Goal: Information Seeking & Learning: Learn about a topic

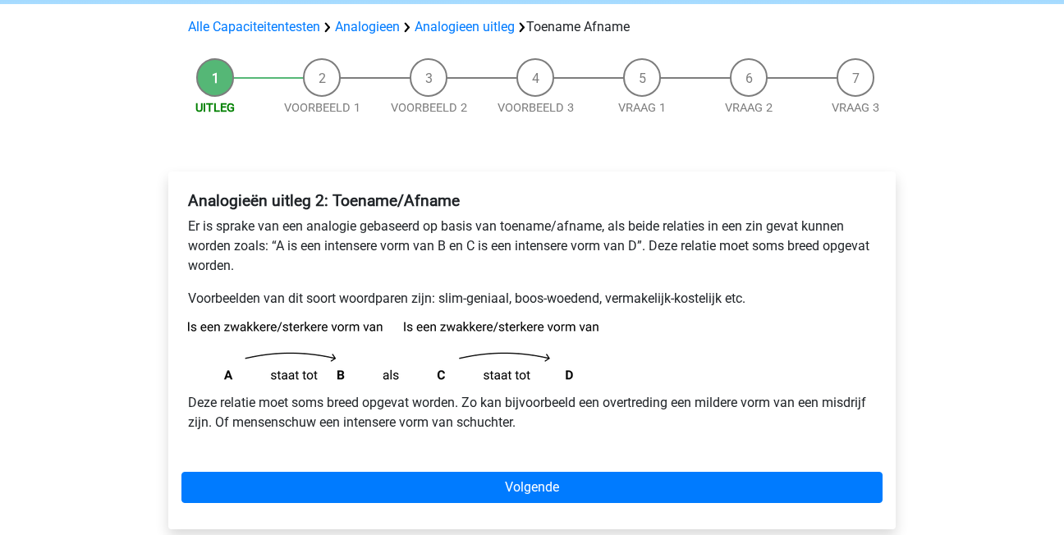
scroll to position [140, 0]
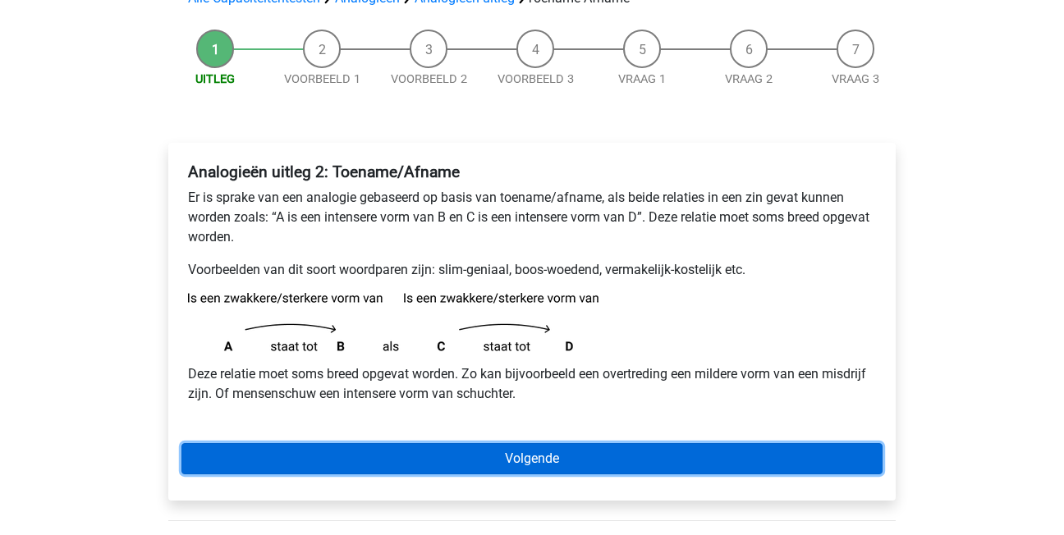
click at [432, 457] on link "Volgende" at bounding box center [531, 458] width 701 height 31
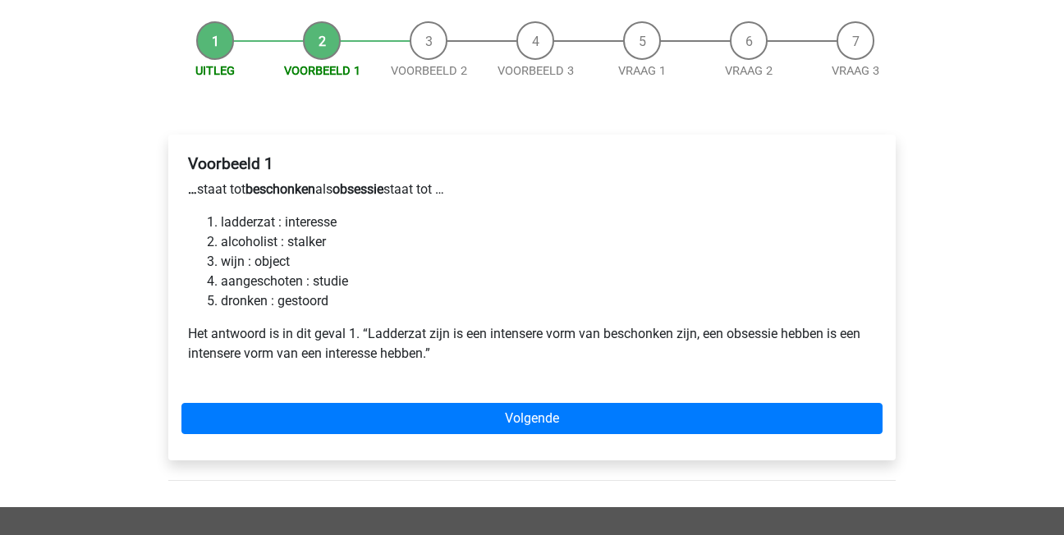
scroll to position [164, 0]
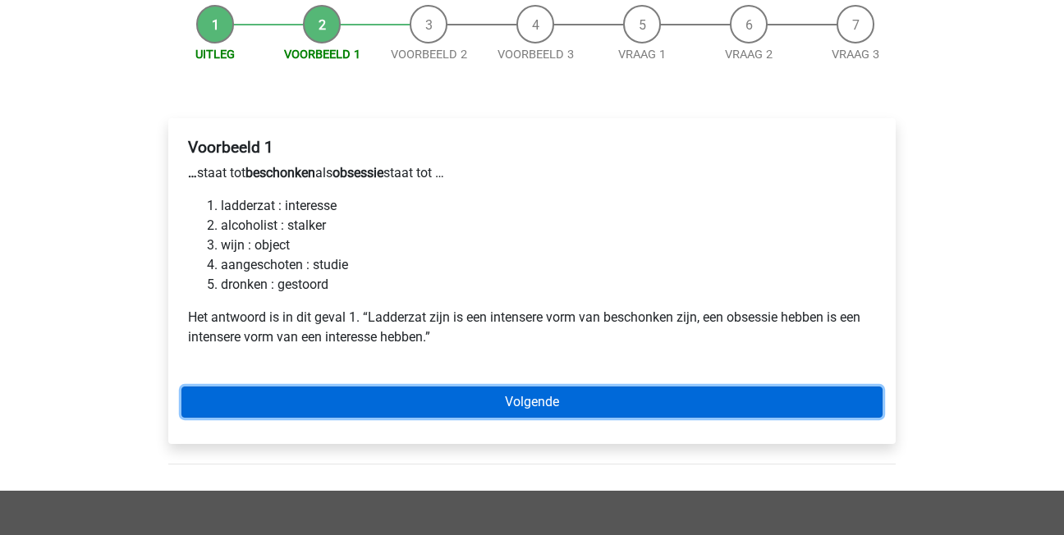
click at [327, 395] on link "Volgende" at bounding box center [531, 402] width 701 height 31
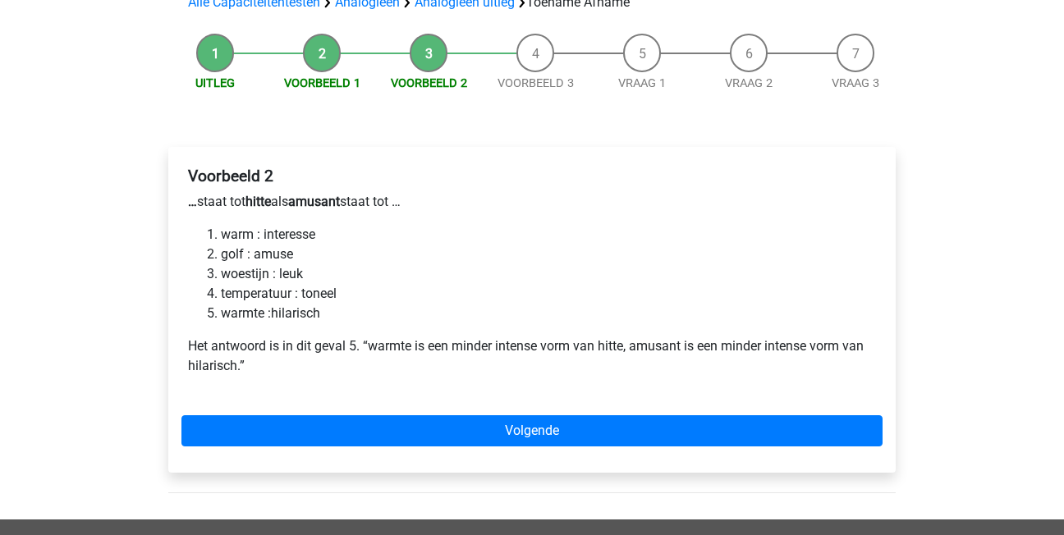
scroll to position [164, 0]
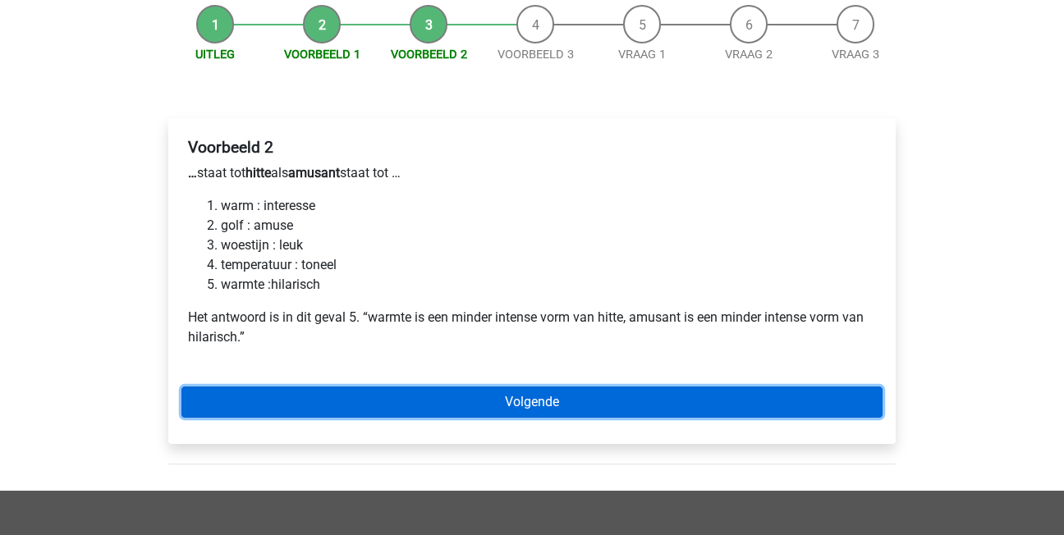
click at [388, 402] on link "Volgende" at bounding box center [531, 402] width 701 height 31
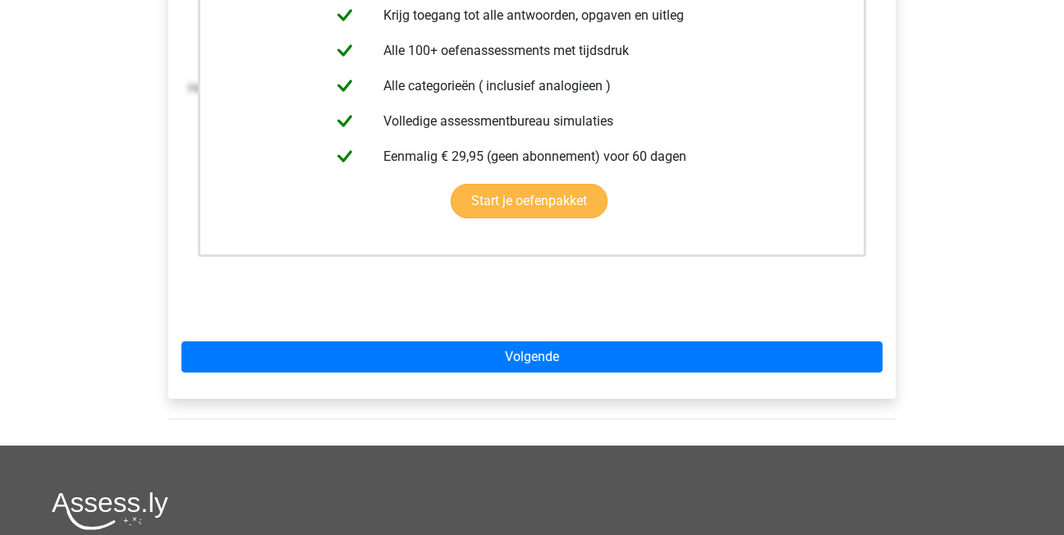
scroll to position [411, 0]
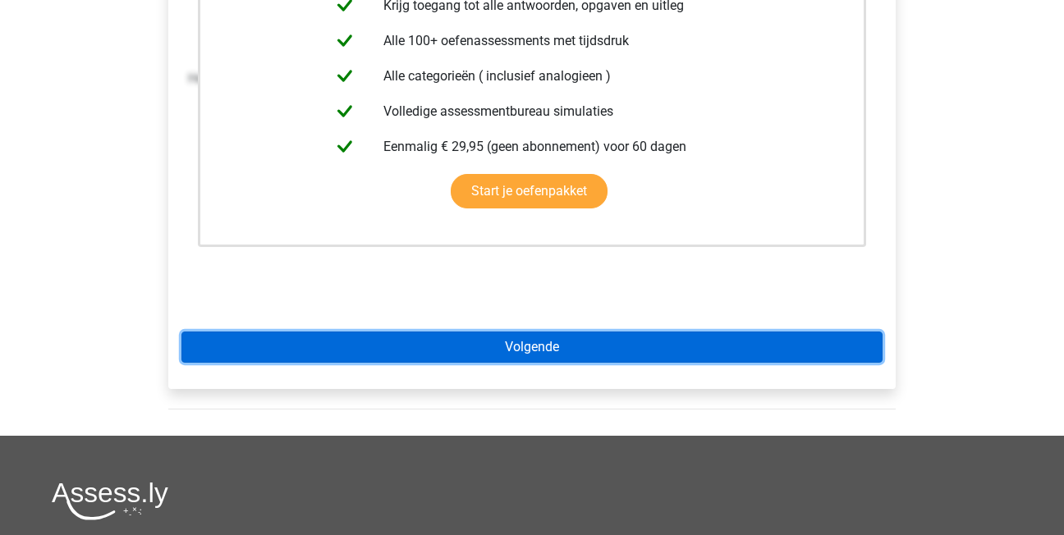
click at [400, 351] on link "Volgende" at bounding box center [531, 347] width 701 height 31
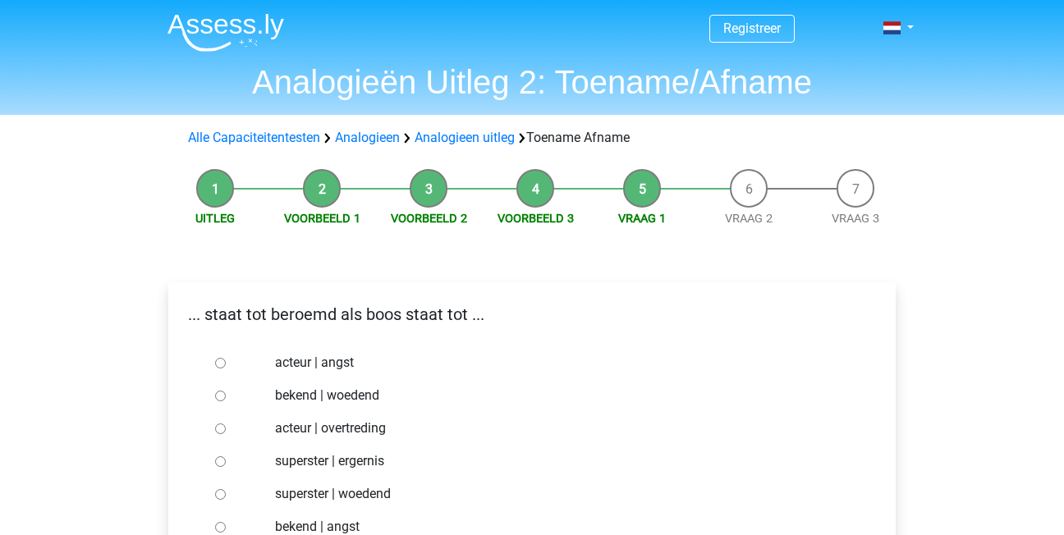
click at [215, 392] on input "bekend | woedend" at bounding box center [220, 396] width 11 height 11
radio input "true"
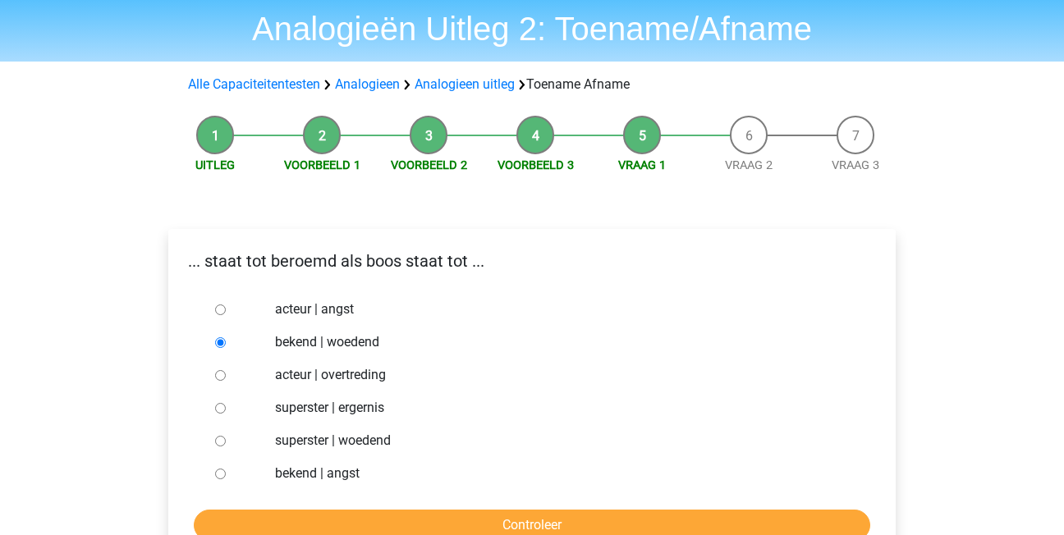
scroll to position [82, 0]
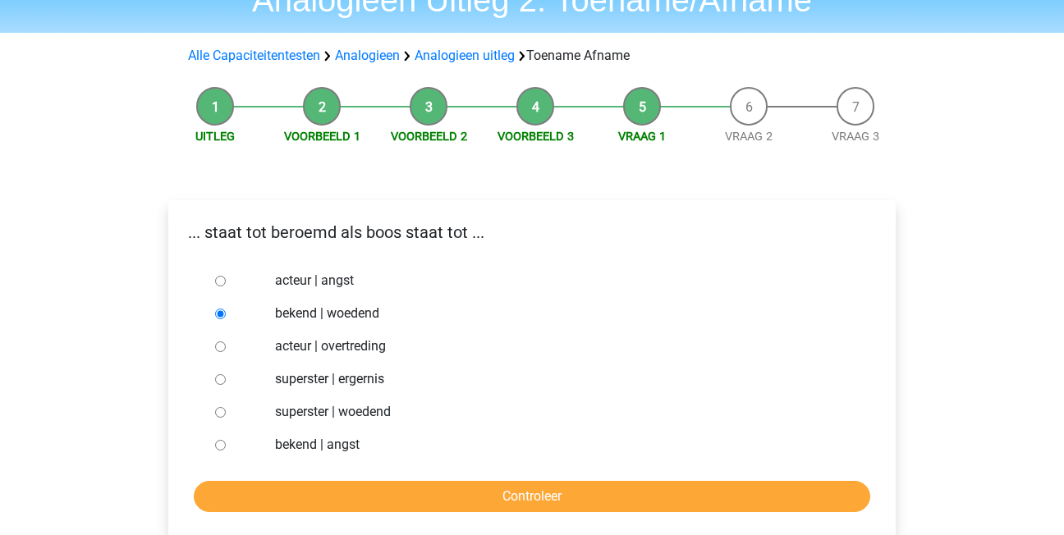
click at [214, 405] on div at bounding box center [236, 412] width 54 height 33
click at [221, 405] on div at bounding box center [236, 412] width 54 height 33
click at [222, 414] on input "superster | woedend" at bounding box center [220, 412] width 11 height 11
radio input "true"
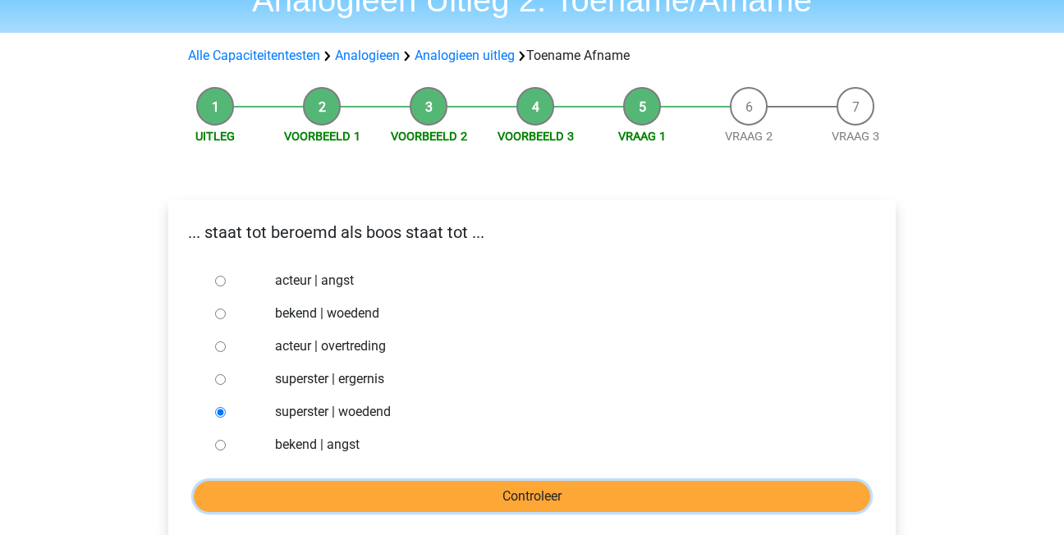
click at [275, 494] on input "Controleer" at bounding box center [532, 496] width 677 height 31
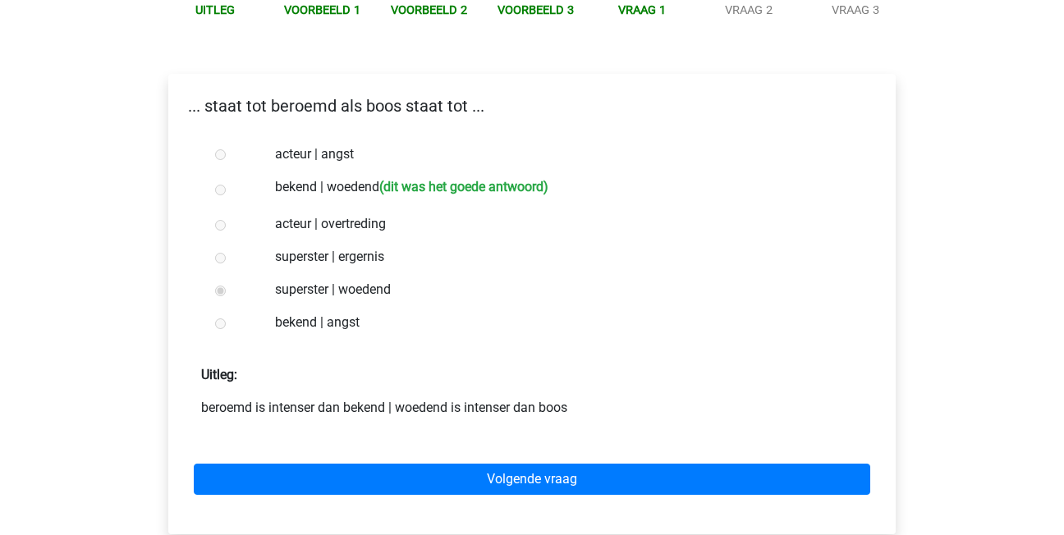
scroll to position [246, 0]
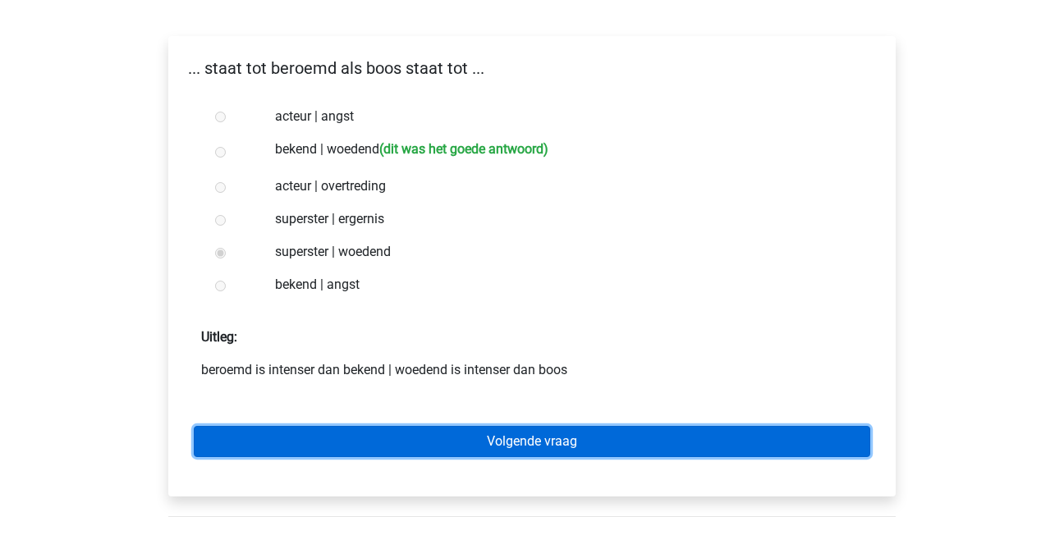
click at [311, 440] on link "Volgende vraag" at bounding box center [532, 441] width 677 height 31
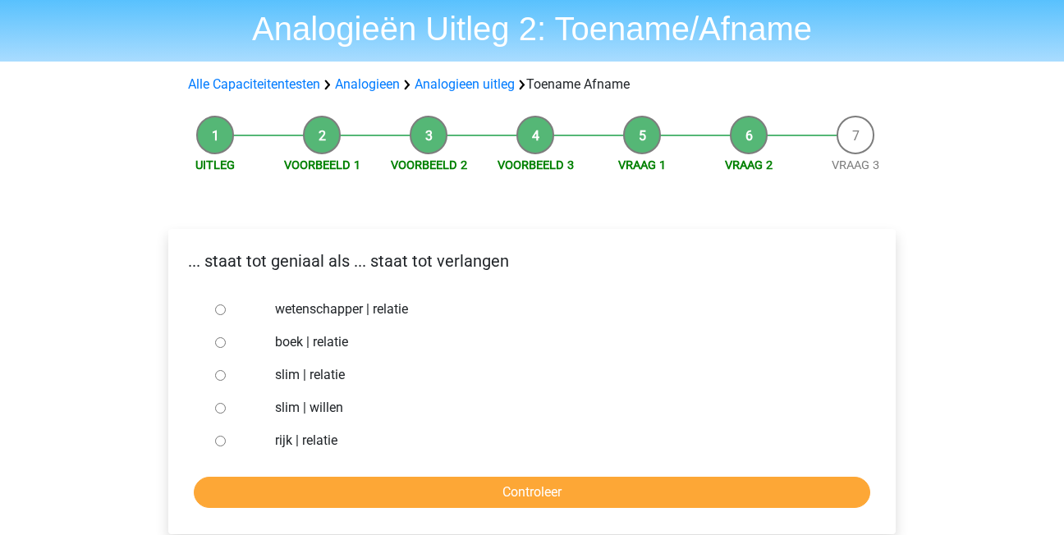
scroll to position [82, 0]
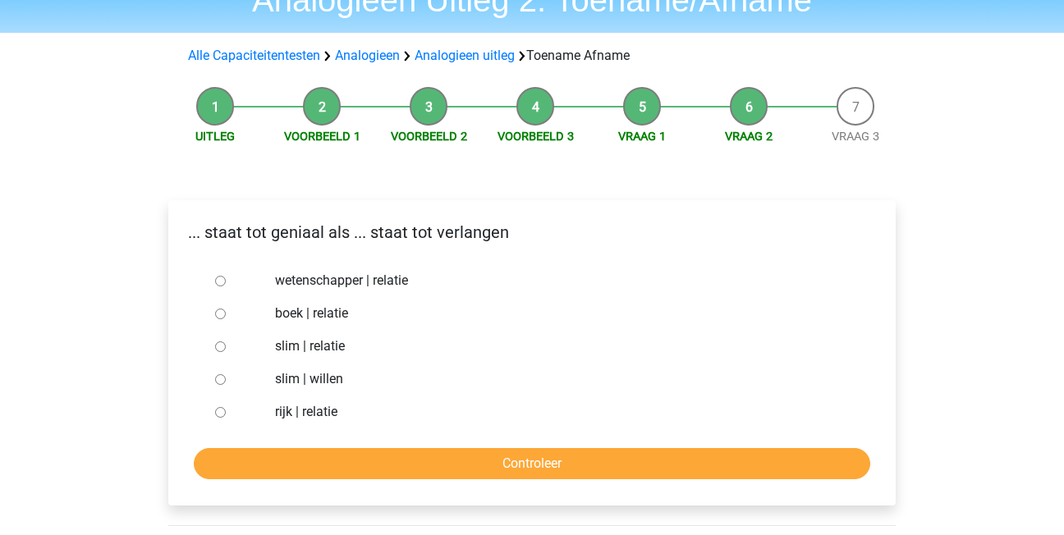
click at [217, 380] on input "slim | willen" at bounding box center [220, 379] width 11 height 11
radio input "true"
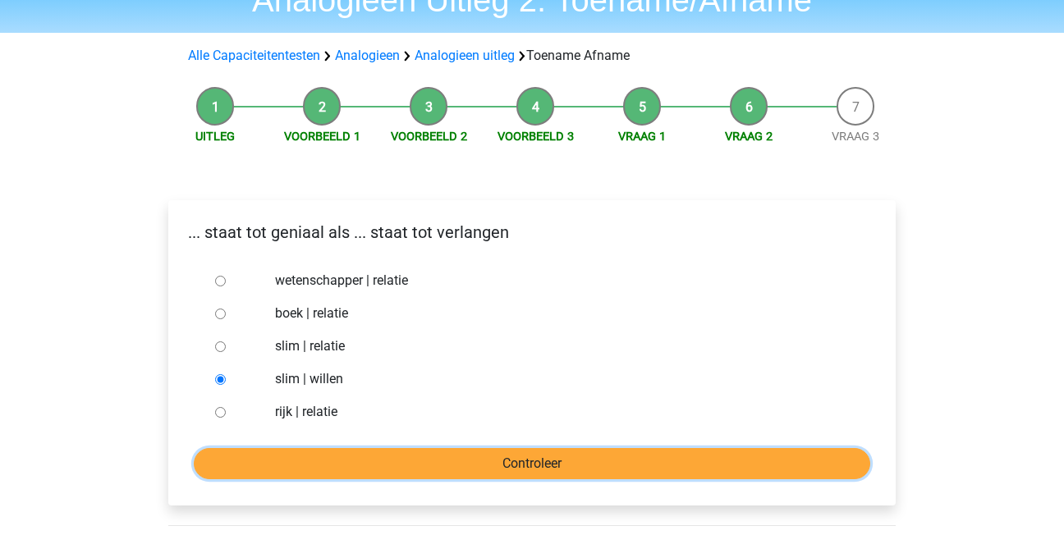
click at [278, 476] on input "Controleer" at bounding box center [532, 463] width 677 height 31
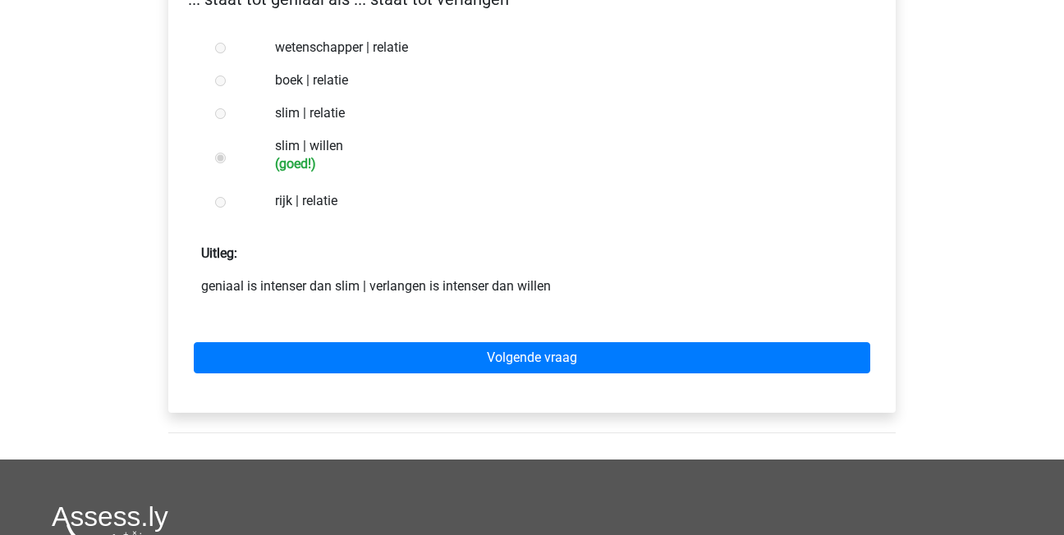
scroll to position [328, 0]
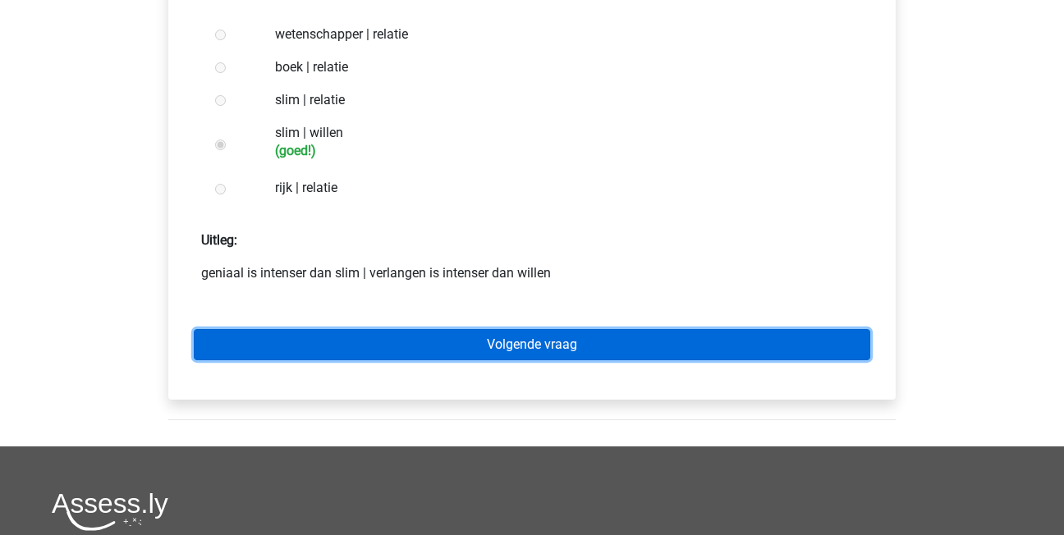
click at [327, 347] on link "Volgende vraag" at bounding box center [532, 344] width 677 height 31
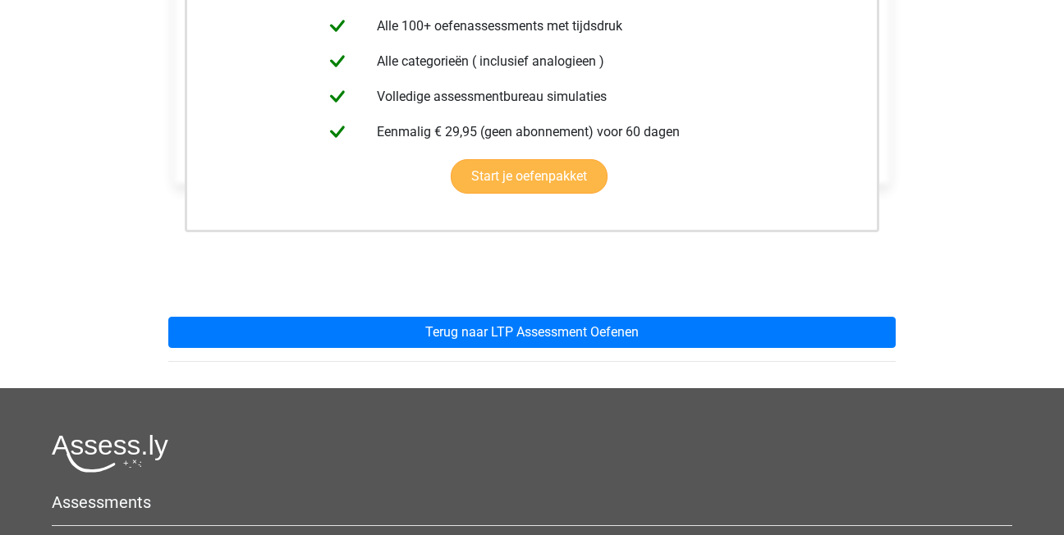
scroll to position [411, 0]
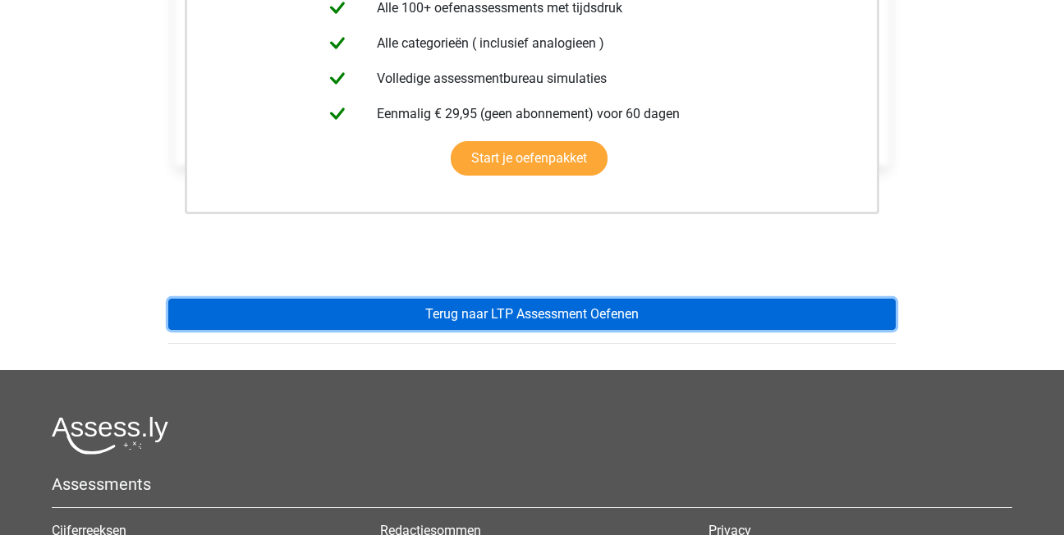
click at [408, 313] on link "Terug naar LTP Assessment Oefenen" at bounding box center [532, 314] width 728 height 31
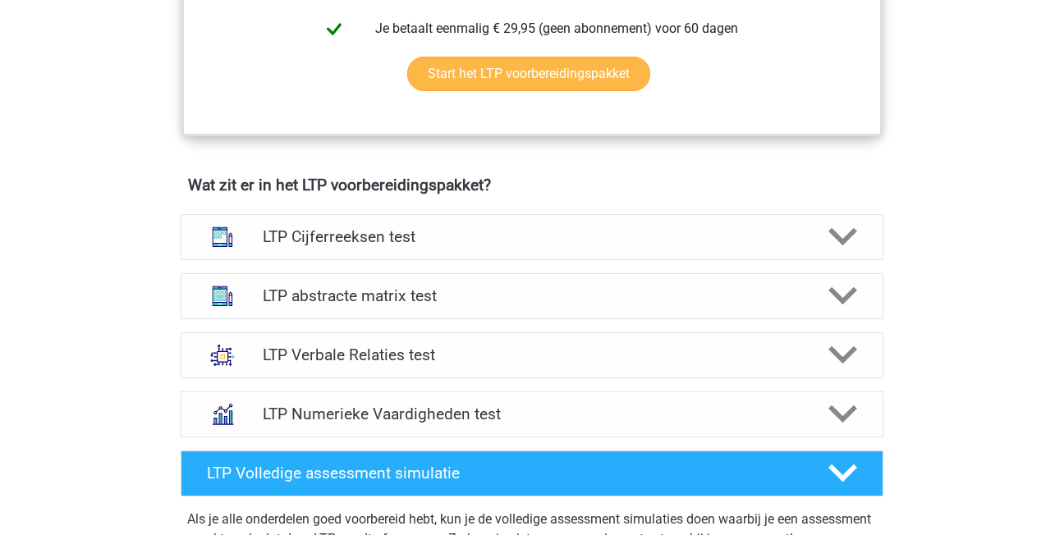
scroll to position [903, 0]
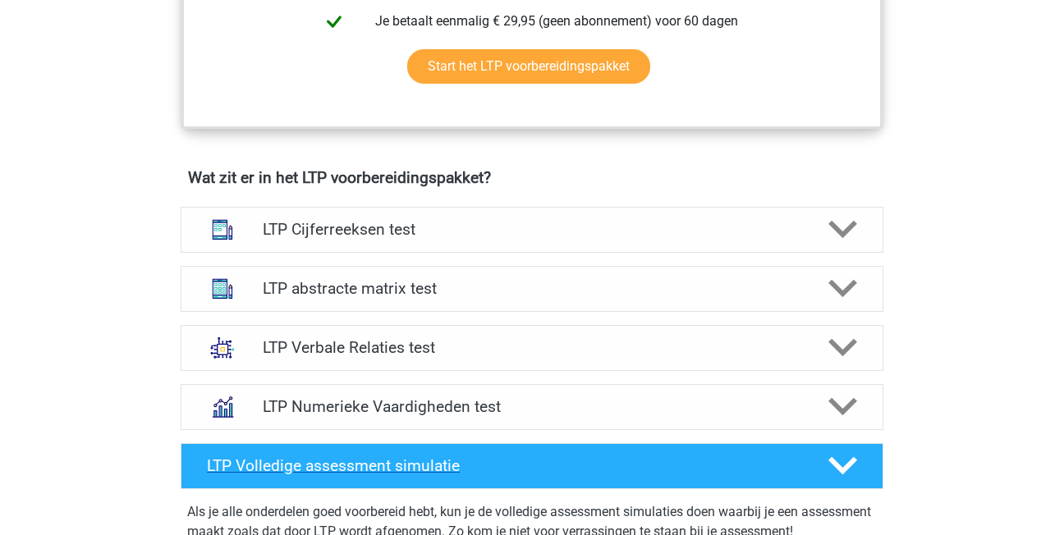
click at [452, 476] on div "LTP Volledige assessment simulatie" at bounding box center [532, 466] width 703 height 46
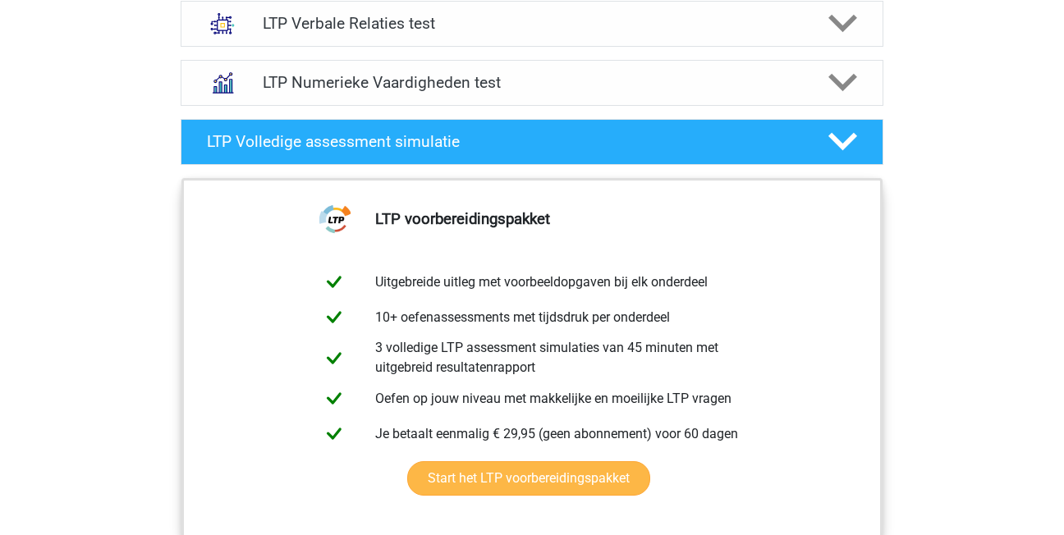
scroll to position [1232, 0]
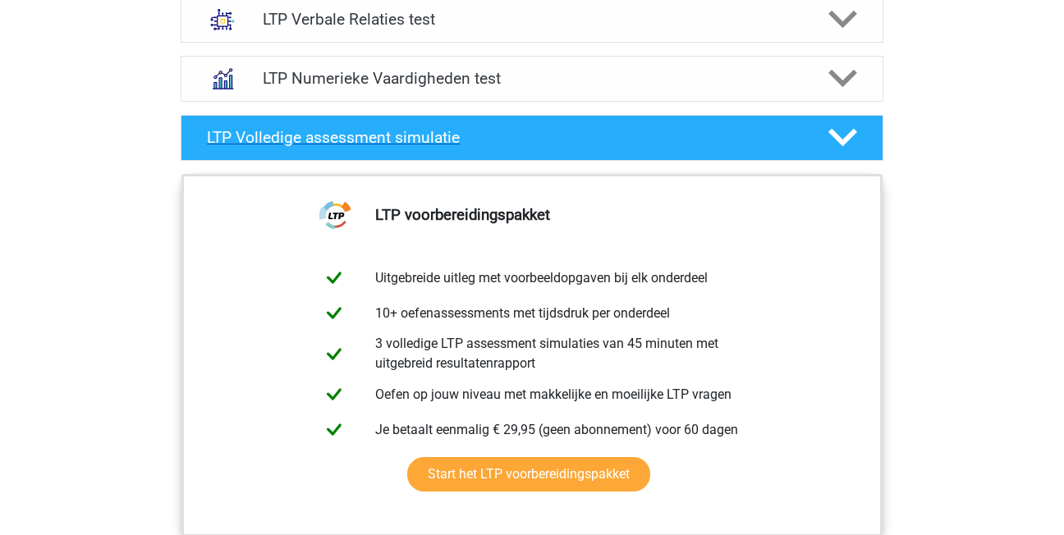
click at [355, 143] on h4 "LTP Volledige assessment simulatie" at bounding box center [504, 137] width 595 height 19
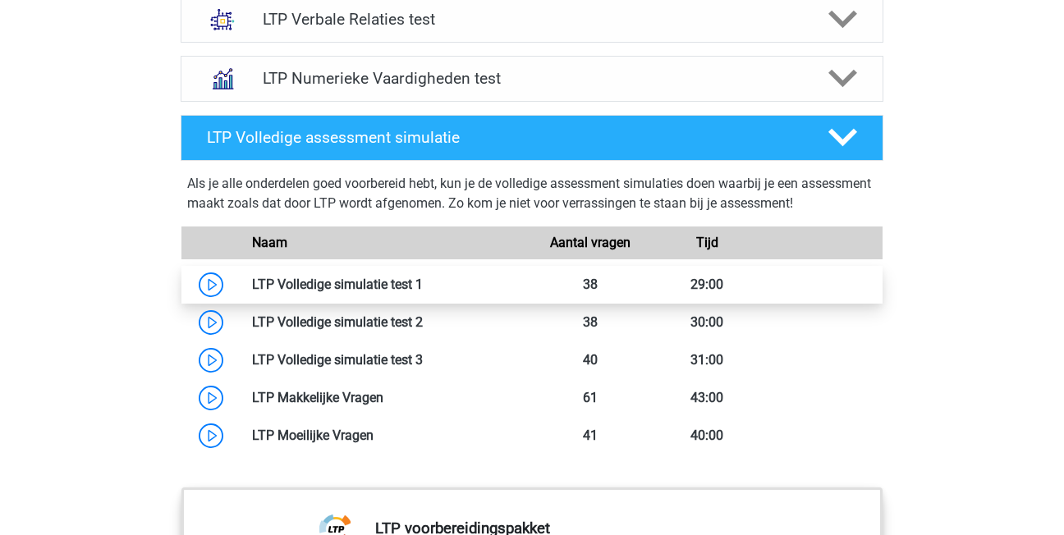
click at [423, 283] on link at bounding box center [423, 285] width 0 height 16
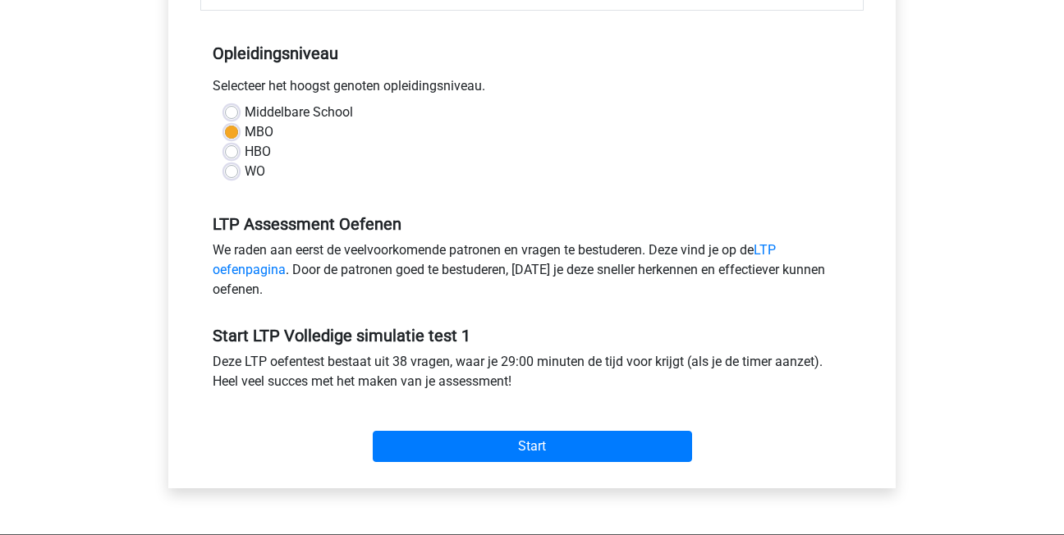
scroll to position [328, 0]
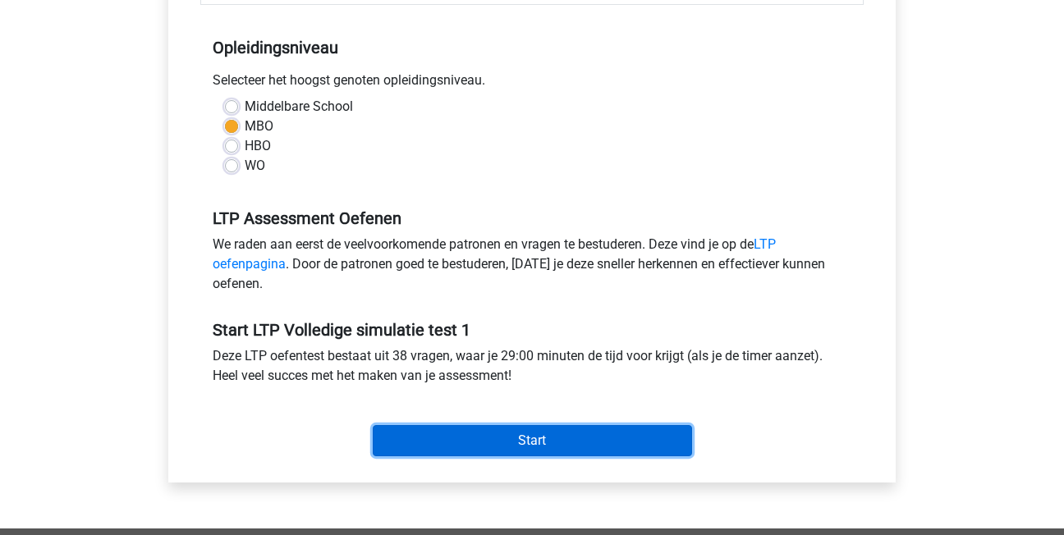
click at [467, 438] on input "Start" at bounding box center [532, 440] width 319 height 31
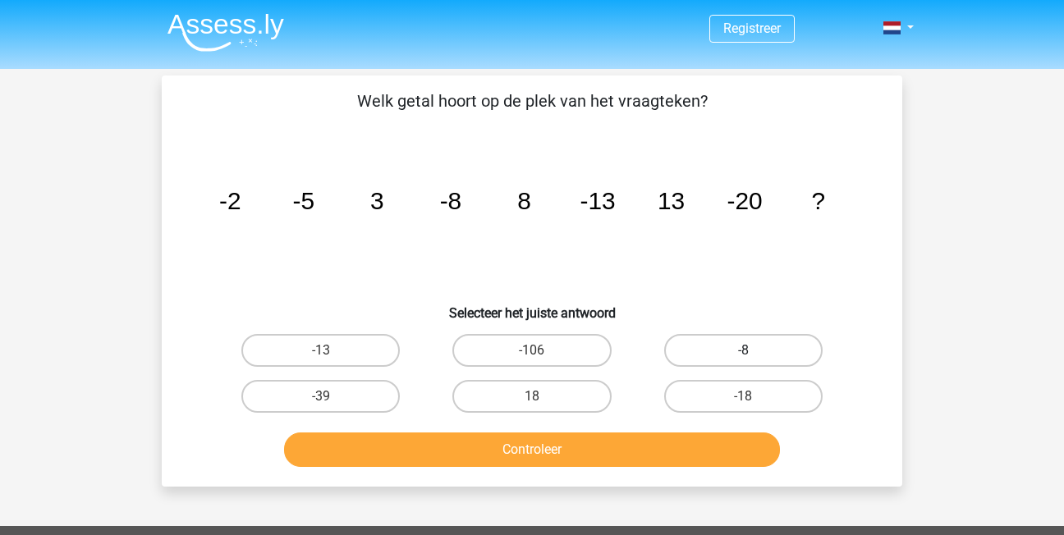
click at [734, 351] on label "-8" at bounding box center [743, 350] width 158 height 33
click at [743, 351] on input "-8" at bounding box center [748, 356] width 11 height 11
radio input "true"
click at [738, 424] on div "Controleer" at bounding box center [532, 447] width 688 height 54
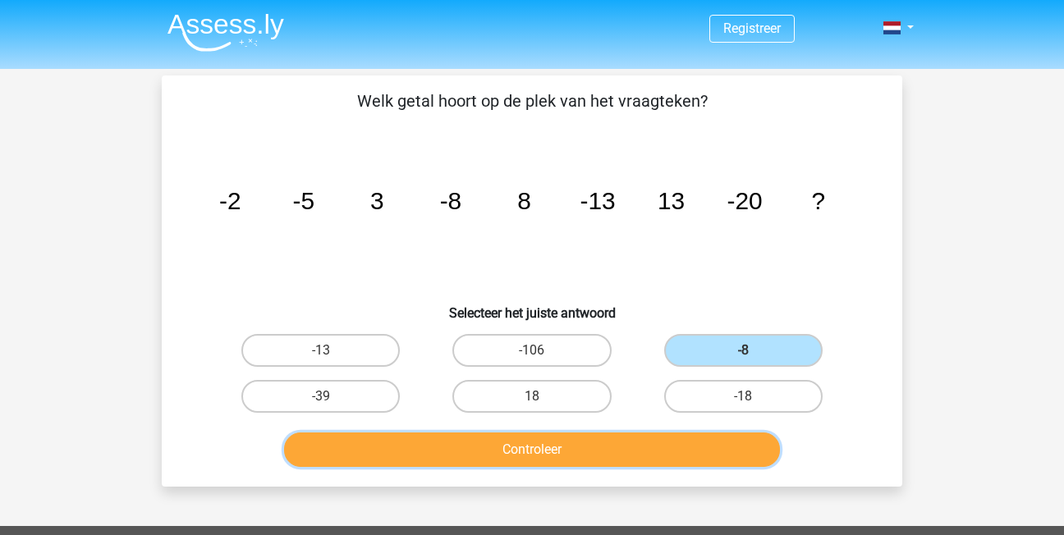
click at [737, 447] on button "Controleer" at bounding box center [532, 450] width 497 height 34
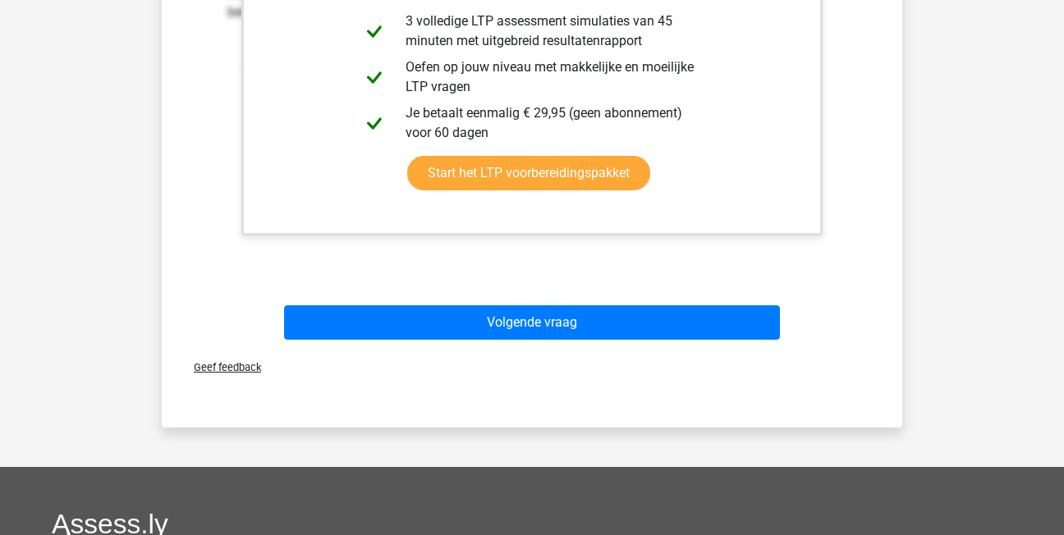
scroll to position [657, 0]
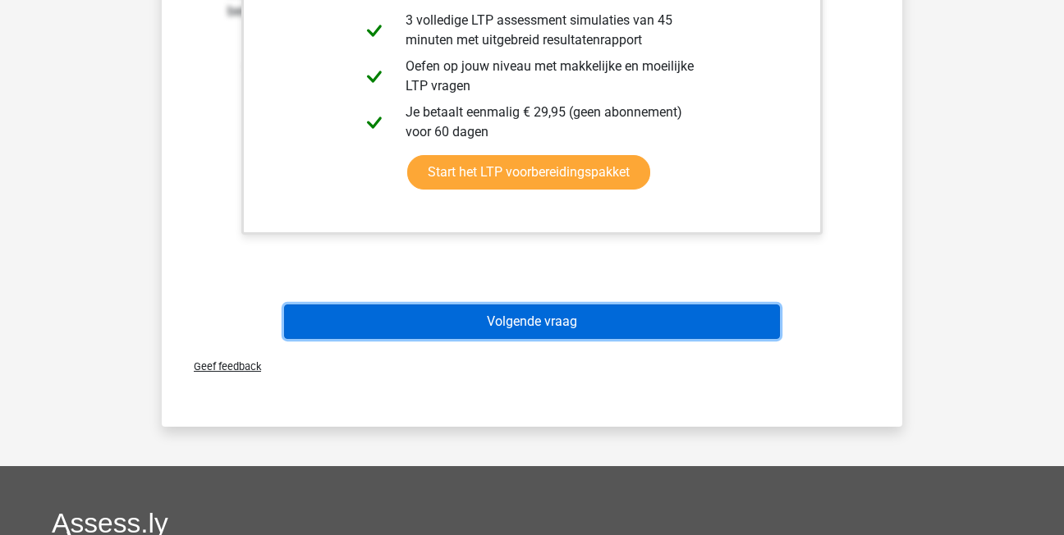
click at [637, 314] on button "Volgende vraag" at bounding box center [532, 322] width 497 height 34
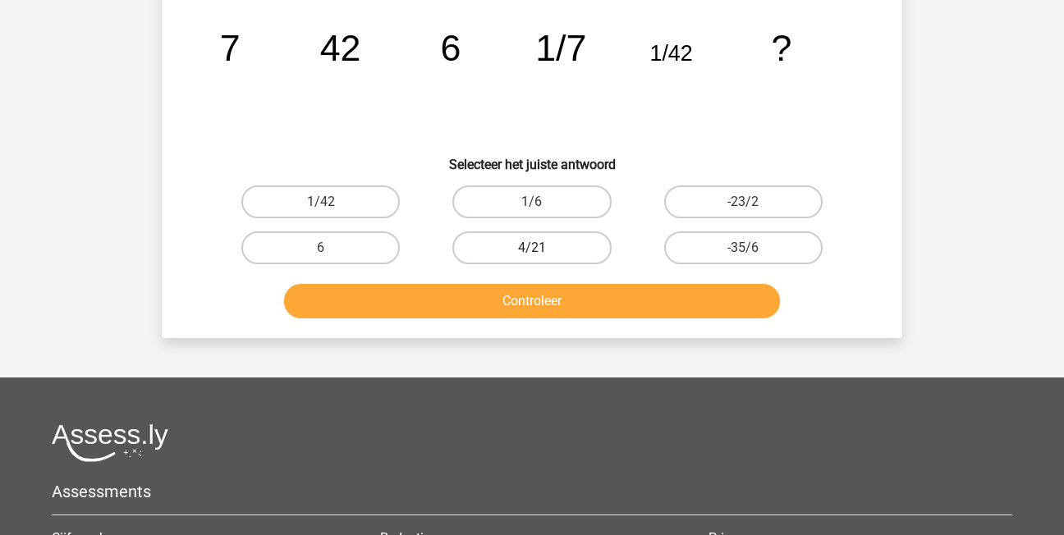
scroll to position [76, 0]
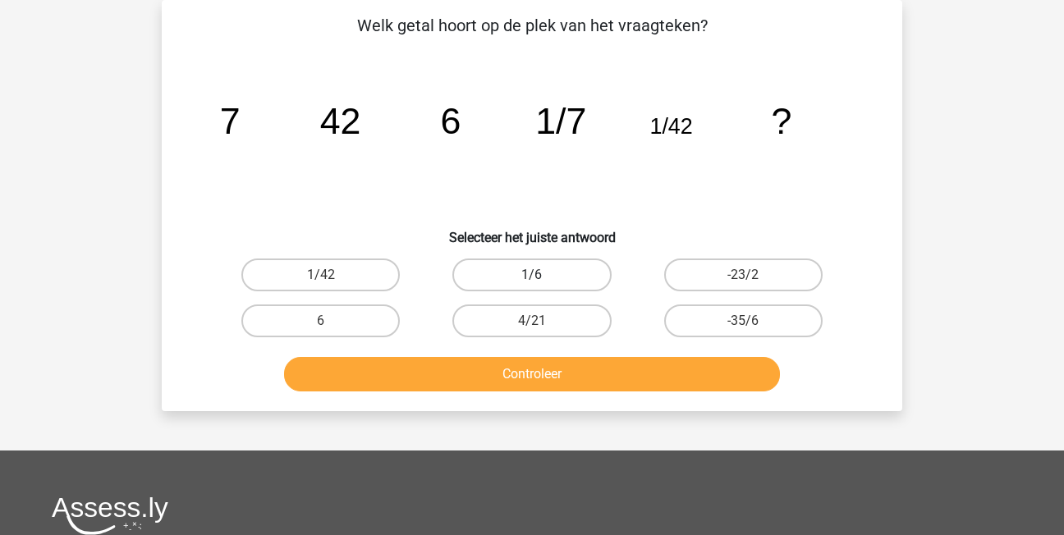
click at [549, 271] on label "1/6" at bounding box center [531, 275] width 158 height 33
click at [543, 275] on input "1/6" at bounding box center [537, 280] width 11 height 11
radio input "true"
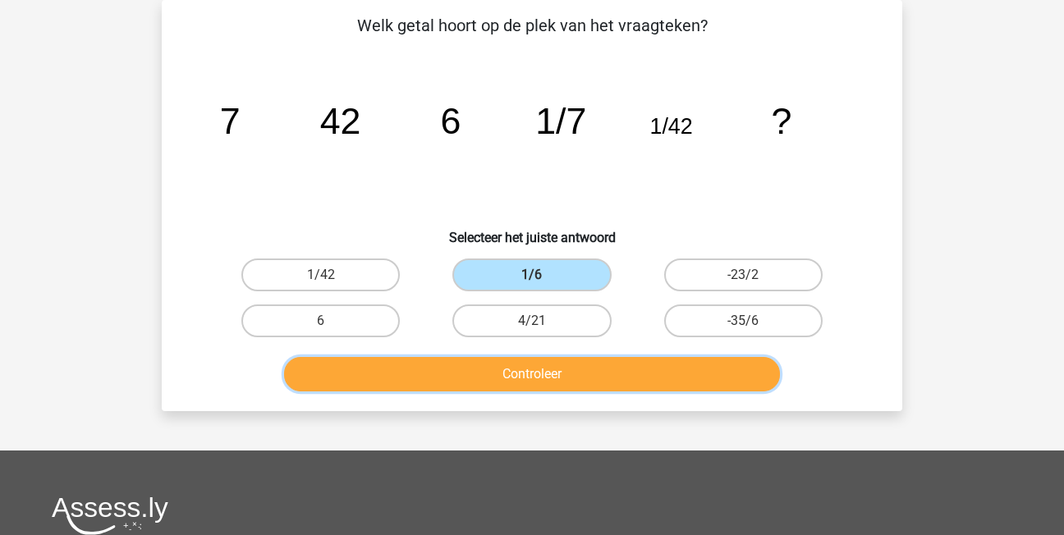
click at [586, 381] on button "Controleer" at bounding box center [532, 374] width 497 height 34
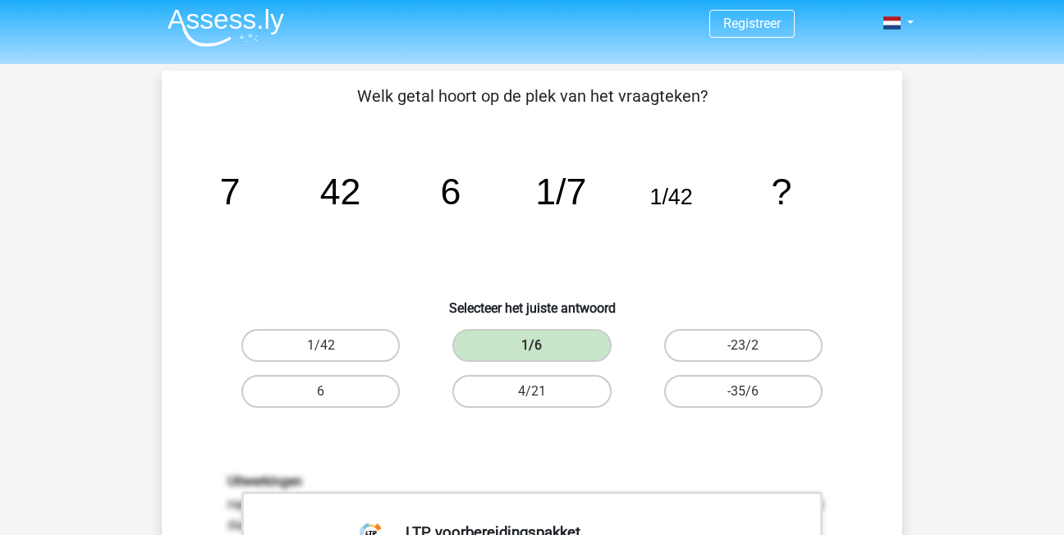
scroll to position [0, 0]
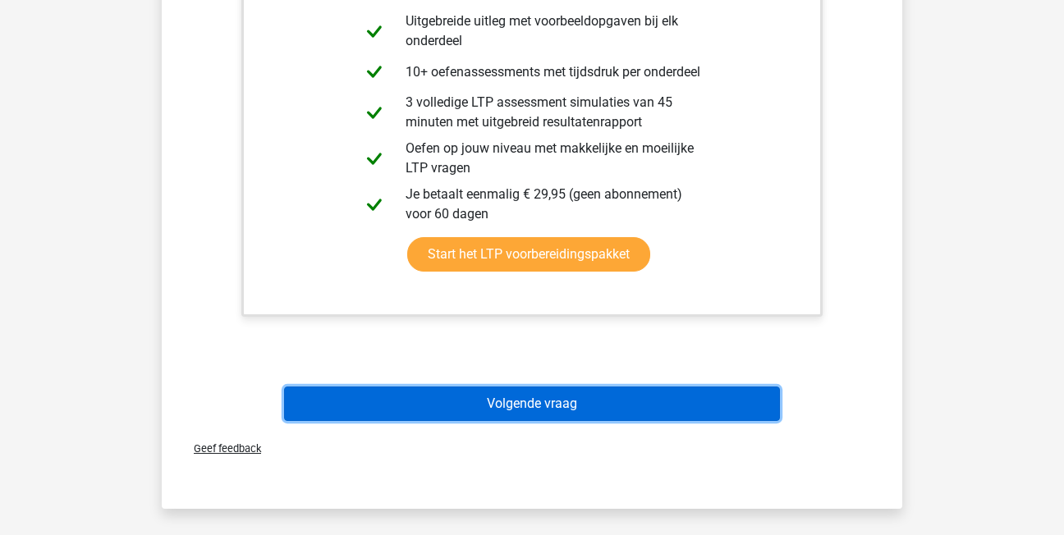
click at [568, 387] on button "Volgende vraag" at bounding box center [532, 404] width 497 height 34
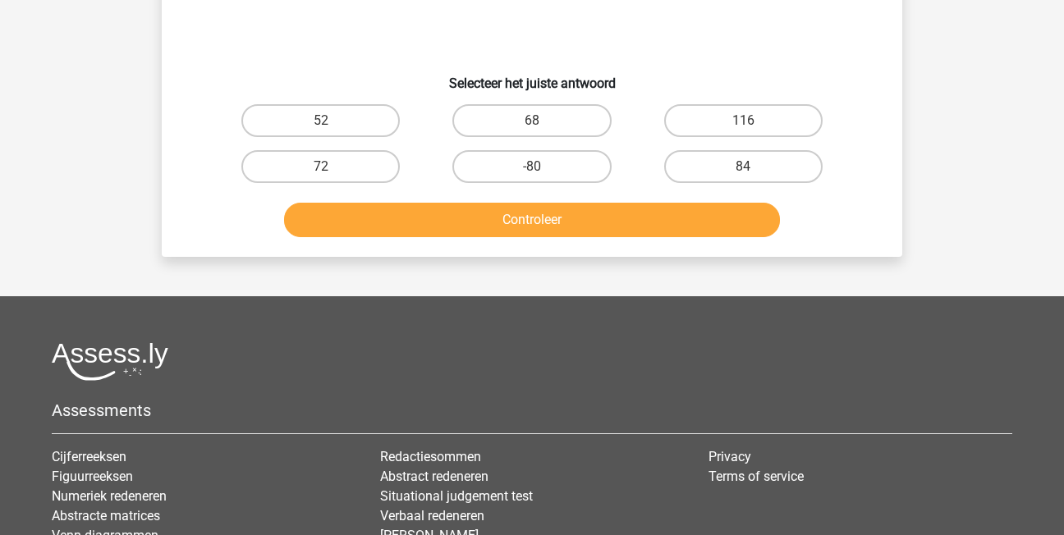
scroll to position [76, 0]
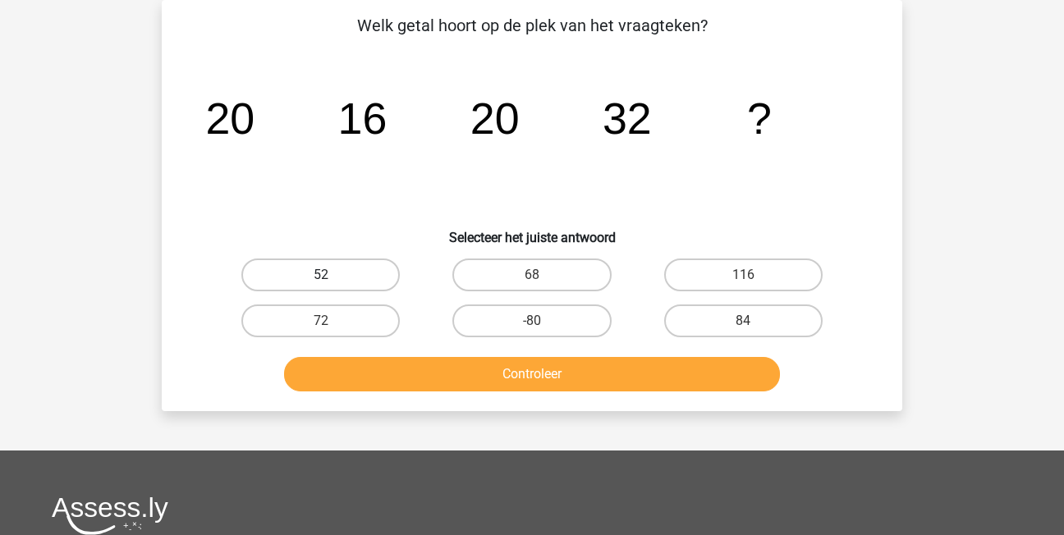
click at [355, 281] on label "52" at bounding box center [320, 275] width 158 height 33
click at [332, 281] on input "52" at bounding box center [326, 280] width 11 height 11
radio input "true"
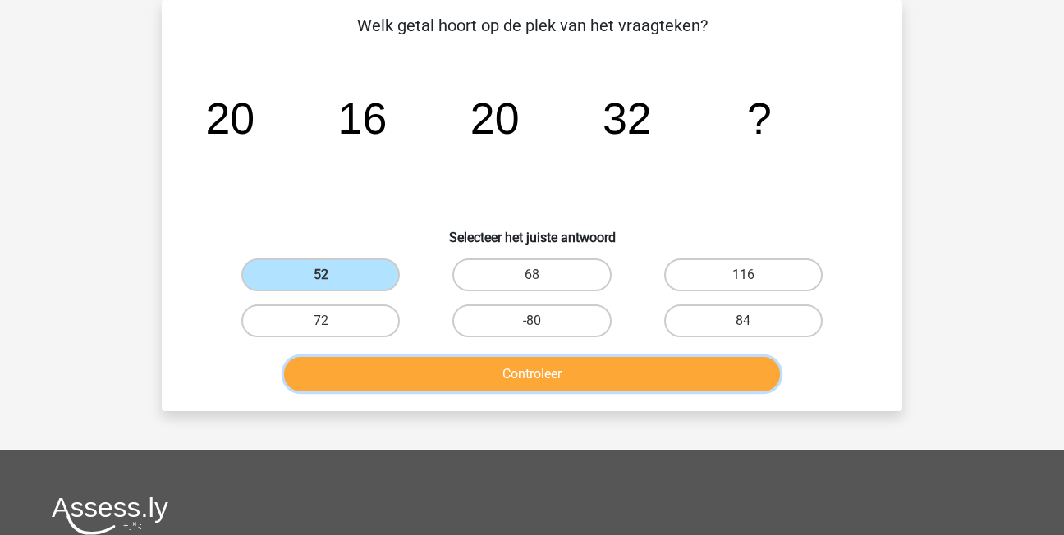
click at [423, 362] on button "Controleer" at bounding box center [532, 374] width 497 height 34
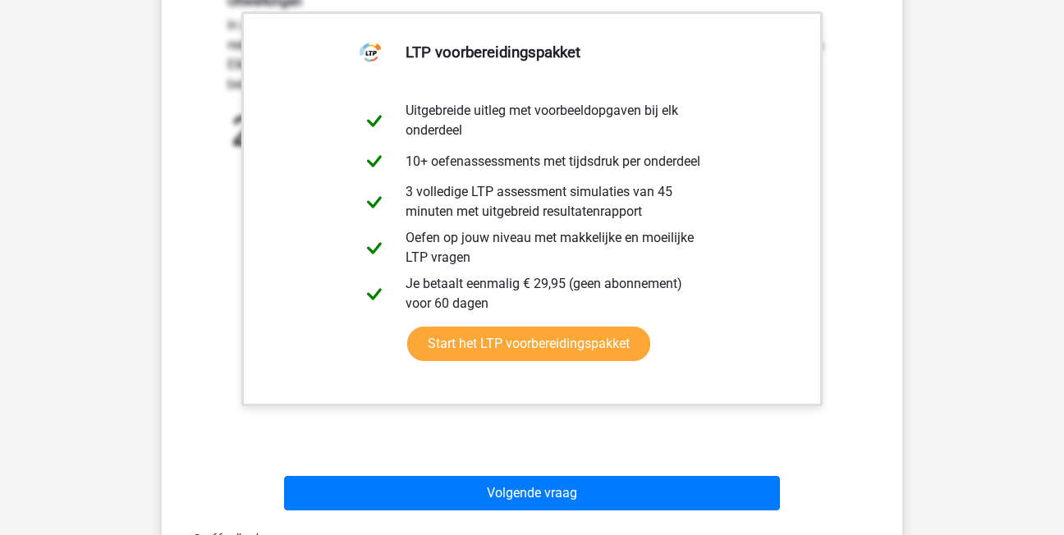
scroll to position [568, 0]
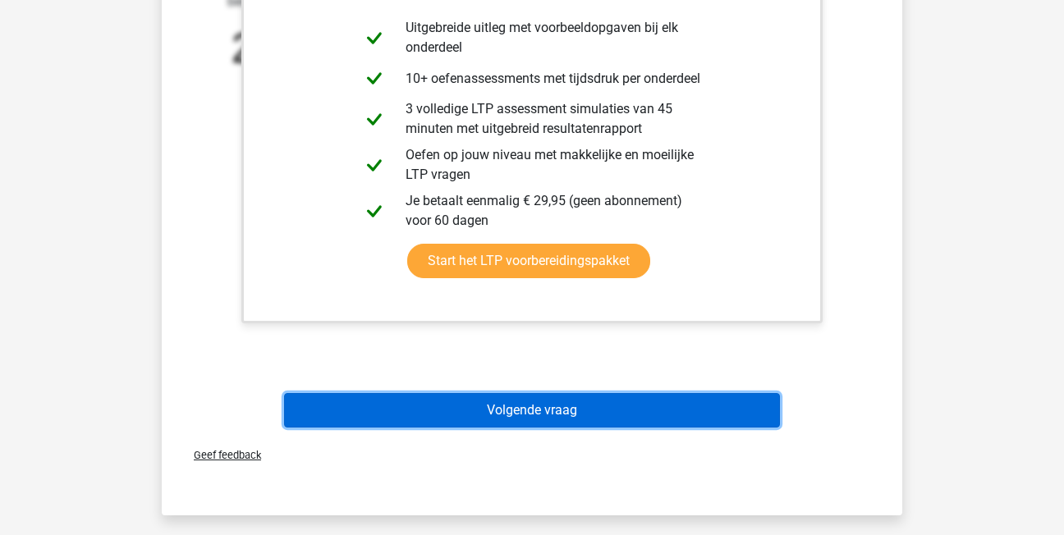
click at [455, 422] on button "Volgende vraag" at bounding box center [532, 410] width 497 height 34
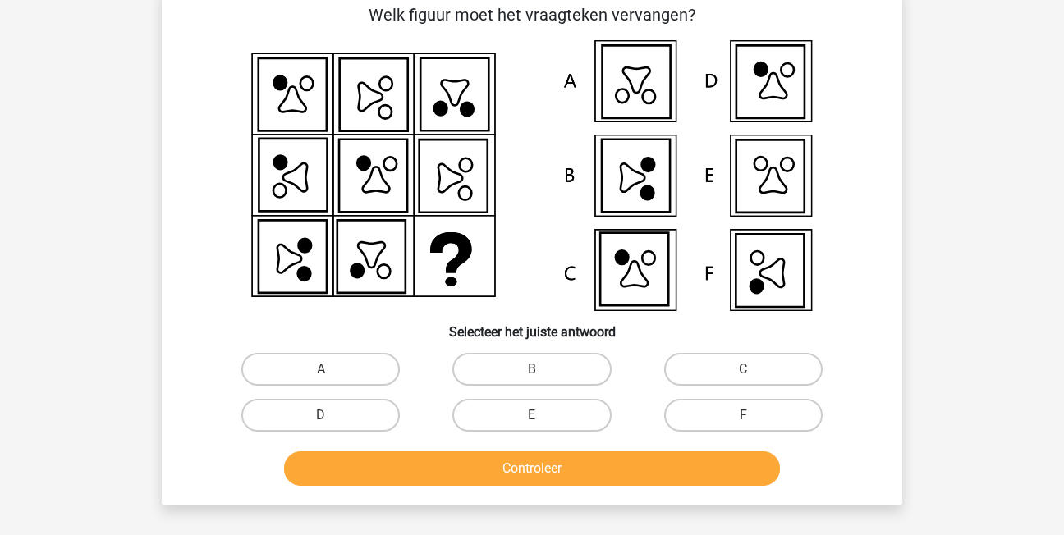
scroll to position [76, 0]
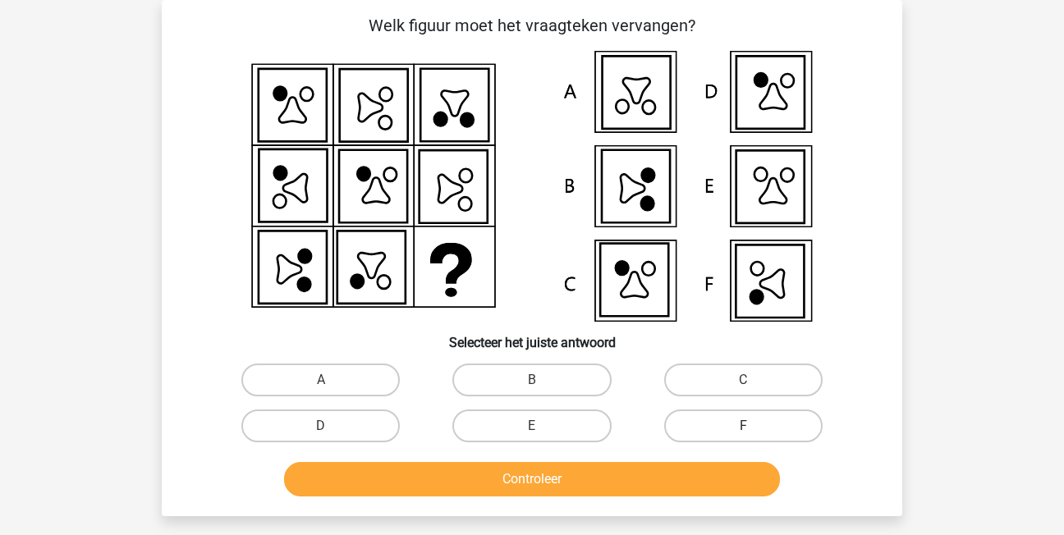
click at [694, 439] on label "F" at bounding box center [743, 426] width 158 height 33
click at [743, 437] on input "F" at bounding box center [748, 431] width 11 height 11
radio input "true"
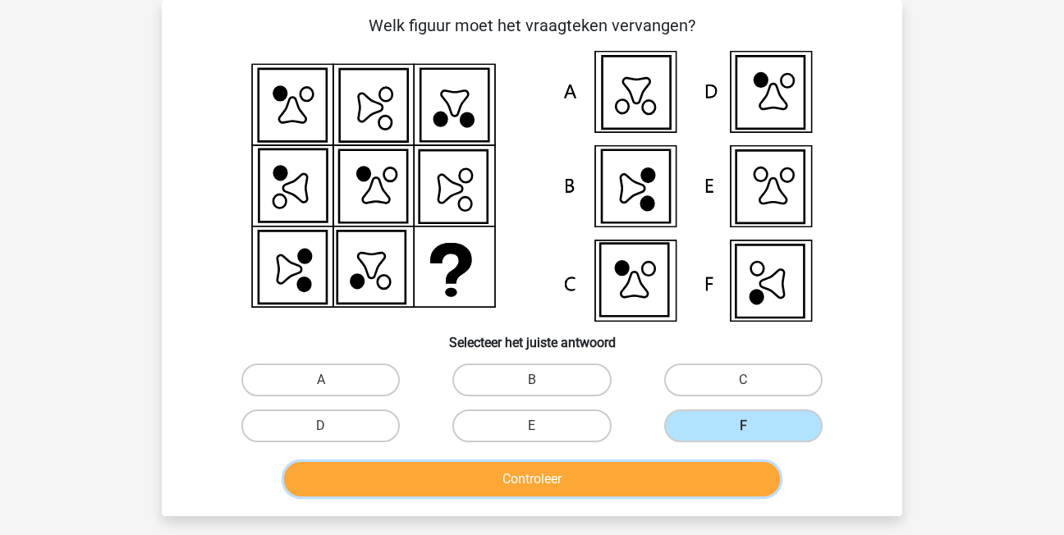
click at [694, 466] on button "Controleer" at bounding box center [532, 479] width 497 height 34
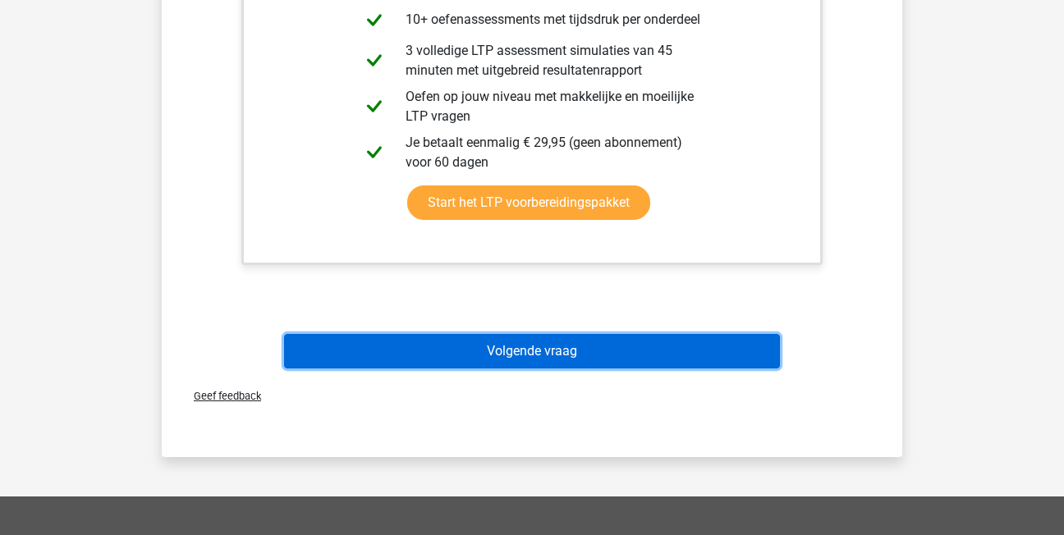
click at [652, 338] on button "Volgende vraag" at bounding box center [532, 351] width 497 height 34
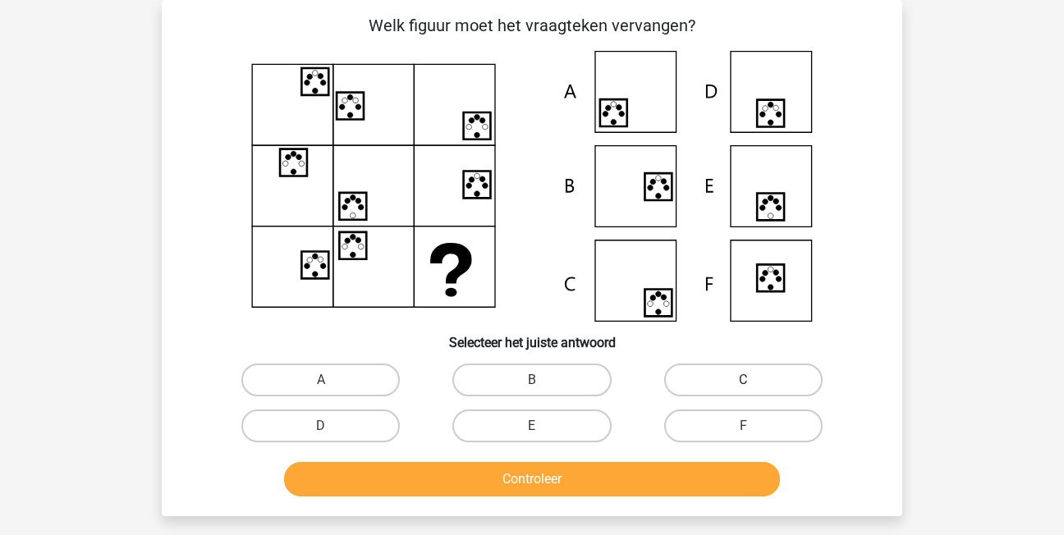
click at [701, 381] on label "C" at bounding box center [743, 380] width 158 height 33
click at [743, 381] on input "C" at bounding box center [748, 385] width 11 height 11
radio input "true"
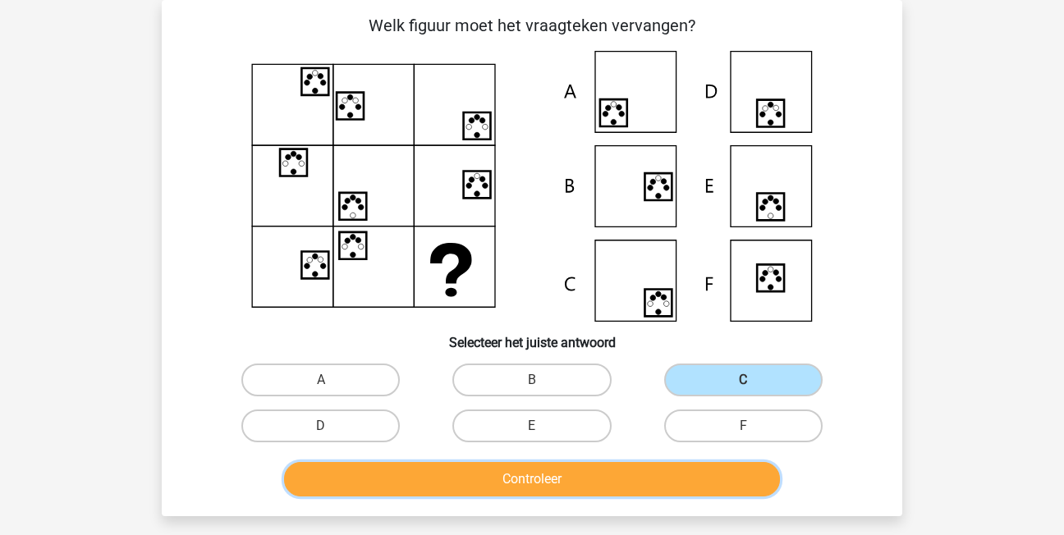
click at [673, 477] on button "Controleer" at bounding box center [532, 479] width 497 height 34
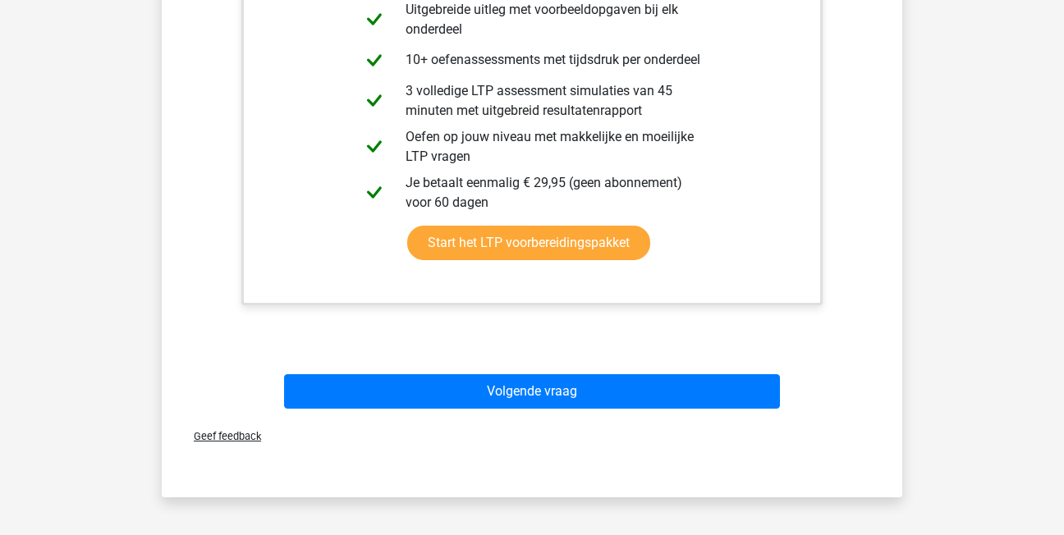
scroll to position [732, 0]
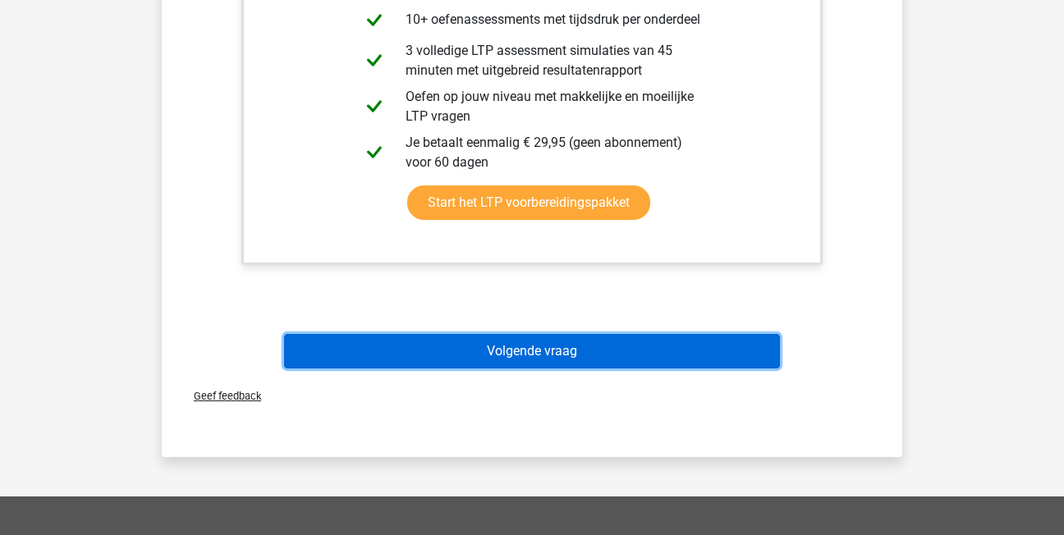
click at [549, 349] on button "Volgende vraag" at bounding box center [532, 351] width 497 height 34
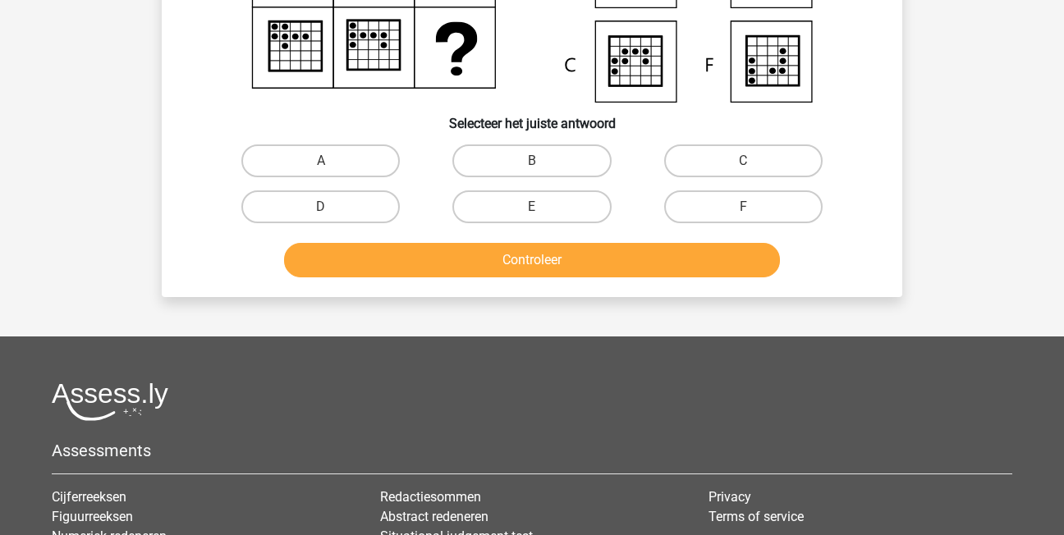
scroll to position [76, 0]
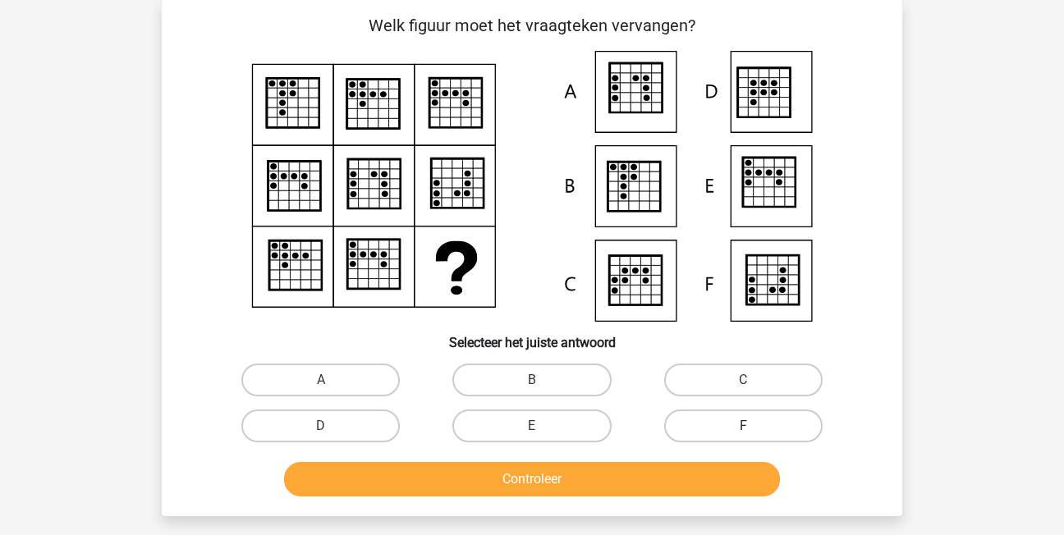
click at [737, 427] on label "F" at bounding box center [743, 426] width 158 height 33
click at [743, 427] on input "F" at bounding box center [748, 431] width 11 height 11
radio input "true"
click at [570, 426] on label "E" at bounding box center [531, 426] width 158 height 33
click at [543, 426] on input "E" at bounding box center [537, 431] width 11 height 11
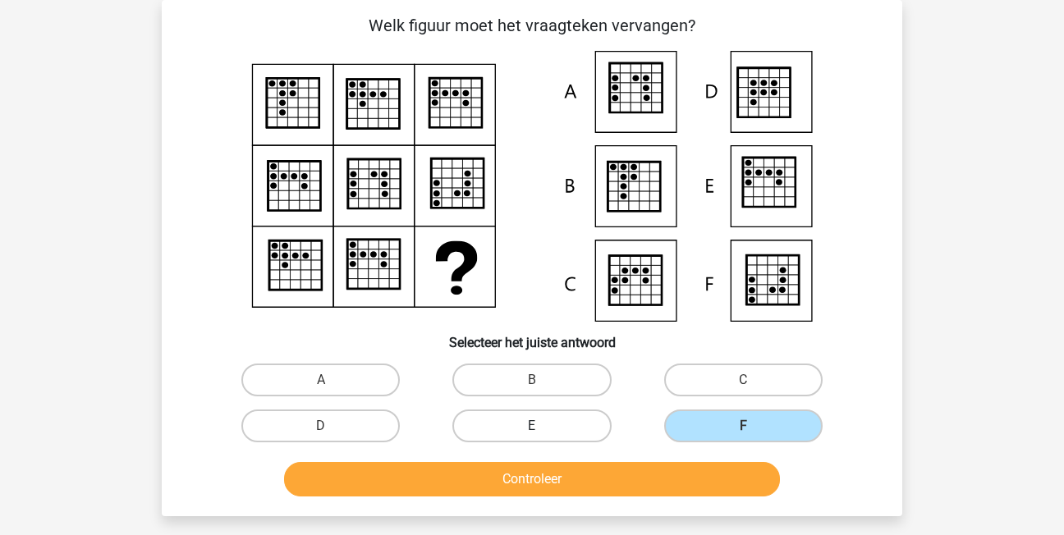
radio input "true"
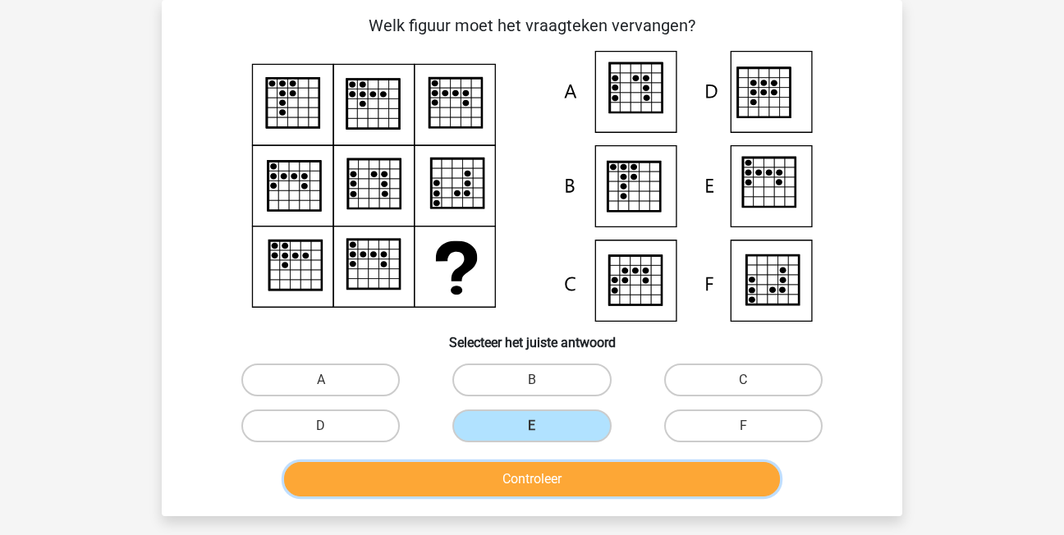
click at [595, 480] on button "Controleer" at bounding box center [532, 479] width 497 height 34
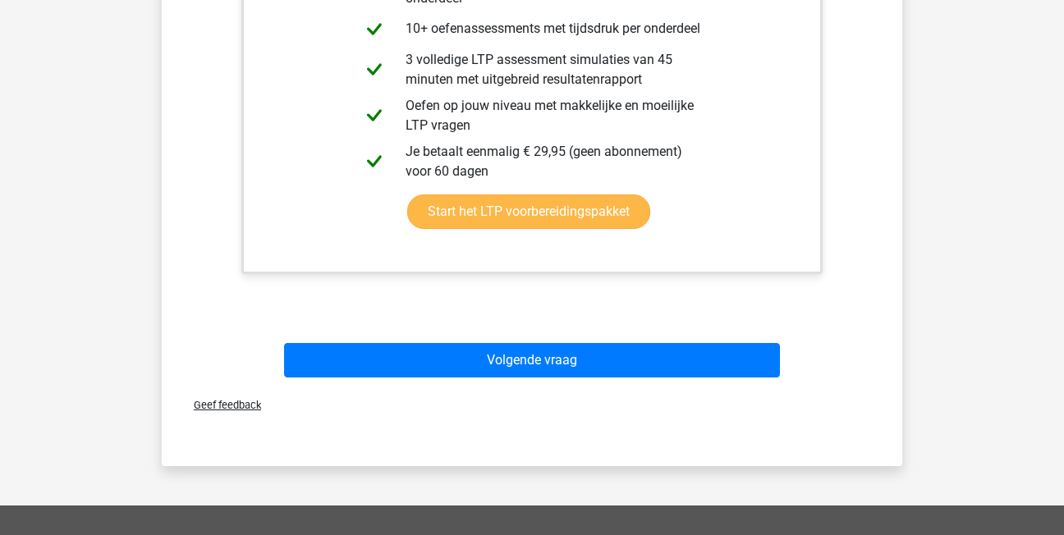
scroll to position [815, 0]
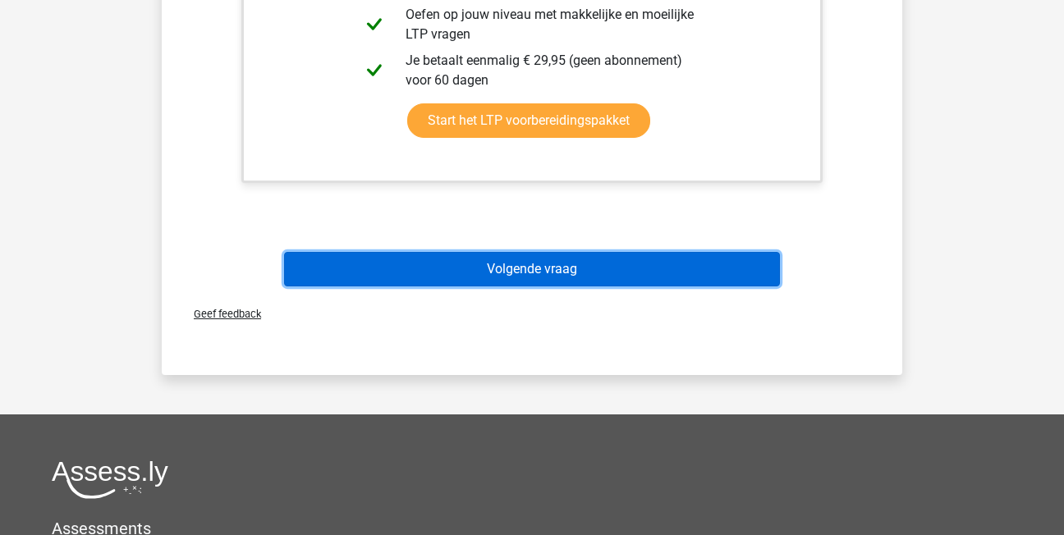
click at [577, 268] on button "Volgende vraag" at bounding box center [532, 269] width 497 height 34
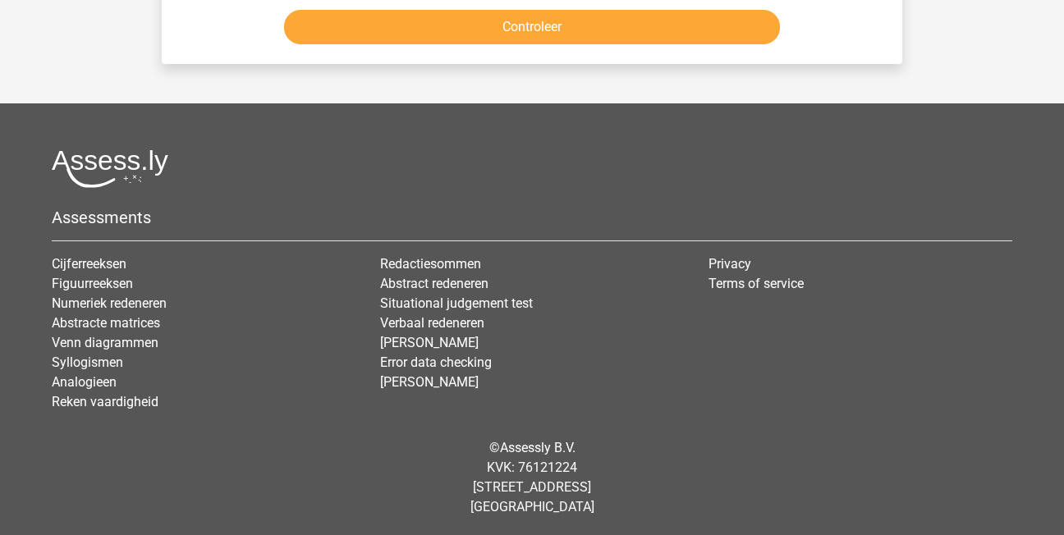
scroll to position [76, 0]
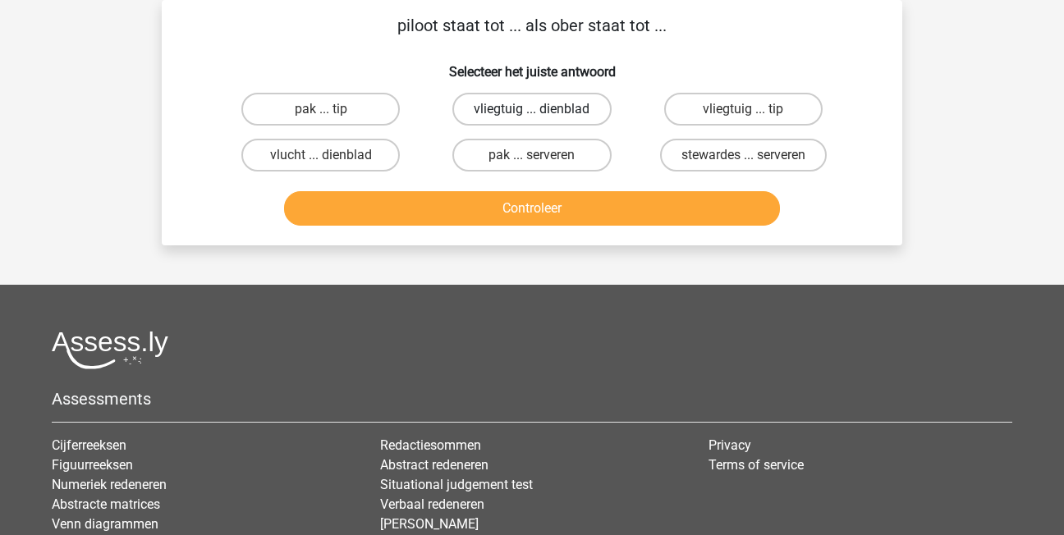
click at [582, 104] on label "vliegtuig ... dienblad" at bounding box center [531, 109] width 158 height 33
click at [543, 109] on input "vliegtuig ... dienblad" at bounding box center [537, 114] width 11 height 11
radio input "true"
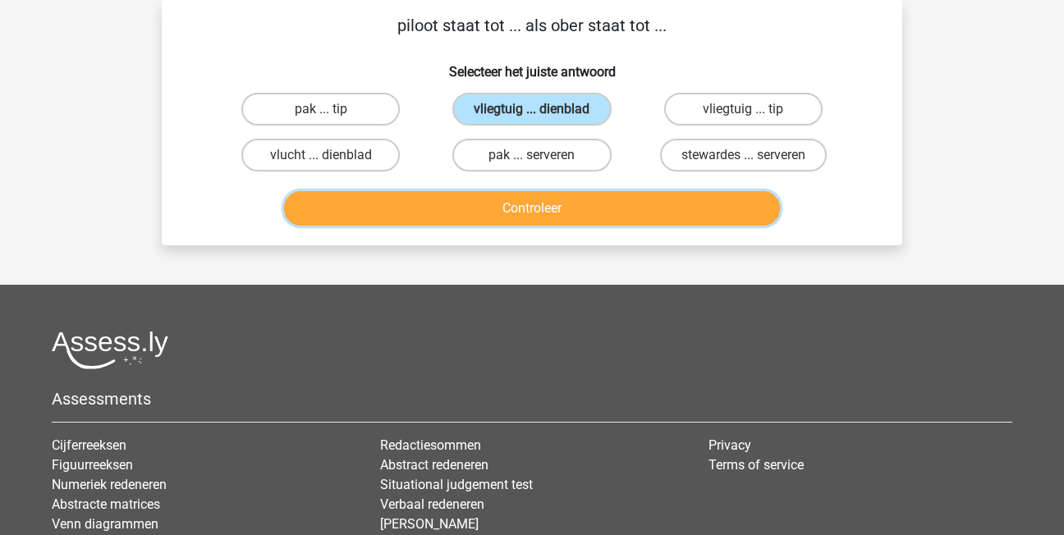
click at [601, 207] on button "Controleer" at bounding box center [532, 208] width 497 height 34
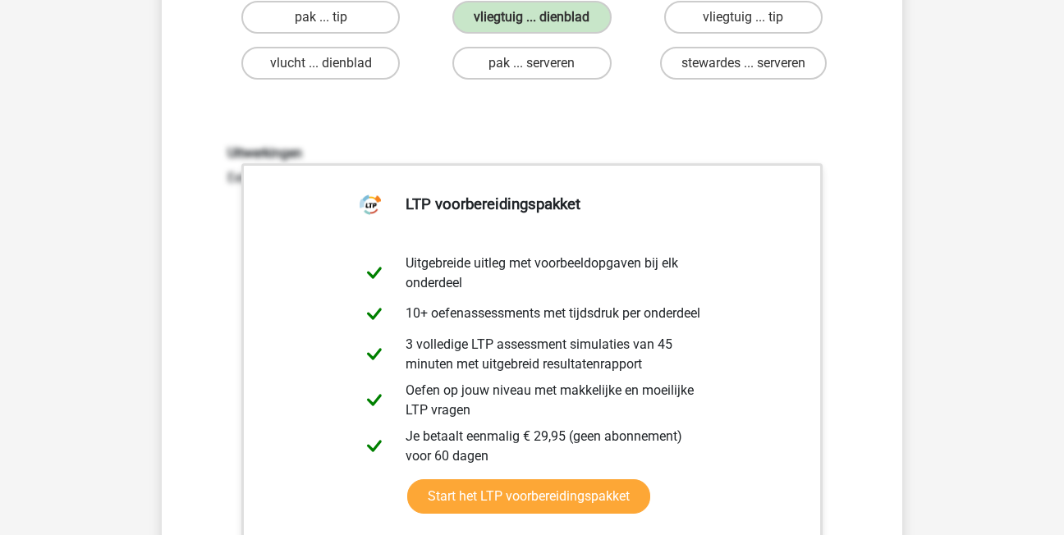
scroll to position [486, 0]
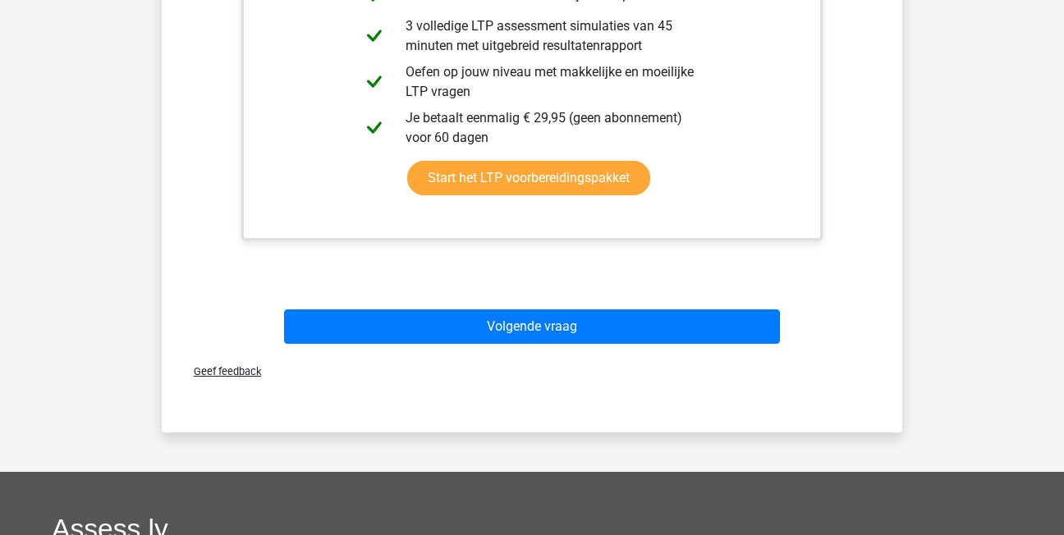
drag, startPoint x: 589, startPoint y: 295, endPoint x: 589, endPoint y: 305, distance: 9.9
click at [589, 295] on div "Uitwerkingen Een piloot maakt gebruik van een vliegtuig | Een ober maakt gebrui…" at bounding box center [532, 41] width 688 height 509
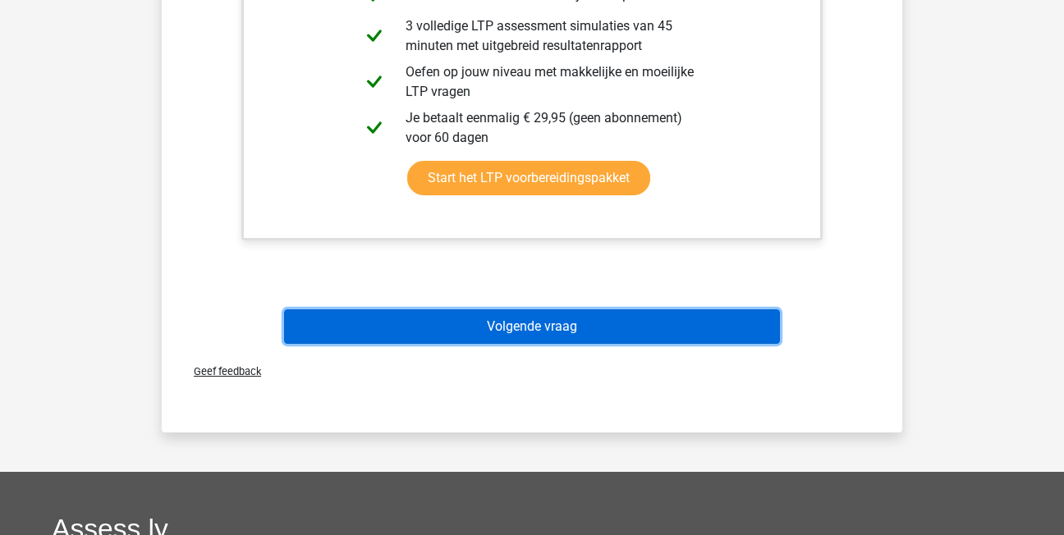
click at [588, 315] on button "Volgende vraag" at bounding box center [532, 327] width 497 height 34
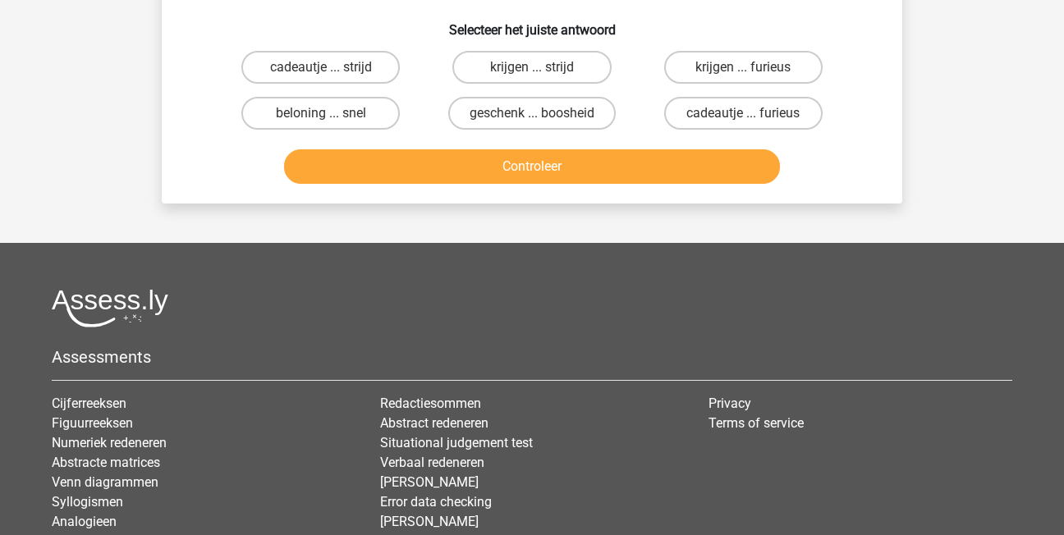
scroll to position [76, 0]
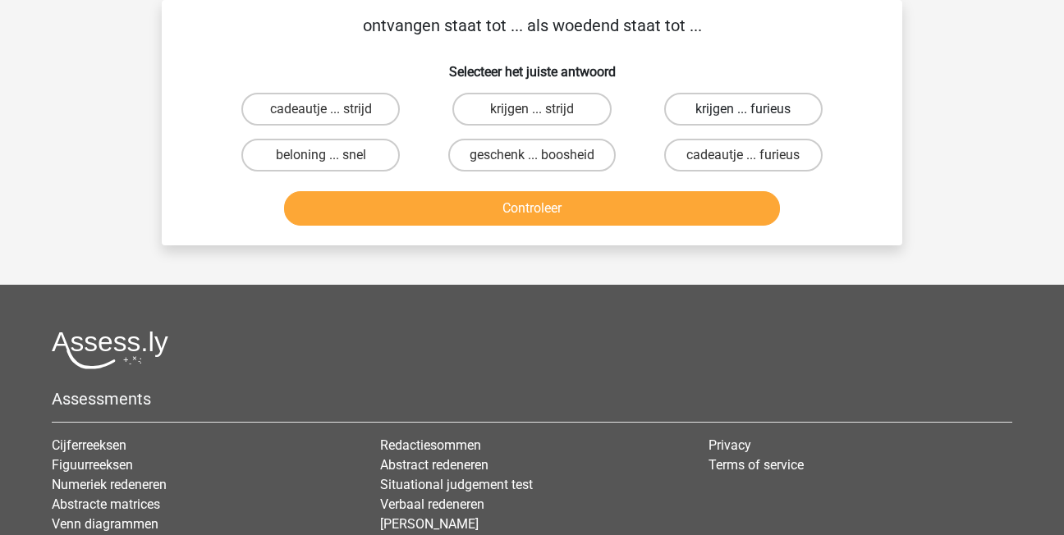
click at [769, 110] on label "krijgen ... furieus" at bounding box center [743, 109] width 158 height 33
click at [754, 110] on input "krijgen ... furieus" at bounding box center [748, 114] width 11 height 11
radio input "true"
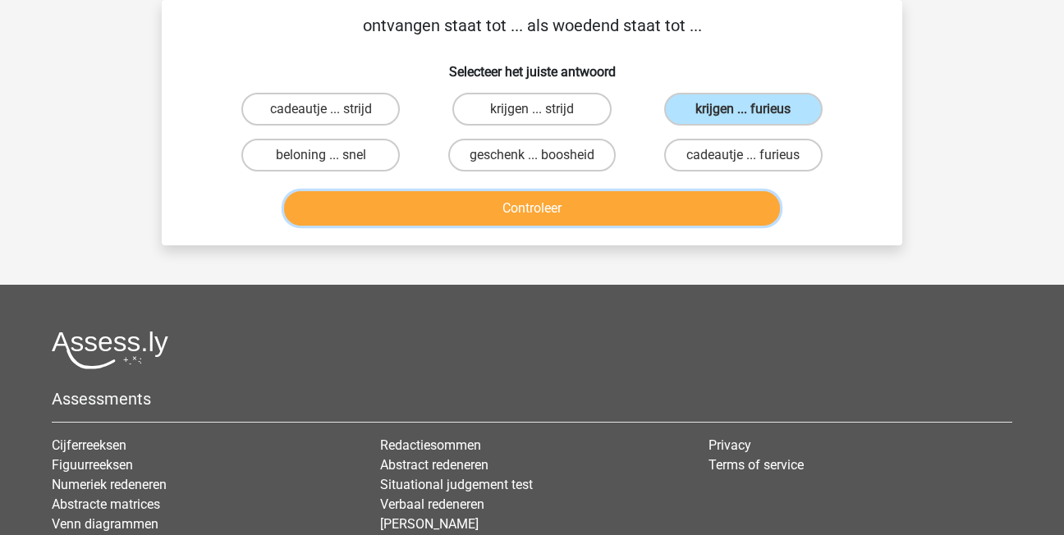
click at [727, 209] on button "Controleer" at bounding box center [532, 208] width 497 height 34
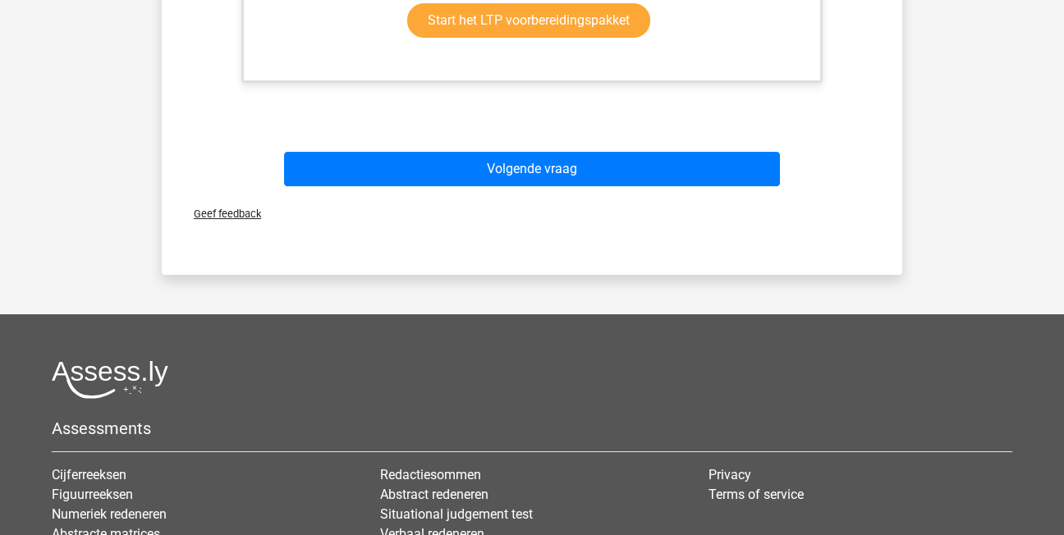
scroll to position [650, 0]
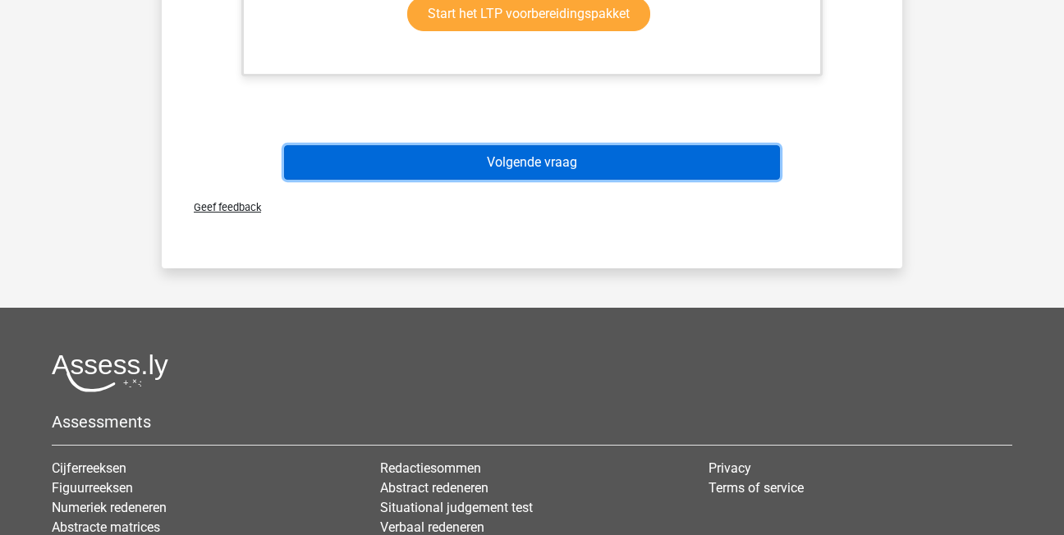
click at [597, 167] on button "Volgende vraag" at bounding box center [532, 162] width 497 height 34
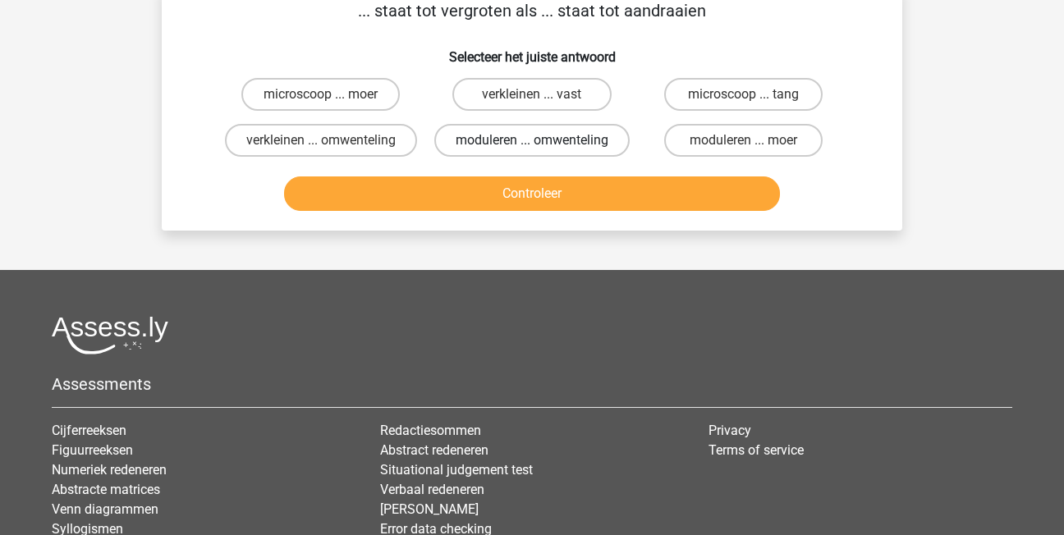
scroll to position [76, 0]
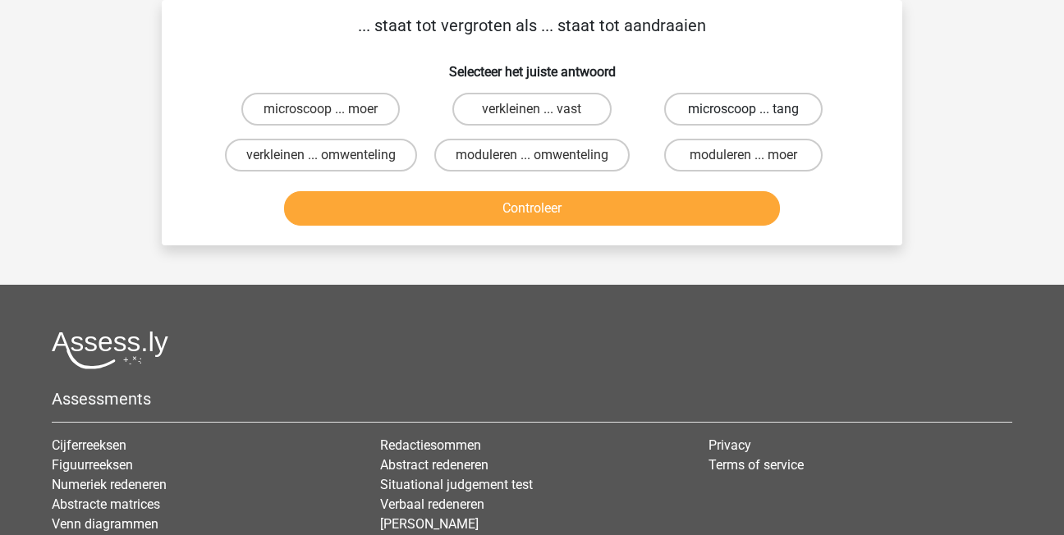
click at [728, 103] on label "microscoop ... tang" at bounding box center [743, 109] width 158 height 33
click at [743, 109] on input "microscoop ... tang" at bounding box center [748, 114] width 11 height 11
radio input "true"
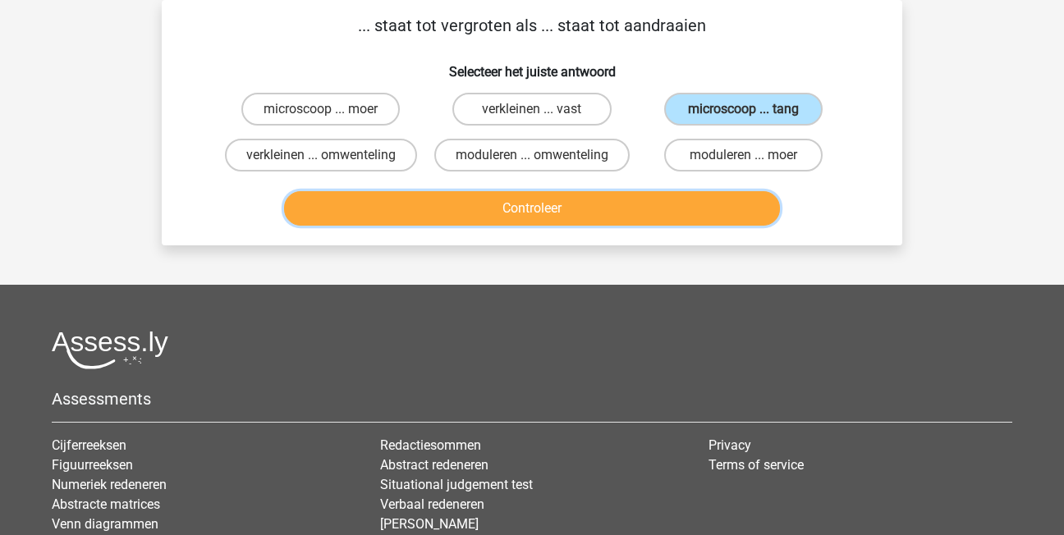
click at [721, 206] on button "Controleer" at bounding box center [532, 208] width 497 height 34
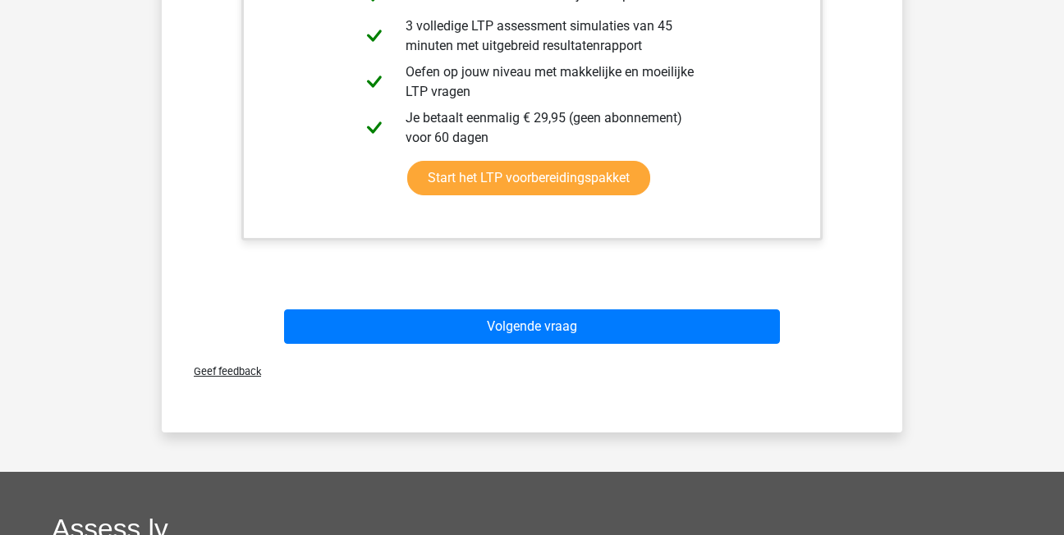
scroll to position [568, 0]
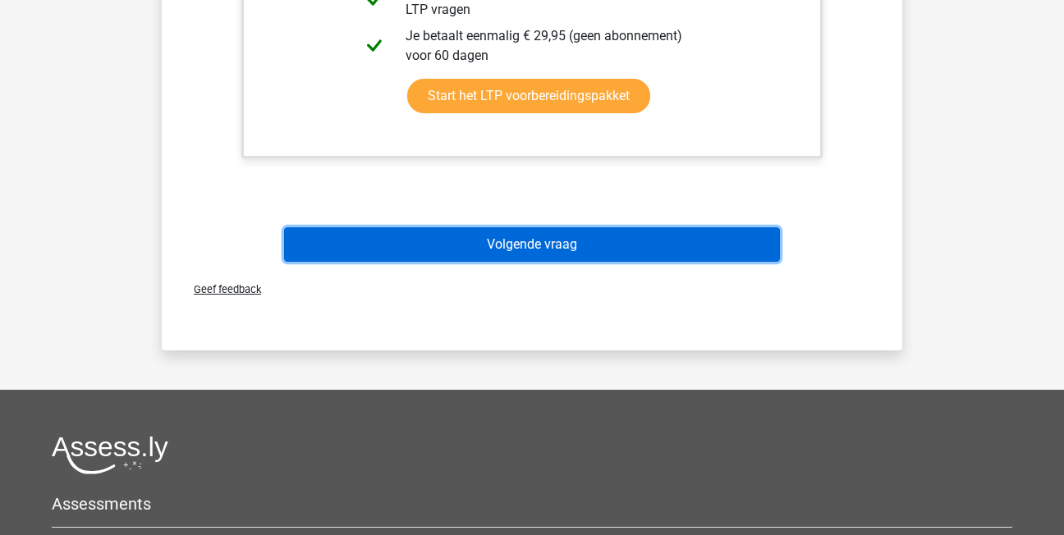
click at [701, 235] on button "Volgende vraag" at bounding box center [532, 244] width 497 height 34
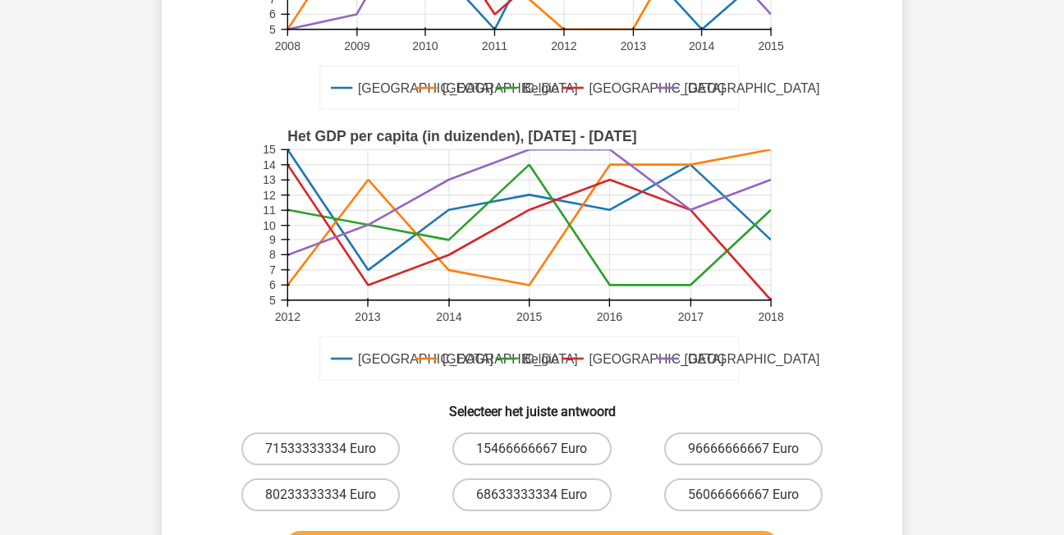
scroll to position [404, 0]
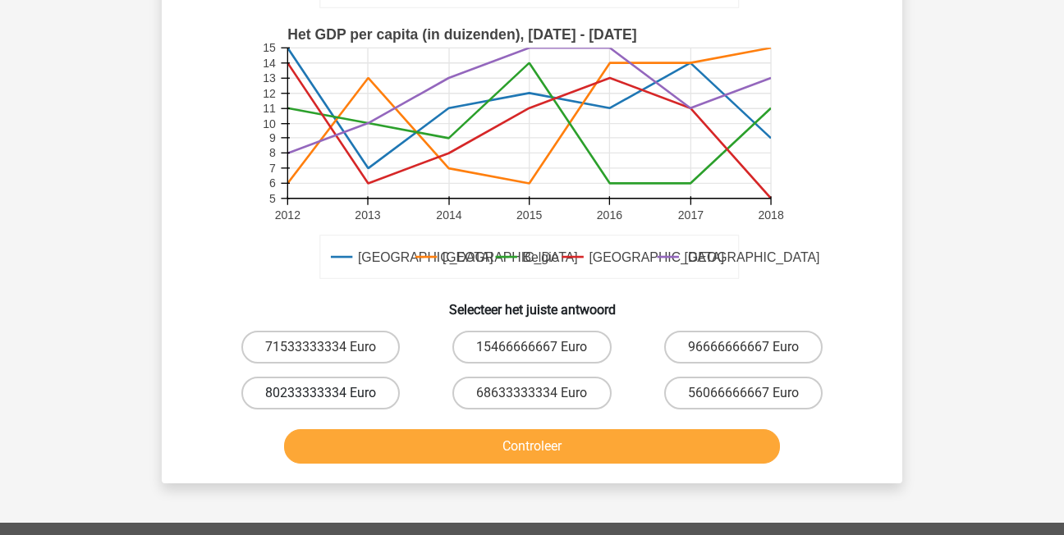
click at [365, 377] on label "80233333334 Euro" at bounding box center [320, 393] width 158 height 33
click at [332, 393] on input "80233333334 Euro" at bounding box center [326, 398] width 11 height 11
radio input "true"
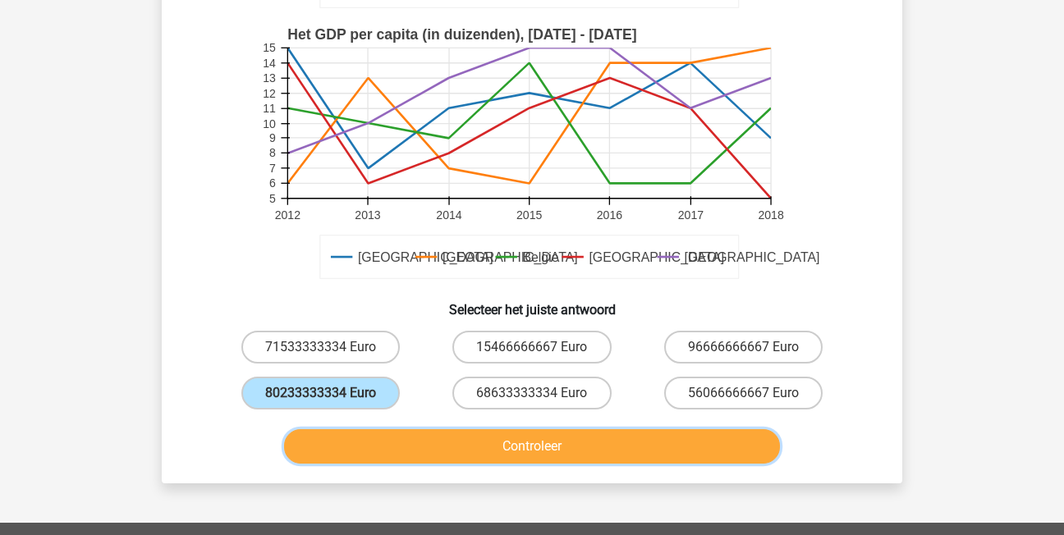
click at [497, 429] on button "Controleer" at bounding box center [532, 446] width 497 height 34
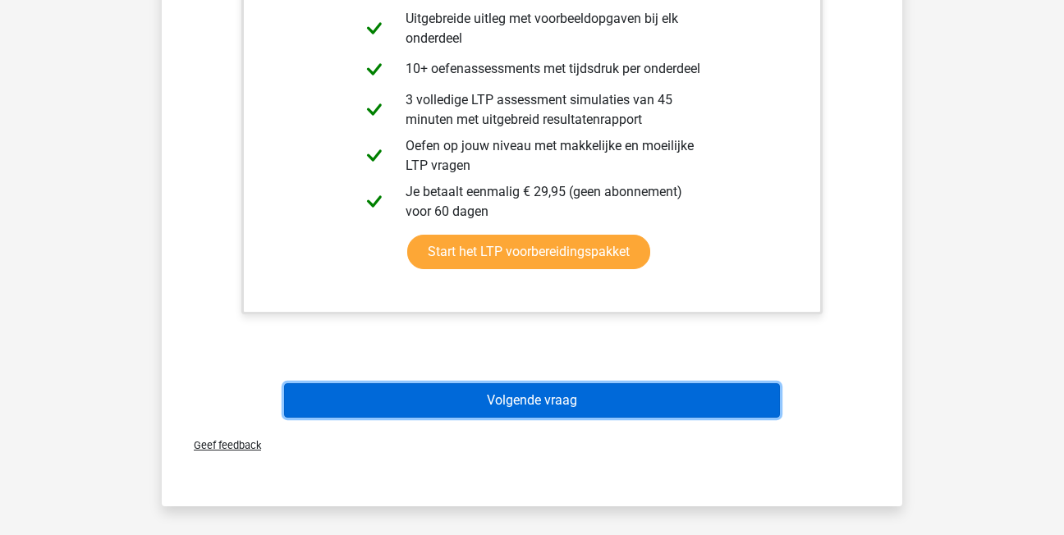
click at [584, 385] on button "Volgende vraag" at bounding box center [532, 400] width 497 height 34
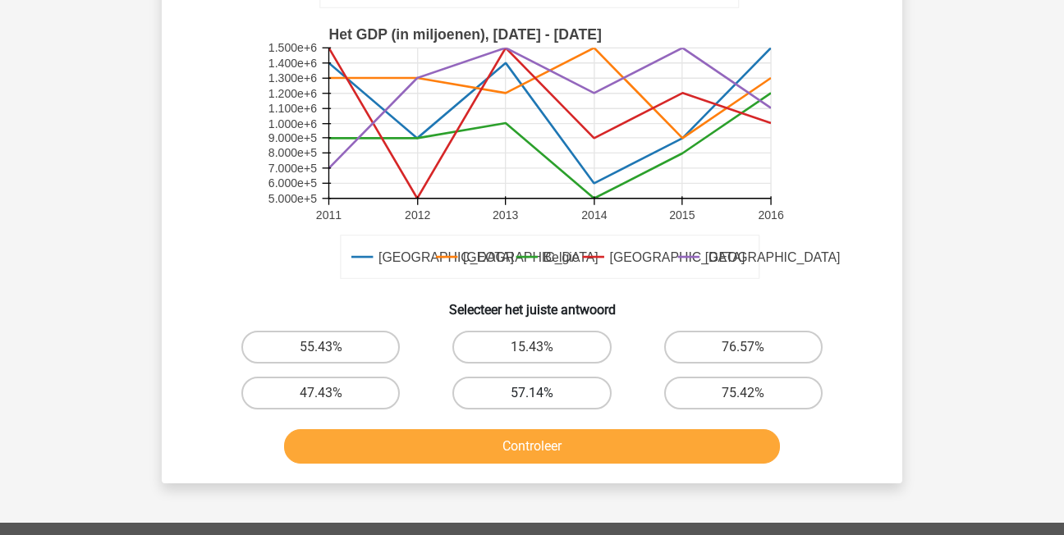
click at [569, 394] on label "57.14%" at bounding box center [531, 393] width 158 height 33
click at [543, 394] on input "57.14%" at bounding box center [537, 398] width 11 height 11
radio input "true"
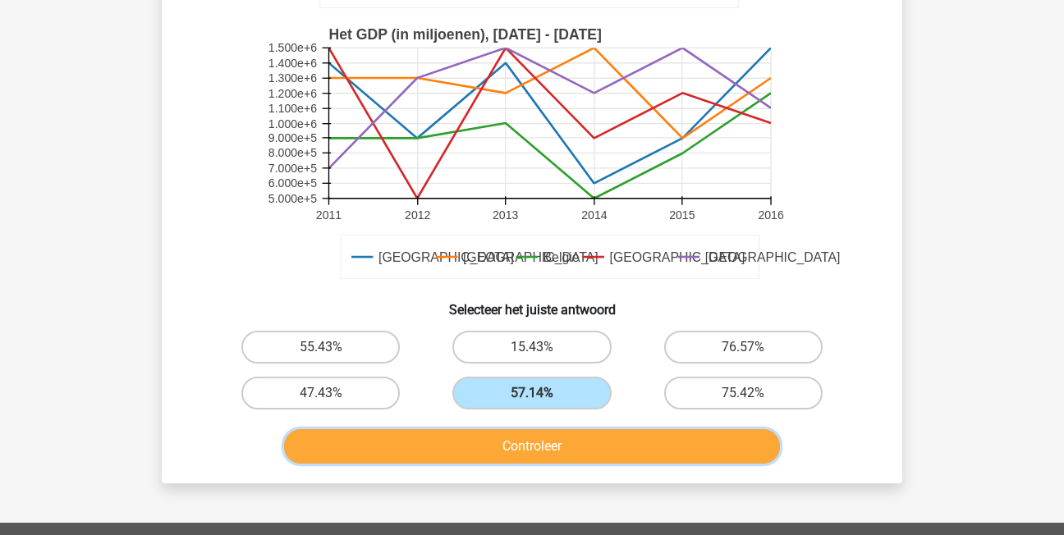
click at [599, 446] on button "Controleer" at bounding box center [532, 446] width 497 height 34
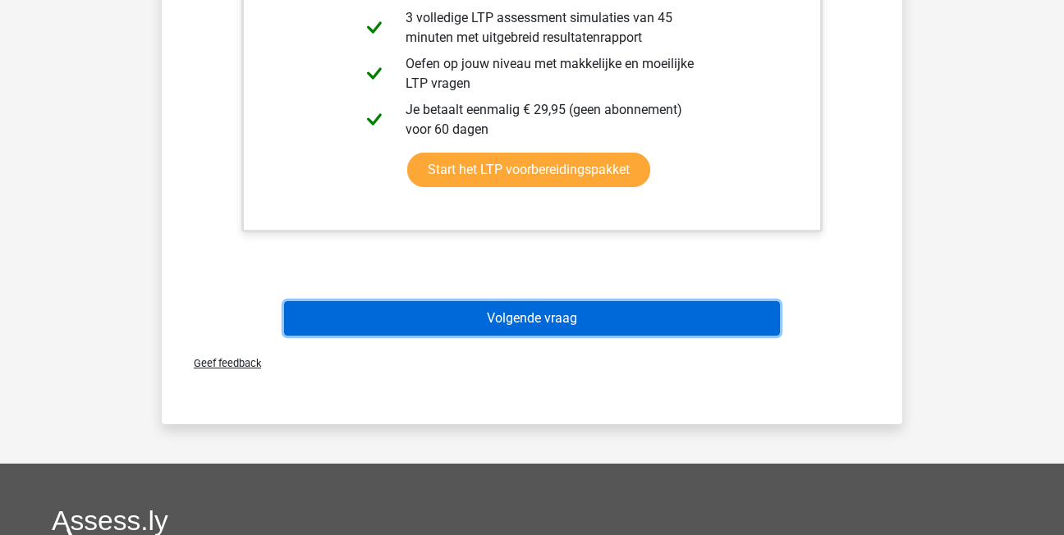
click at [597, 319] on button "Volgende vraag" at bounding box center [532, 318] width 497 height 34
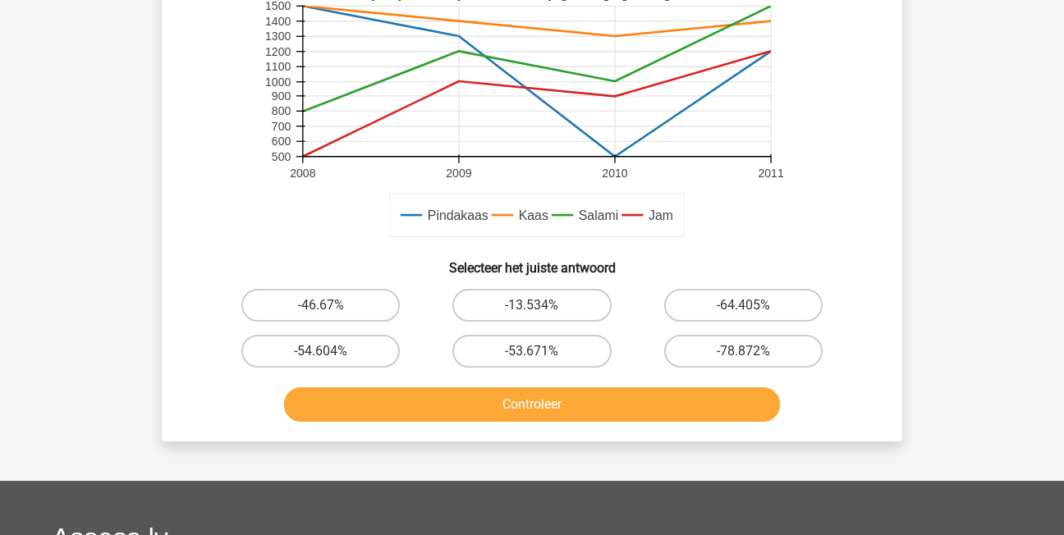
scroll to position [486, 0]
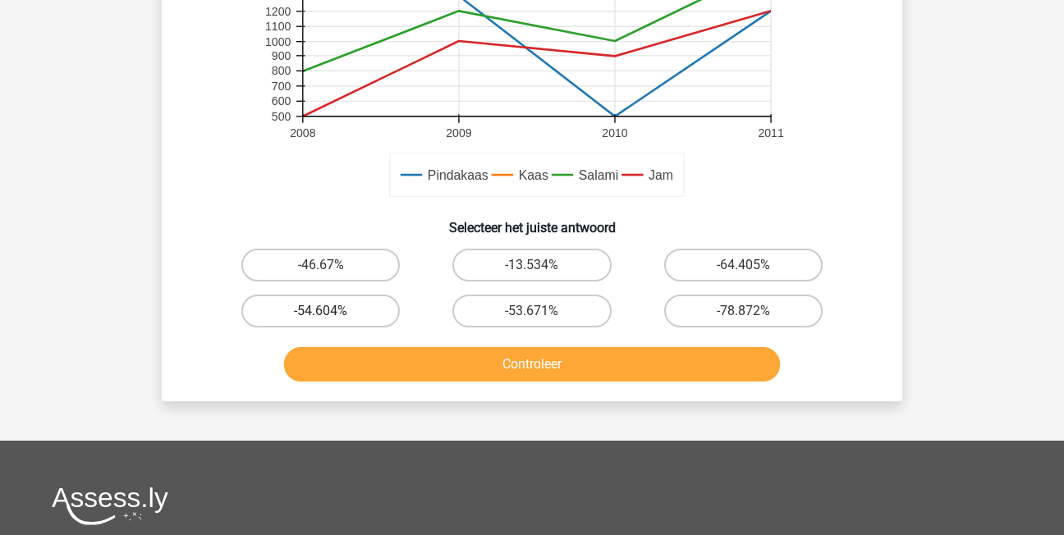
click at [356, 313] on label "-54.604%" at bounding box center [320, 311] width 158 height 33
click at [332, 313] on input "-54.604%" at bounding box center [326, 316] width 11 height 11
radio input "true"
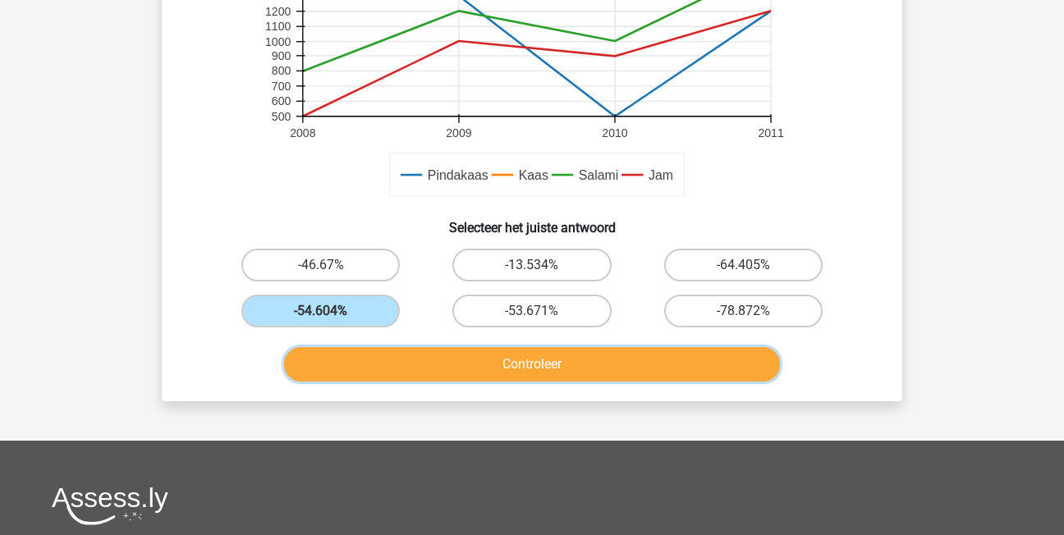
click at [476, 355] on button "Controleer" at bounding box center [532, 364] width 497 height 34
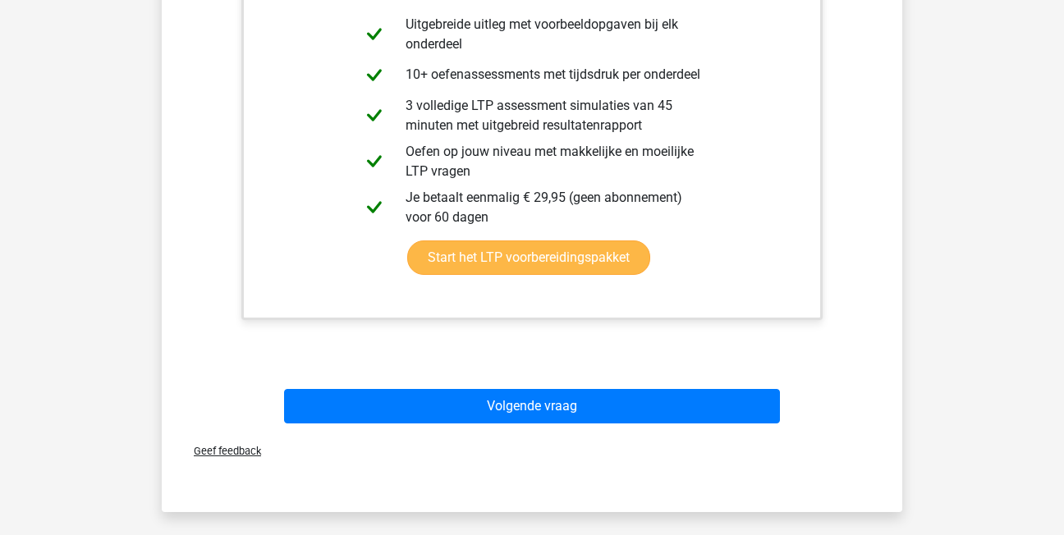
scroll to position [979, 0]
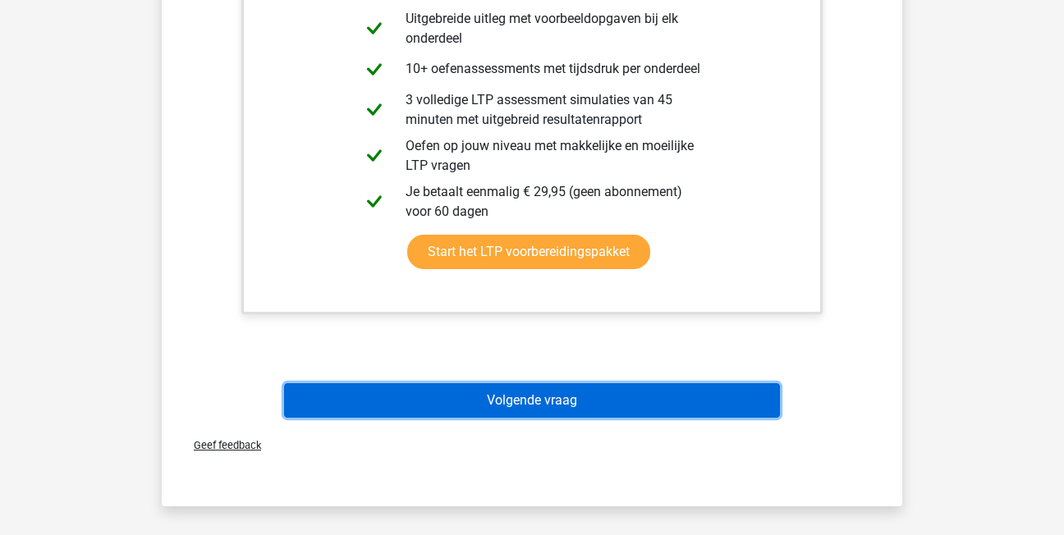
click at [573, 397] on button "Volgende vraag" at bounding box center [532, 400] width 497 height 34
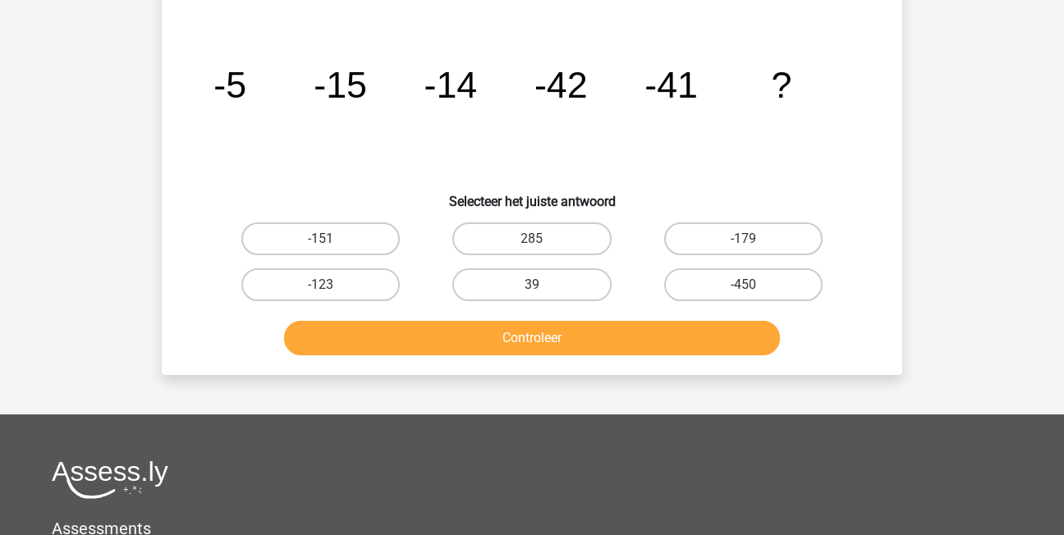
scroll to position [76, 0]
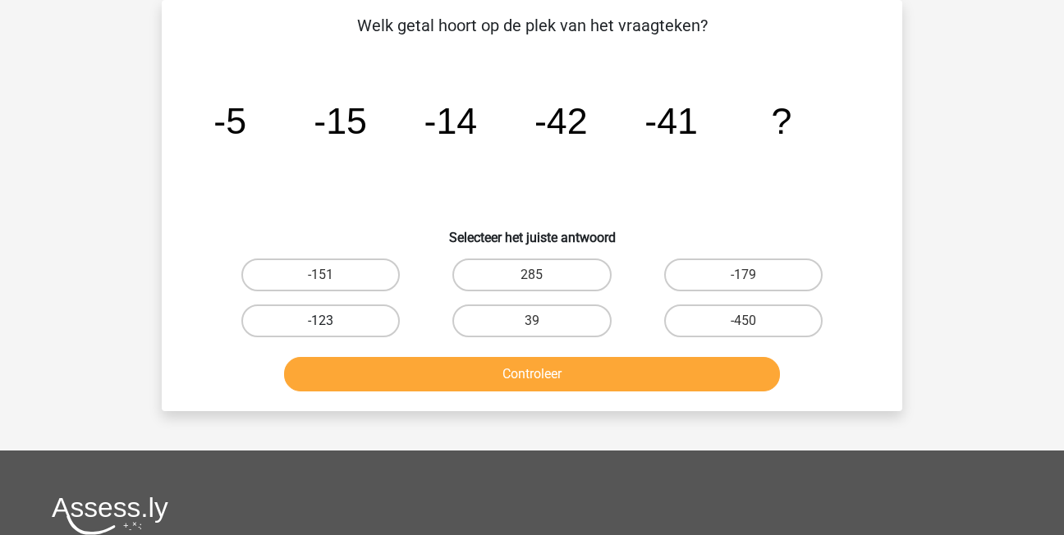
click at [339, 319] on label "-123" at bounding box center [320, 321] width 158 height 33
click at [332, 321] on input "-123" at bounding box center [326, 326] width 11 height 11
radio input "true"
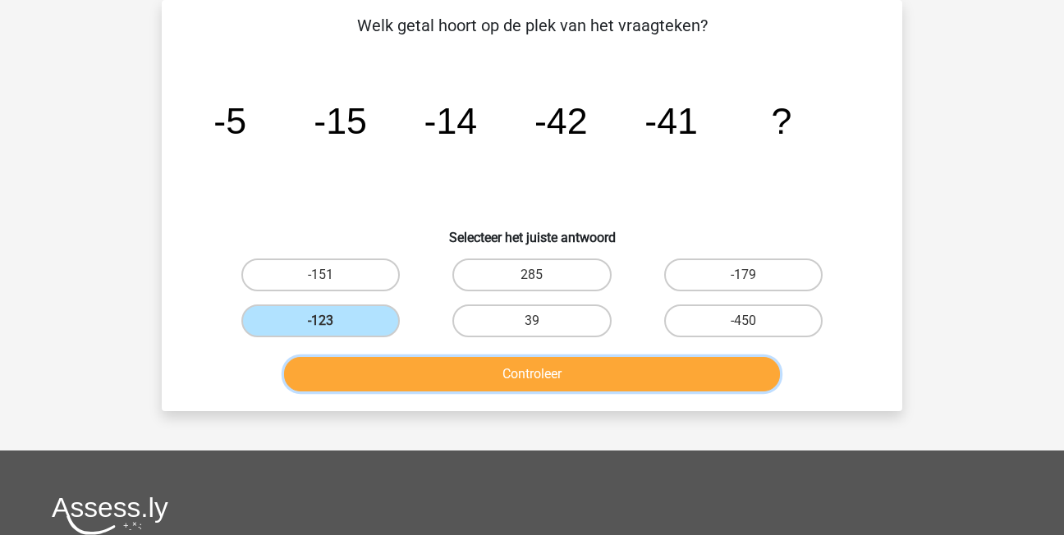
click at [416, 360] on button "Controleer" at bounding box center [532, 374] width 497 height 34
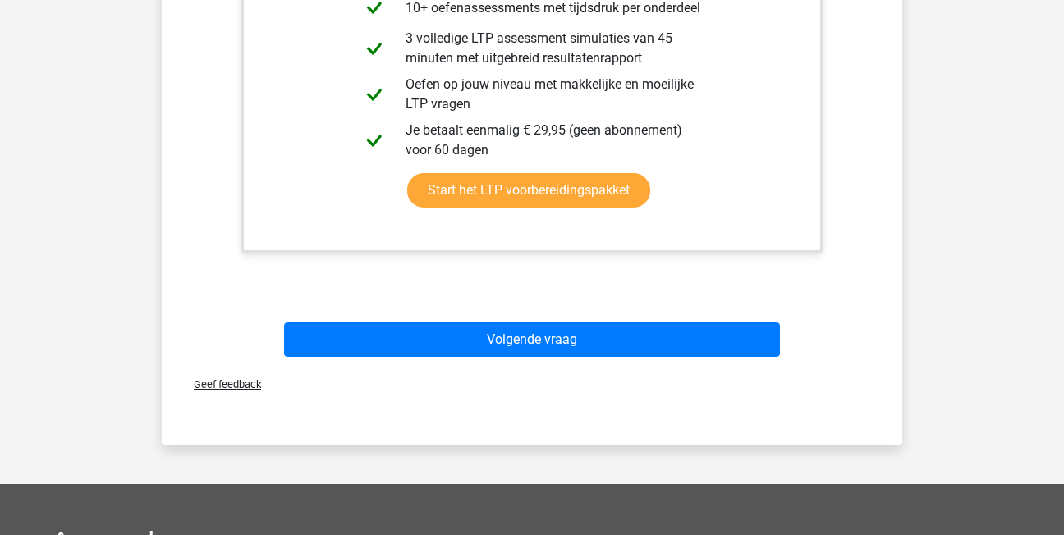
scroll to position [650, 0]
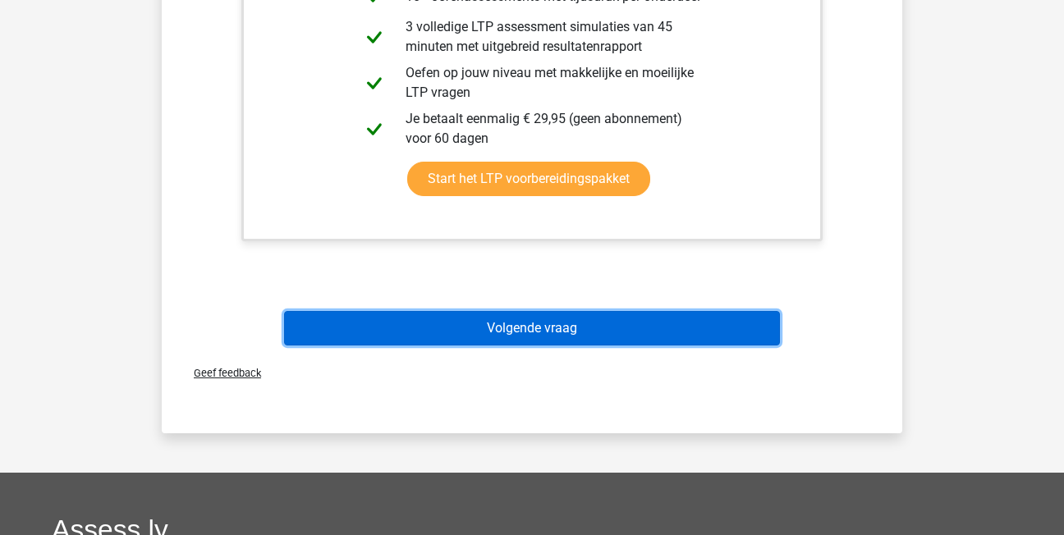
click at [488, 324] on button "Volgende vraag" at bounding box center [532, 328] width 497 height 34
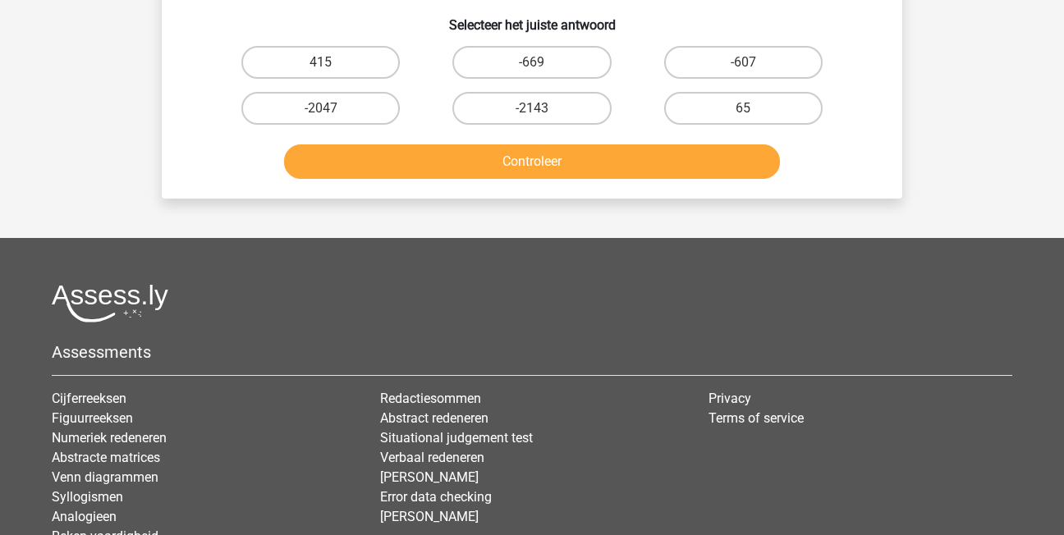
scroll to position [76, 0]
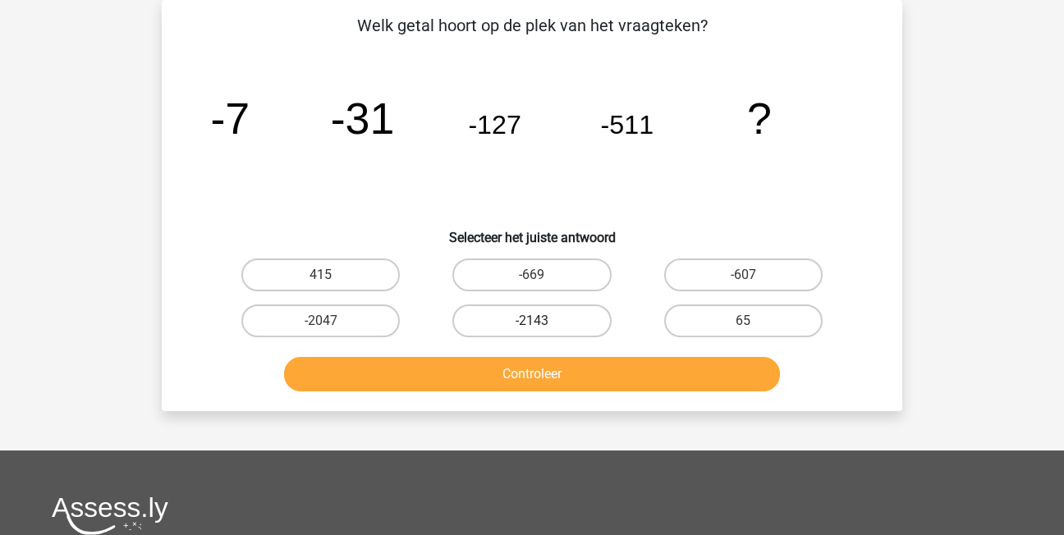
click at [574, 320] on label "-2143" at bounding box center [531, 321] width 158 height 33
click at [543, 321] on input "-2143" at bounding box center [537, 326] width 11 height 11
radio input "true"
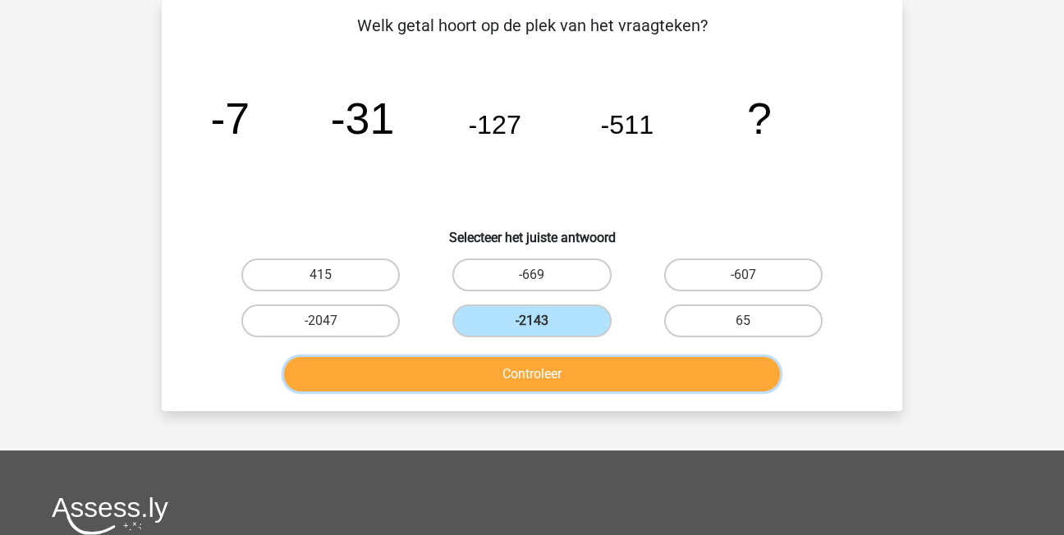
click at [604, 376] on button "Controleer" at bounding box center [532, 374] width 497 height 34
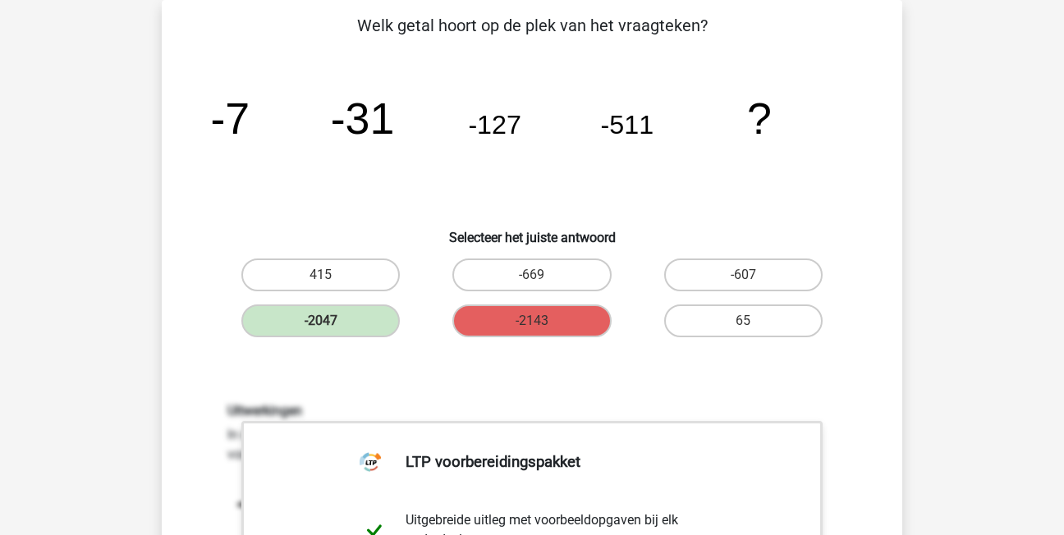
click at [324, 300] on div "-2047" at bounding box center [320, 321] width 211 height 46
click at [327, 317] on label "-2047" at bounding box center [320, 321] width 158 height 33
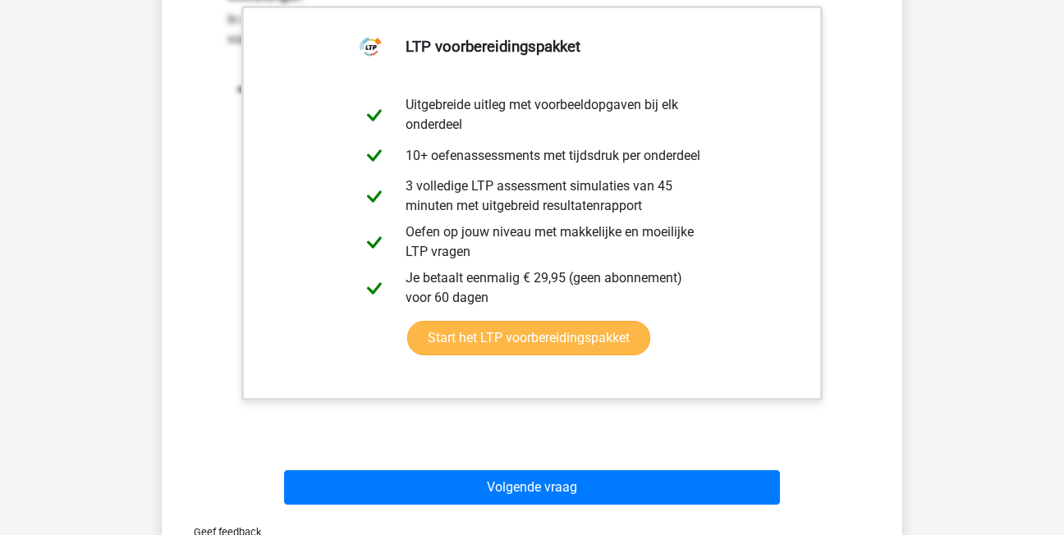
scroll to position [732, 0]
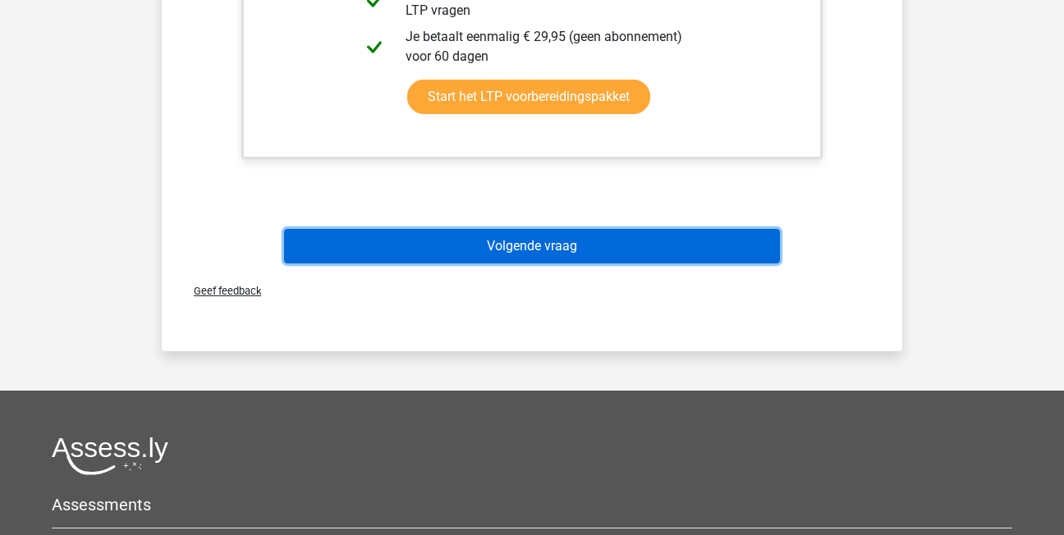
click at [583, 258] on button "Volgende vraag" at bounding box center [532, 246] width 497 height 34
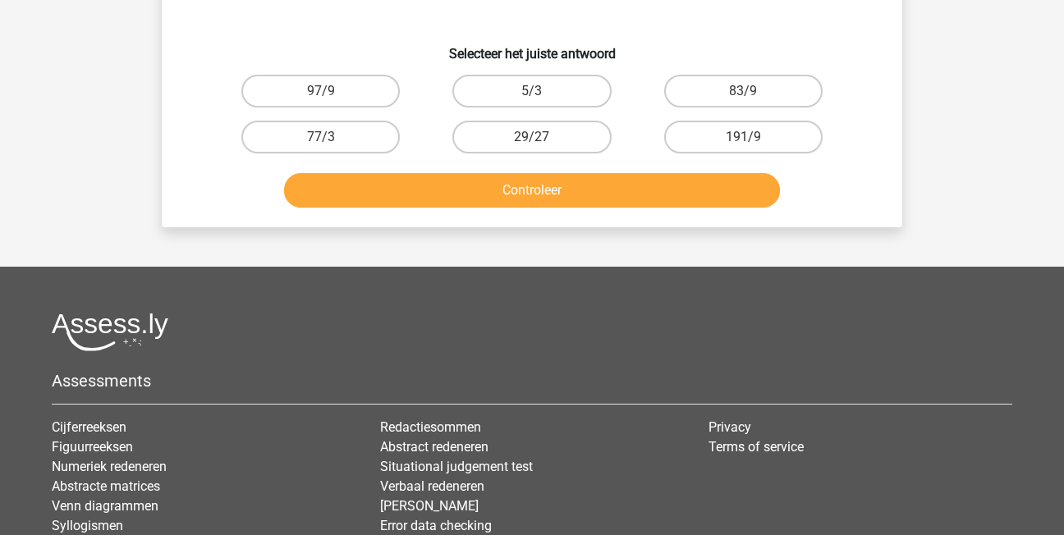
scroll to position [76, 0]
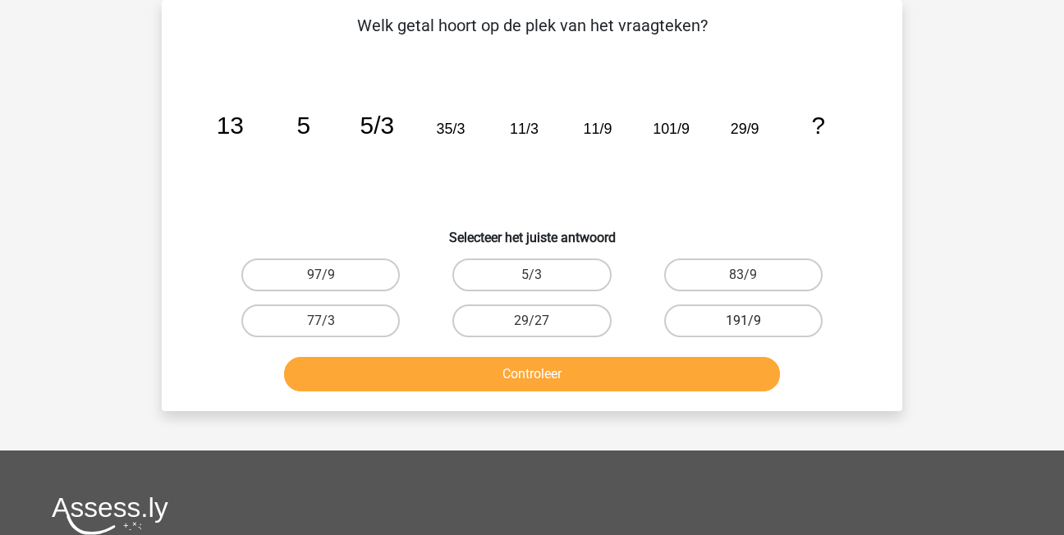
click at [798, 321] on label "191/9" at bounding box center [743, 321] width 158 height 33
click at [754, 321] on input "191/9" at bounding box center [748, 326] width 11 height 11
radio input "true"
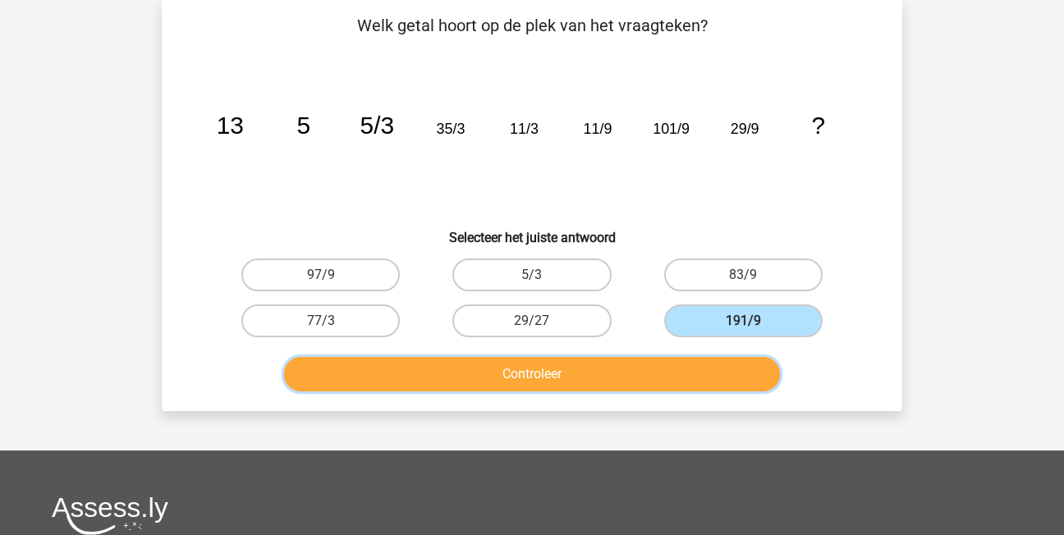
click at [709, 379] on button "Controleer" at bounding box center [532, 374] width 497 height 34
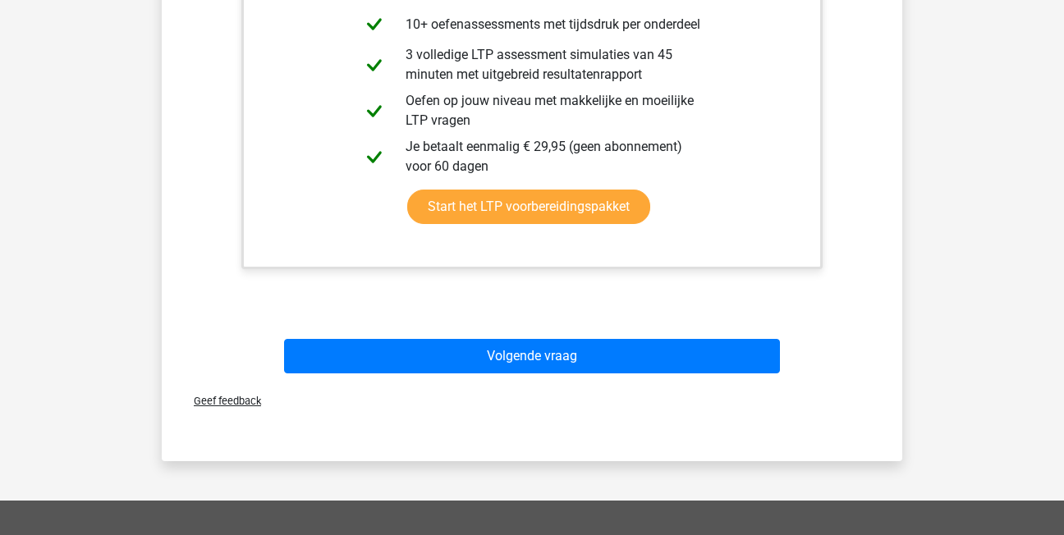
scroll to position [650, 0]
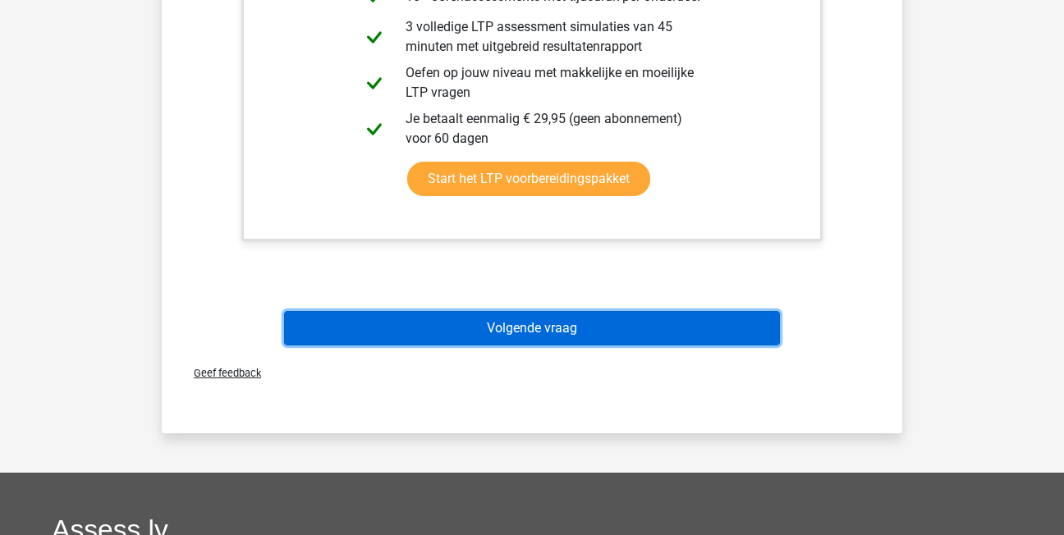
click at [546, 324] on button "Volgende vraag" at bounding box center [532, 328] width 497 height 34
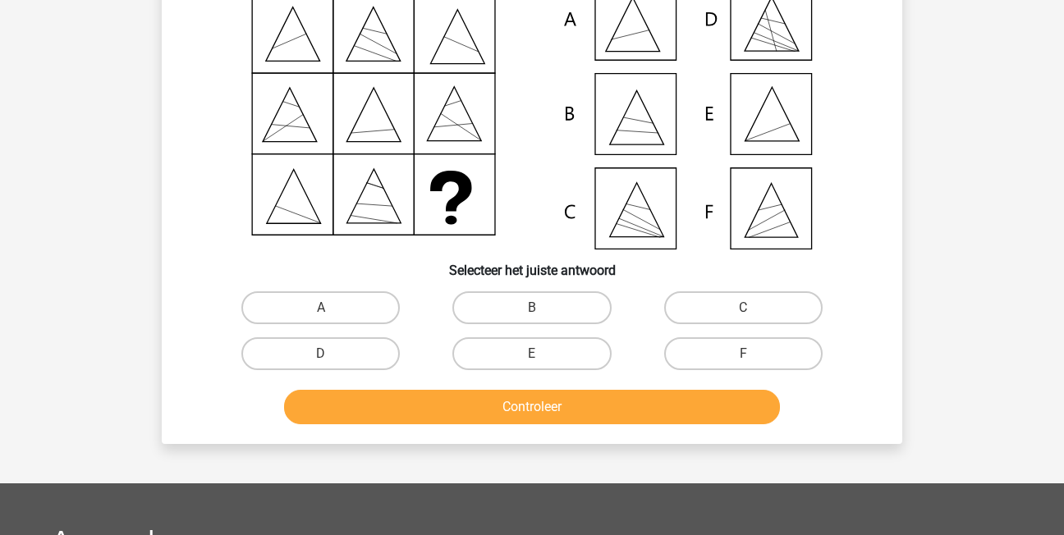
scroll to position [76, 0]
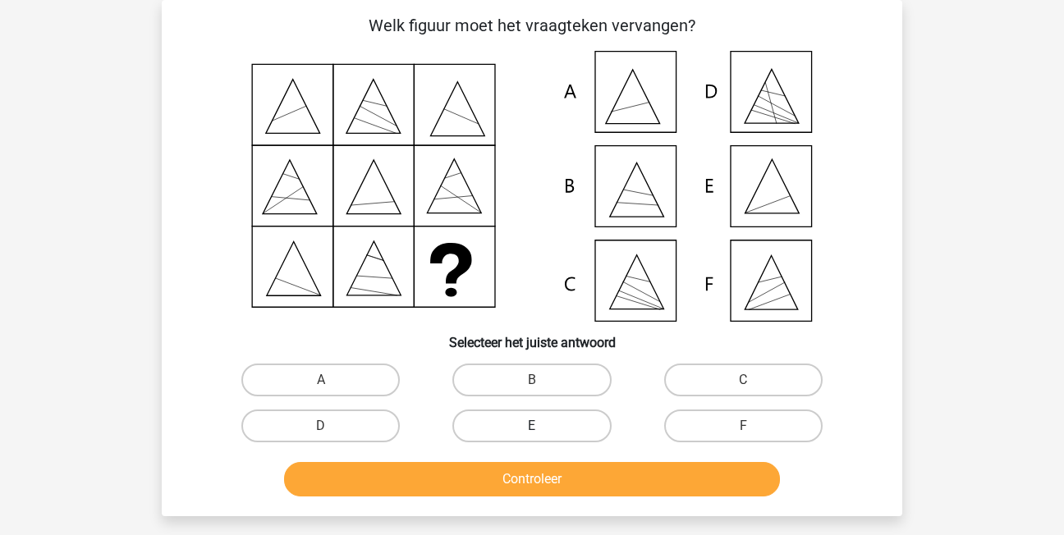
click at [498, 429] on label "E" at bounding box center [531, 426] width 158 height 33
click at [532, 429] on input "E" at bounding box center [537, 431] width 11 height 11
radio input "true"
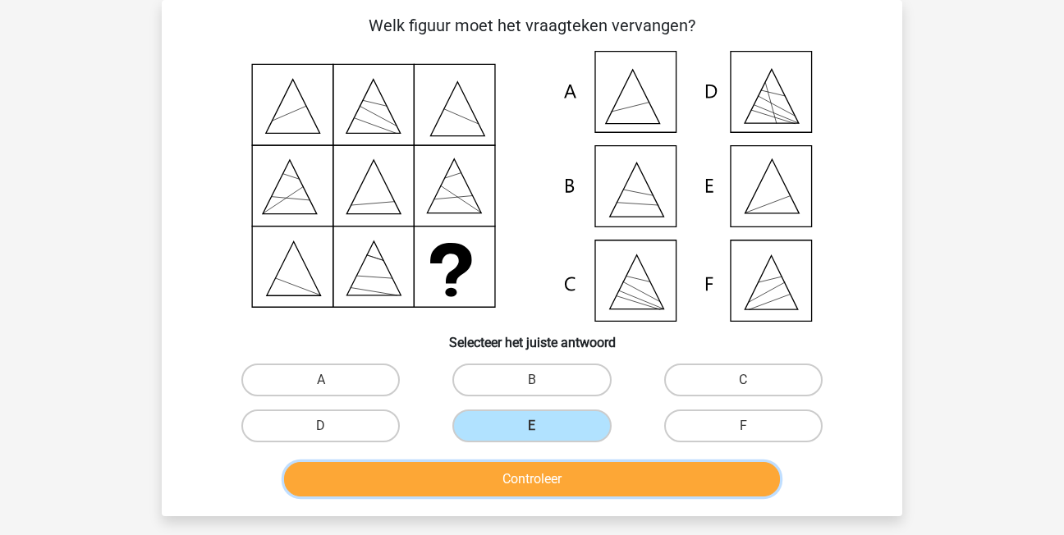
click at [586, 480] on button "Controleer" at bounding box center [532, 479] width 497 height 34
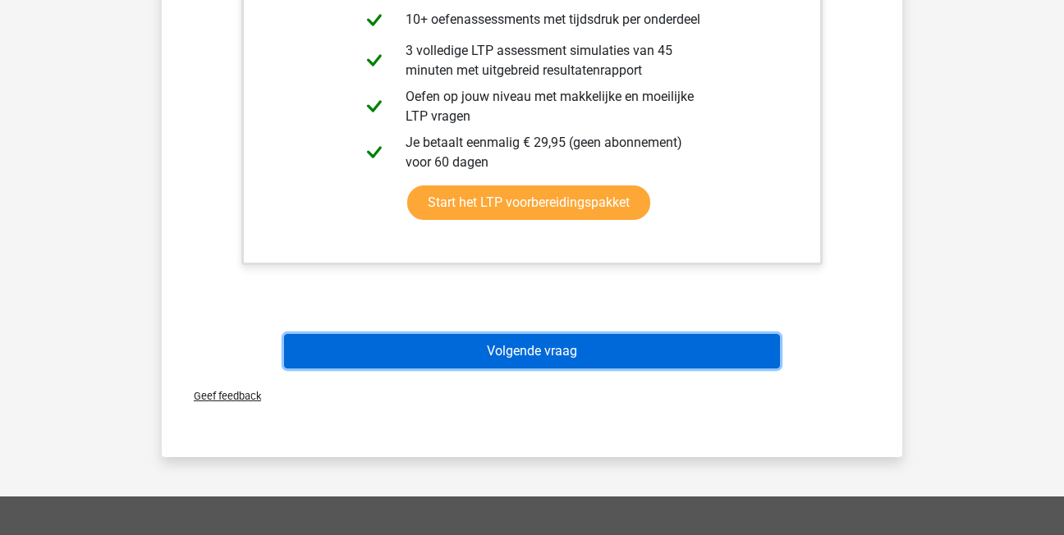
click at [526, 351] on button "Volgende vraag" at bounding box center [532, 351] width 497 height 34
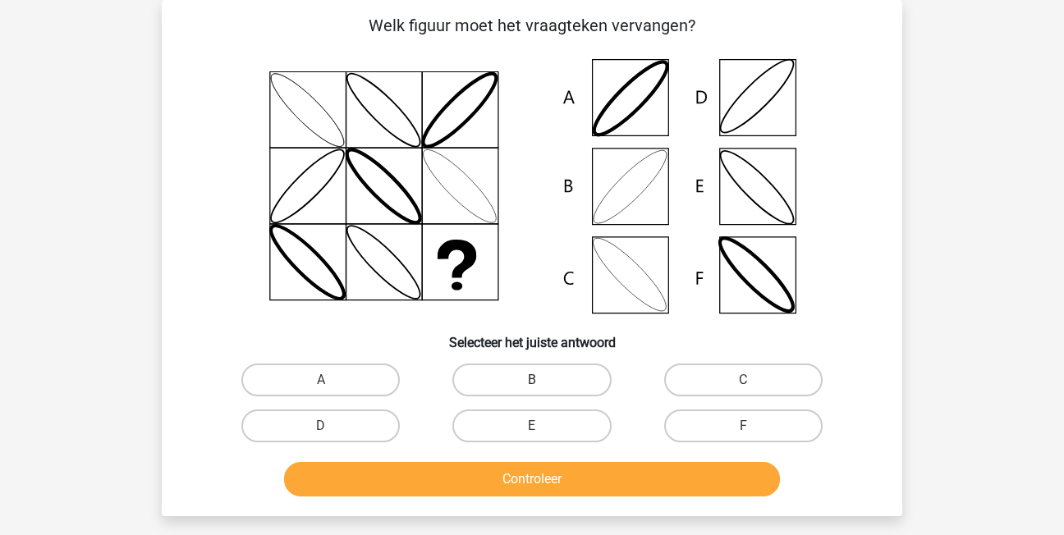
click at [526, 371] on label "B" at bounding box center [531, 380] width 158 height 33
click at [532, 380] on input "B" at bounding box center [537, 385] width 11 height 11
radio input "true"
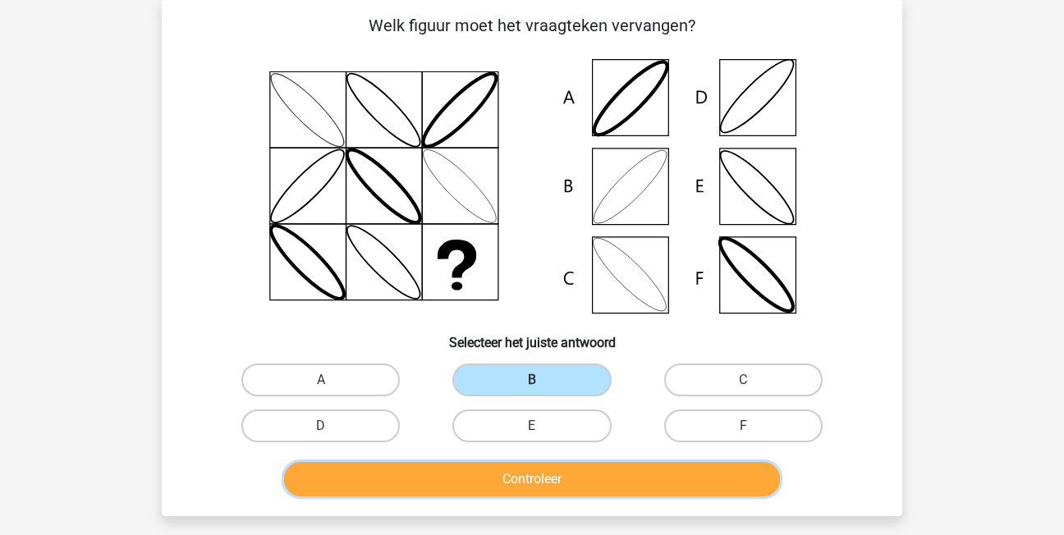
click at [624, 471] on button "Controleer" at bounding box center [532, 479] width 497 height 34
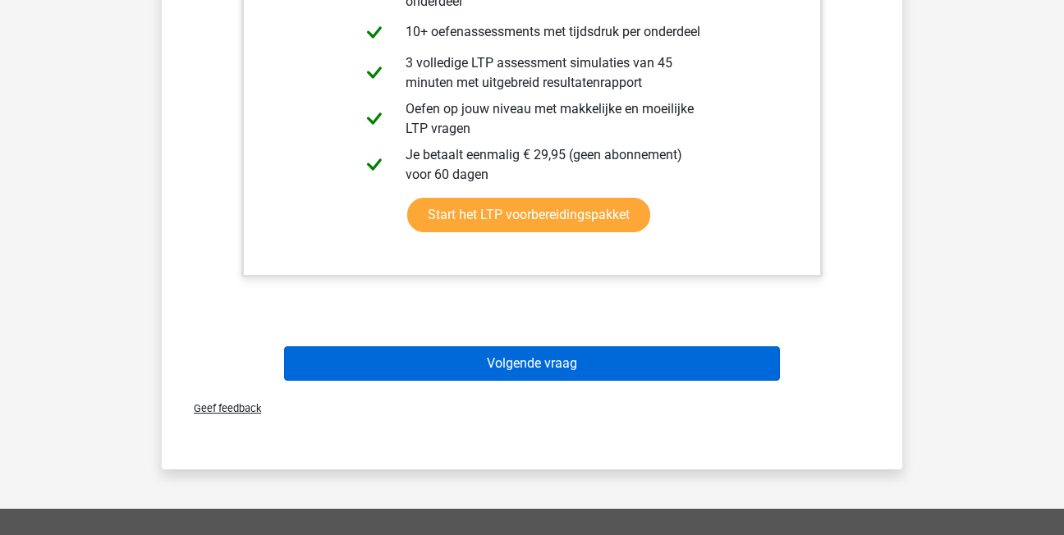
scroll to position [732, 0]
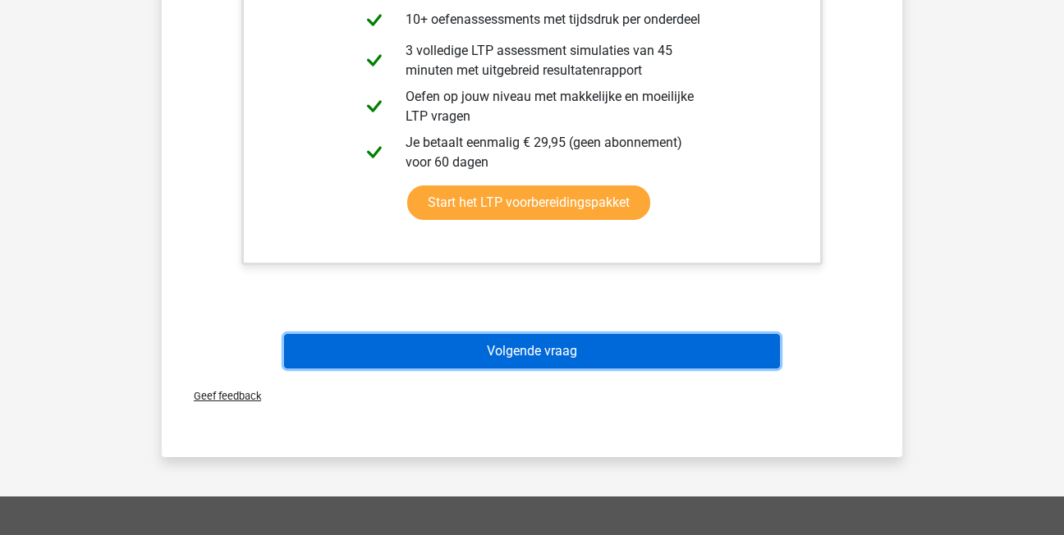
click at [503, 356] on button "Volgende vraag" at bounding box center [532, 351] width 497 height 34
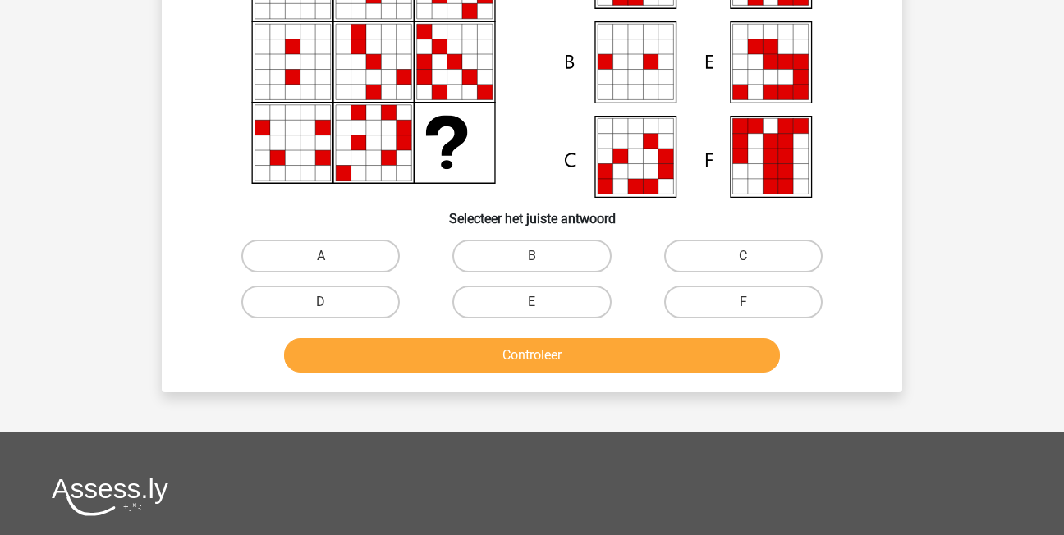
scroll to position [76, 0]
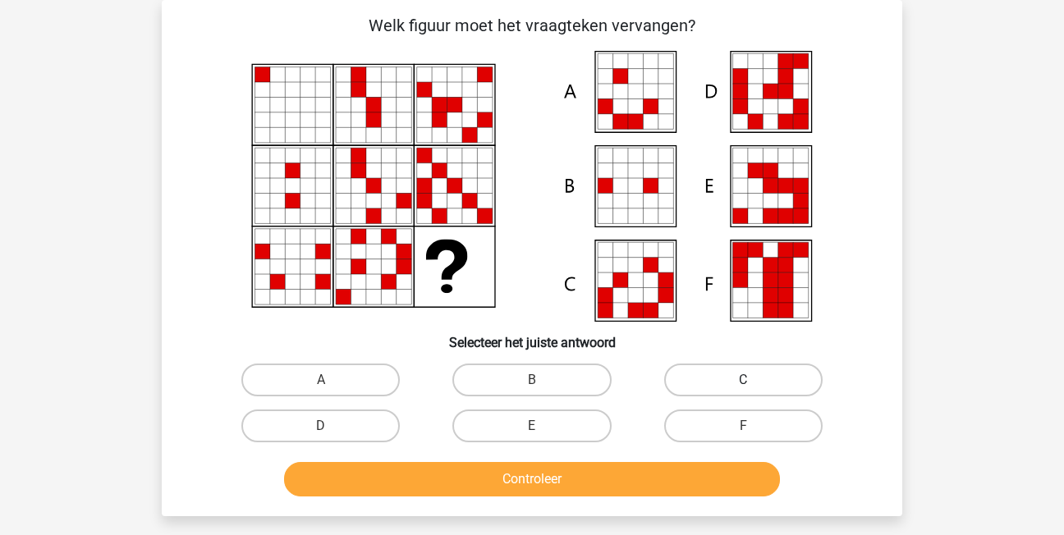
click at [682, 375] on label "C" at bounding box center [743, 380] width 158 height 33
click at [743, 380] on input "C" at bounding box center [748, 385] width 11 height 11
radio input "true"
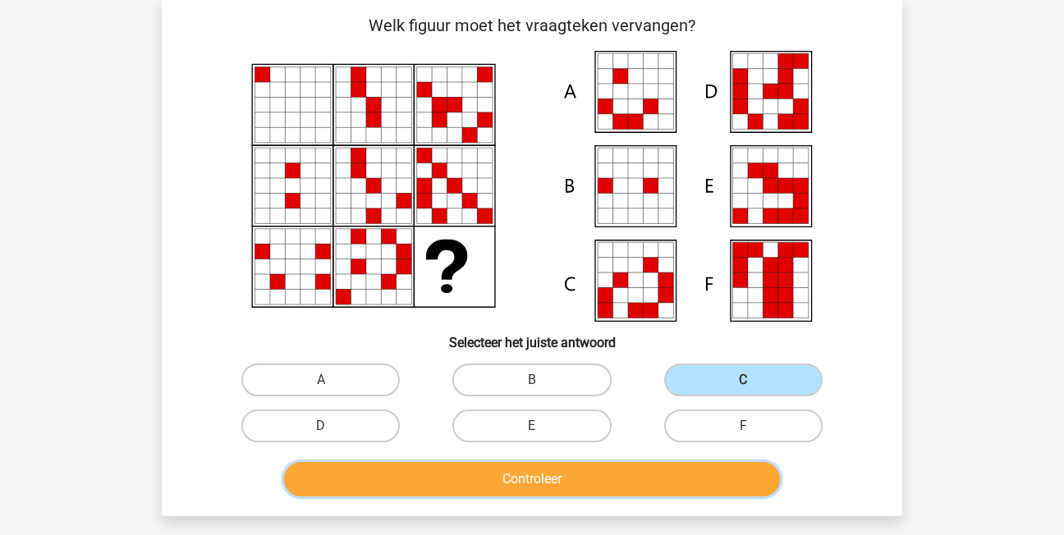
click at [655, 480] on button "Controleer" at bounding box center [532, 479] width 497 height 34
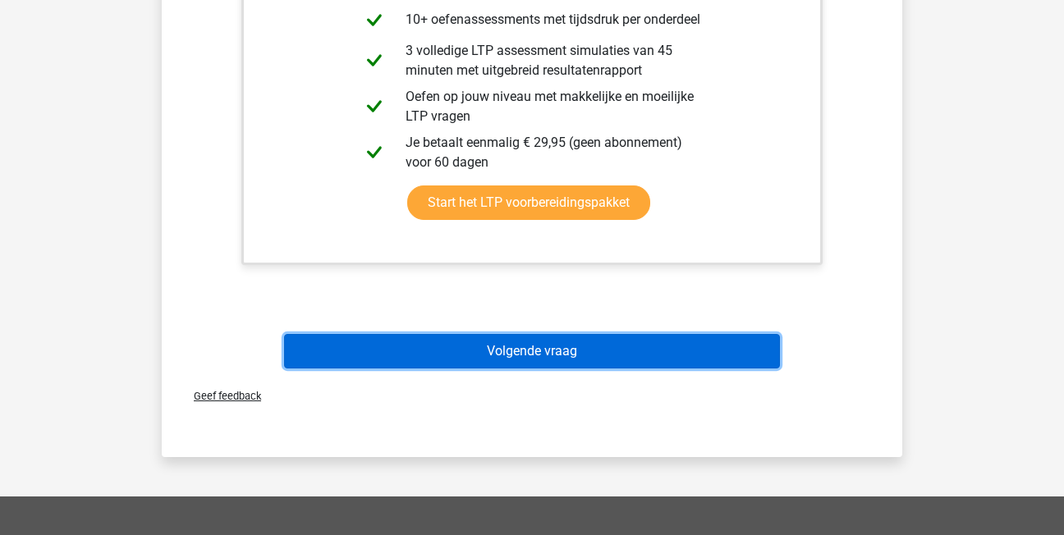
click at [517, 342] on button "Volgende vraag" at bounding box center [532, 351] width 497 height 34
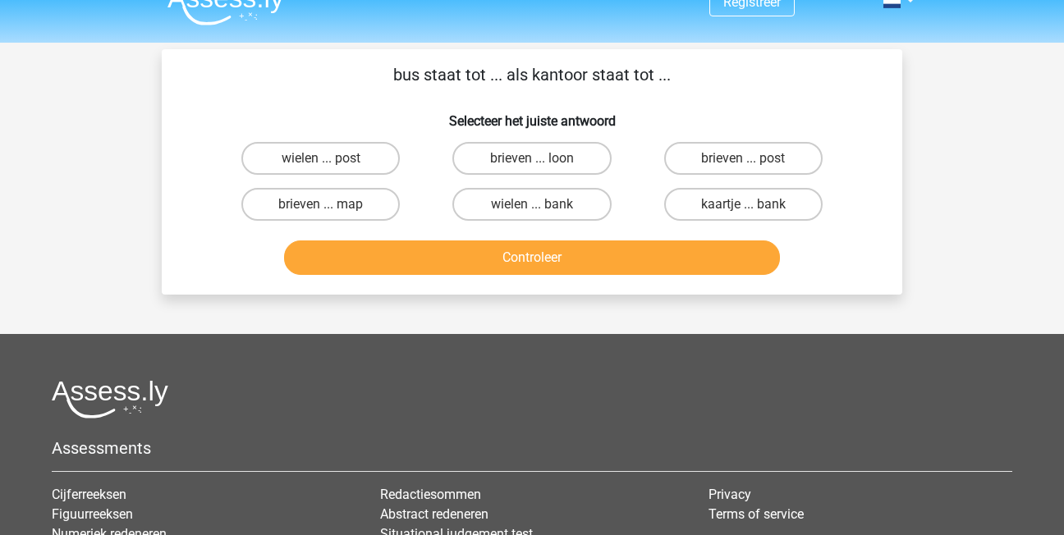
scroll to position [0, 0]
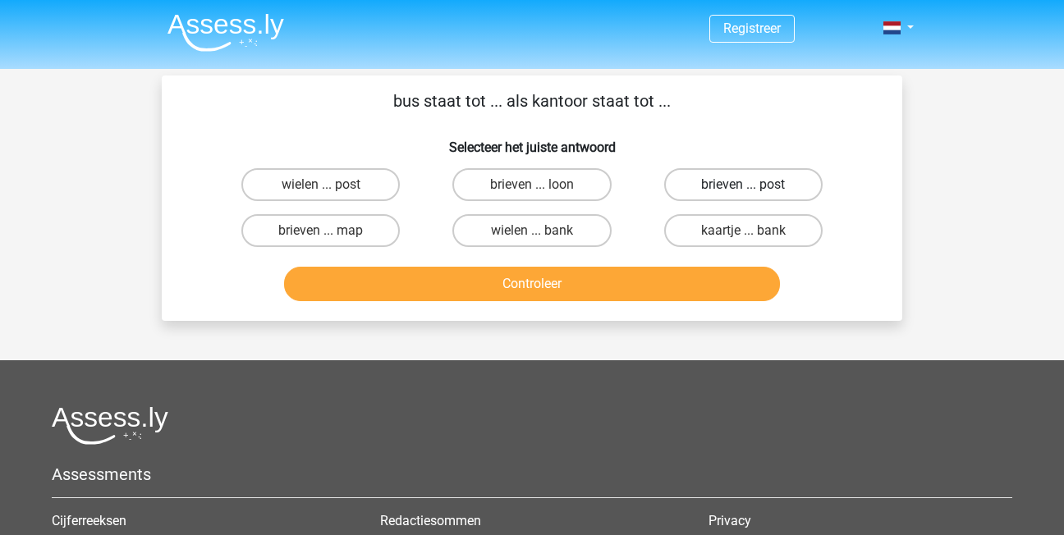
click at [719, 188] on label "brieven ... post" at bounding box center [743, 184] width 158 height 33
click at [743, 188] on input "brieven ... post" at bounding box center [748, 190] width 11 height 11
radio input "true"
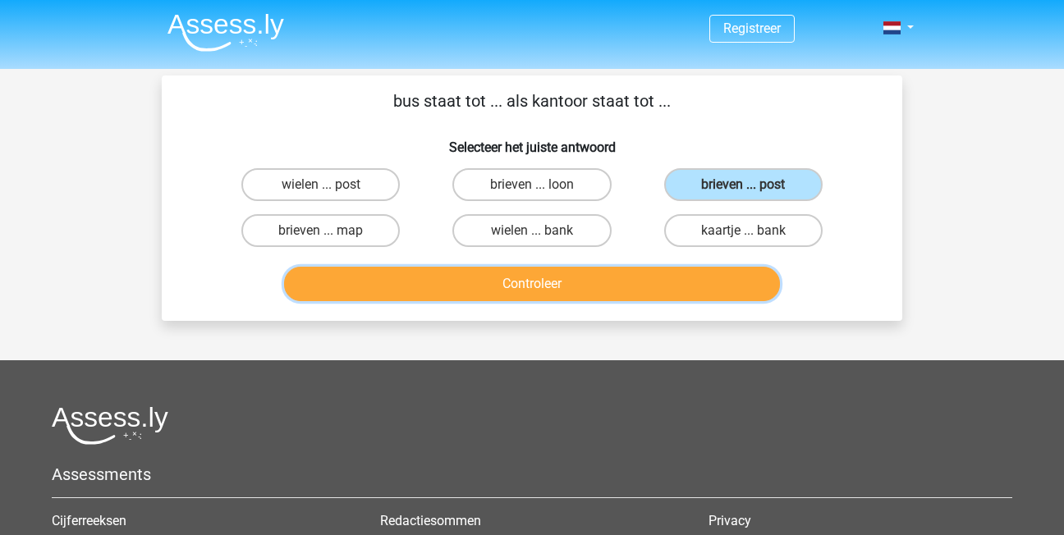
click at [624, 276] on button "Controleer" at bounding box center [532, 284] width 497 height 34
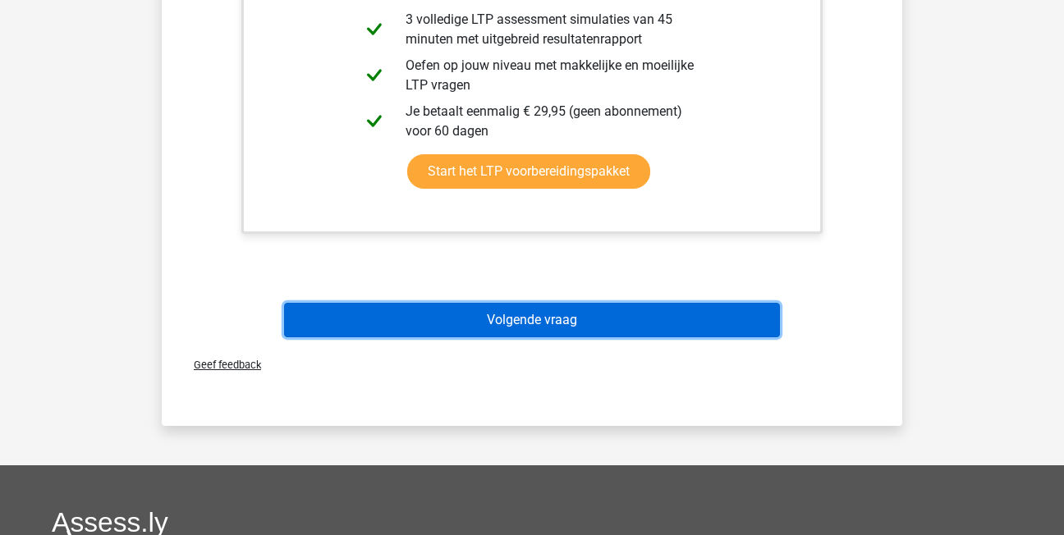
click at [578, 305] on button "Volgende vraag" at bounding box center [532, 320] width 497 height 34
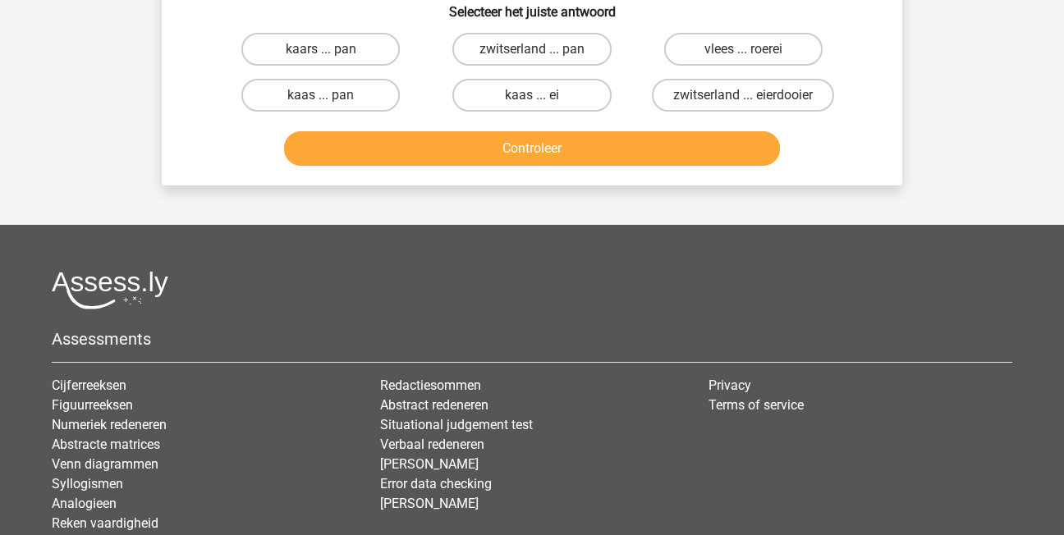
scroll to position [76, 0]
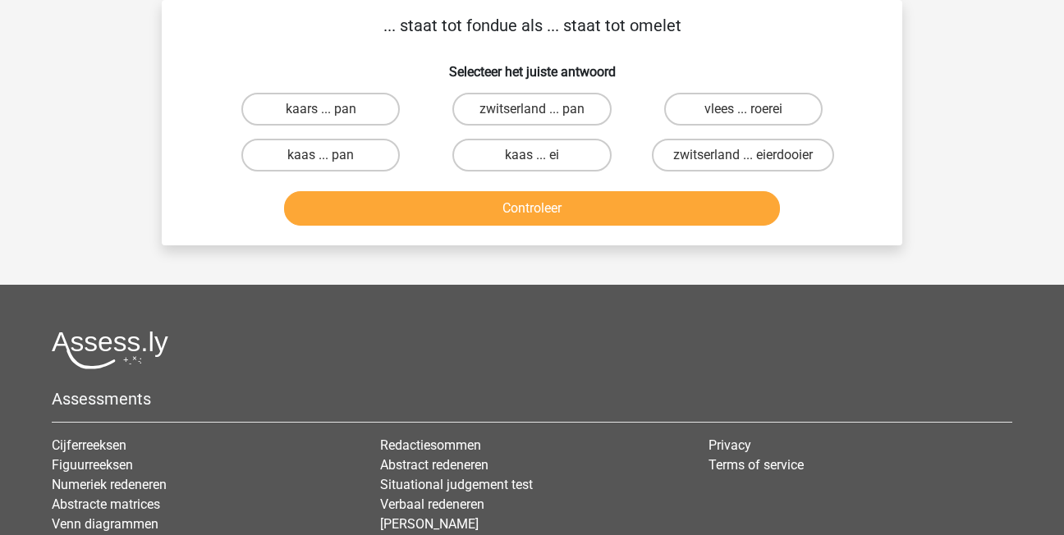
drag, startPoint x: 566, startPoint y: 166, endPoint x: 573, endPoint y: 172, distance: 9.9
click at [571, 171] on label "kaas ... ei" at bounding box center [531, 155] width 158 height 33
click at [543, 166] on input "kaas ... ei" at bounding box center [537, 160] width 11 height 11
radio input "true"
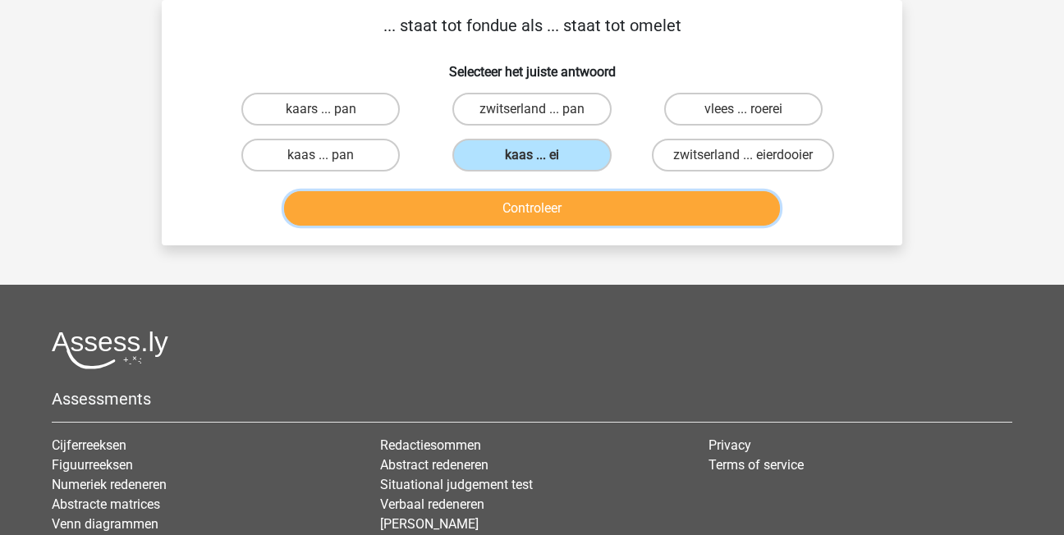
click at [628, 208] on button "Controleer" at bounding box center [532, 208] width 497 height 34
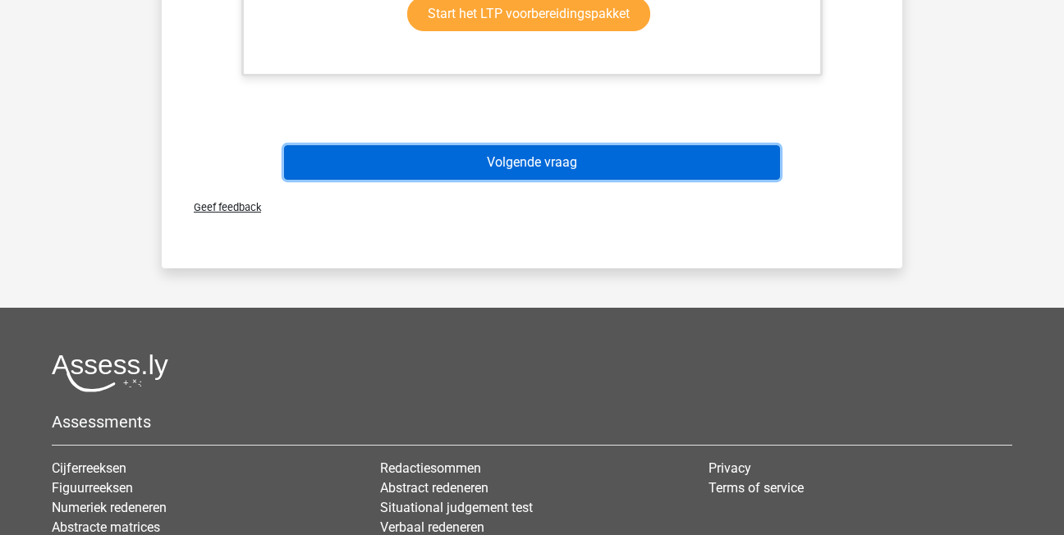
click at [576, 155] on button "Volgende vraag" at bounding box center [532, 162] width 497 height 34
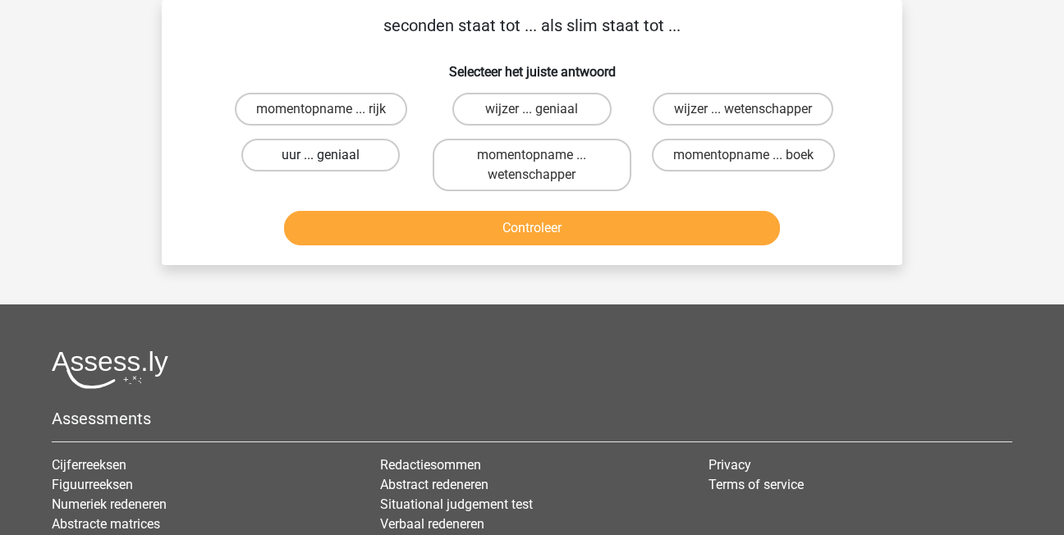
click at [343, 157] on label "uur ... geniaal" at bounding box center [320, 155] width 158 height 33
click at [332, 157] on input "uur ... geniaal" at bounding box center [326, 160] width 11 height 11
radio input "true"
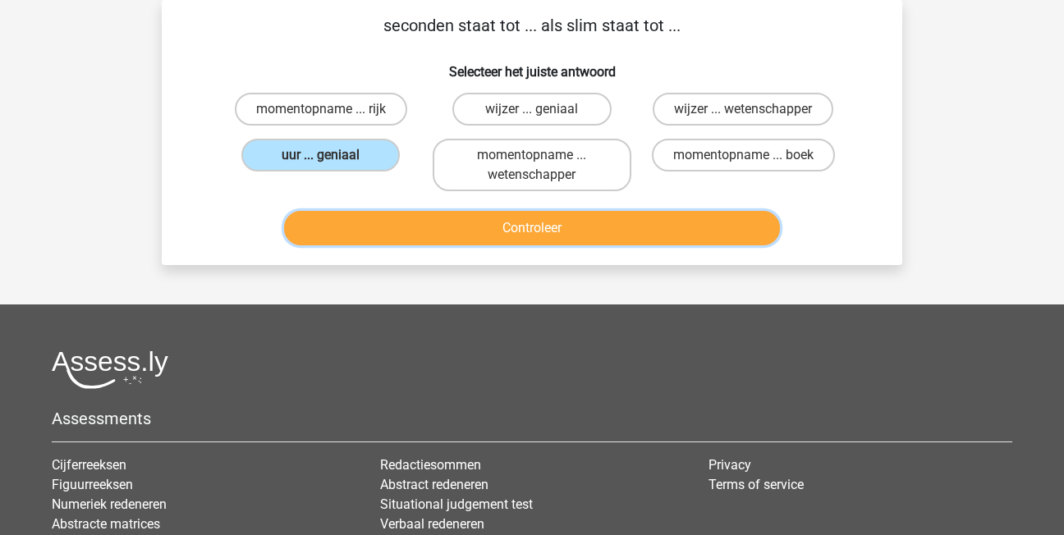
click at [643, 225] on button "Controleer" at bounding box center [532, 228] width 497 height 34
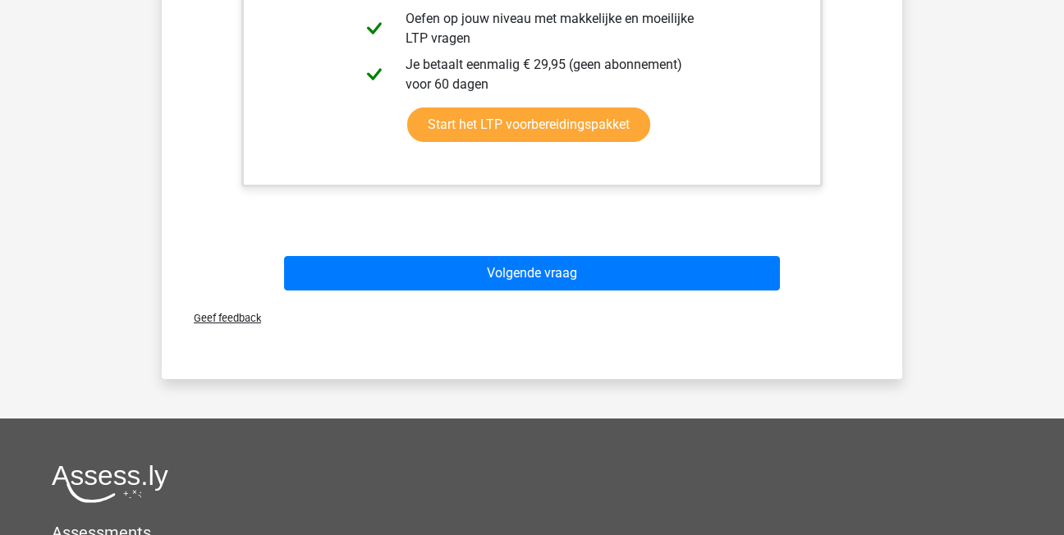
scroll to position [568, 0]
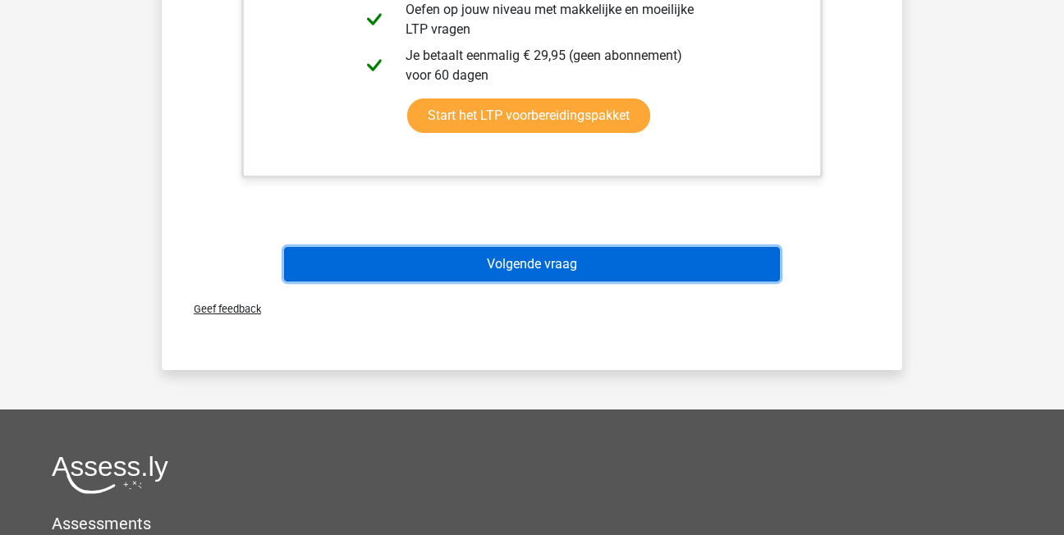
click at [630, 259] on button "Volgende vraag" at bounding box center [532, 264] width 497 height 34
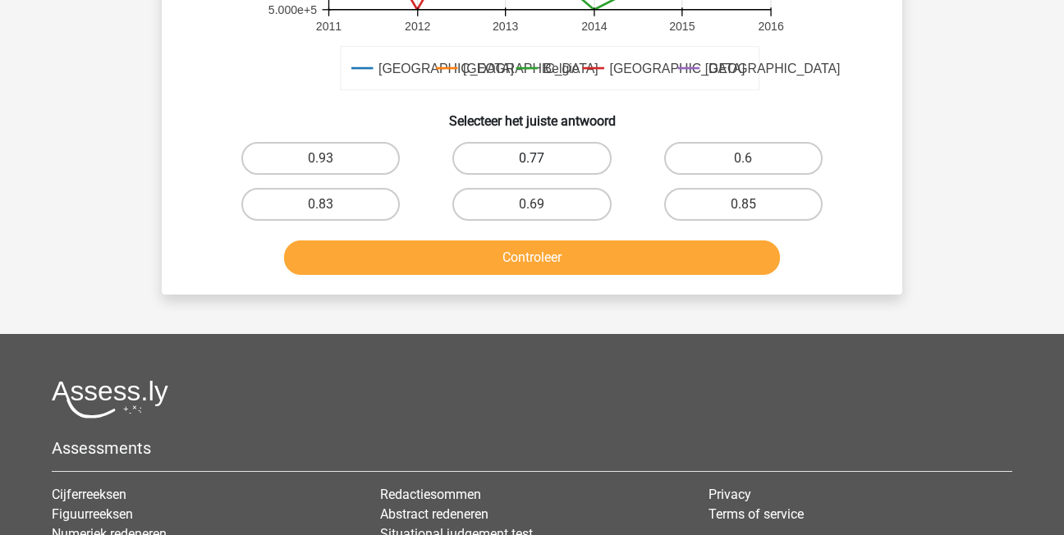
click at [572, 153] on label "0.77" at bounding box center [531, 158] width 158 height 33
click at [543, 158] on input "0.77" at bounding box center [537, 163] width 11 height 11
radio input "true"
click at [650, 236] on div "Controleer" at bounding box center [532, 254] width 688 height 54
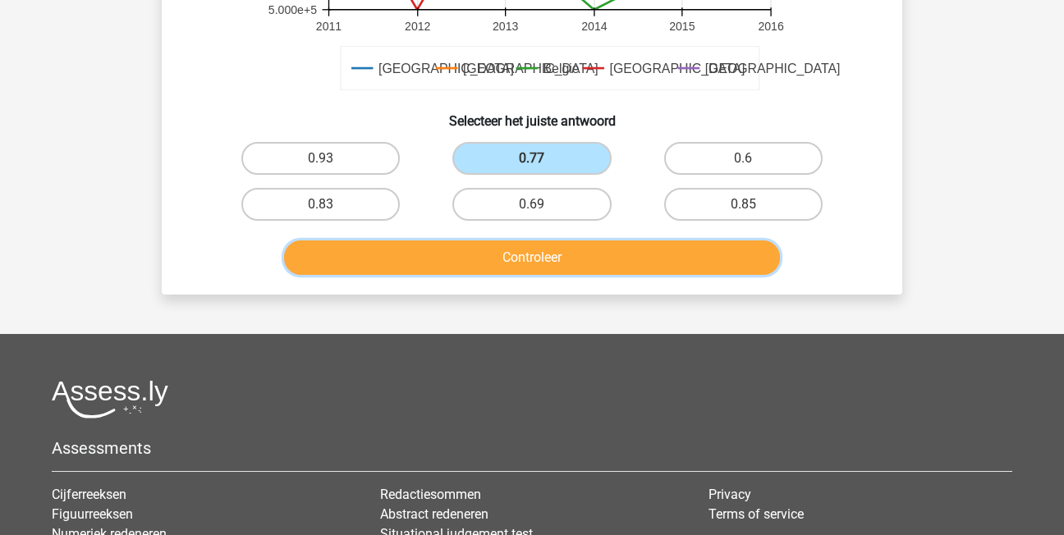
click at [654, 248] on button "Controleer" at bounding box center [532, 258] width 497 height 34
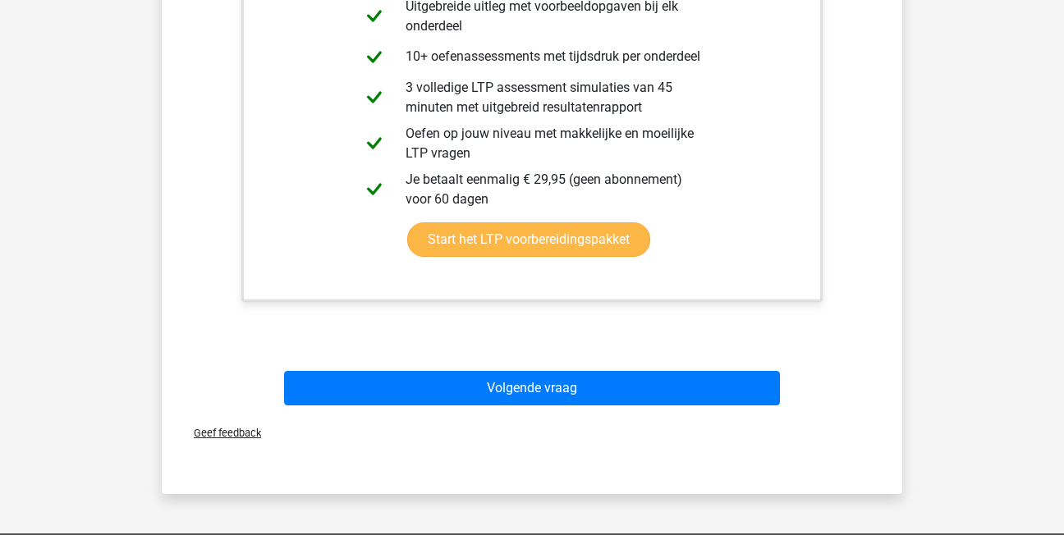
scroll to position [979, 0]
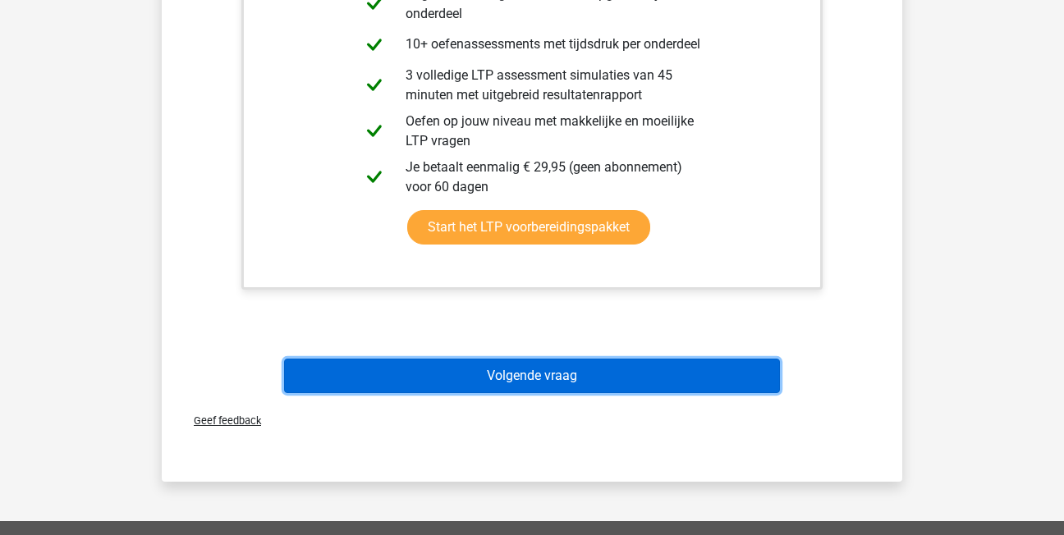
click at [645, 366] on button "Volgende vraag" at bounding box center [532, 376] width 497 height 34
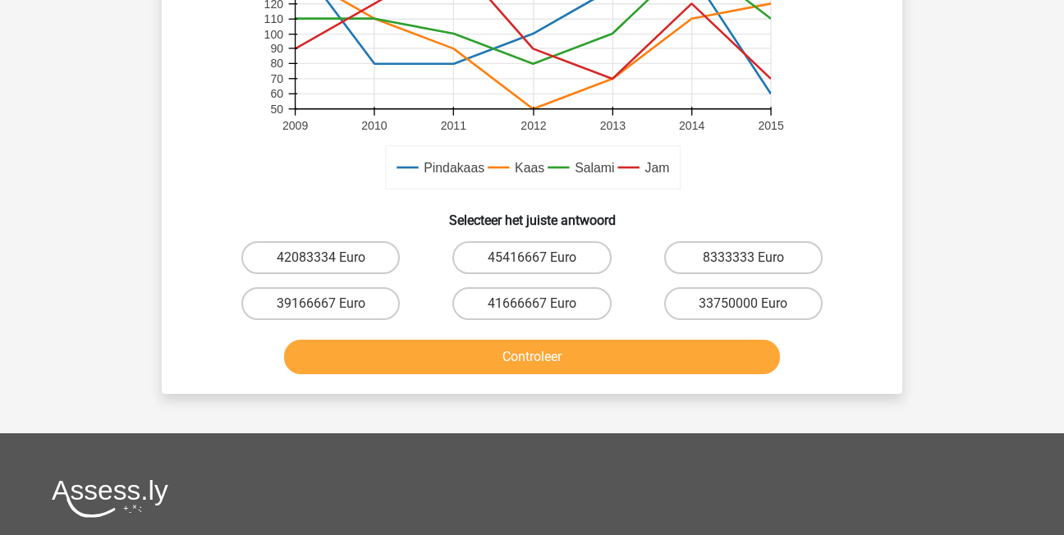
scroll to position [568, 0]
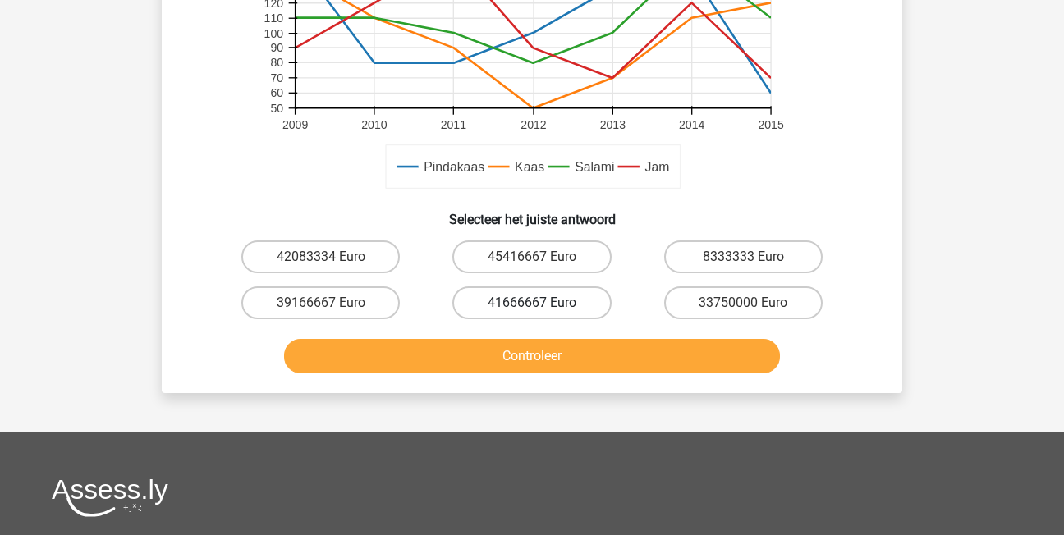
click at [534, 296] on label "41666667 Euro" at bounding box center [531, 303] width 158 height 33
click at [534, 303] on input "41666667 Euro" at bounding box center [537, 308] width 11 height 11
radio input "true"
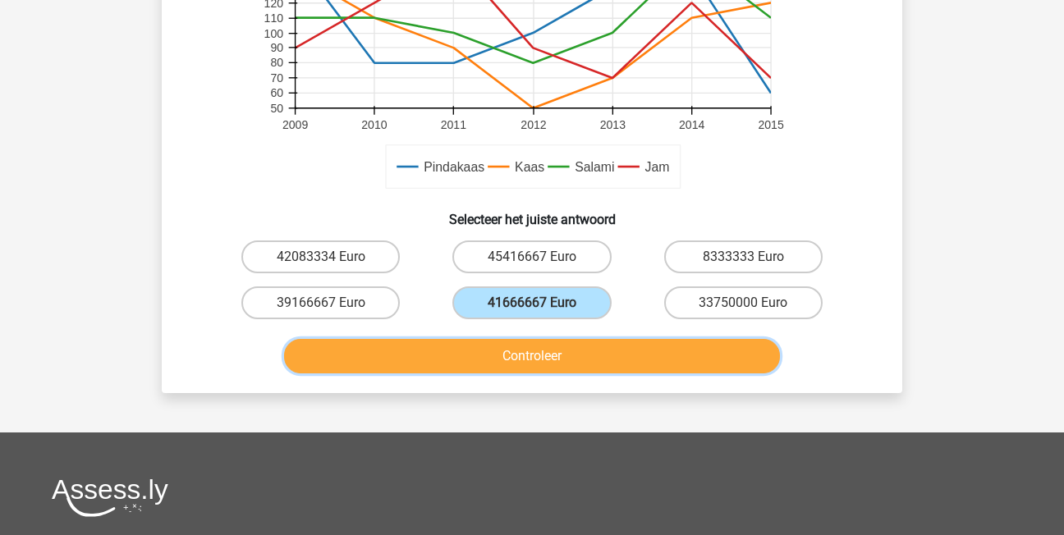
click at [585, 373] on button "Controleer" at bounding box center [532, 356] width 497 height 34
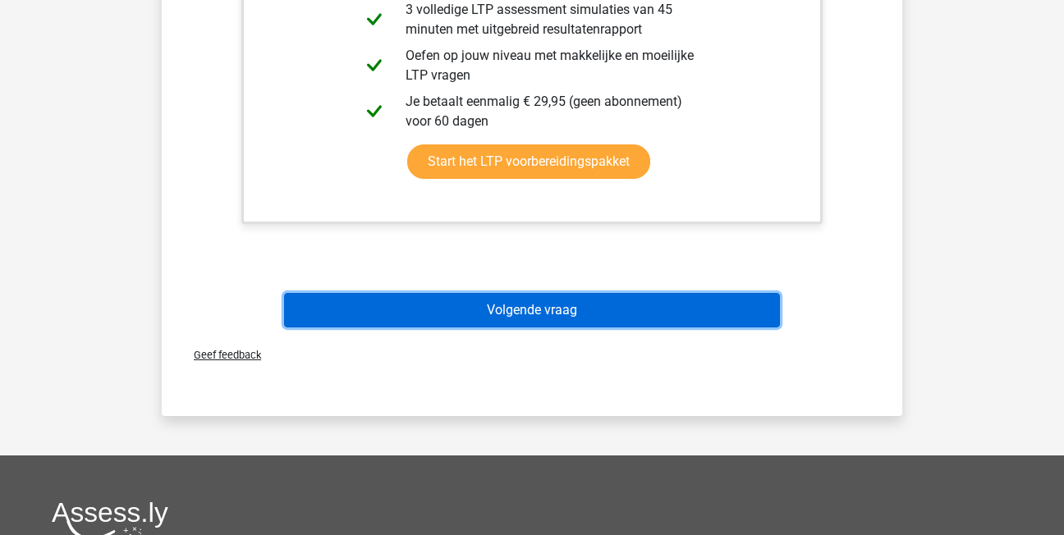
click at [595, 302] on button "Volgende vraag" at bounding box center [532, 310] width 497 height 34
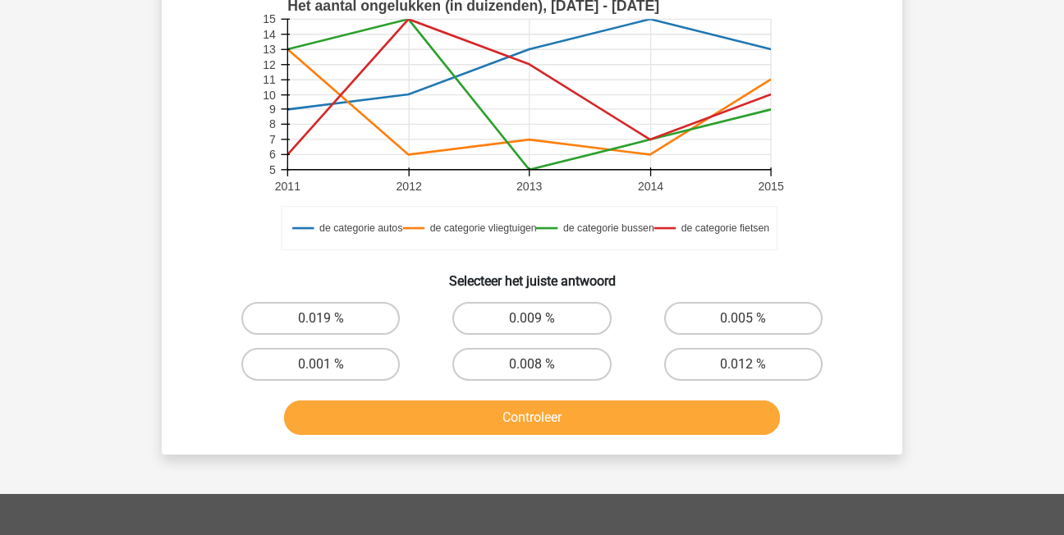
scroll to position [486, 0]
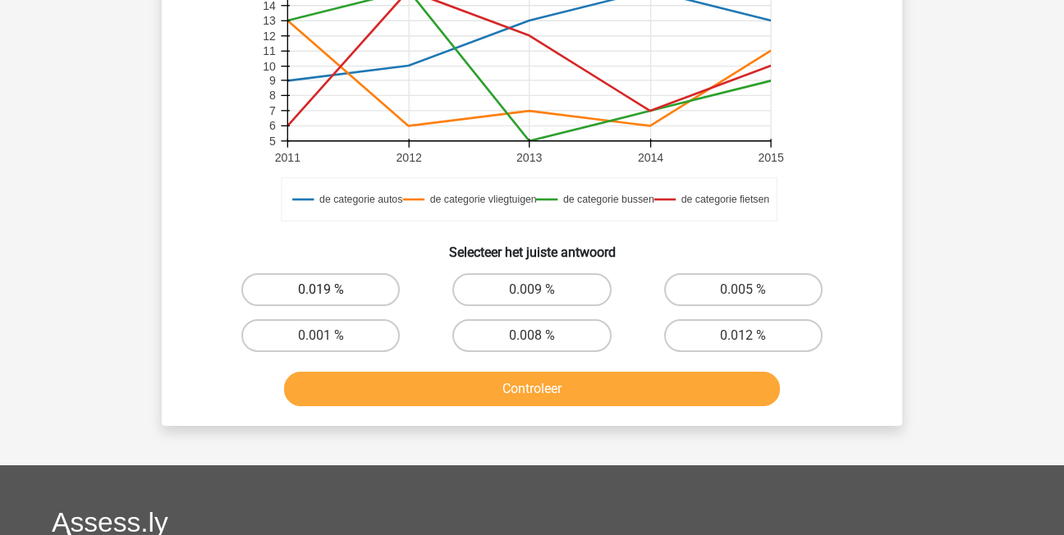
click at [342, 282] on label "0.019 %" at bounding box center [320, 289] width 158 height 33
click at [332, 290] on input "0.019 %" at bounding box center [326, 295] width 11 height 11
radio input "true"
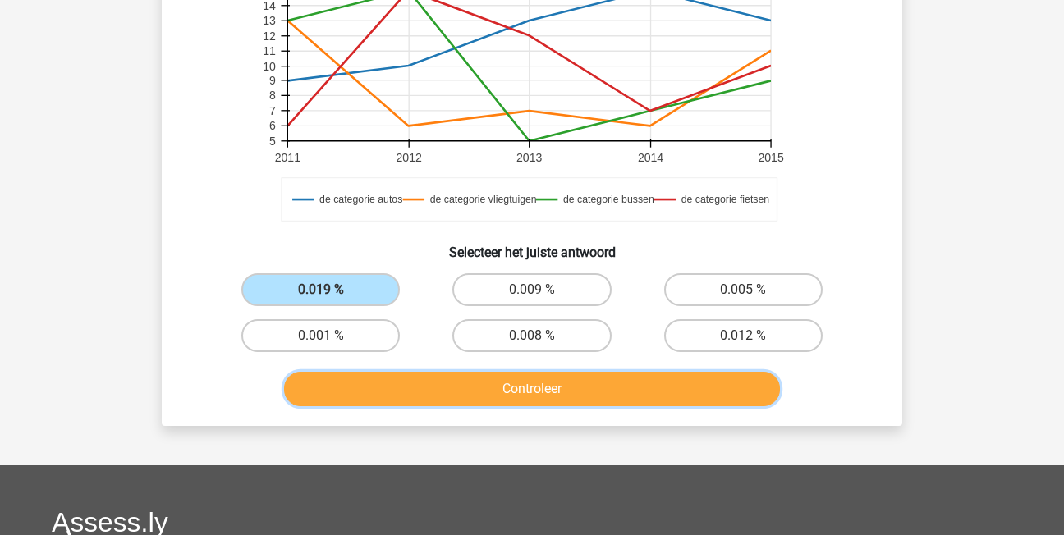
click at [477, 379] on button "Controleer" at bounding box center [532, 389] width 497 height 34
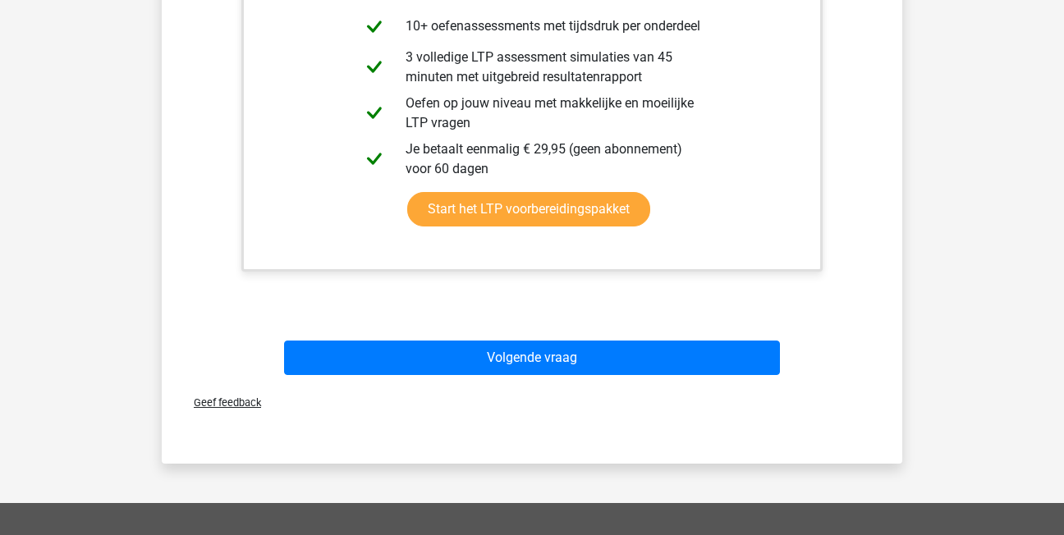
scroll to position [1143, 0]
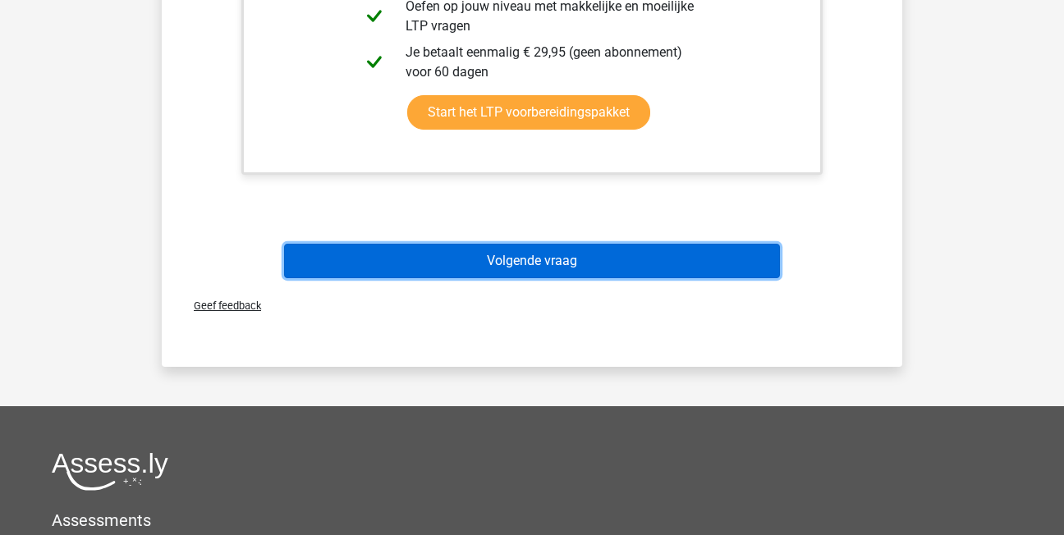
click at [595, 268] on button "Volgende vraag" at bounding box center [532, 261] width 497 height 34
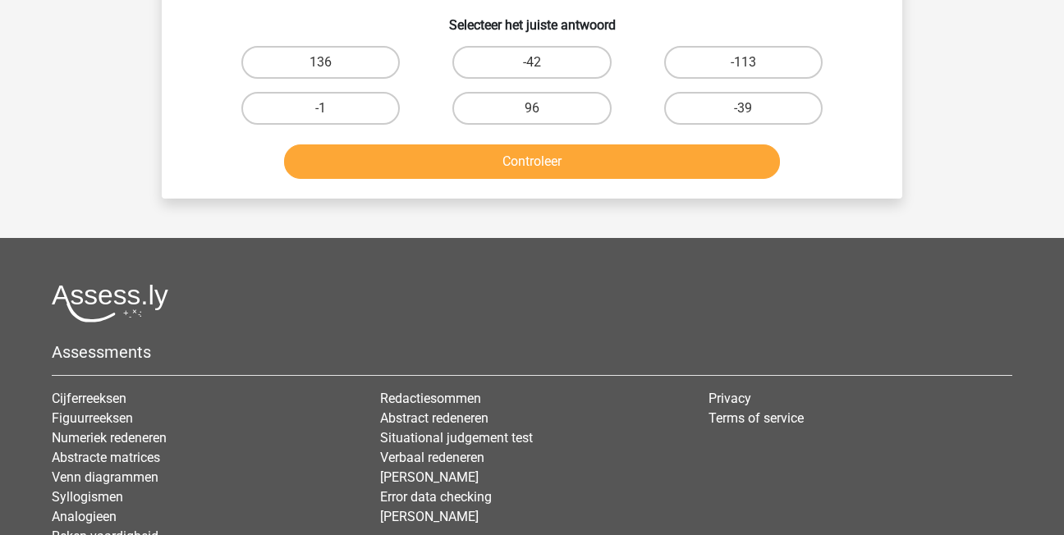
scroll to position [76, 0]
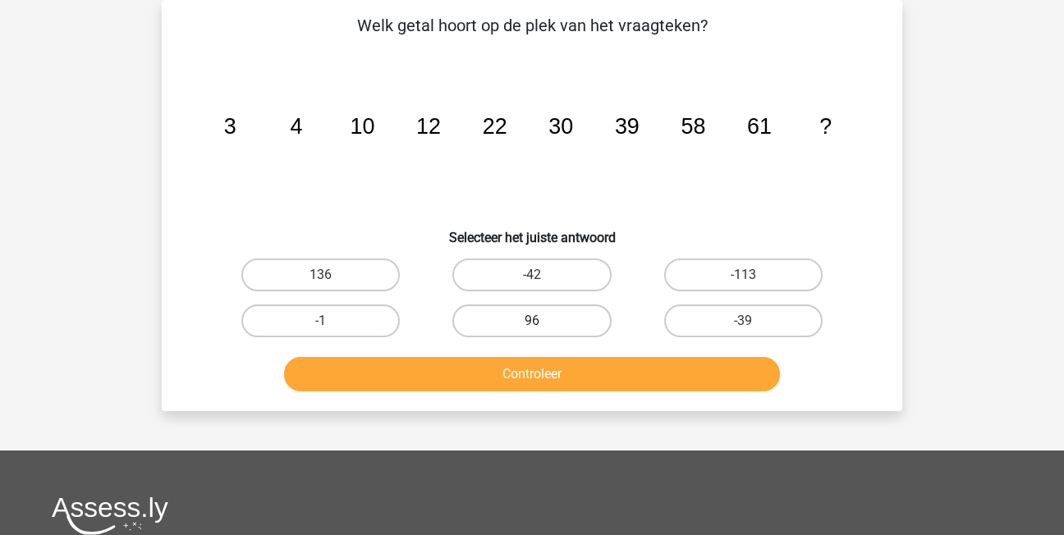
click at [539, 317] on label "96" at bounding box center [531, 321] width 158 height 33
click at [539, 321] on input "96" at bounding box center [537, 326] width 11 height 11
radio input "true"
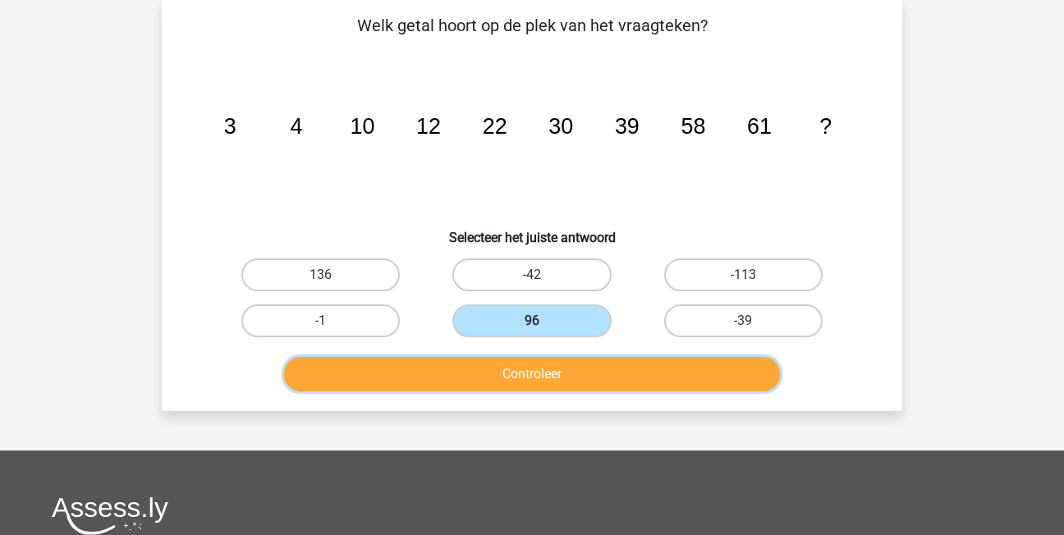
click at [565, 382] on button "Controleer" at bounding box center [532, 374] width 497 height 34
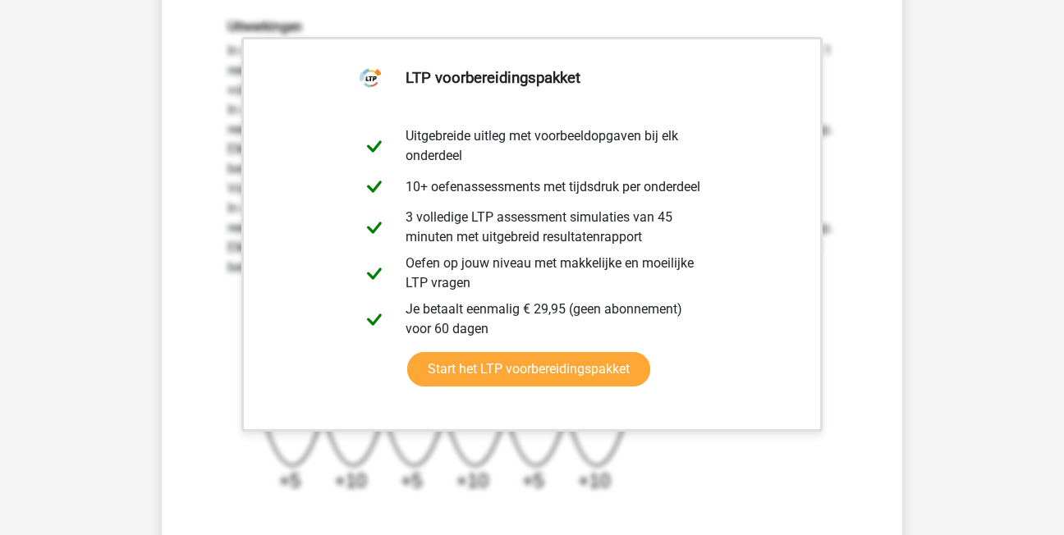
scroll to position [568, 0]
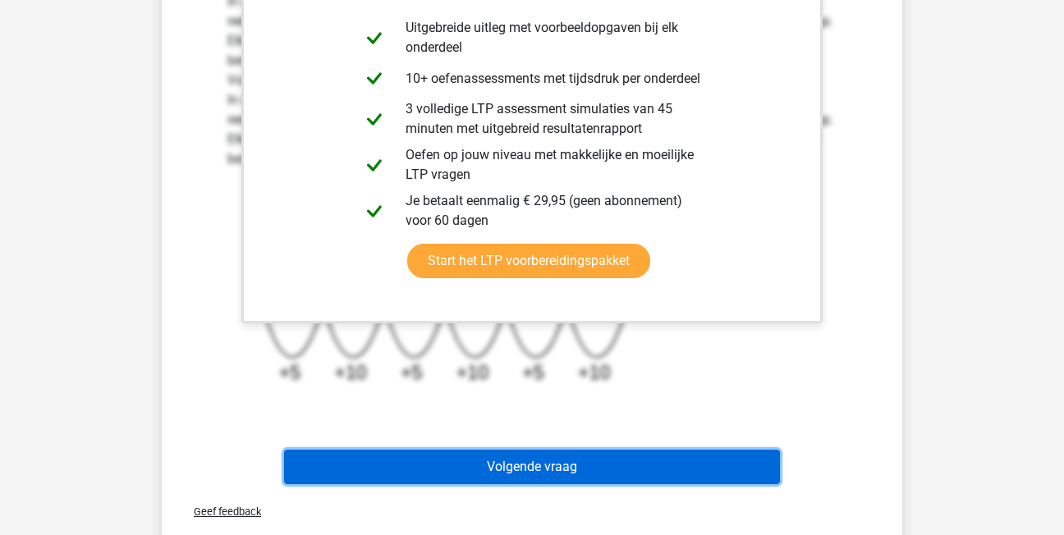
click at [549, 457] on button "Volgende vraag" at bounding box center [532, 467] width 497 height 34
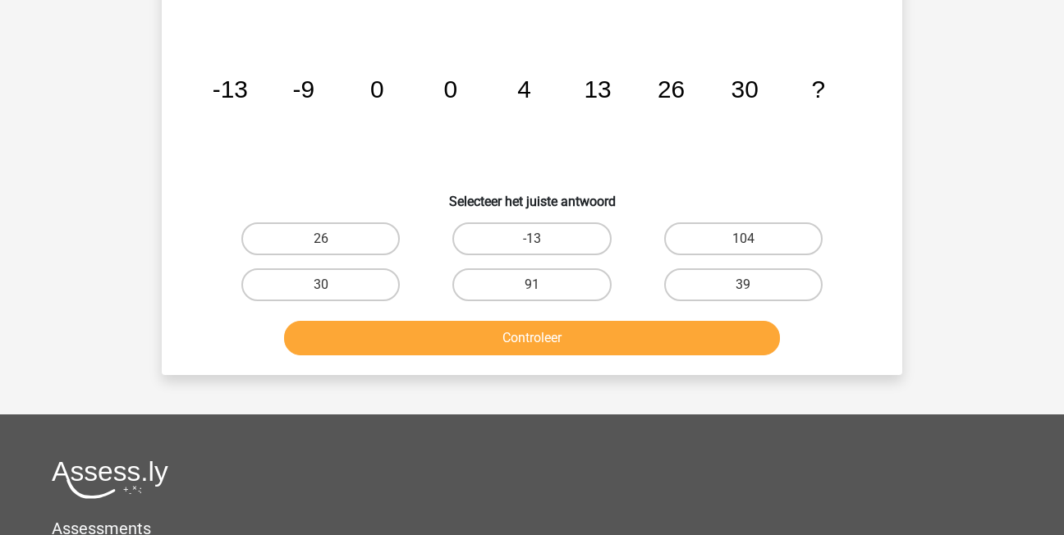
scroll to position [76, 0]
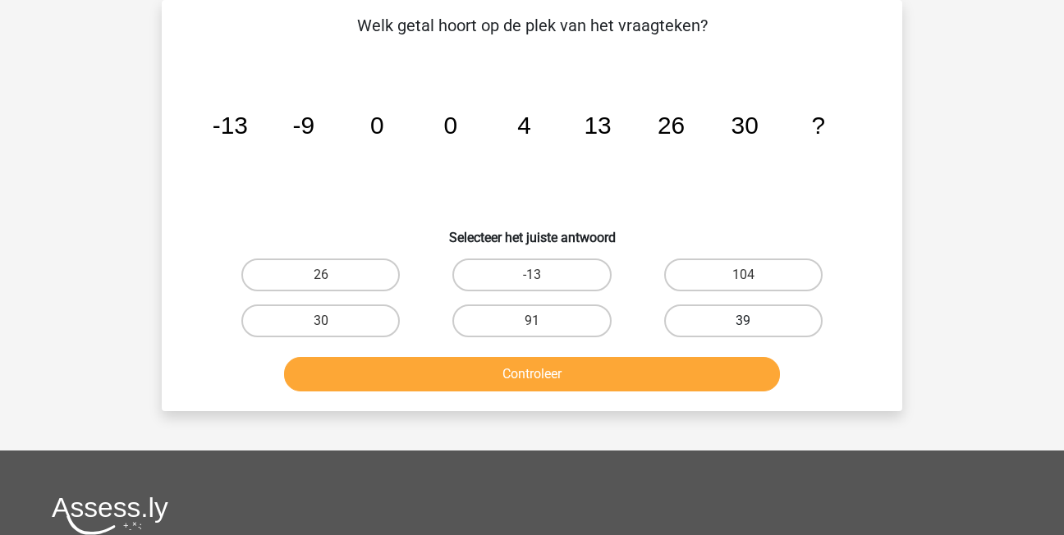
click at [737, 330] on label "39" at bounding box center [743, 321] width 158 height 33
click at [743, 330] on input "39" at bounding box center [748, 326] width 11 height 11
radio input "true"
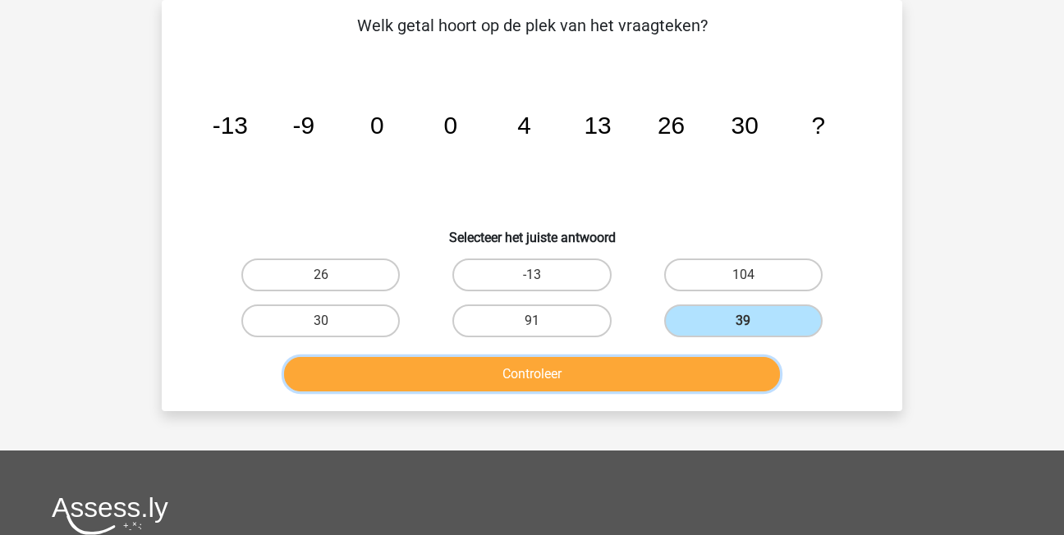
click at [719, 368] on button "Controleer" at bounding box center [532, 374] width 497 height 34
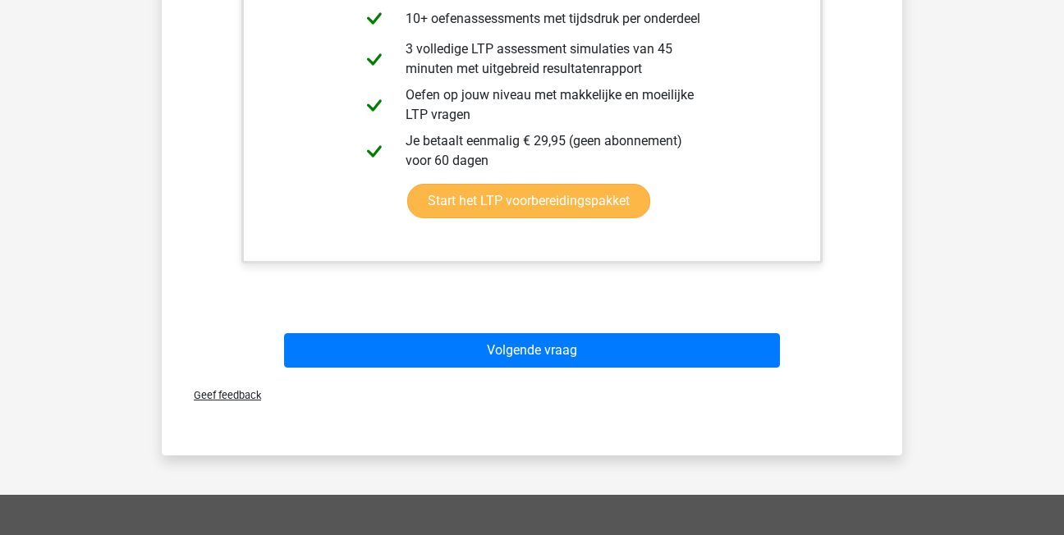
scroll to position [650, 0]
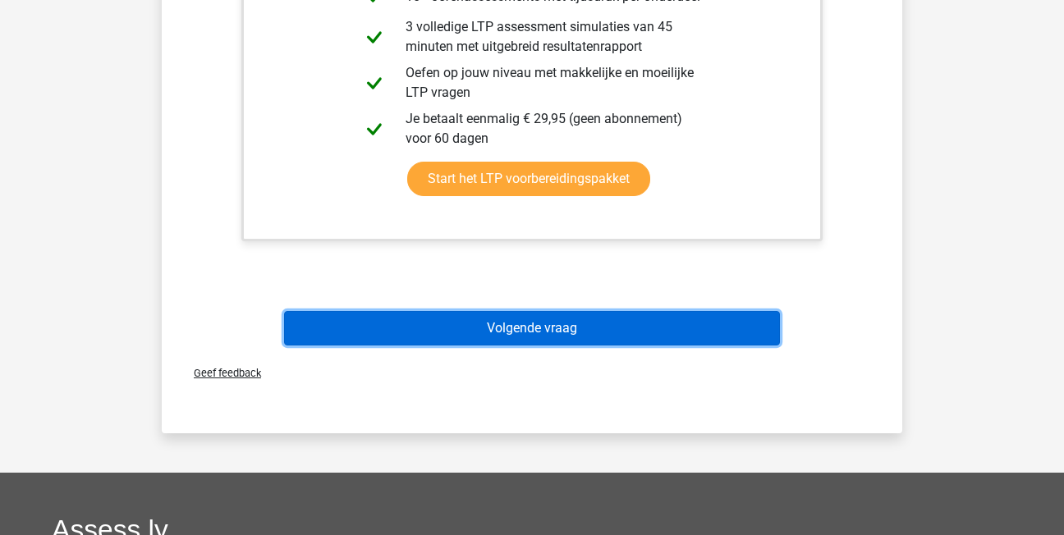
click at [639, 331] on button "Volgende vraag" at bounding box center [532, 328] width 497 height 34
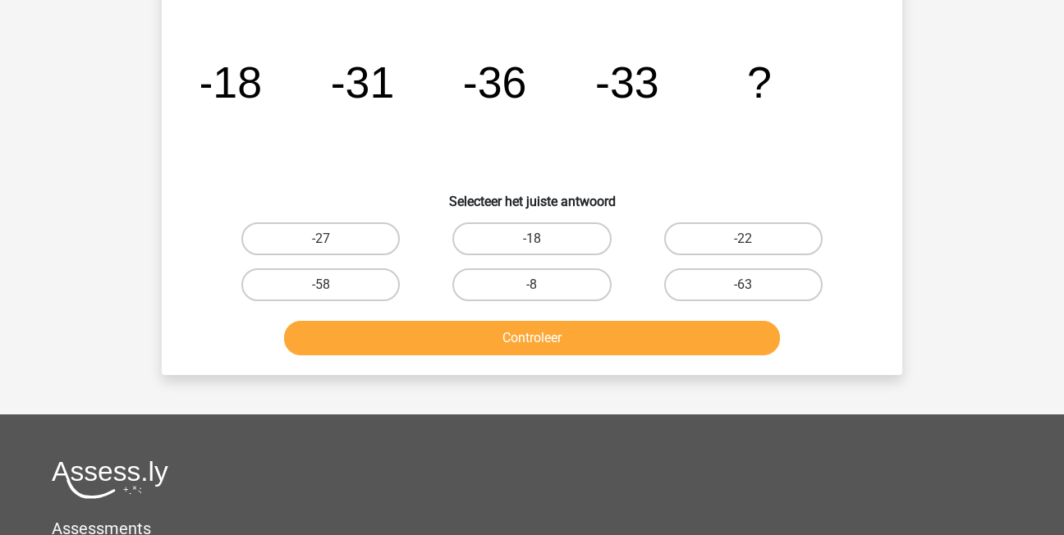
scroll to position [76, 0]
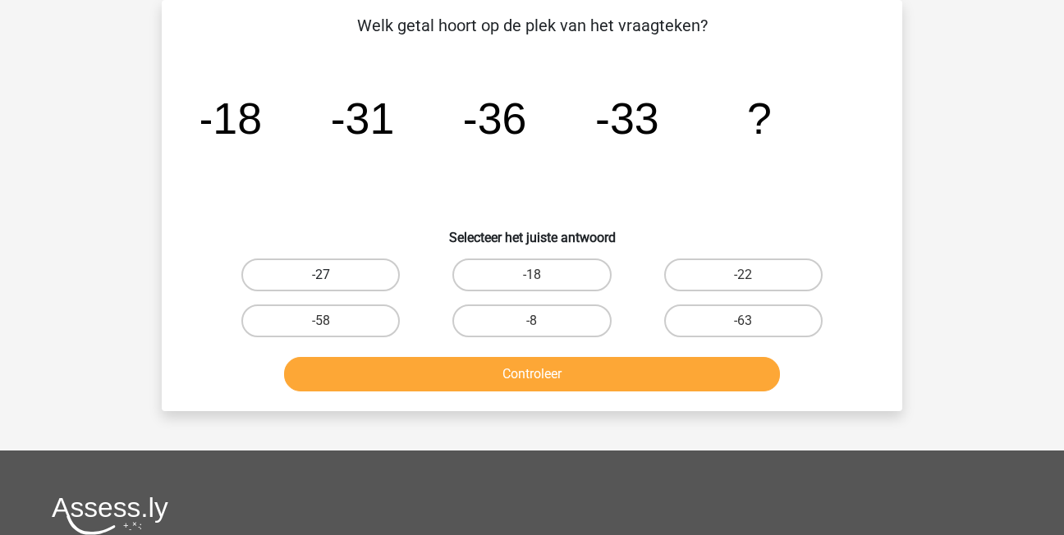
drag, startPoint x: 335, startPoint y: 239, endPoint x: 340, endPoint y: 267, distance: 28.4
click at [338, 247] on div "Welk getal hoort op de plek van het vraagteken? image/svg+xml -18 -31 -36 -33 ?…" at bounding box center [532, 205] width 728 height 385
drag, startPoint x: 340, startPoint y: 267, endPoint x: 426, endPoint y: 296, distance: 90.9
click at [340, 268] on label "-27" at bounding box center [320, 275] width 158 height 33
click at [332, 275] on input "-27" at bounding box center [326, 280] width 11 height 11
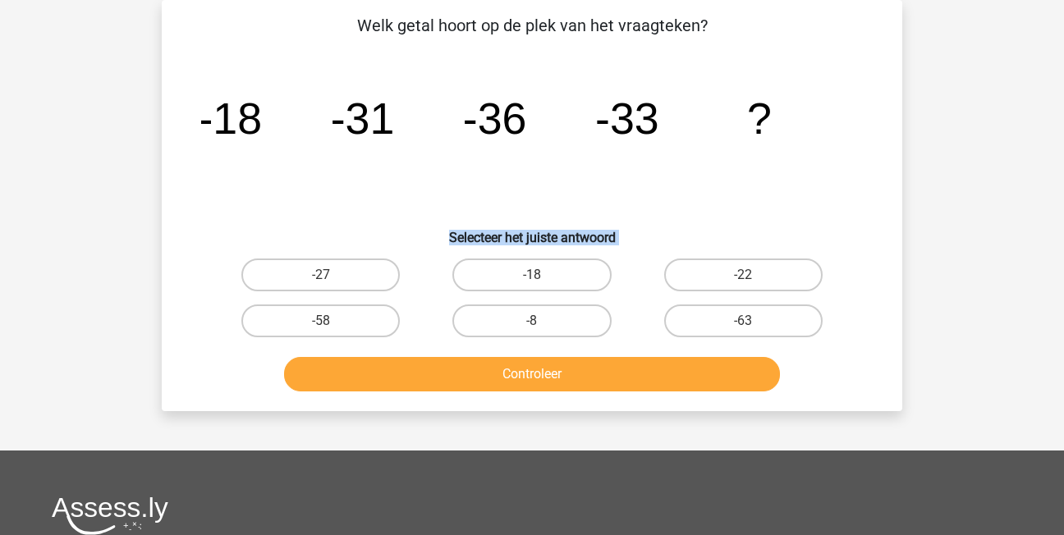
radio input "true"
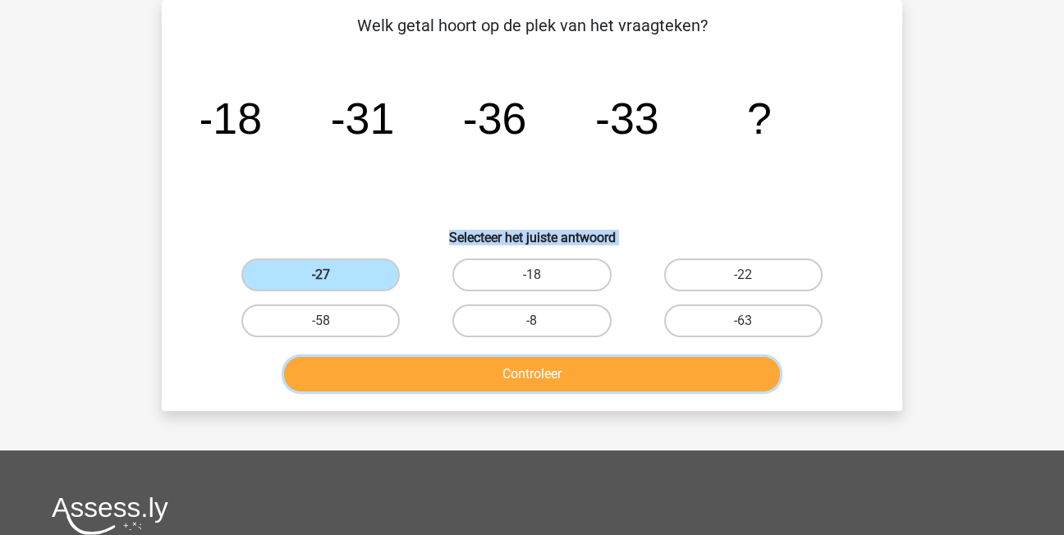
click at [618, 357] on button "Controleer" at bounding box center [532, 374] width 497 height 34
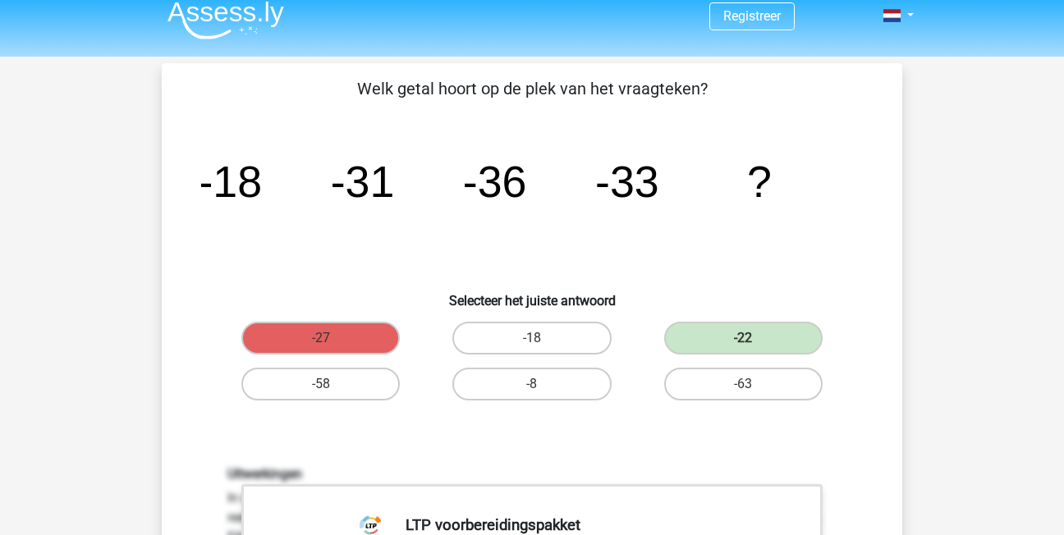
scroll to position [0, 0]
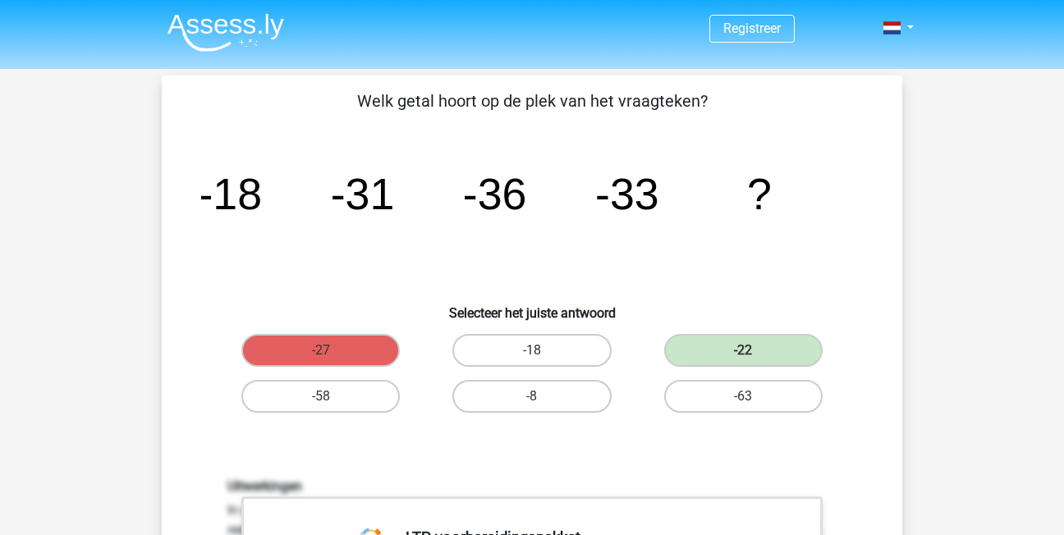
click at [743, 282] on icon "image/svg+xml -18 -31 -36 -33 ?" at bounding box center [532, 209] width 662 height 166
click at [682, 222] on icon "image/svg+xml -18 -31 -36 -33 ?" at bounding box center [532, 209] width 662 height 166
click at [643, 230] on icon "image/svg+xml -18 -31 -36 -33 ?" at bounding box center [532, 209] width 662 height 166
click at [760, 260] on icon "image/svg+xml -18 -31 -36 -33 ?" at bounding box center [532, 209] width 662 height 166
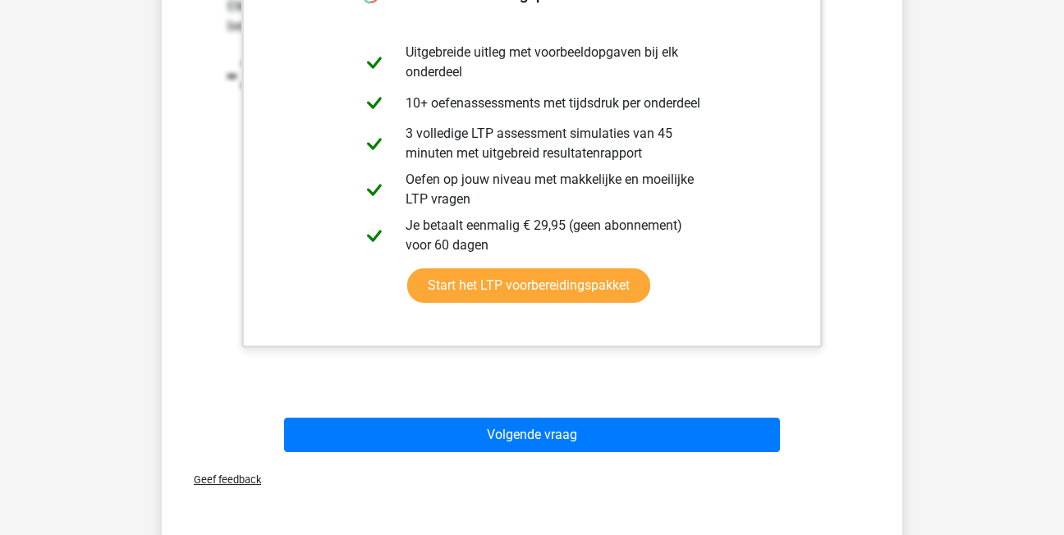
scroll to position [575, 0]
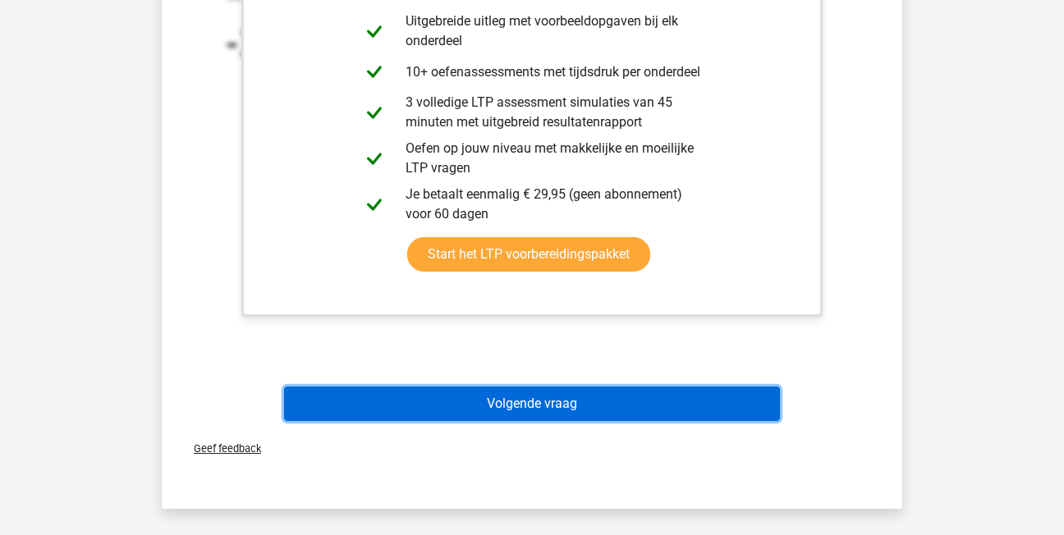
click at [512, 401] on button "Volgende vraag" at bounding box center [532, 404] width 497 height 34
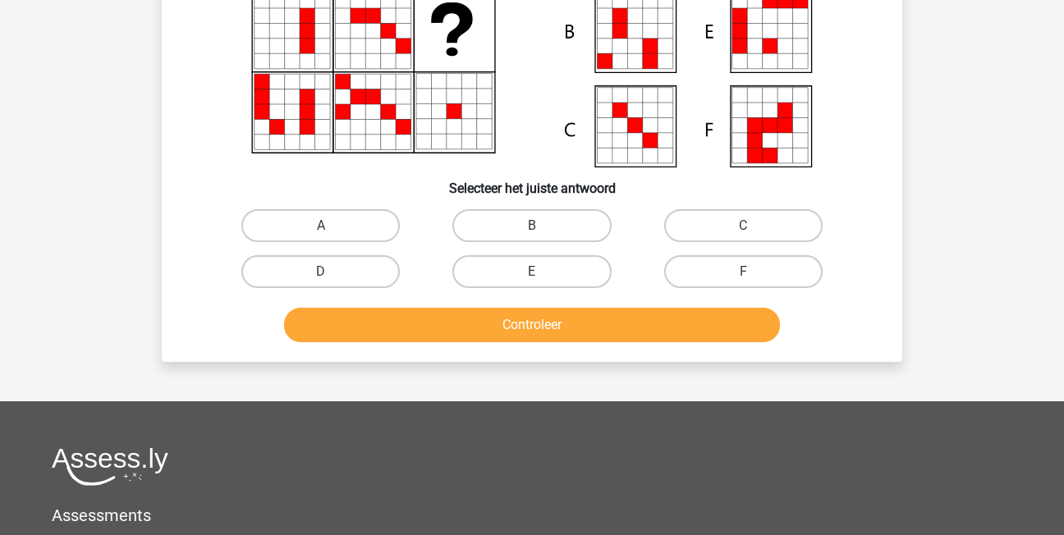
scroll to position [76, 0]
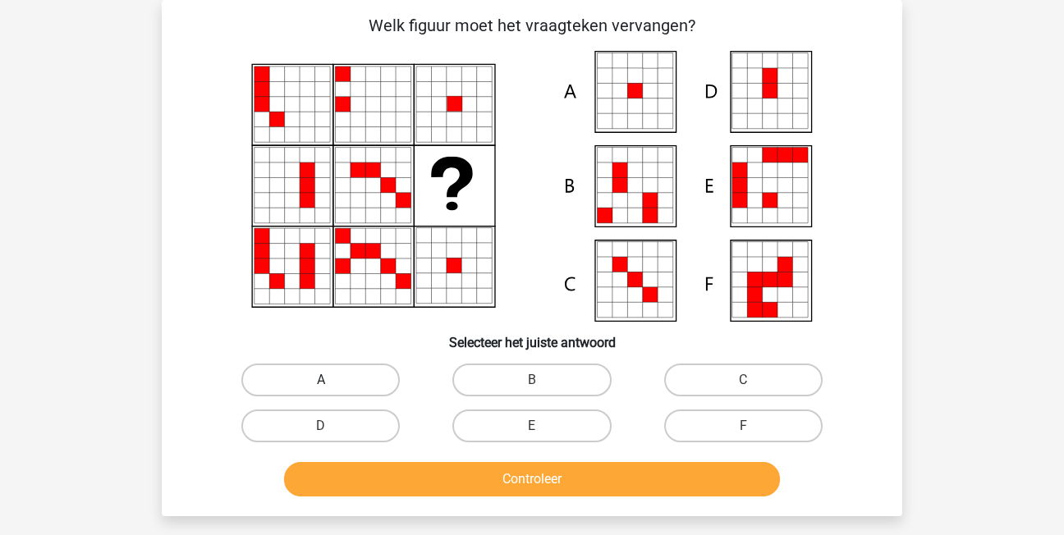
click at [342, 368] on label "A" at bounding box center [320, 380] width 158 height 33
click at [332, 380] on input "A" at bounding box center [326, 385] width 11 height 11
radio input "true"
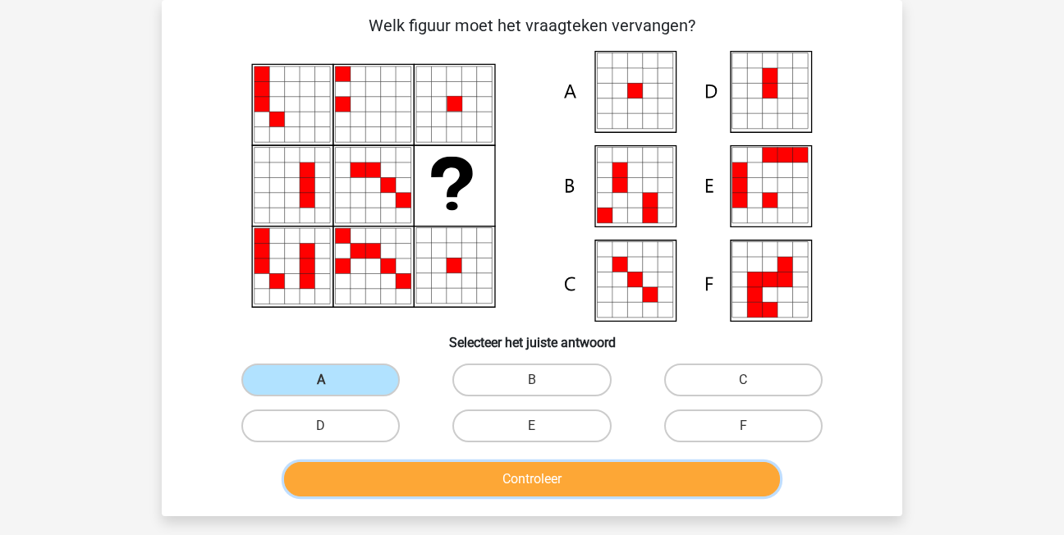
click at [482, 484] on button "Controleer" at bounding box center [532, 479] width 497 height 34
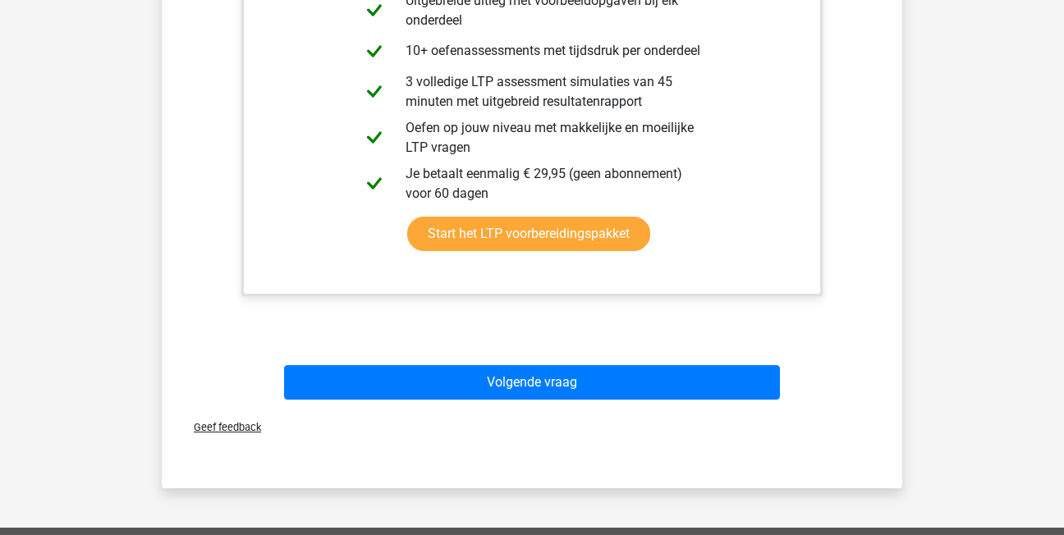
scroll to position [732, 0]
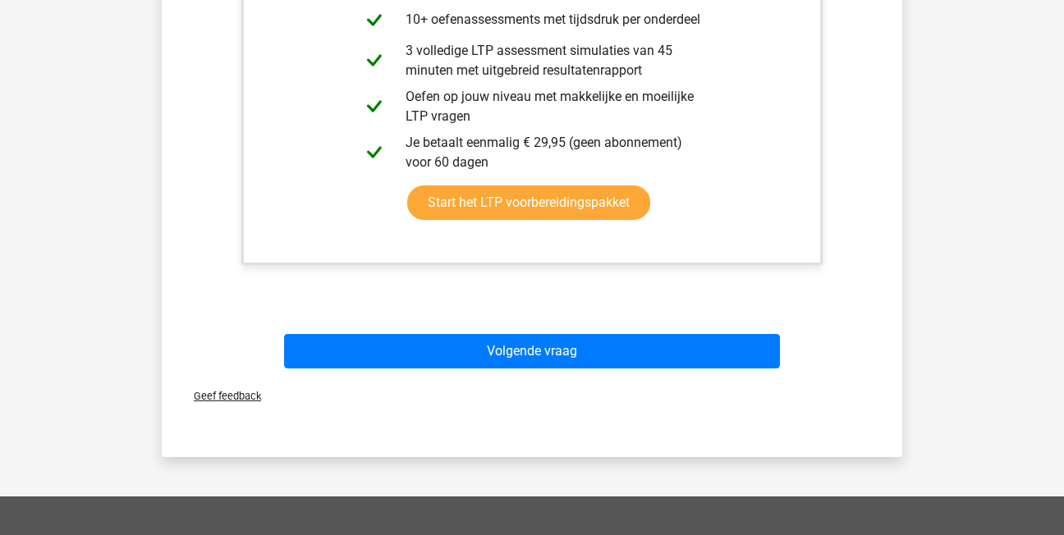
click at [485, 381] on div "Geef feedback" at bounding box center [532, 396] width 728 height 42
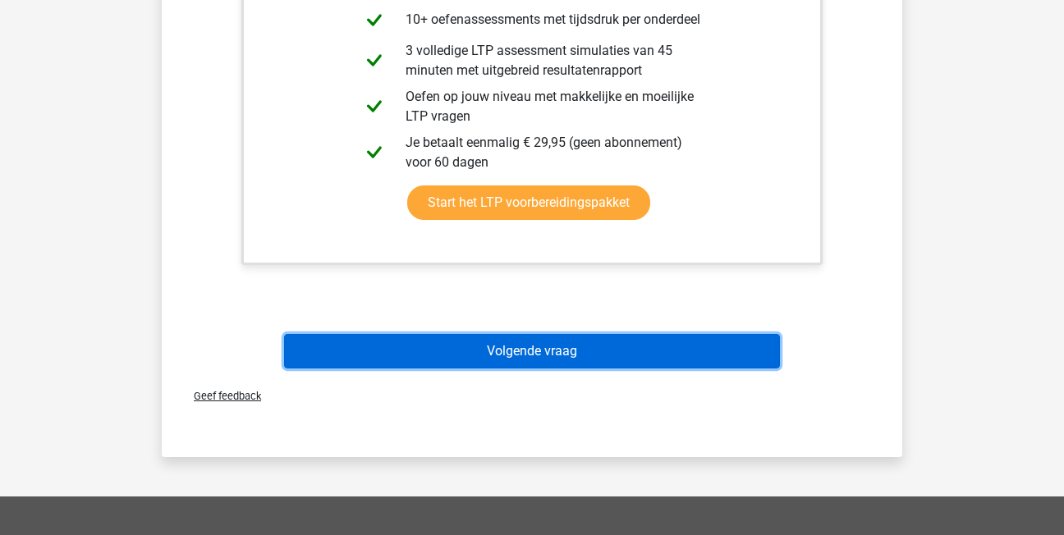
click at [486, 350] on button "Volgende vraag" at bounding box center [532, 351] width 497 height 34
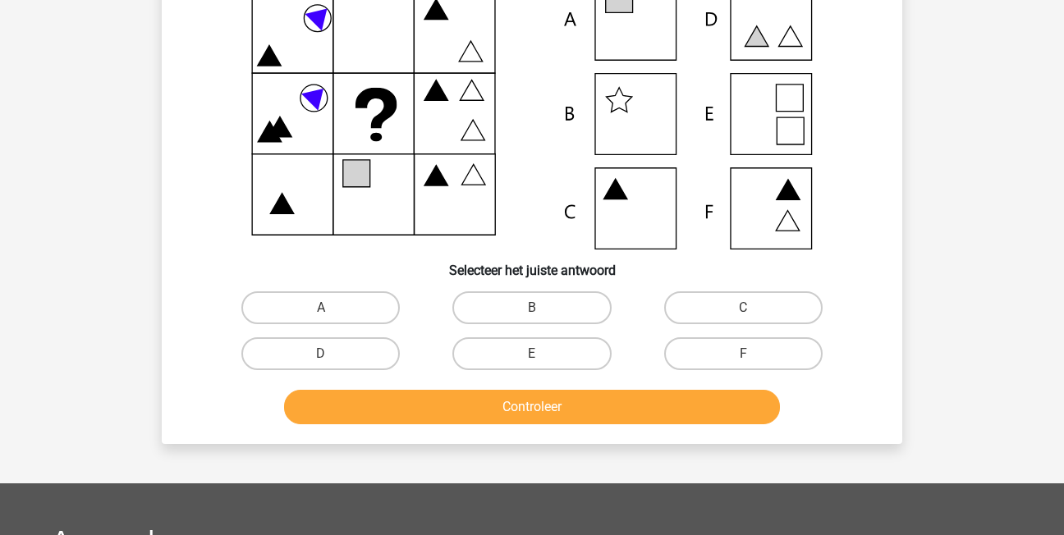
scroll to position [76, 0]
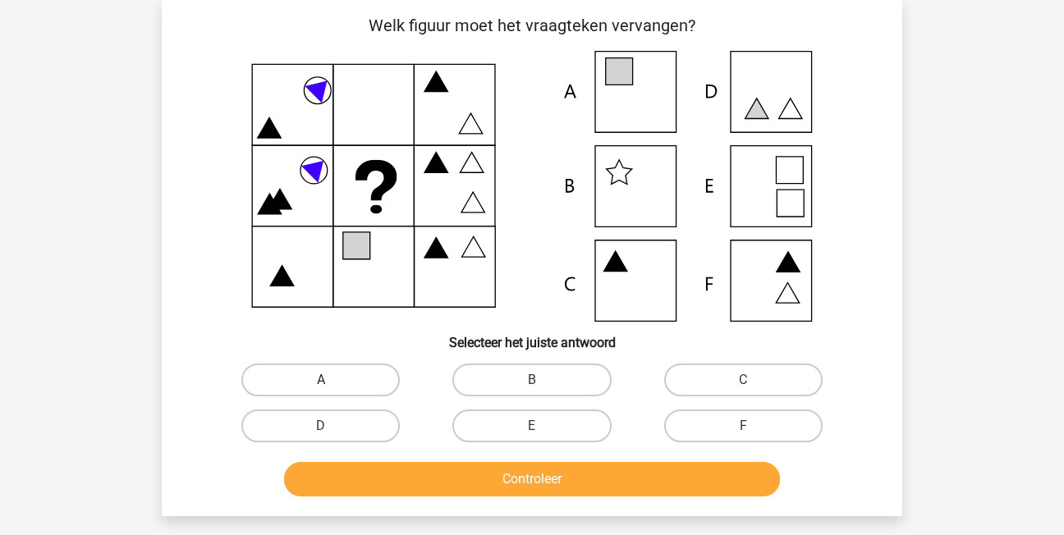
click at [351, 383] on label "A" at bounding box center [320, 380] width 158 height 33
click at [332, 383] on input "A" at bounding box center [326, 385] width 11 height 11
radio input "true"
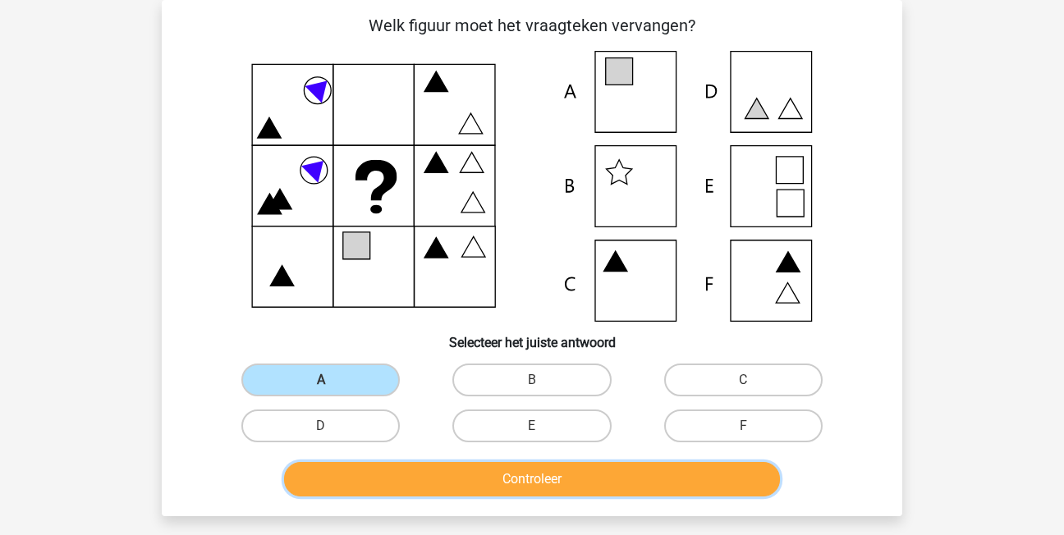
click at [440, 490] on button "Controleer" at bounding box center [532, 479] width 497 height 34
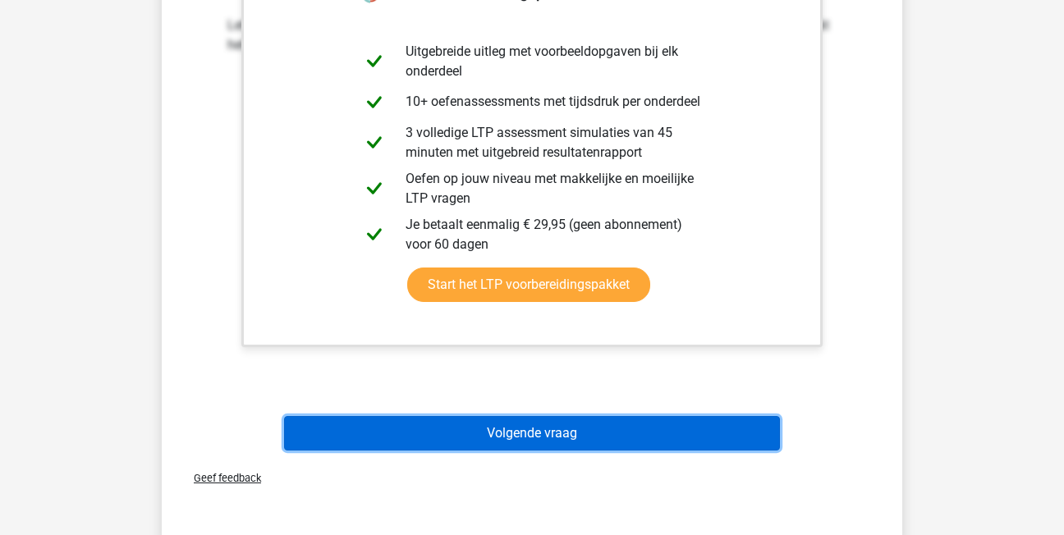
click at [413, 420] on button "Volgende vraag" at bounding box center [532, 433] width 497 height 34
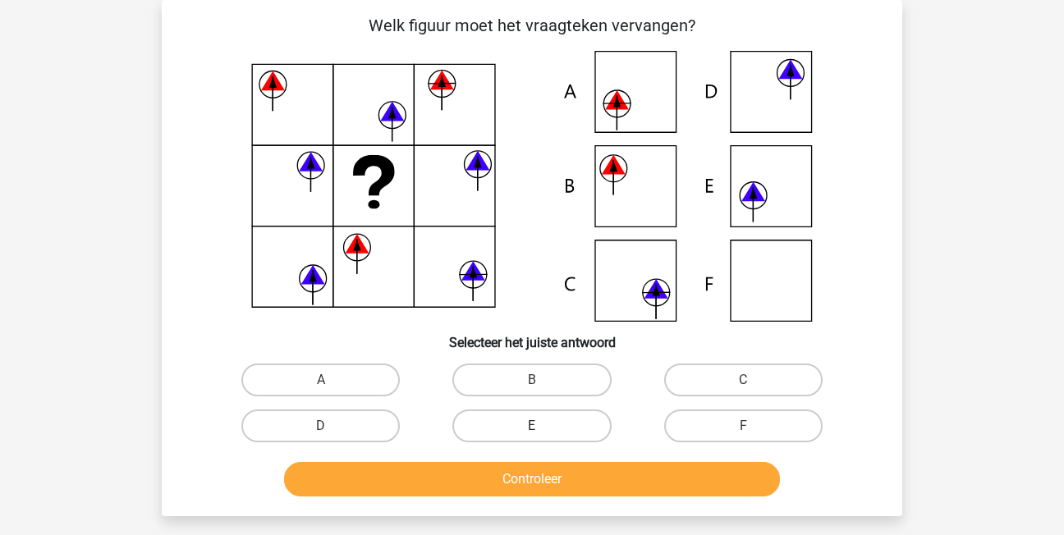
click at [572, 420] on label "E" at bounding box center [531, 426] width 158 height 33
click at [543, 426] on input "E" at bounding box center [537, 431] width 11 height 11
radio input "true"
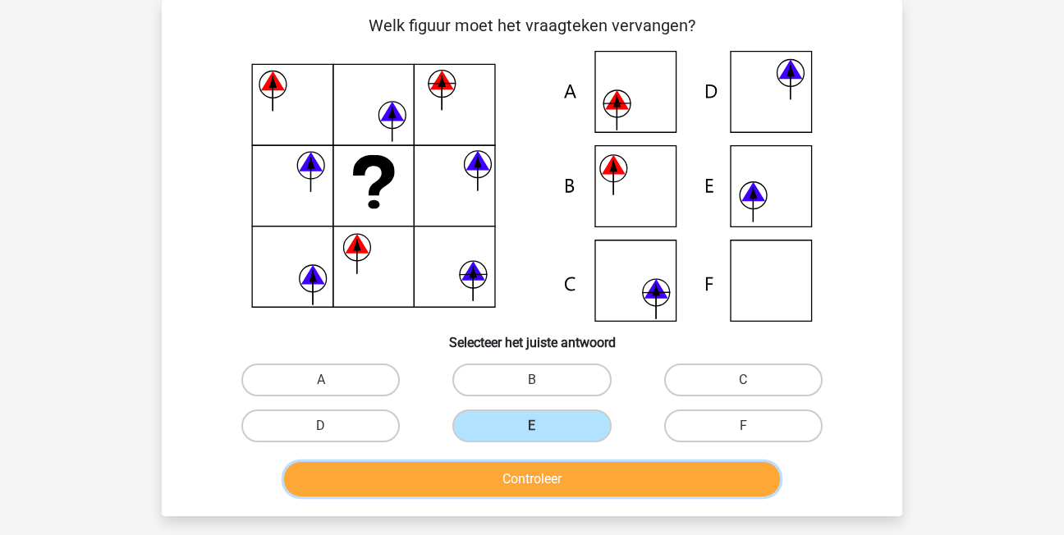
click at [585, 482] on button "Controleer" at bounding box center [532, 479] width 497 height 34
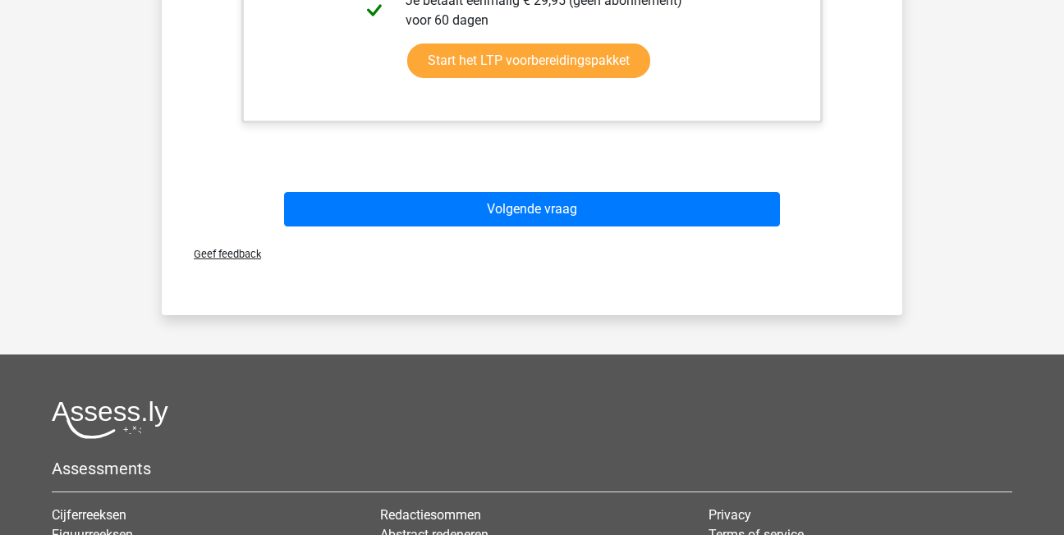
scroll to position [897, 0]
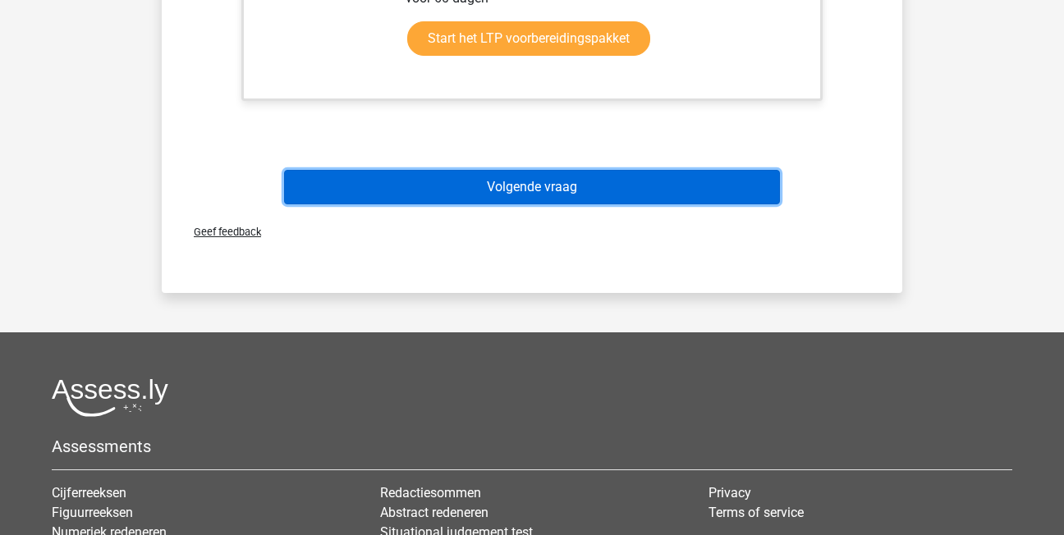
click at [466, 186] on button "Volgende vraag" at bounding box center [532, 187] width 497 height 34
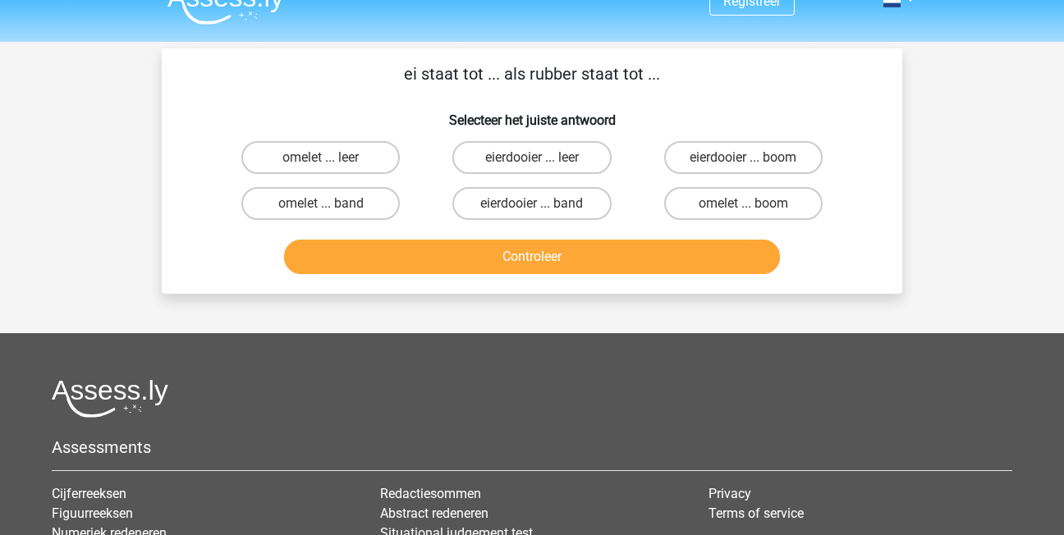
scroll to position [0, 0]
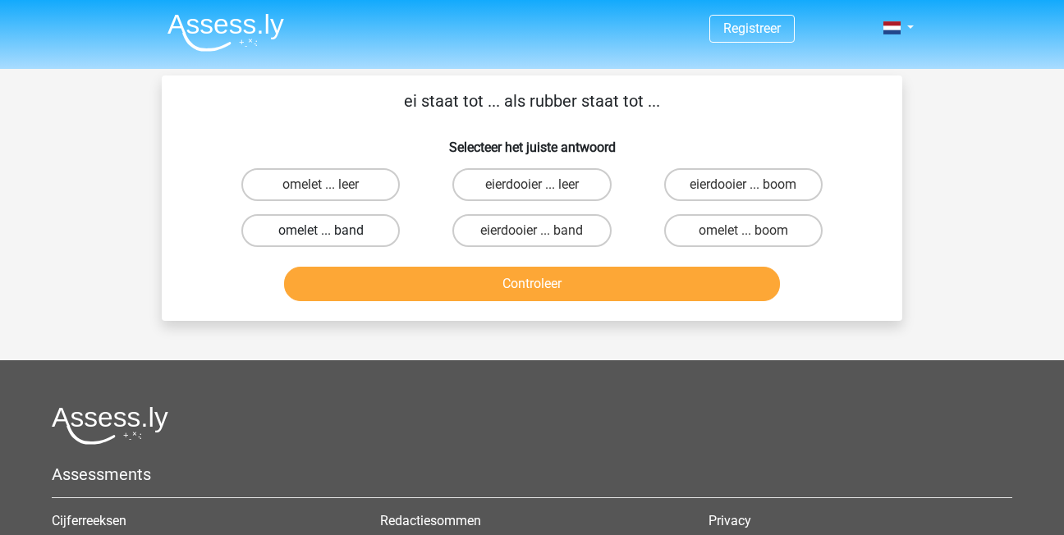
click at [365, 232] on label "omelet ... band" at bounding box center [320, 230] width 158 height 33
click at [332, 232] on input "omelet ... band" at bounding box center [326, 236] width 11 height 11
radio input "true"
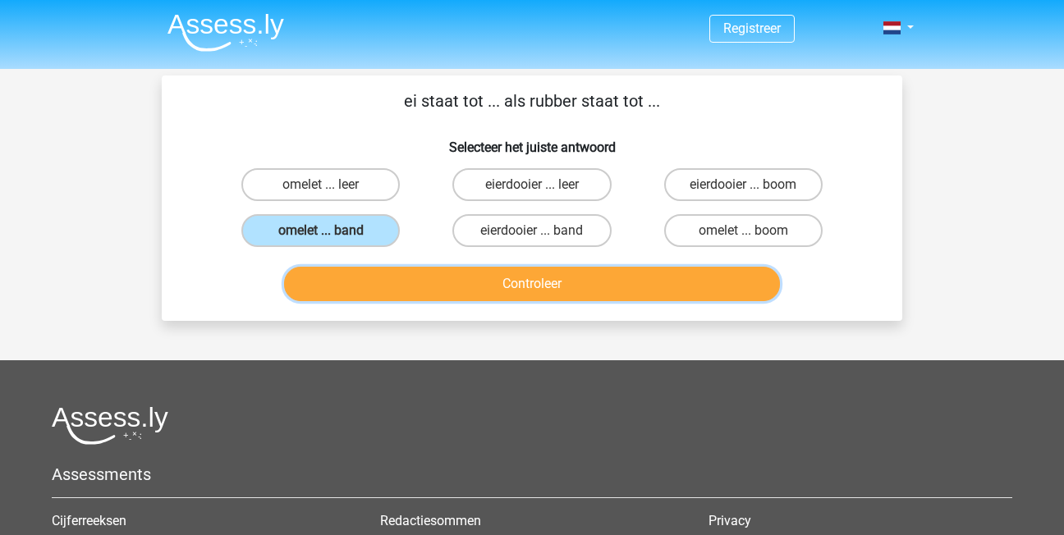
click at [390, 268] on button "Controleer" at bounding box center [532, 284] width 497 height 34
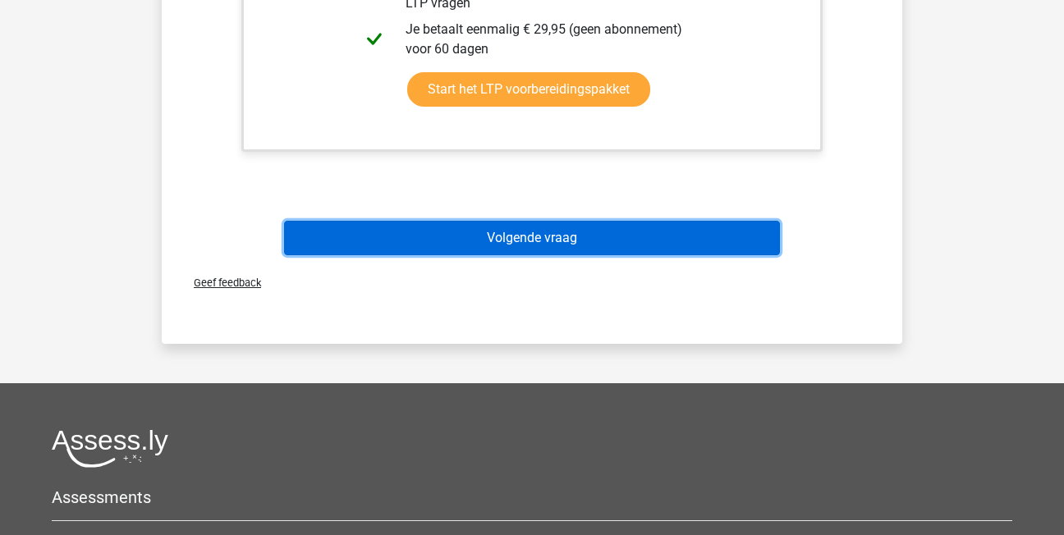
click at [433, 233] on button "Volgende vraag" at bounding box center [532, 238] width 497 height 34
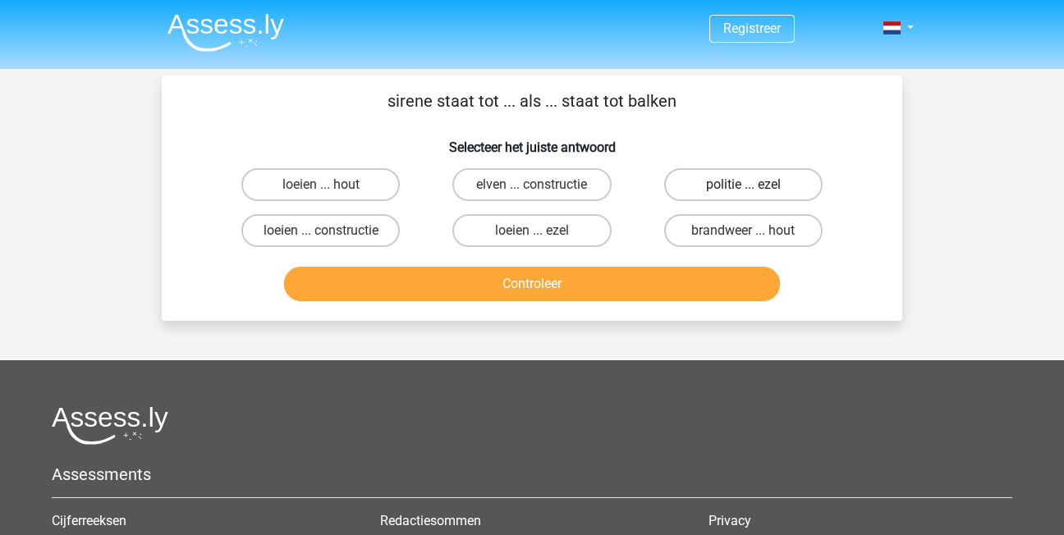
click at [721, 185] on label "politie ... ezel" at bounding box center [743, 184] width 158 height 33
click at [743, 185] on input "politie ... ezel" at bounding box center [748, 190] width 11 height 11
radio input "true"
click at [581, 227] on label "loeien ... ezel" at bounding box center [531, 230] width 158 height 33
click at [543, 231] on input "loeien ... ezel" at bounding box center [537, 236] width 11 height 11
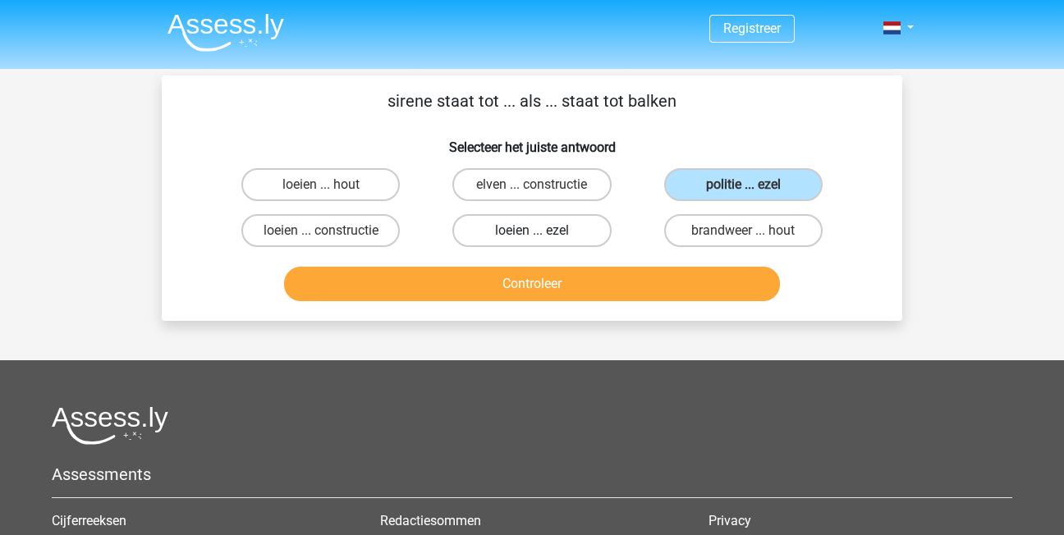
radio input "true"
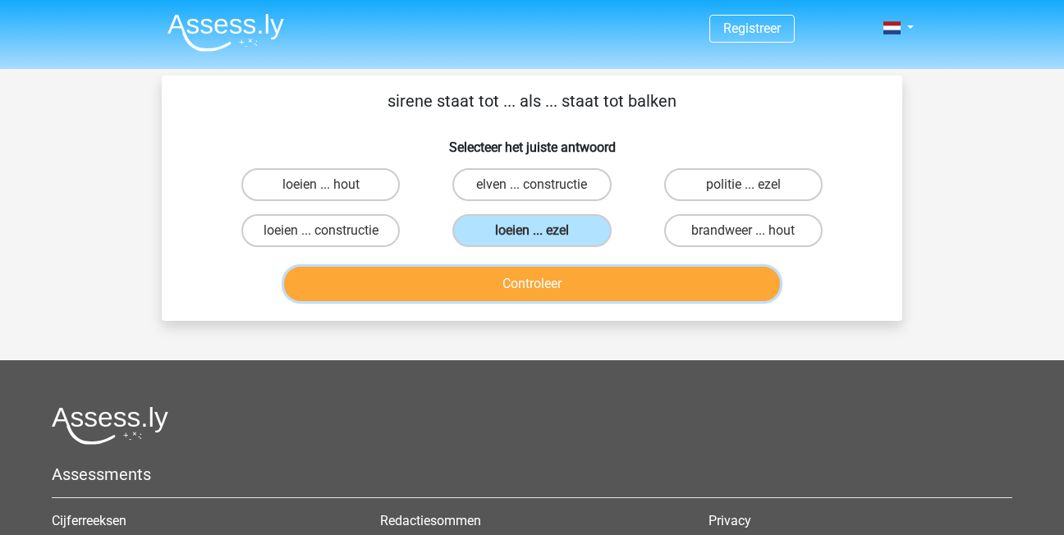
click at [601, 286] on button "Controleer" at bounding box center [532, 284] width 497 height 34
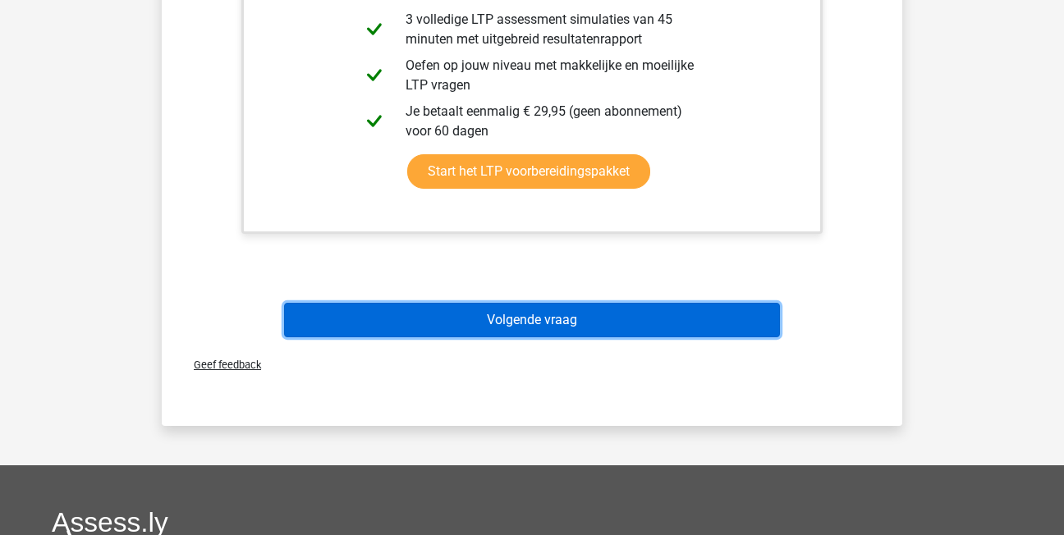
click at [596, 304] on button "Volgende vraag" at bounding box center [532, 320] width 497 height 34
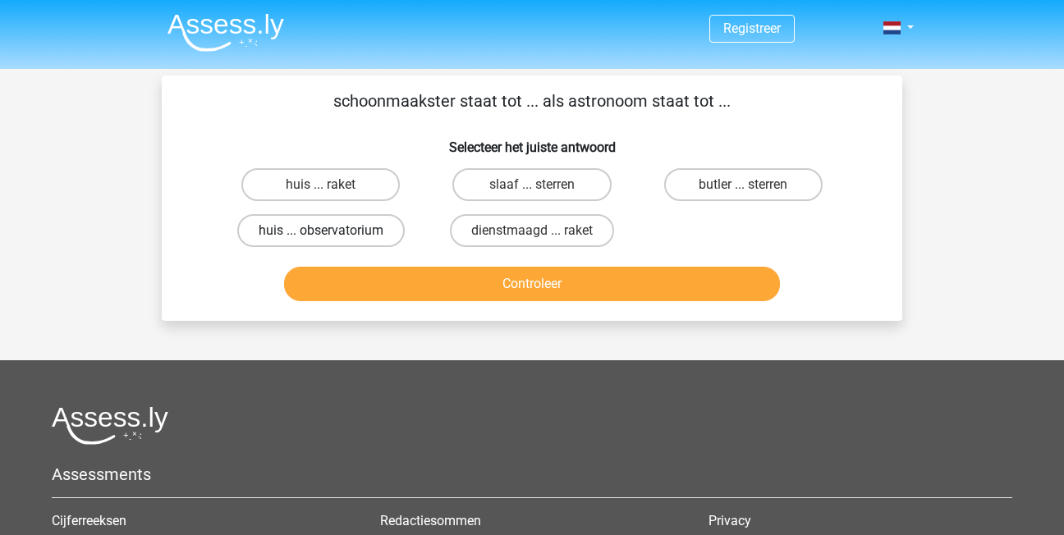
click at [372, 236] on label "huis ... observatorium" at bounding box center [321, 230] width 168 height 33
click at [332, 236] on input "huis ... observatorium" at bounding box center [326, 236] width 11 height 11
radio input "true"
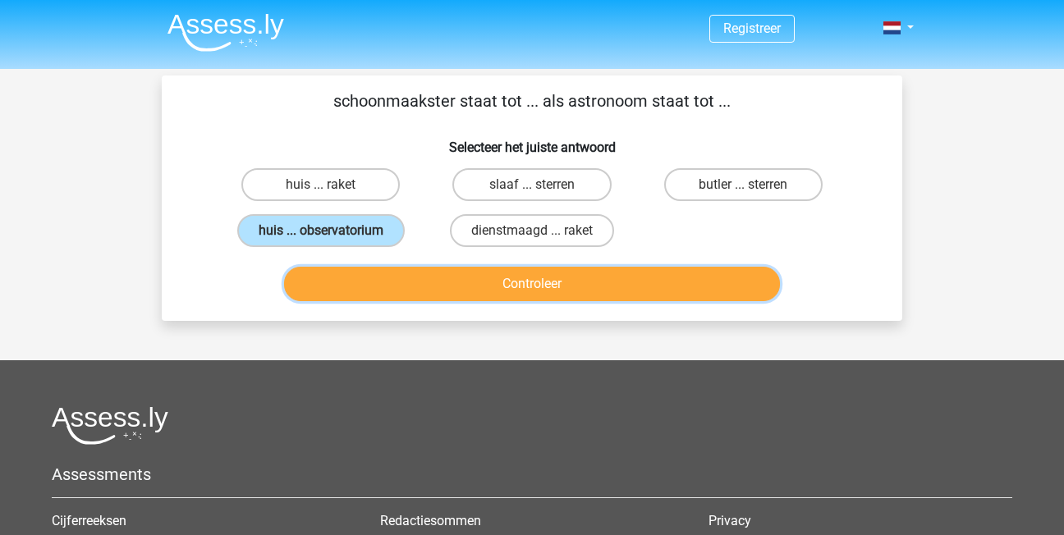
click at [387, 278] on button "Controleer" at bounding box center [532, 284] width 497 height 34
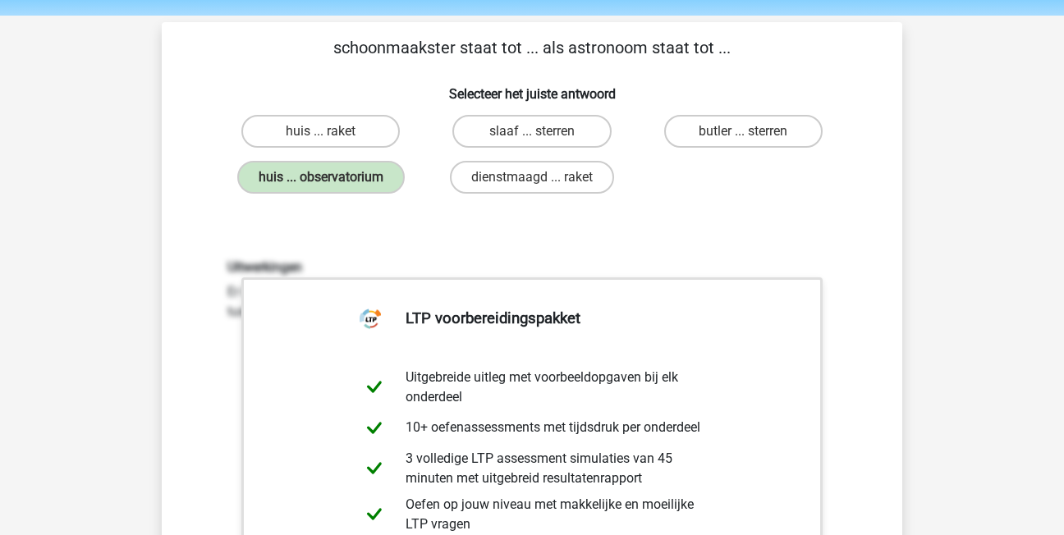
scroll to position [82, 0]
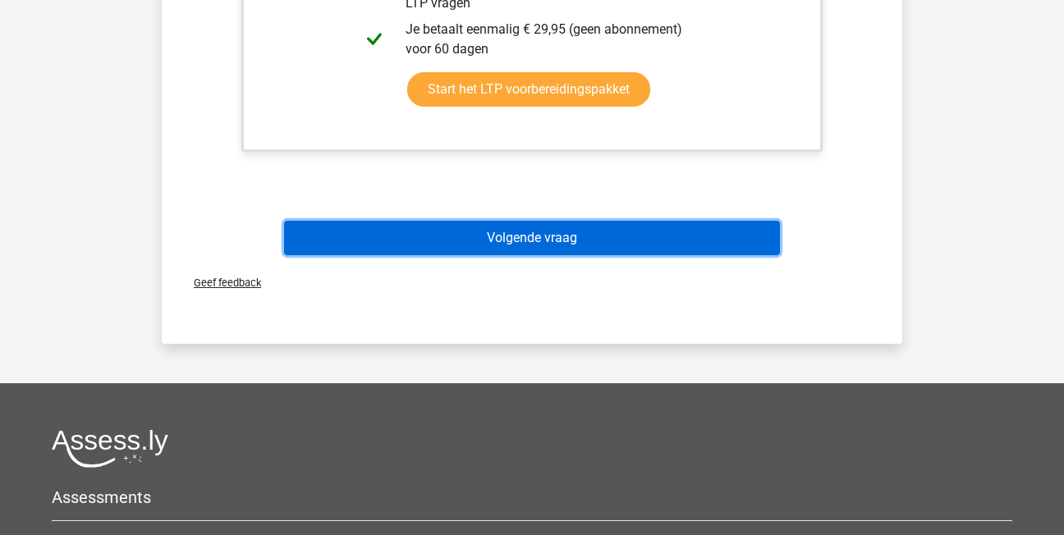
click at [429, 244] on button "Volgende vraag" at bounding box center [532, 238] width 497 height 34
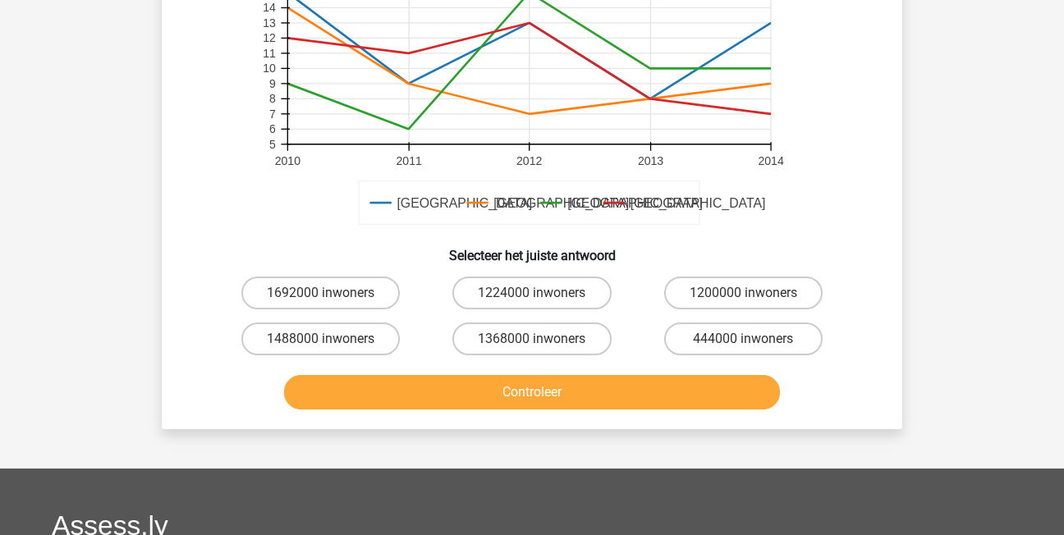
scroll to position [486, 0]
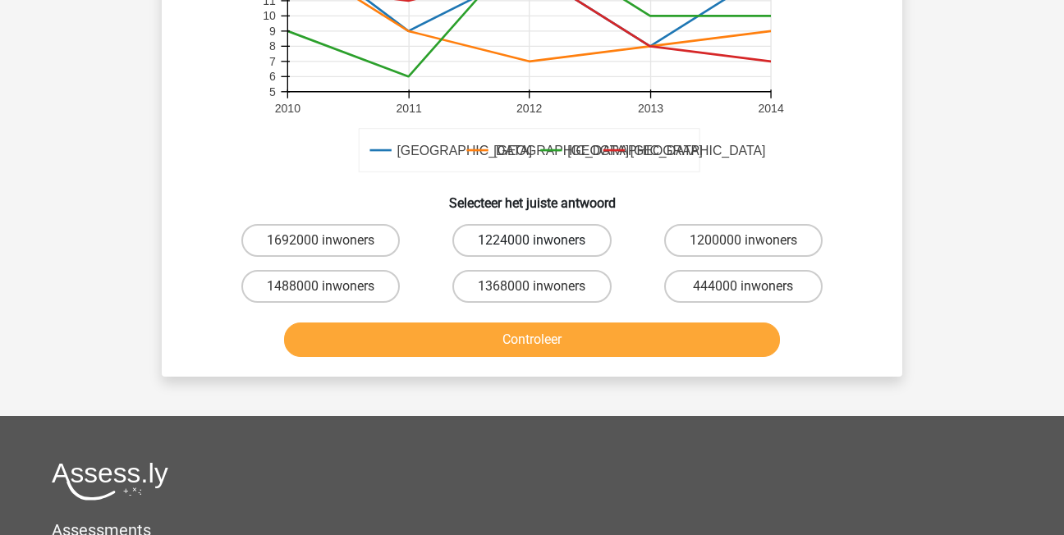
click at [495, 250] on label "1224000 inwoners" at bounding box center [531, 240] width 158 height 33
click at [532, 250] on input "1224000 inwoners" at bounding box center [537, 246] width 11 height 11
radio input "true"
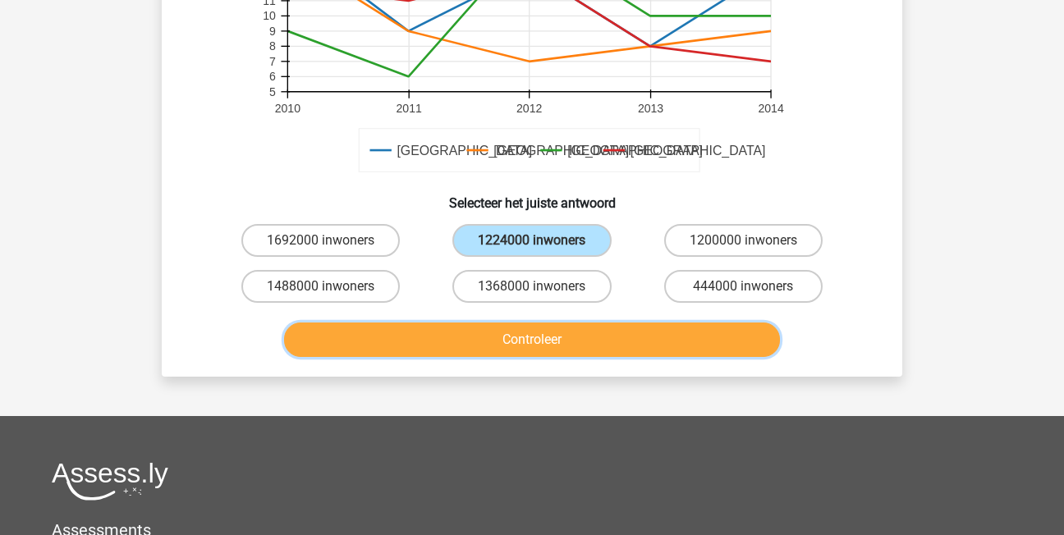
click at [507, 323] on button "Controleer" at bounding box center [532, 340] width 497 height 34
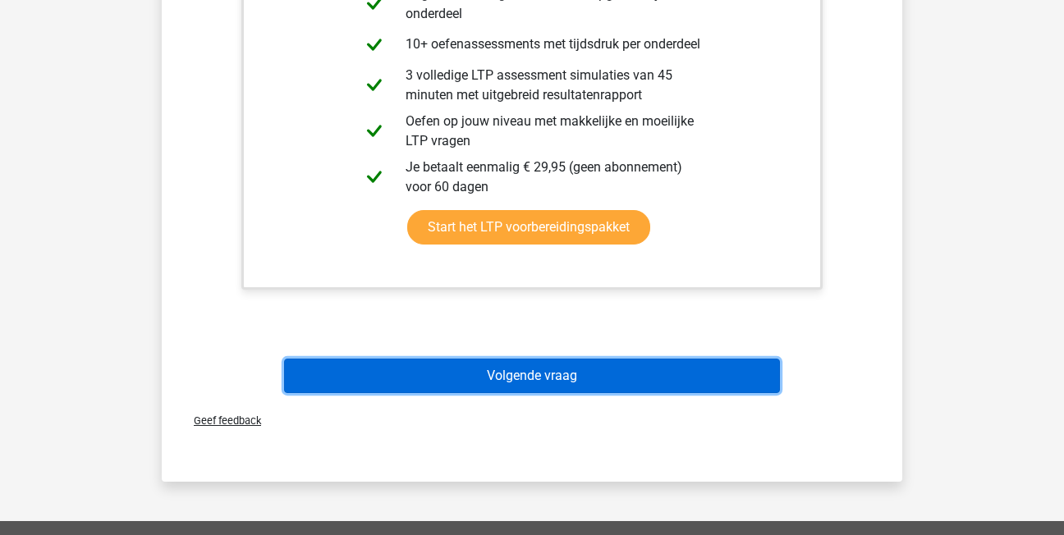
click at [645, 367] on button "Volgende vraag" at bounding box center [532, 376] width 497 height 34
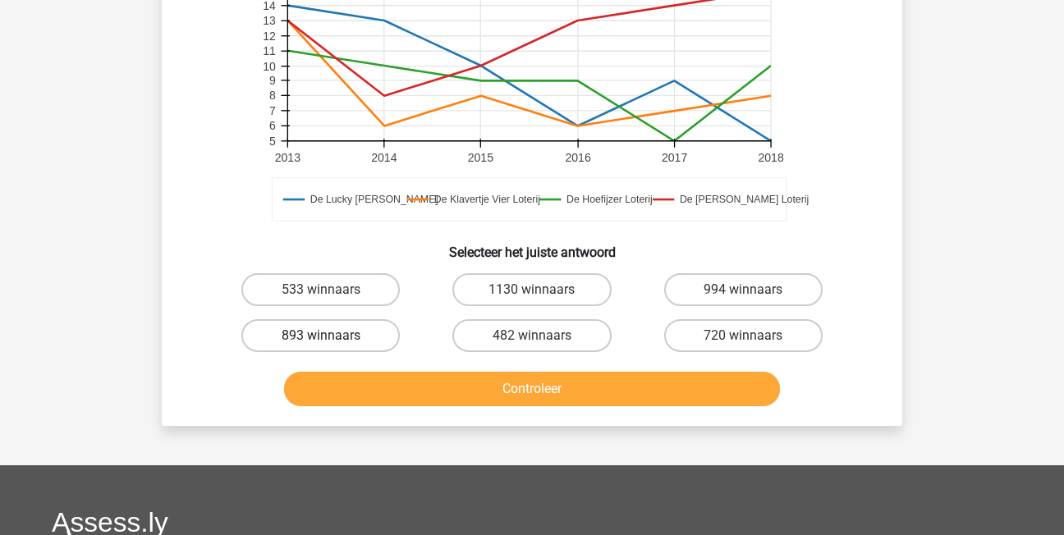
click at [357, 328] on label "893 winnaars" at bounding box center [320, 335] width 158 height 33
click at [332, 336] on input "893 winnaars" at bounding box center [326, 341] width 11 height 11
radio input "true"
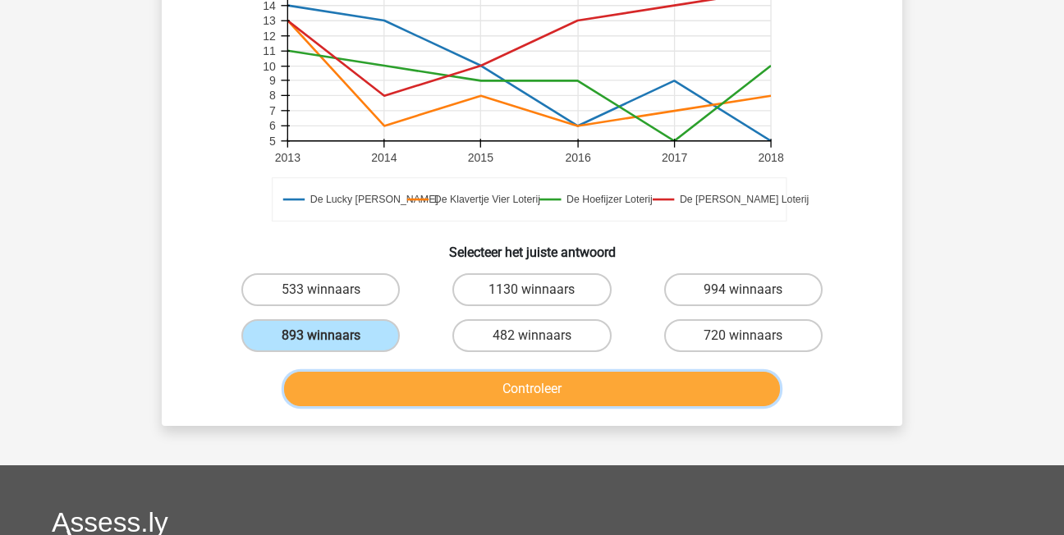
click at [383, 385] on button "Controleer" at bounding box center [532, 389] width 497 height 34
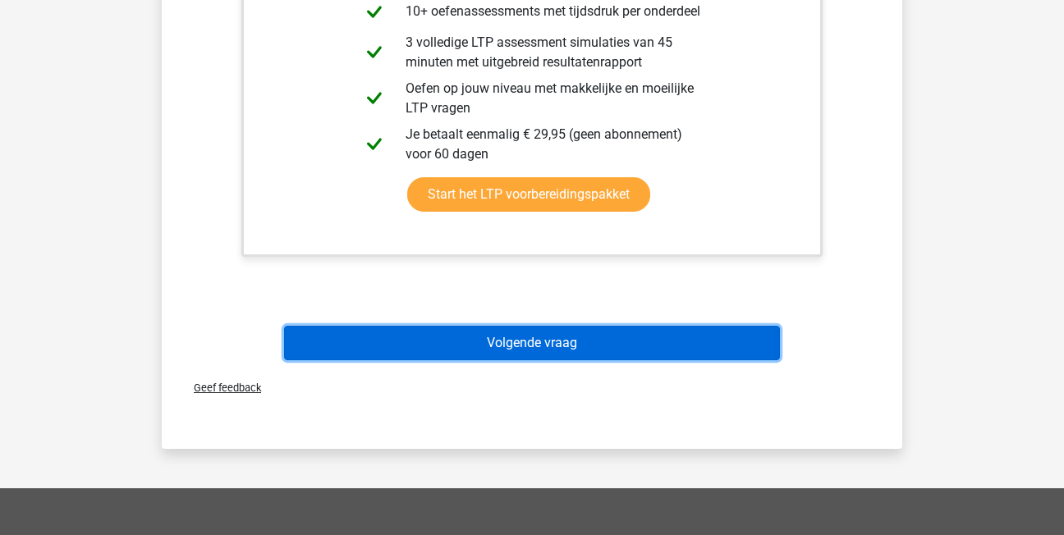
click at [585, 335] on button "Volgende vraag" at bounding box center [532, 343] width 497 height 34
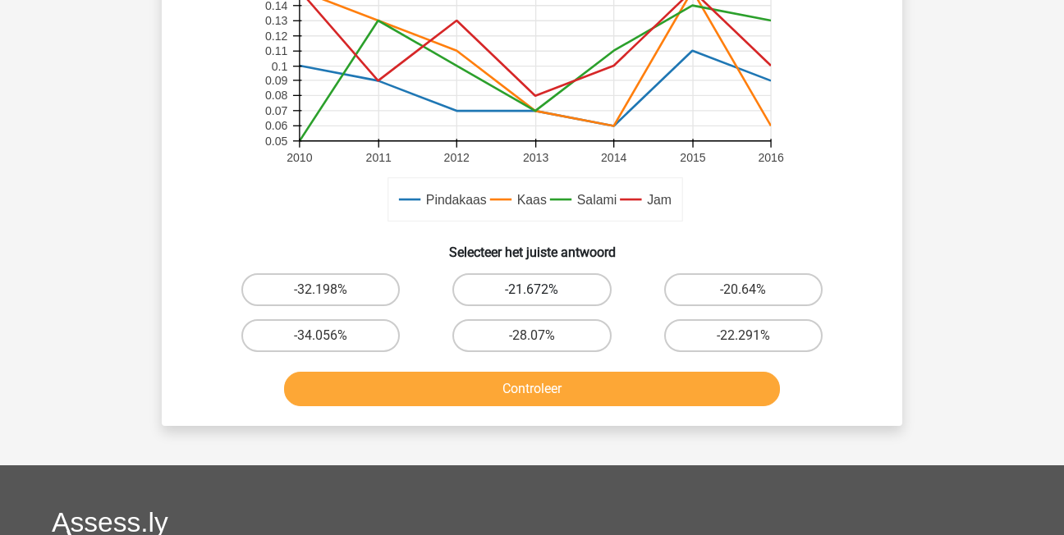
click at [524, 288] on label "-21.672%" at bounding box center [531, 289] width 158 height 33
click at [532, 290] on input "-21.672%" at bounding box center [537, 295] width 11 height 11
radio input "true"
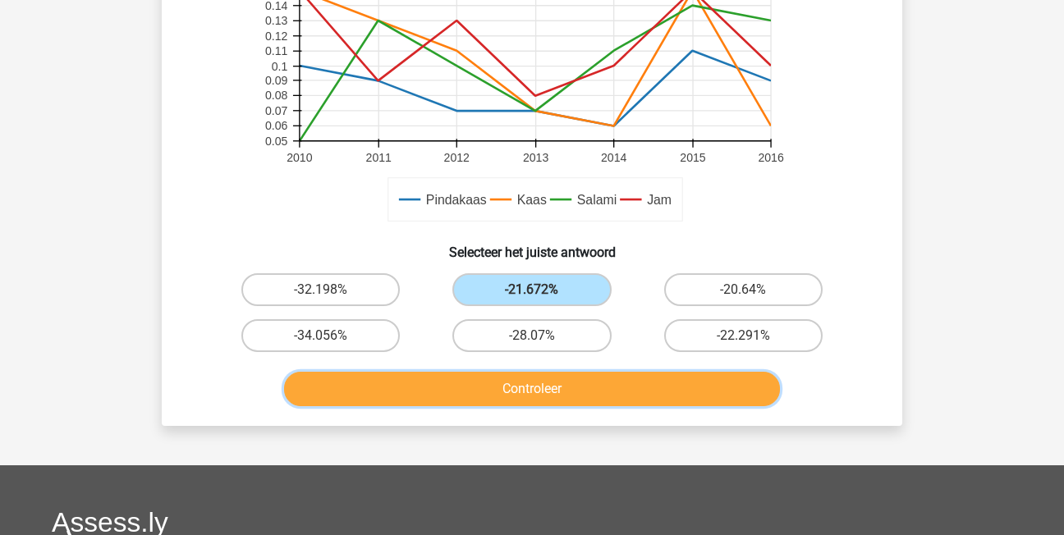
click at [547, 388] on button "Controleer" at bounding box center [532, 389] width 497 height 34
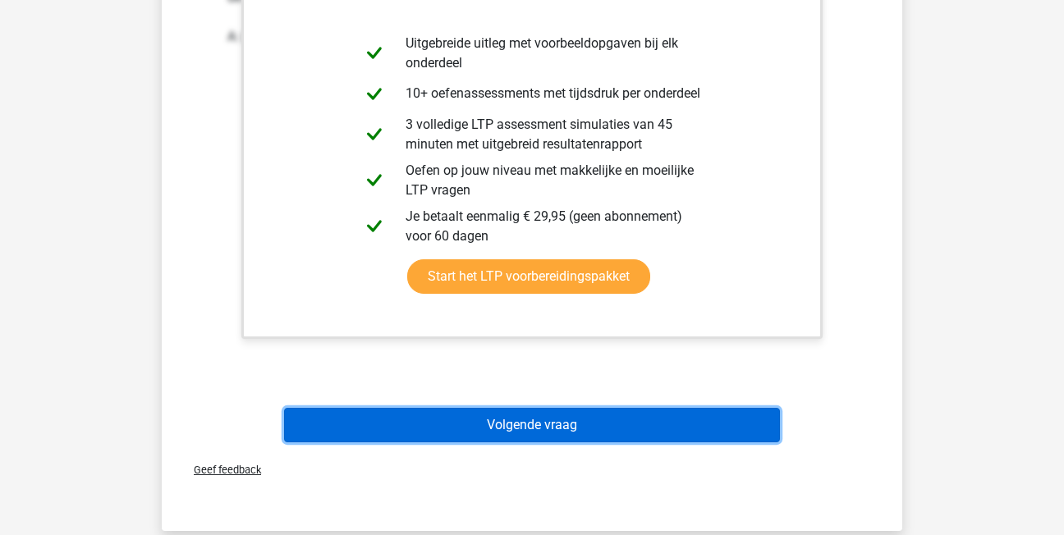
click at [646, 409] on button "Volgende vraag" at bounding box center [532, 425] width 497 height 34
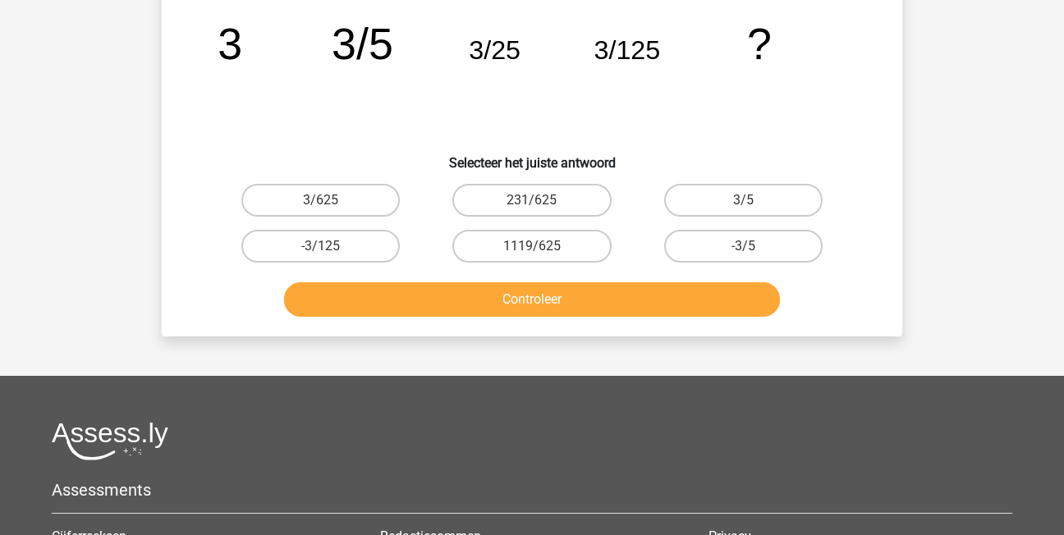
scroll to position [76, 0]
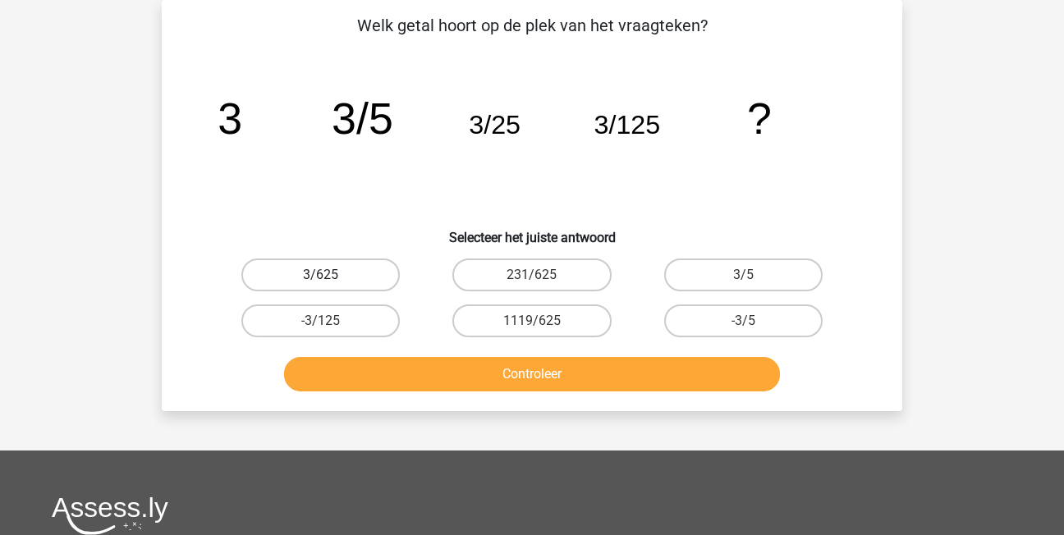
click at [346, 270] on label "3/625" at bounding box center [320, 275] width 158 height 33
click at [332, 275] on input "3/625" at bounding box center [326, 280] width 11 height 11
radio input "true"
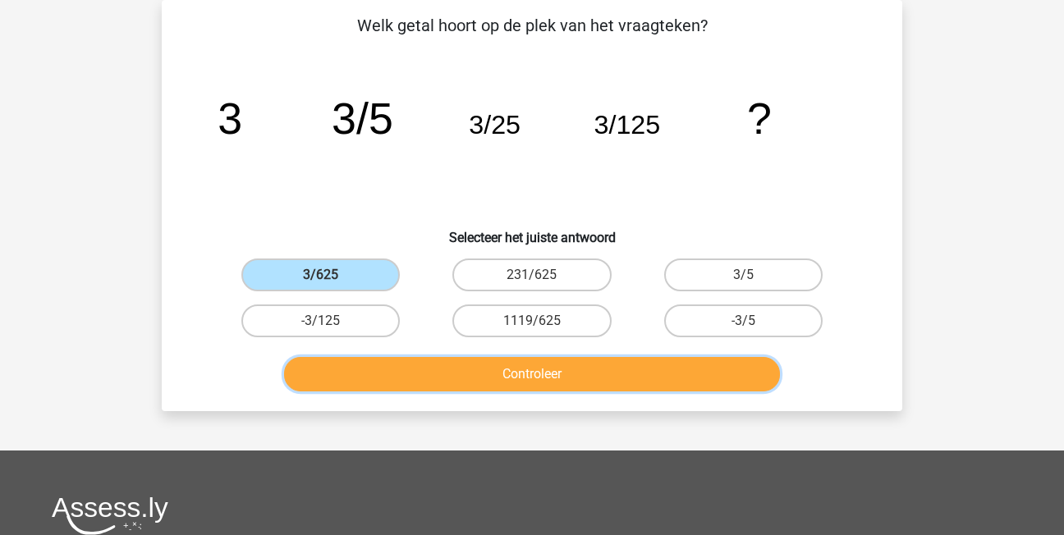
click at [448, 360] on button "Controleer" at bounding box center [532, 374] width 497 height 34
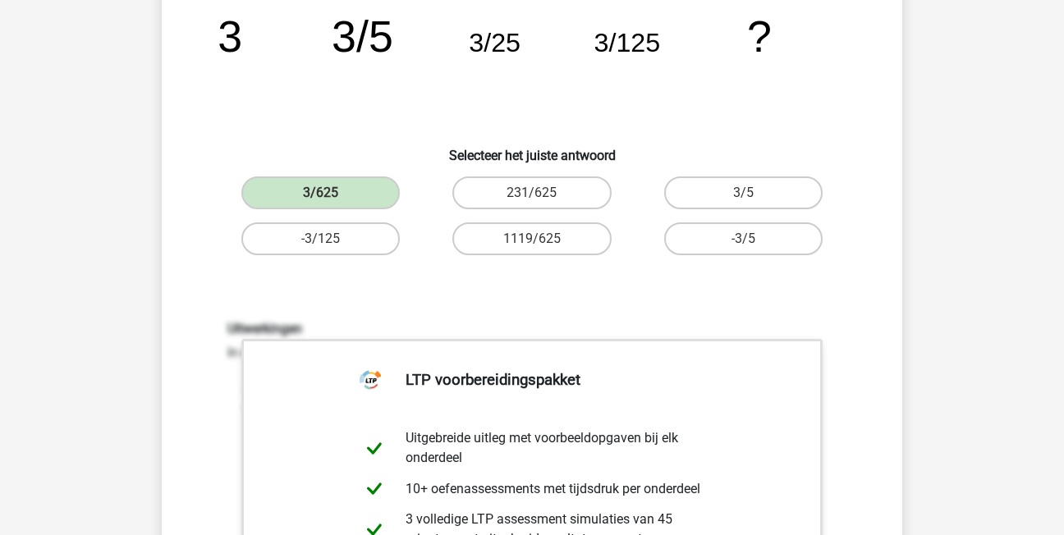
scroll to position [568, 0]
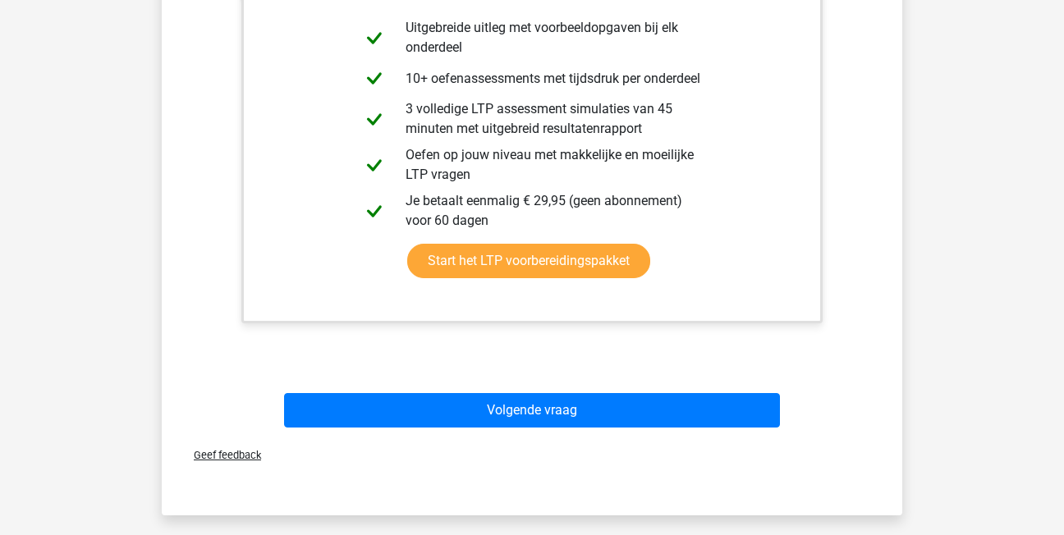
click at [400, 392] on div "Volgende vraag" at bounding box center [532, 407] width 688 height 54
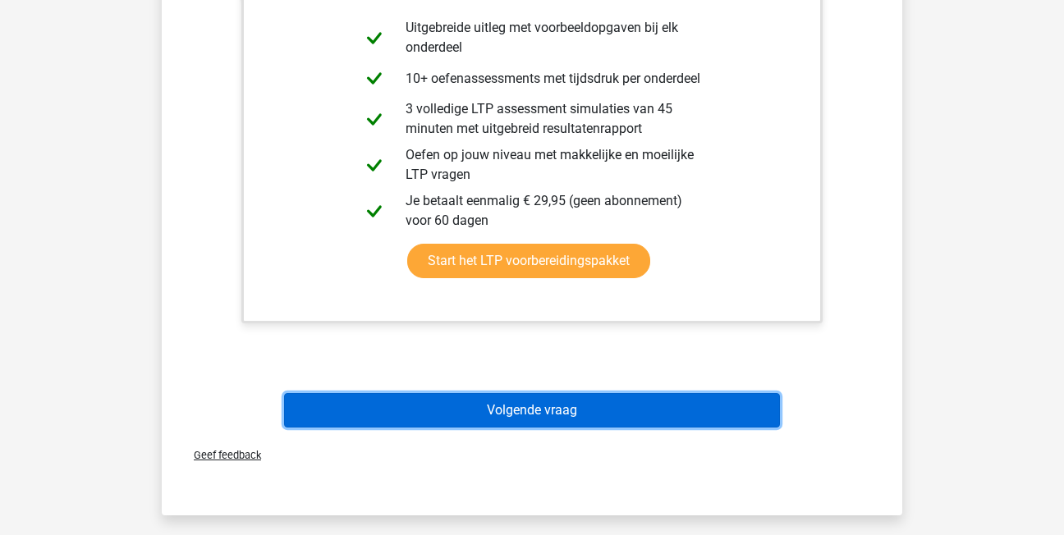
click at [394, 411] on button "Volgende vraag" at bounding box center [532, 410] width 497 height 34
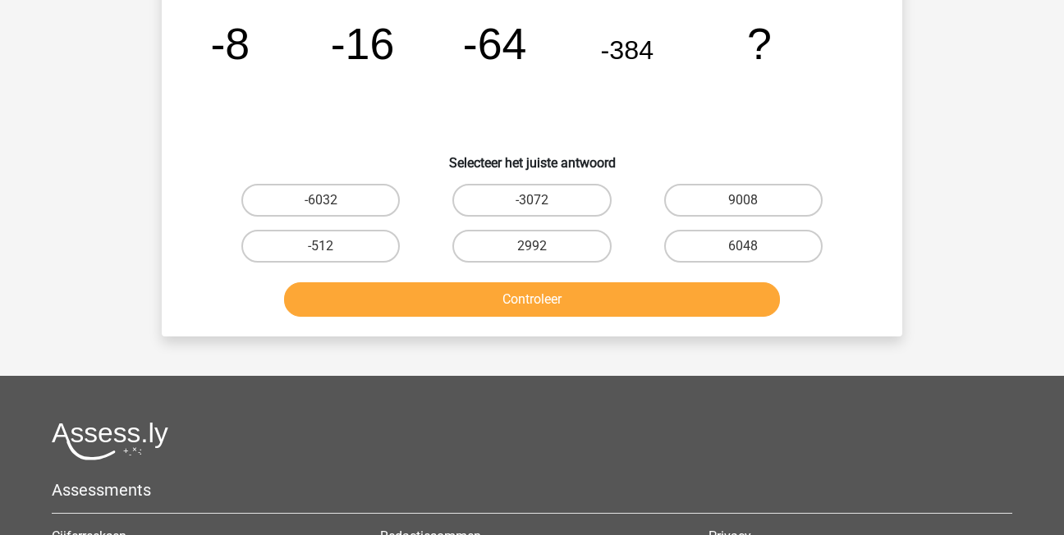
scroll to position [76, 0]
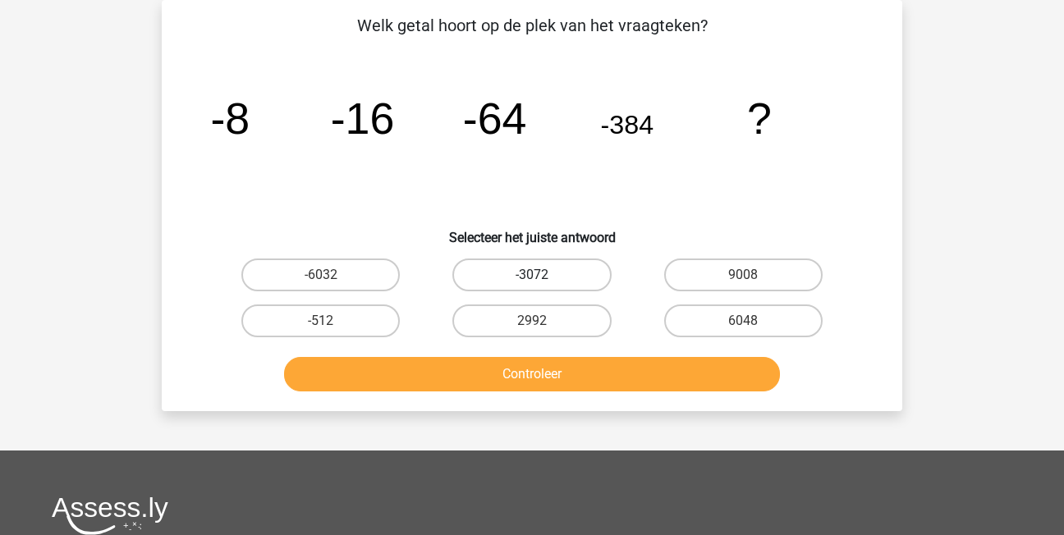
click at [507, 268] on label "-3072" at bounding box center [531, 275] width 158 height 33
click at [532, 275] on input "-3072" at bounding box center [537, 280] width 11 height 11
radio input "true"
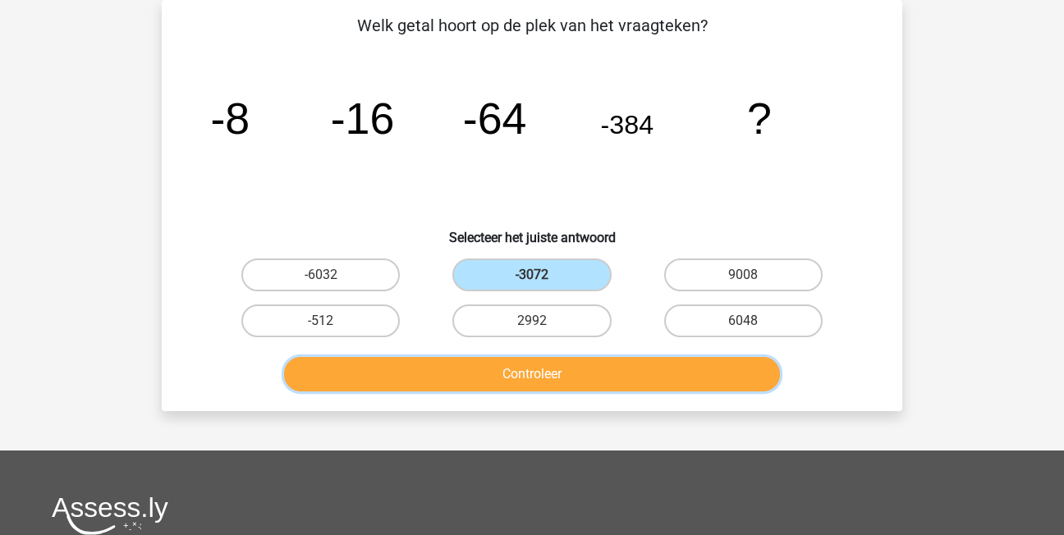
click at [578, 370] on button "Controleer" at bounding box center [532, 374] width 497 height 34
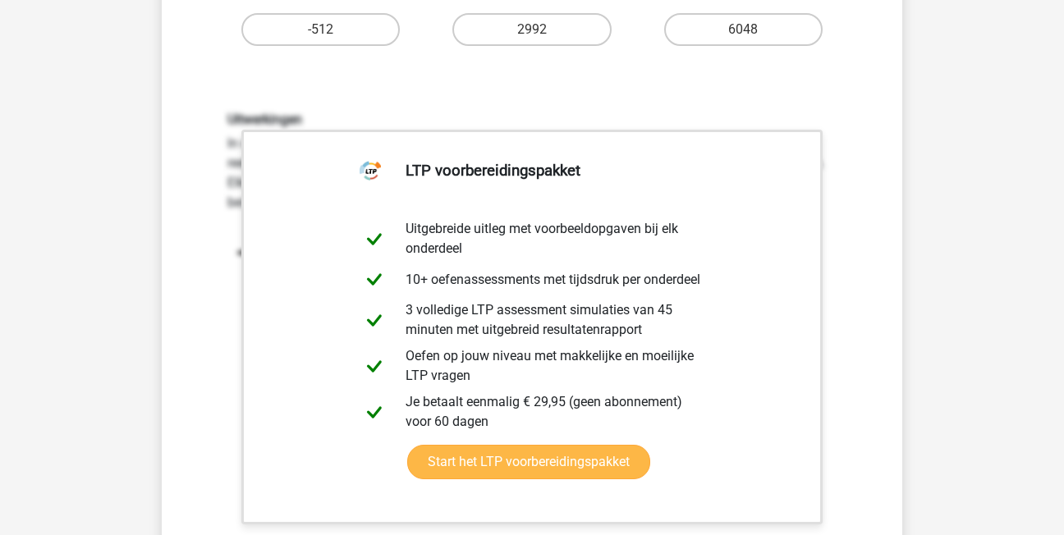
scroll to position [568, 0]
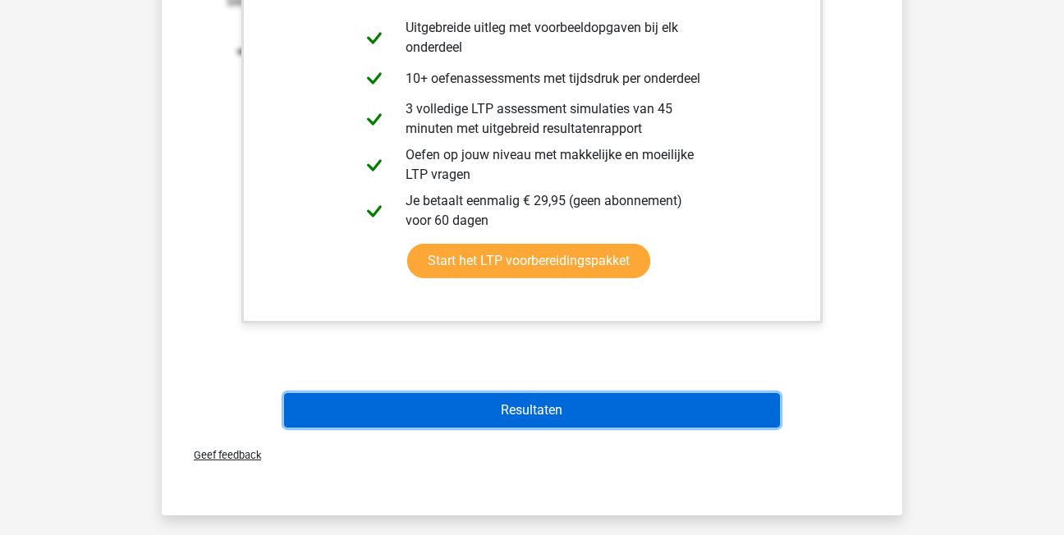
click at [535, 406] on button "Resultaten" at bounding box center [532, 410] width 497 height 34
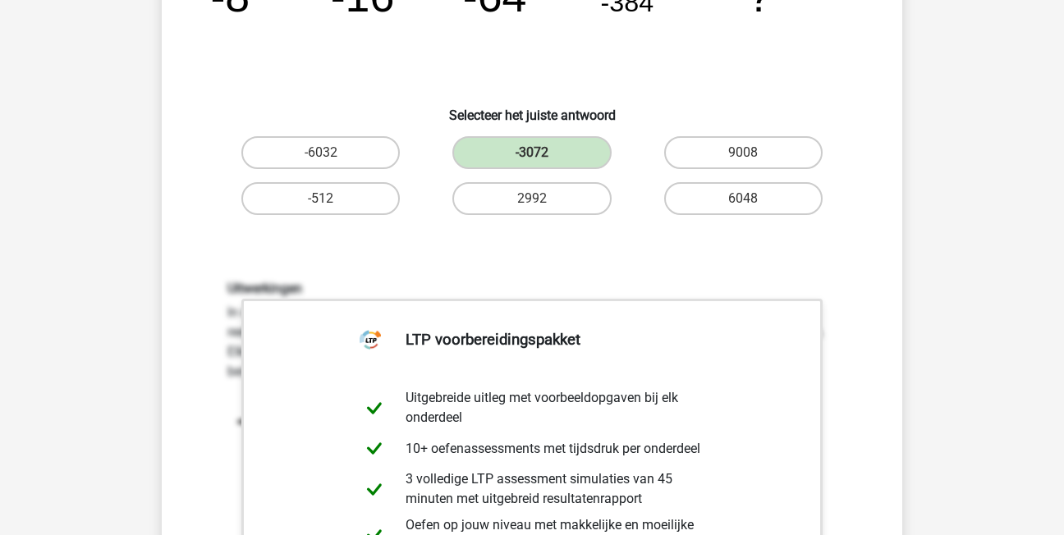
scroll to position [0, 0]
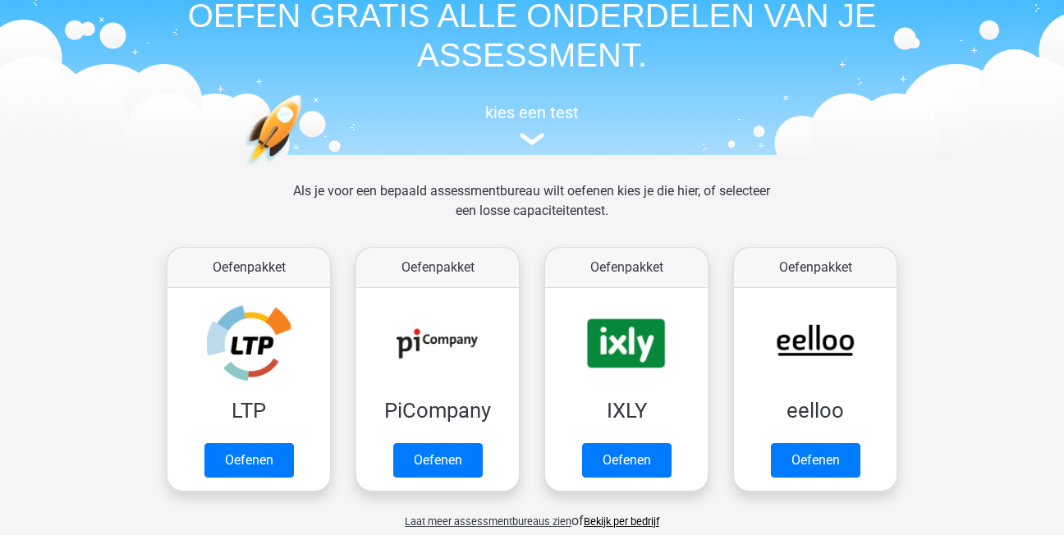
scroll to position [164, 0]
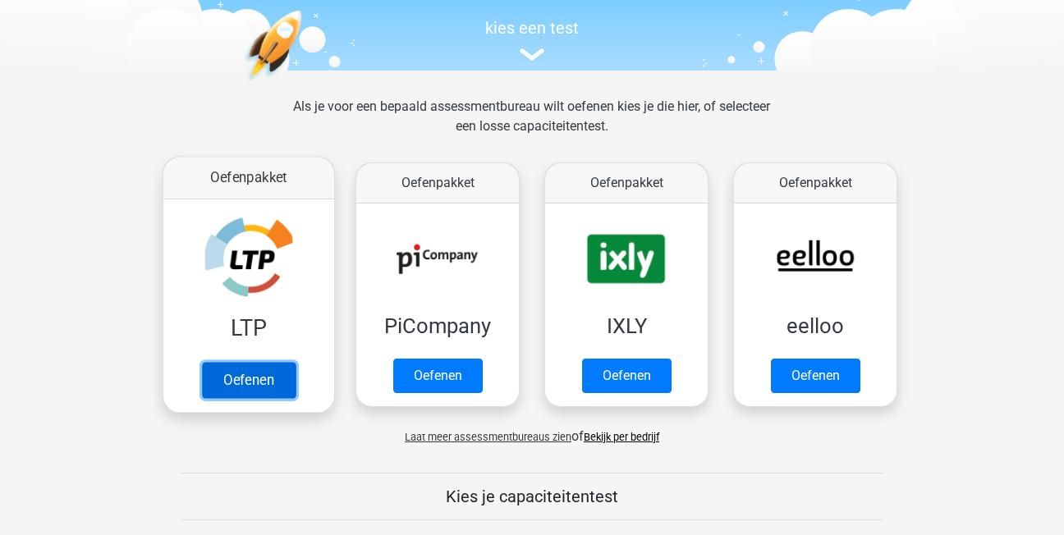
click at [248, 374] on link "Oefenen" at bounding box center [249, 380] width 94 height 36
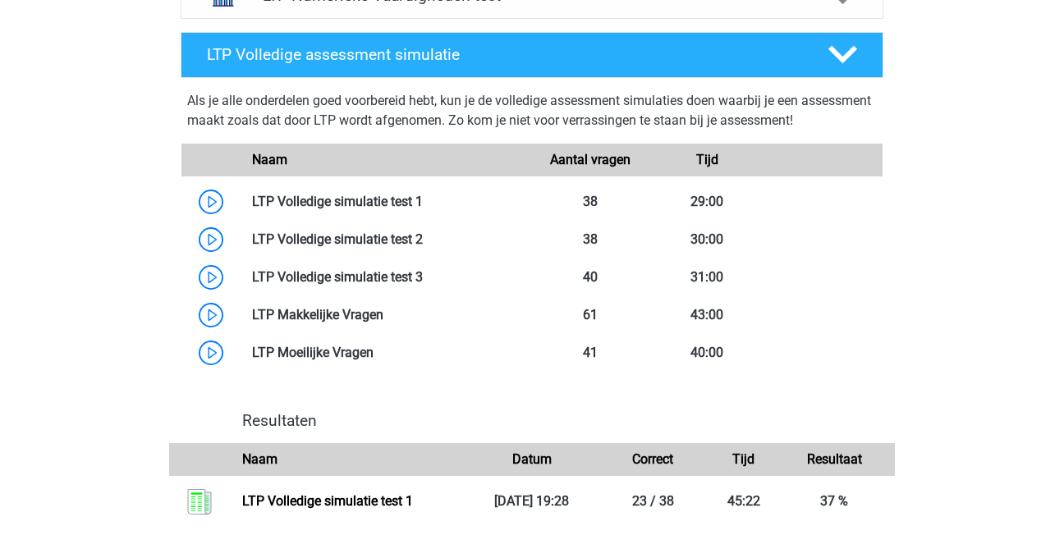
scroll to position [1314, 0]
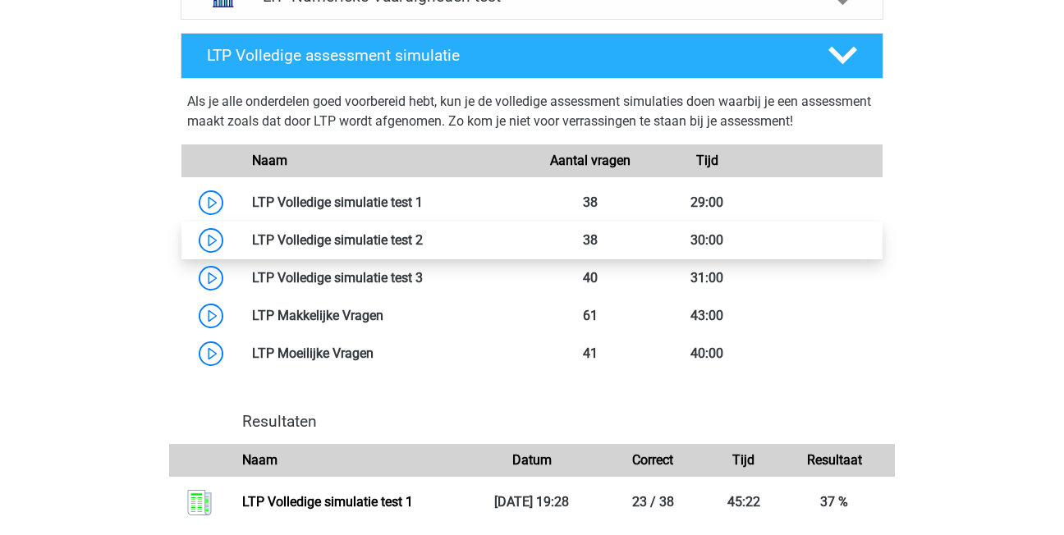
click at [423, 243] on link at bounding box center [423, 240] width 0 height 16
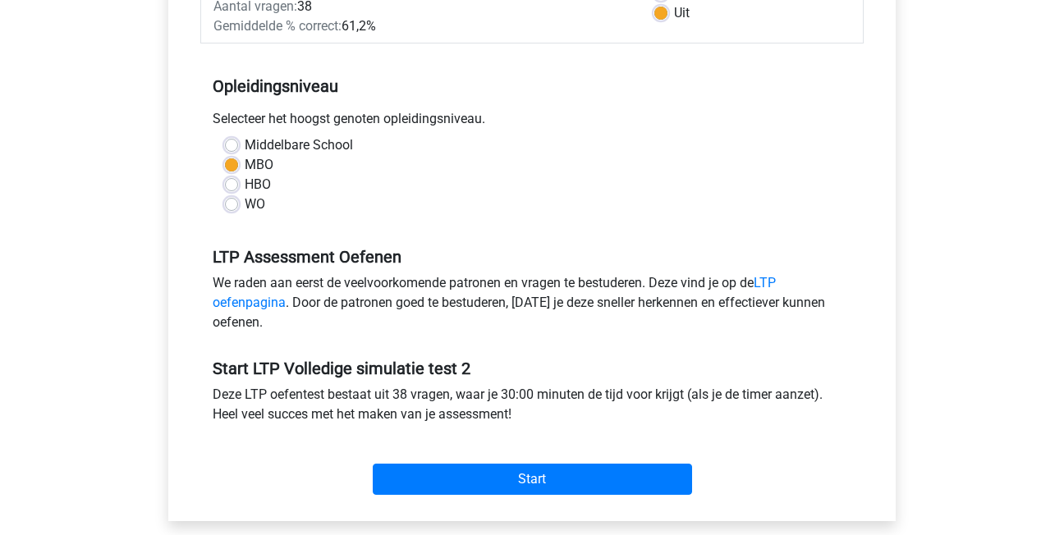
scroll to position [328, 0]
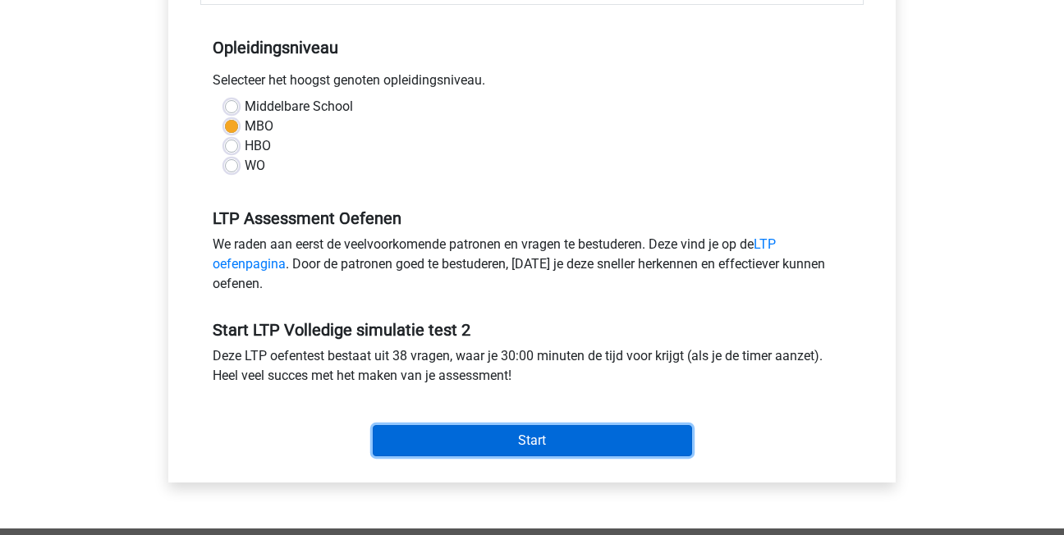
click at [557, 439] on input "Start" at bounding box center [532, 440] width 319 height 31
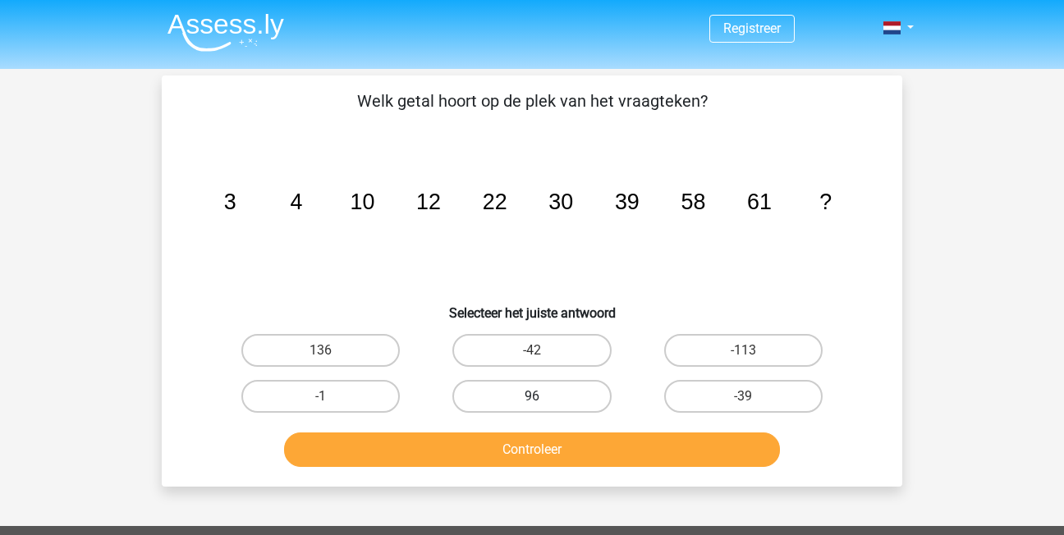
click at [520, 394] on label "96" at bounding box center [531, 396] width 158 height 33
click at [532, 397] on input "96" at bounding box center [537, 402] width 11 height 11
radio input "true"
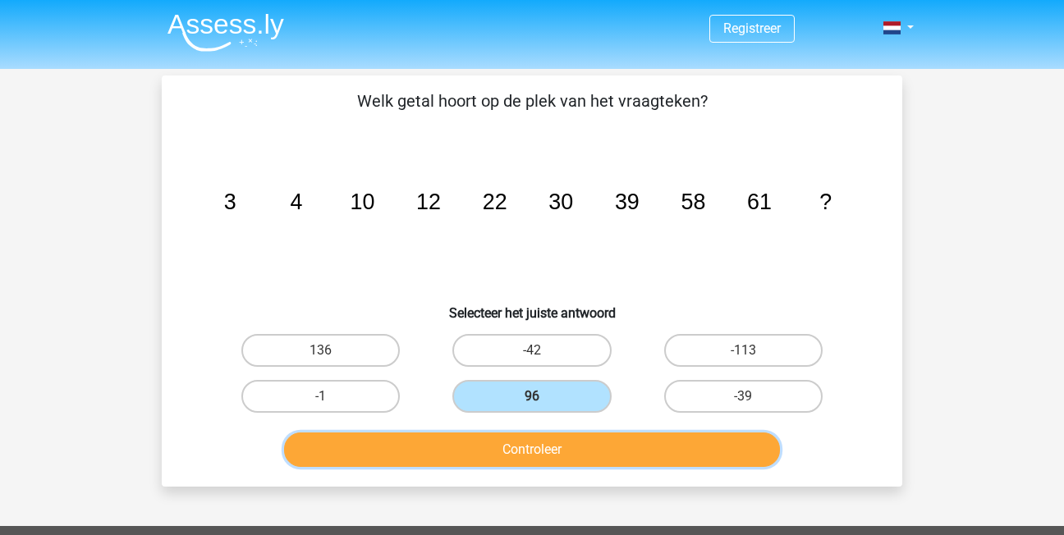
click at [612, 442] on button "Controleer" at bounding box center [532, 450] width 497 height 34
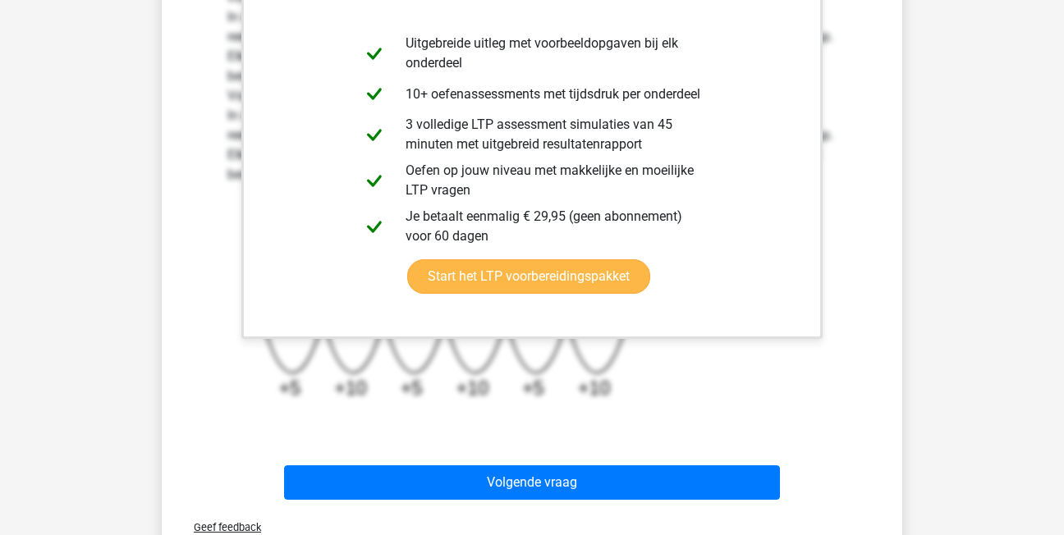
scroll to position [575, 0]
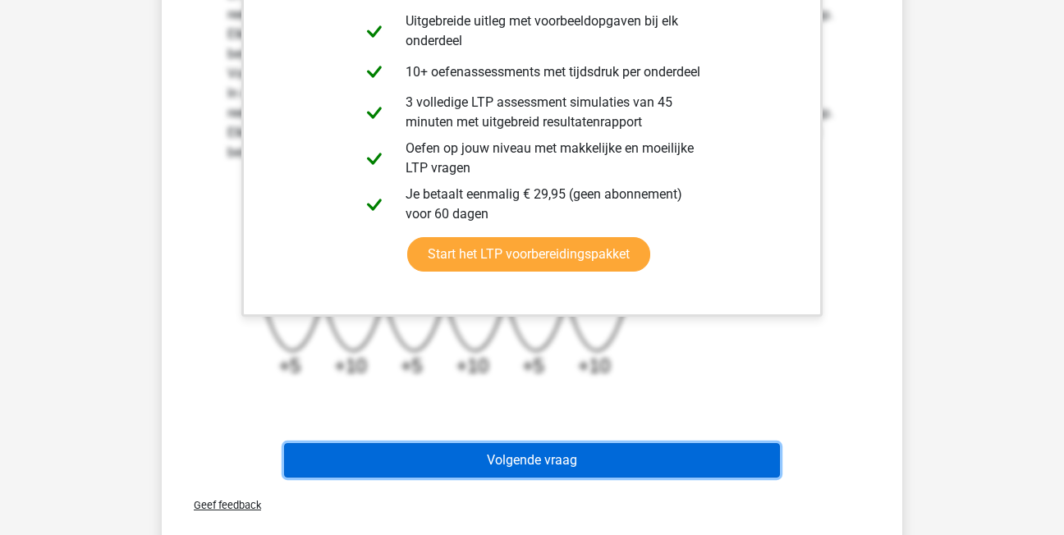
click at [595, 445] on button "Volgende vraag" at bounding box center [532, 460] width 497 height 34
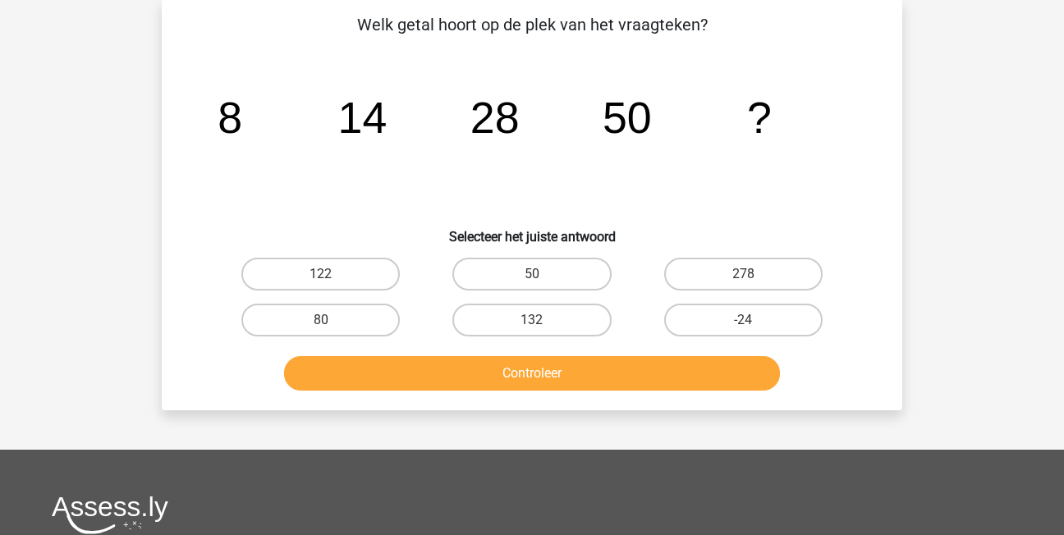
scroll to position [76, 0]
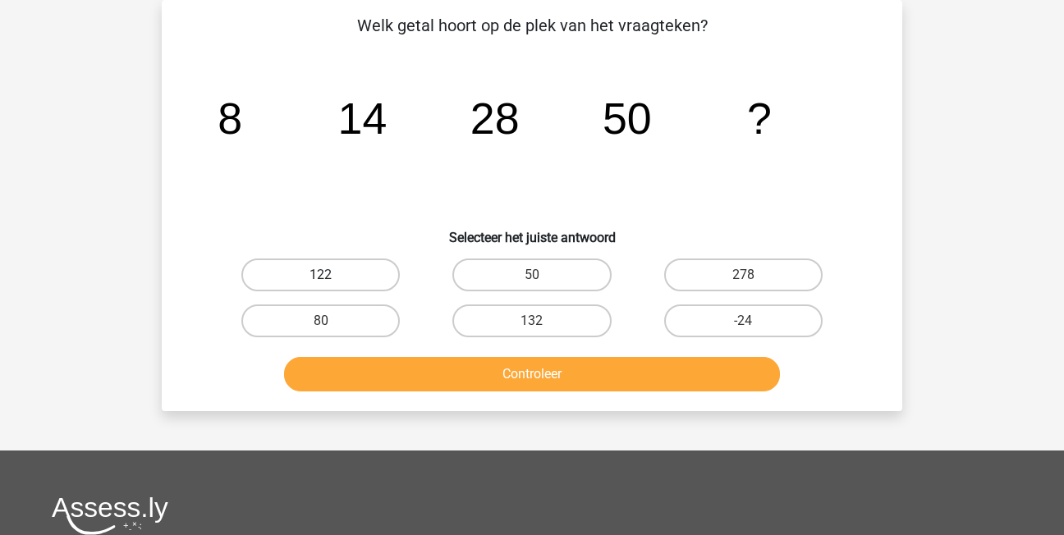
click at [333, 273] on label "122" at bounding box center [320, 275] width 158 height 33
click at [332, 275] on input "122" at bounding box center [326, 280] width 11 height 11
radio input "true"
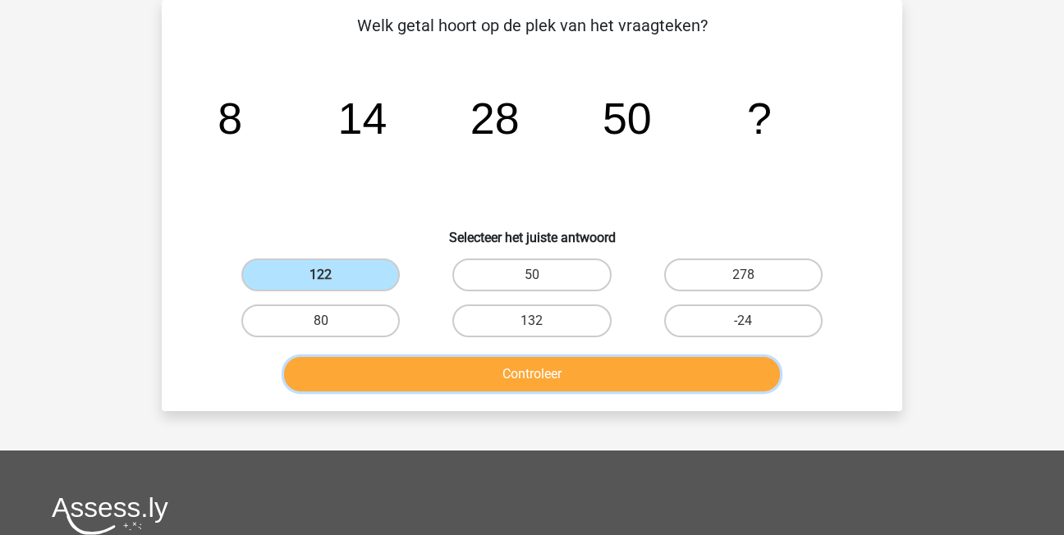
click at [440, 376] on button "Controleer" at bounding box center [532, 374] width 497 height 34
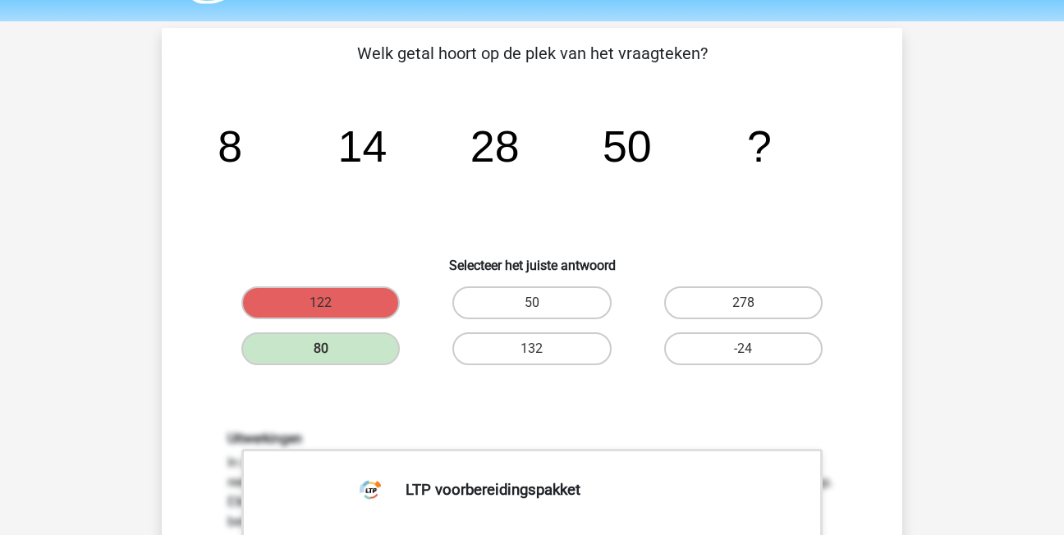
scroll to position [0, 0]
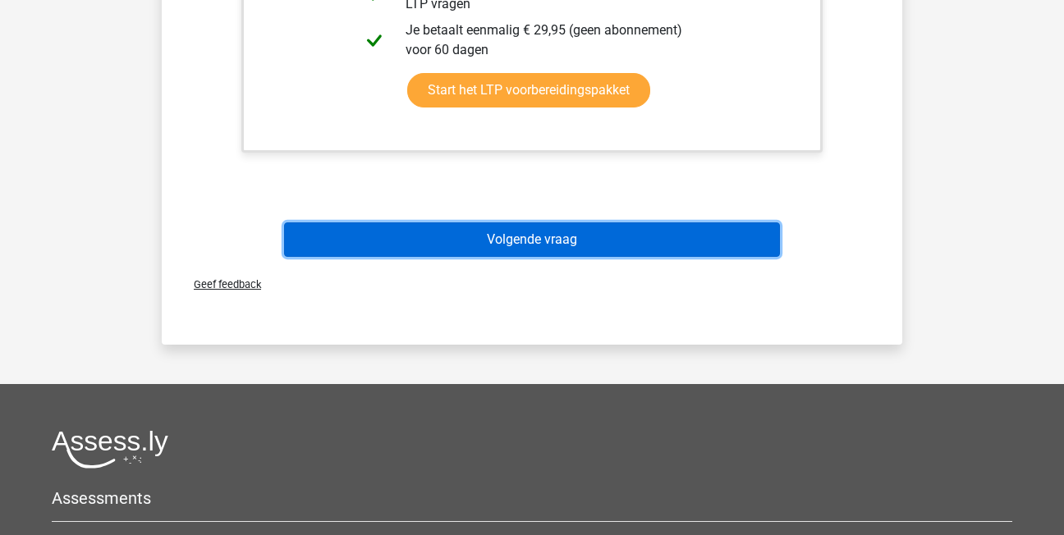
click at [431, 253] on button "Volgende vraag" at bounding box center [532, 240] width 497 height 34
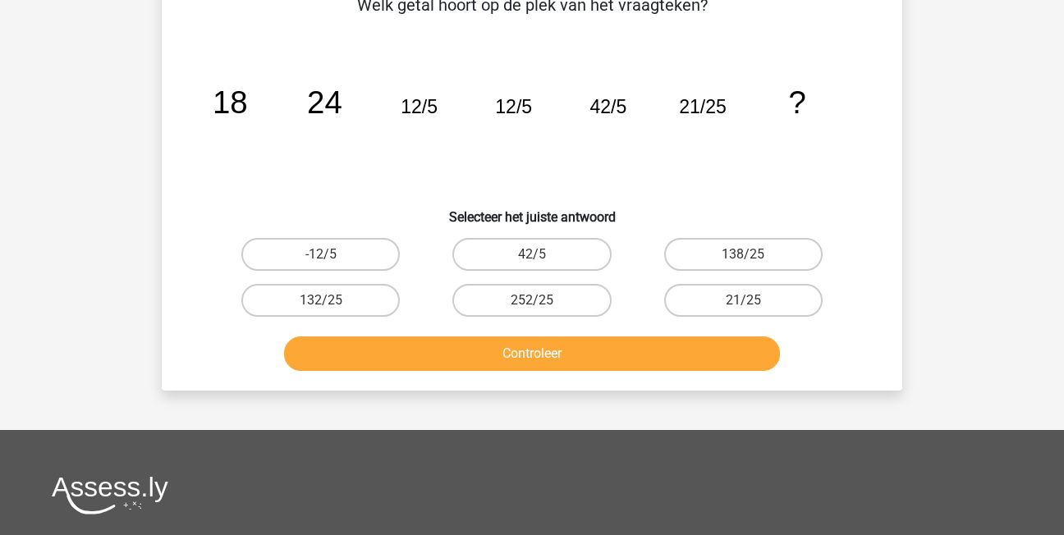
scroll to position [76, 0]
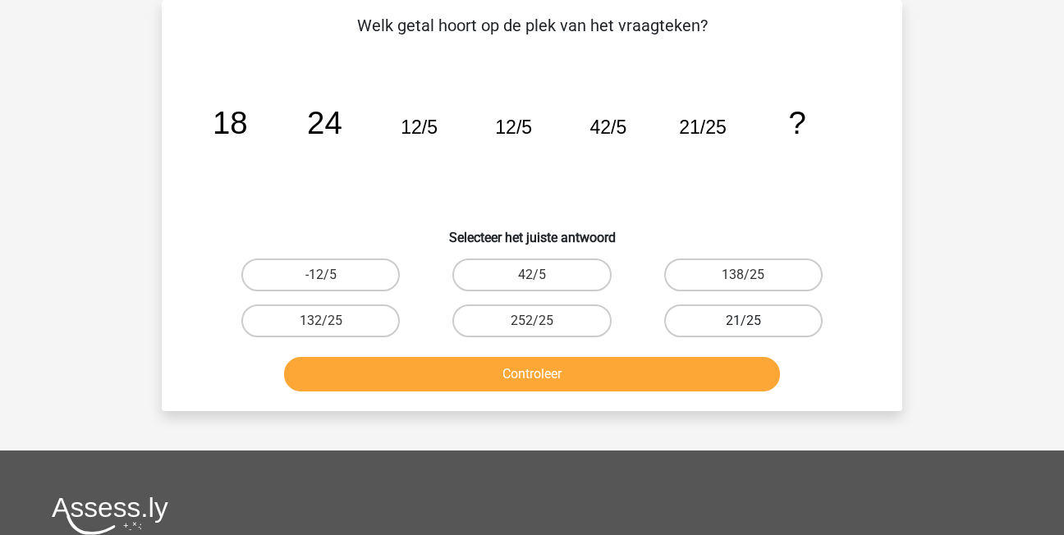
click at [786, 327] on label "21/25" at bounding box center [743, 321] width 158 height 33
click at [754, 327] on input "21/25" at bounding box center [748, 326] width 11 height 11
radio input "true"
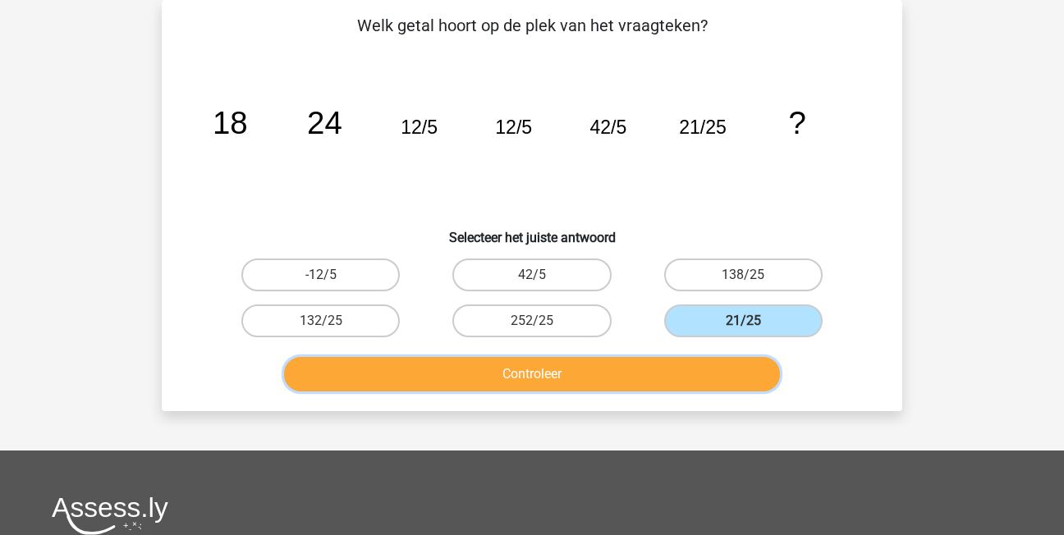
click at [706, 376] on button "Controleer" at bounding box center [532, 374] width 497 height 34
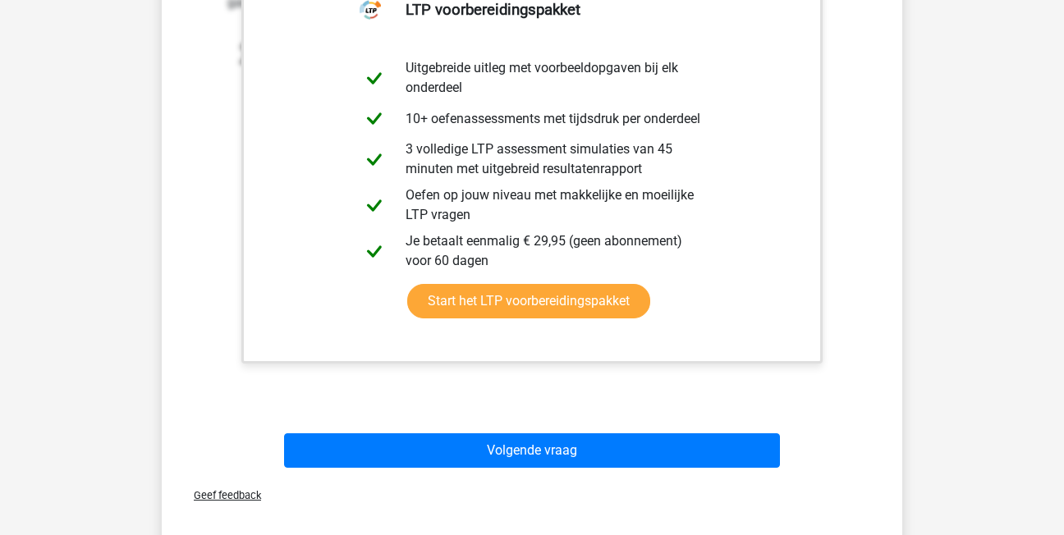
scroll to position [568, 0]
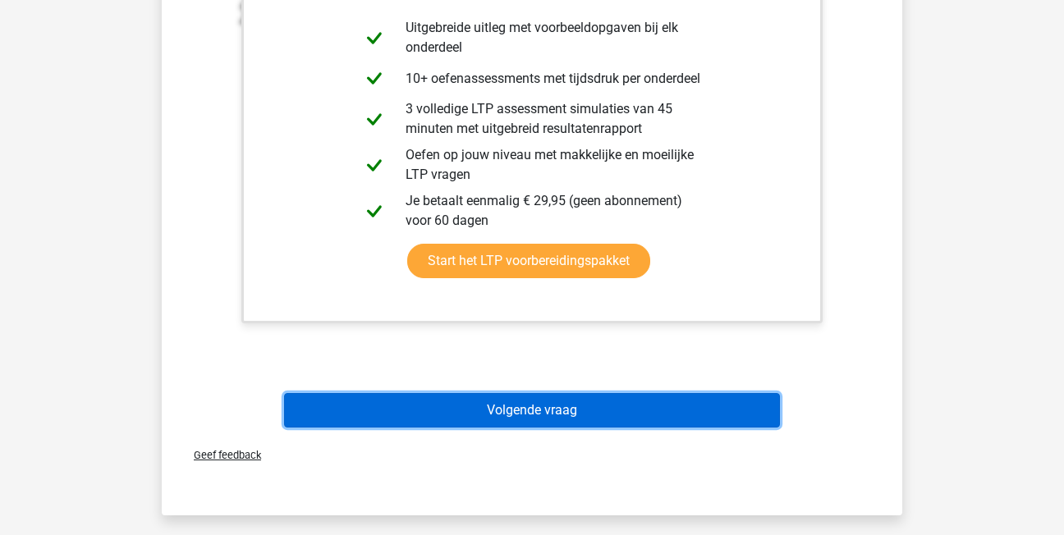
click at [581, 406] on button "Volgende vraag" at bounding box center [532, 410] width 497 height 34
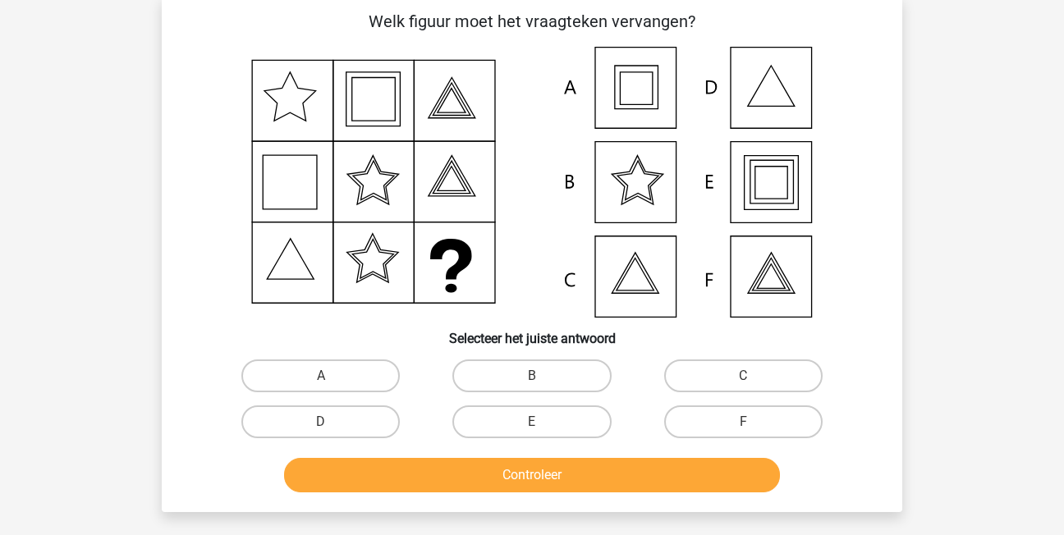
scroll to position [76, 0]
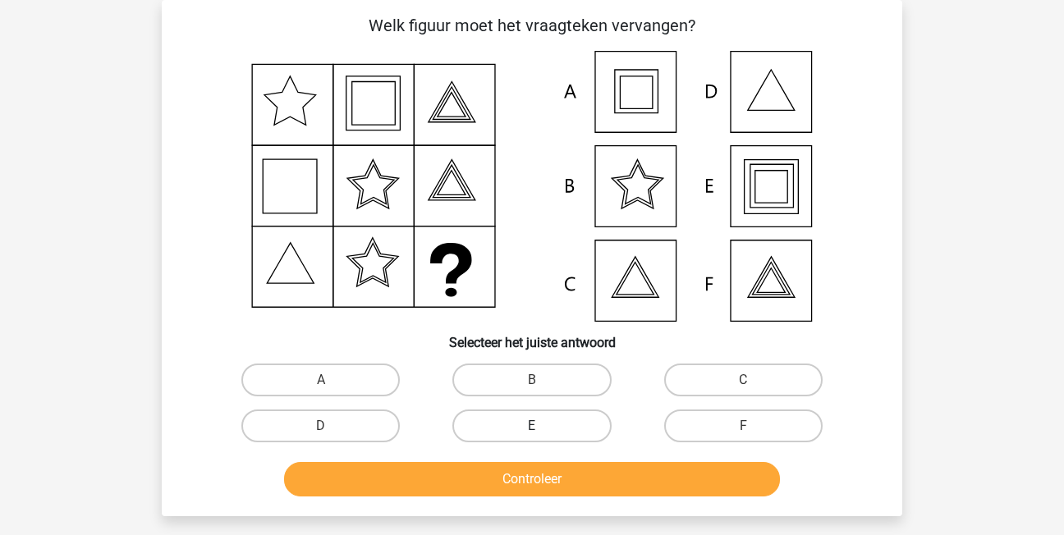
click at [521, 416] on label "E" at bounding box center [531, 426] width 158 height 33
click at [532, 426] on input "E" at bounding box center [537, 431] width 11 height 11
radio input "true"
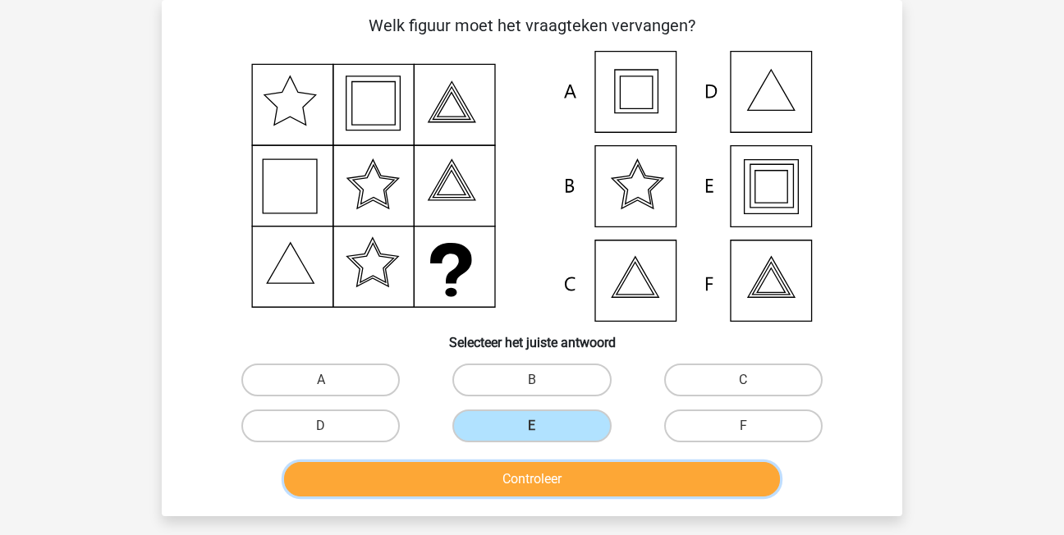
click at [544, 479] on button "Controleer" at bounding box center [532, 479] width 497 height 34
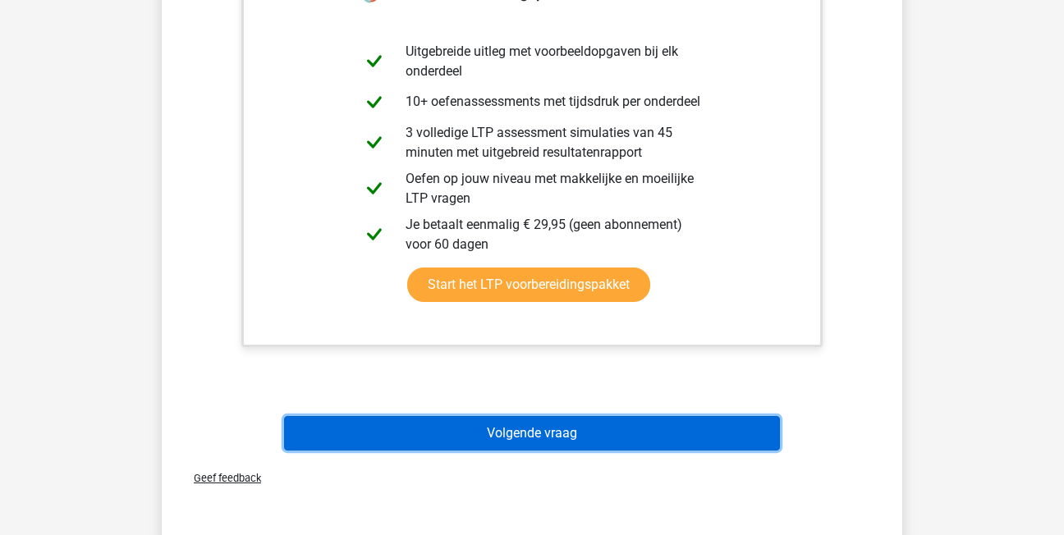
click at [567, 434] on button "Volgende vraag" at bounding box center [532, 433] width 497 height 34
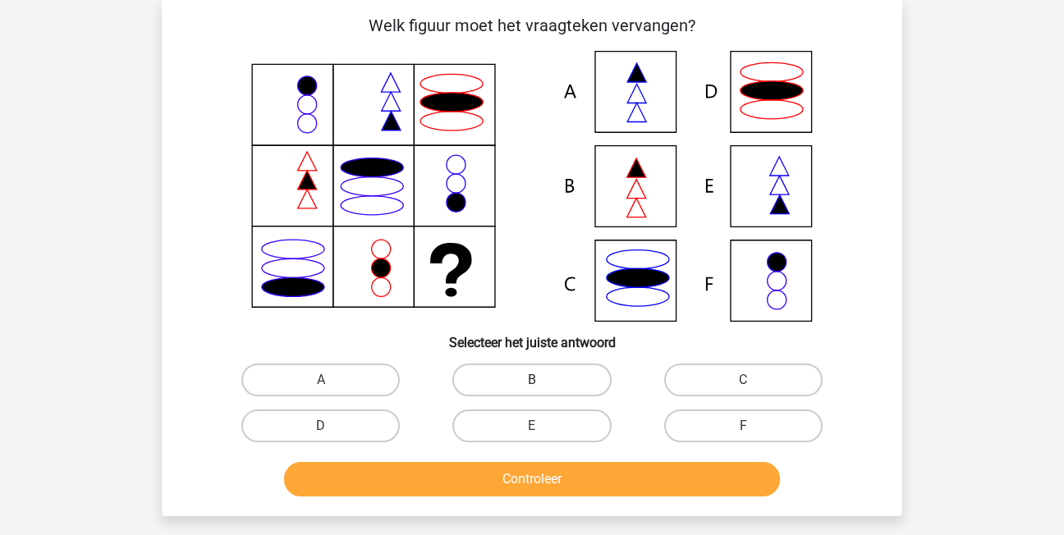
click at [526, 386] on label "B" at bounding box center [531, 380] width 158 height 33
click at [532, 386] on input "B" at bounding box center [537, 385] width 11 height 11
radio input "true"
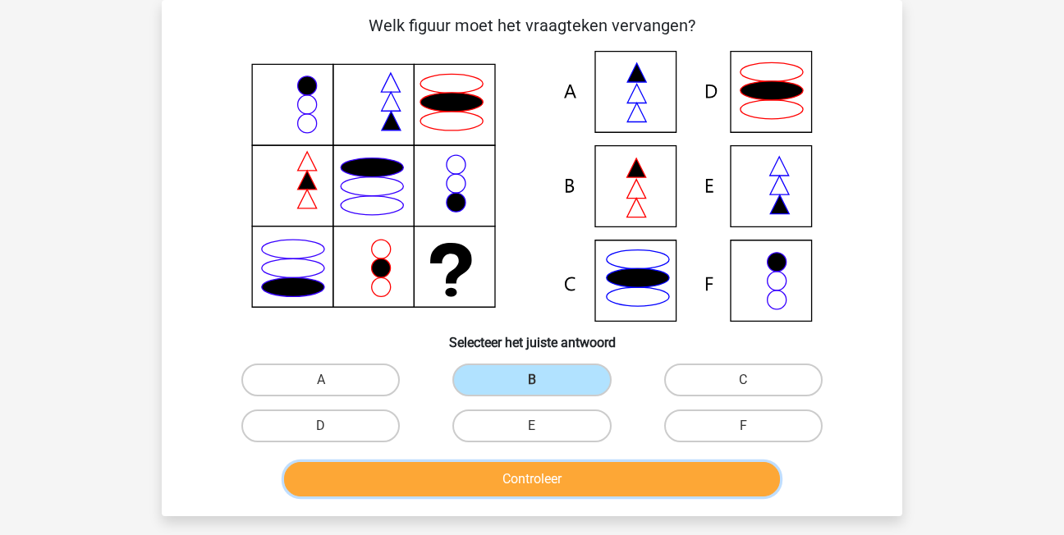
click at [547, 478] on button "Controleer" at bounding box center [532, 479] width 497 height 34
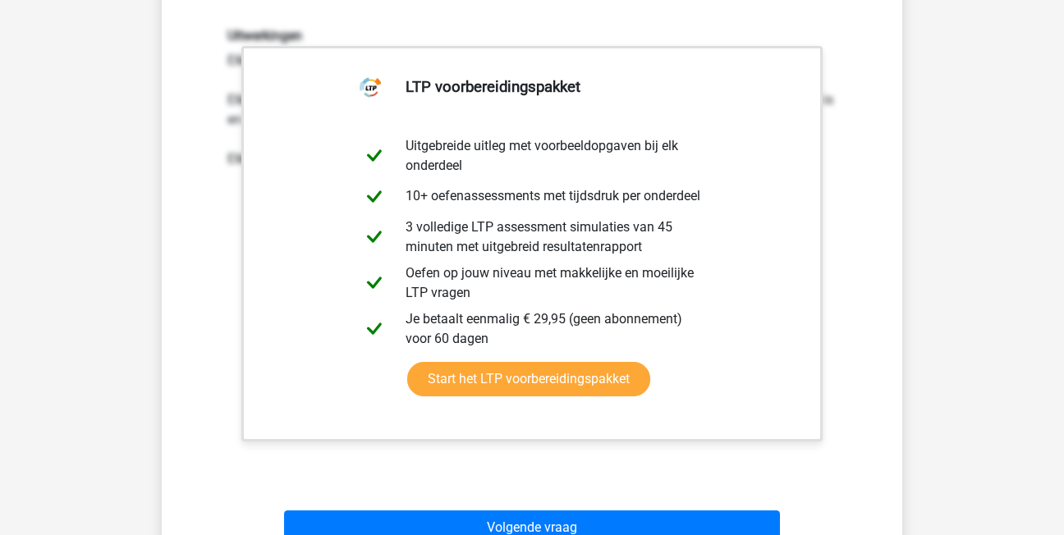
scroll to position [732, 0]
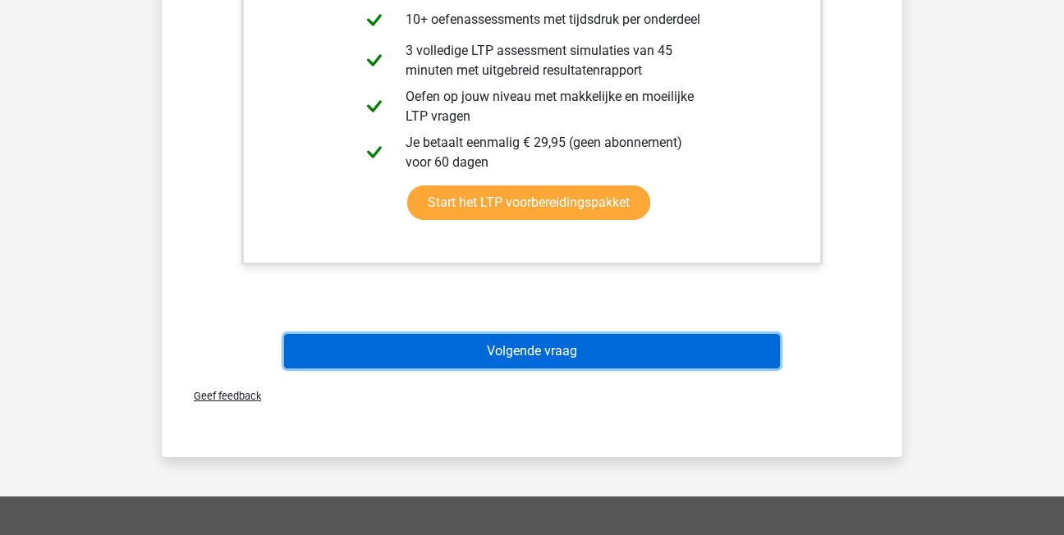
click at [530, 359] on button "Volgende vraag" at bounding box center [532, 351] width 497 height 34
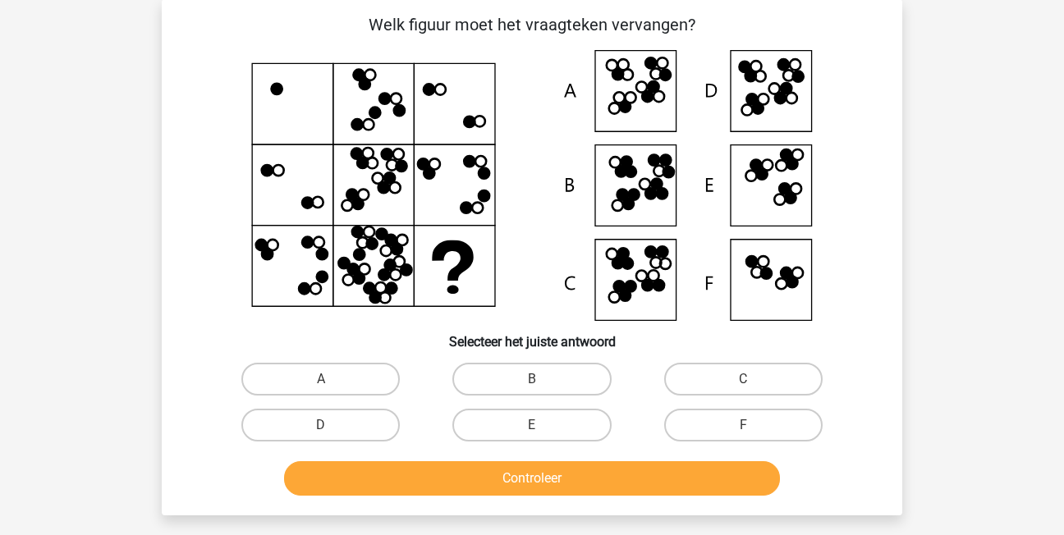
scroll to position [76, 0]
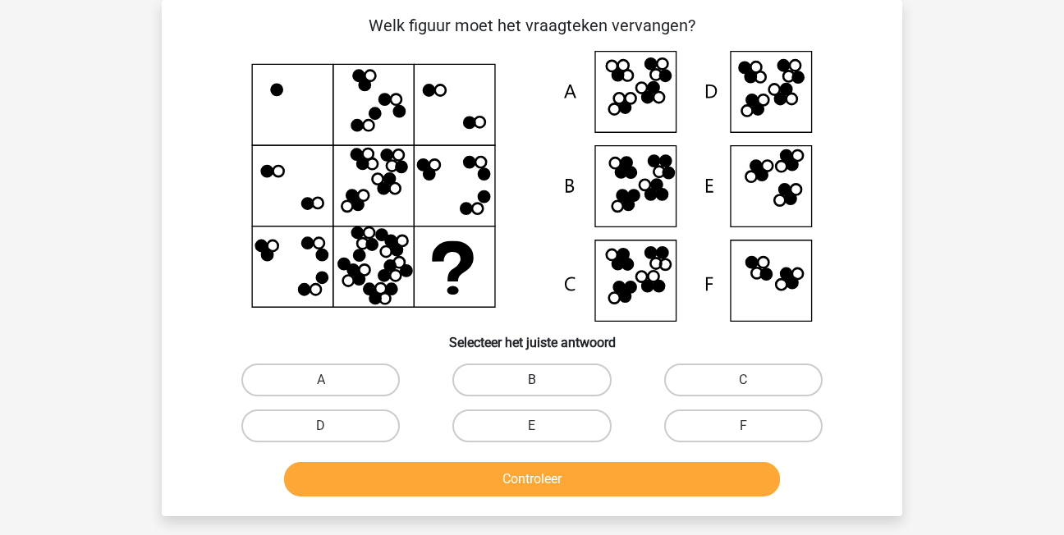
click at [512, 385] on label "B" at bounding box center [531, 380] width 158 height 33
click at [532, 385] on input "B" at bounding box center [537, 385] width 11 height 11
radio input "true"
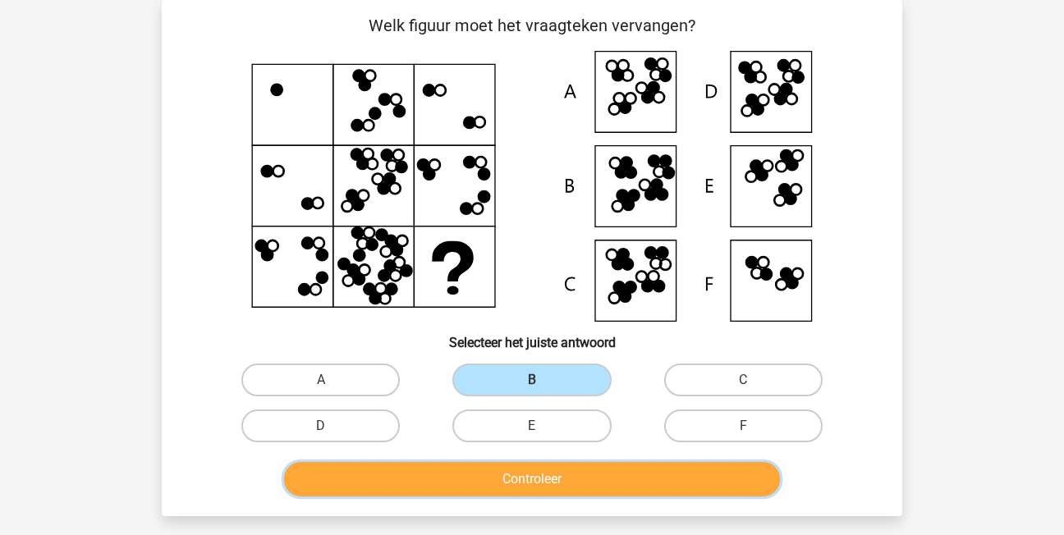
click at [528, 473] on button "Controleer" at bounding box center [532, 479] width 497 height 34
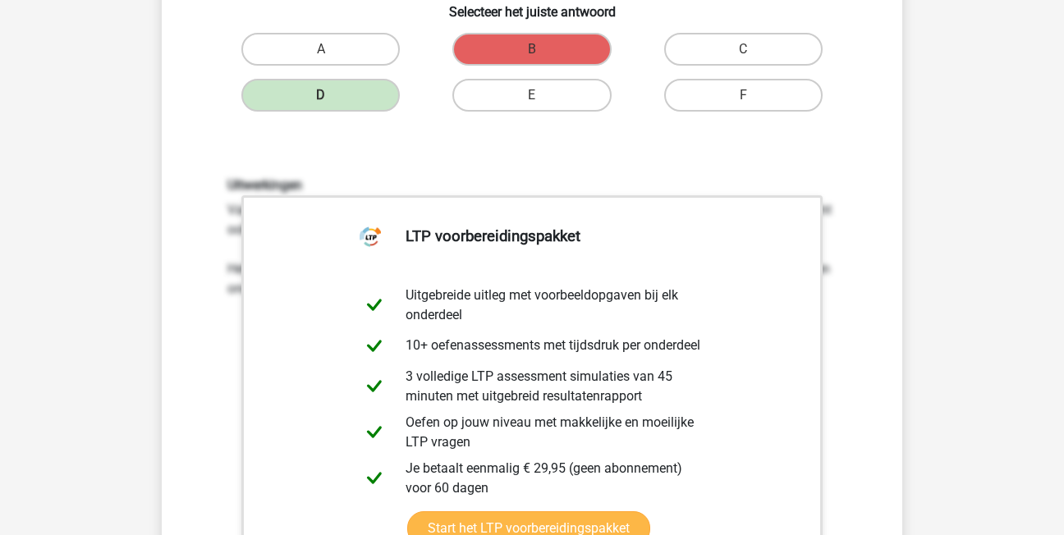
scroll to position [568, 0]
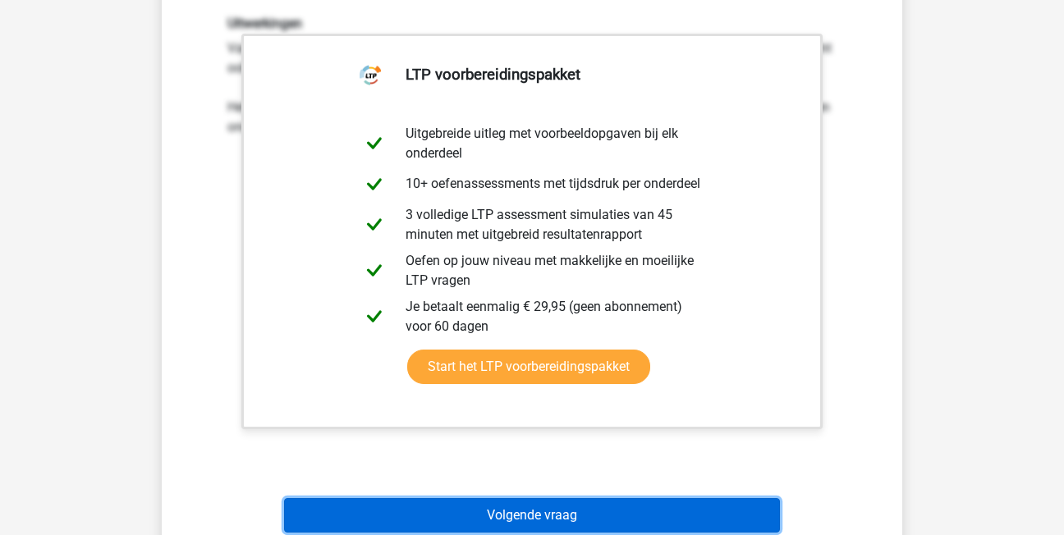
click at [454, 502] on button "Volgende vraag" at bounding box center [532, 515] width 497 height 34
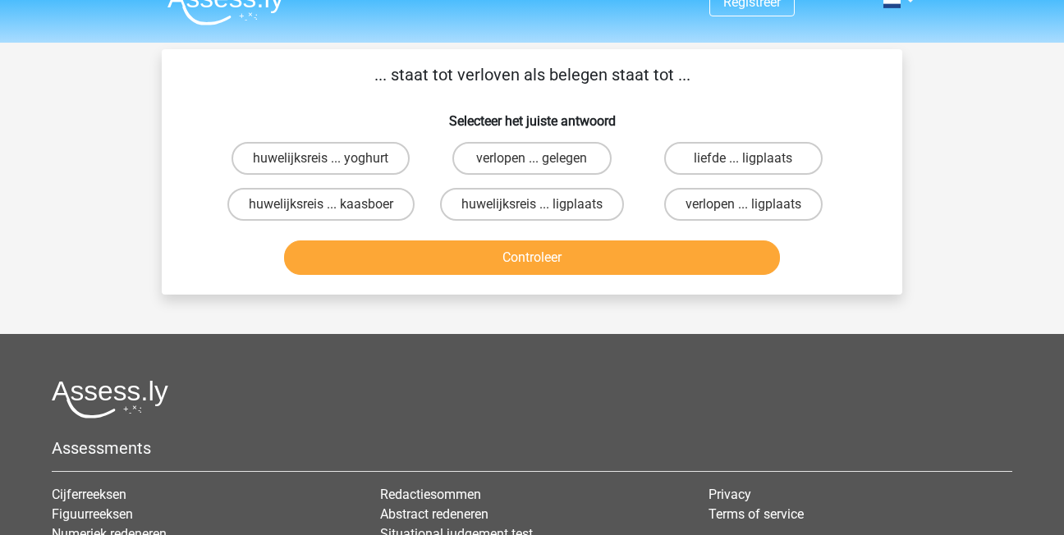
scroll to position [0, 0]
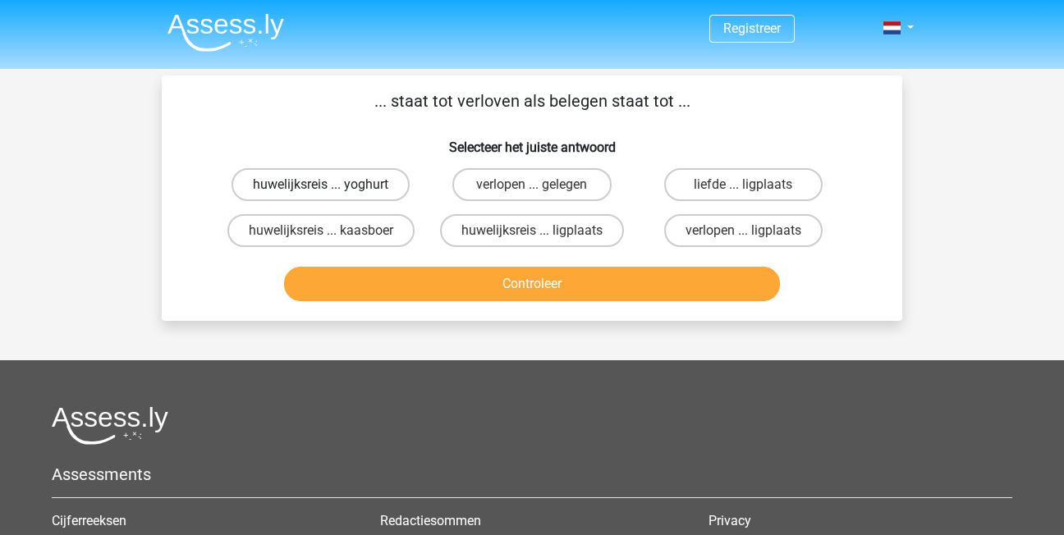
click at [366, 190] on label "huwelijksreis ... yoghurt" at bounding box center [321, 184] width 178 height 33
click at [332, 190] on input "huwelijksreis ... yoghurt" at bounding box center [326, 190] width 11 height 11
radio input "true"
click at [753, 172] on label "liefde ... ligplaats" at bounding box center [743, 184] width 158 height 33
click at [753, 185] on input "liefde ... ligplaats" at bounding box center [748, 190] width 11 height 11
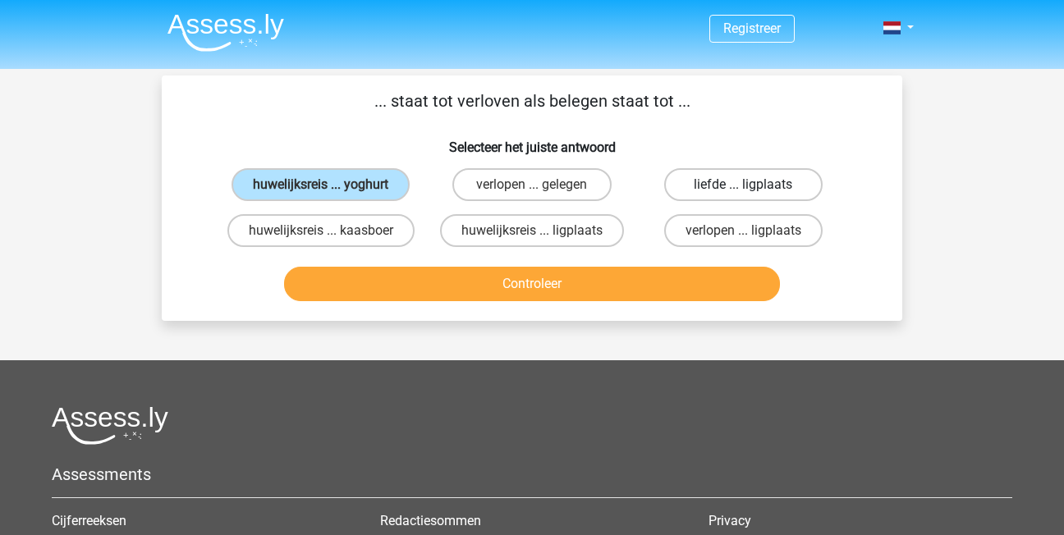
radio input "true"
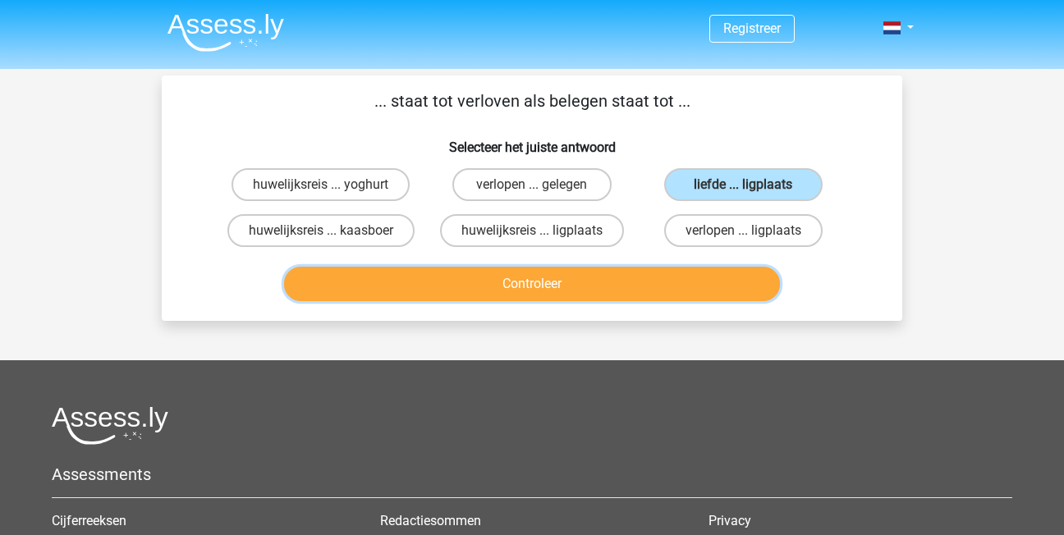
click at [736, 276] on button "Controleer" at bounding box center [532, 284] width 497 height 34
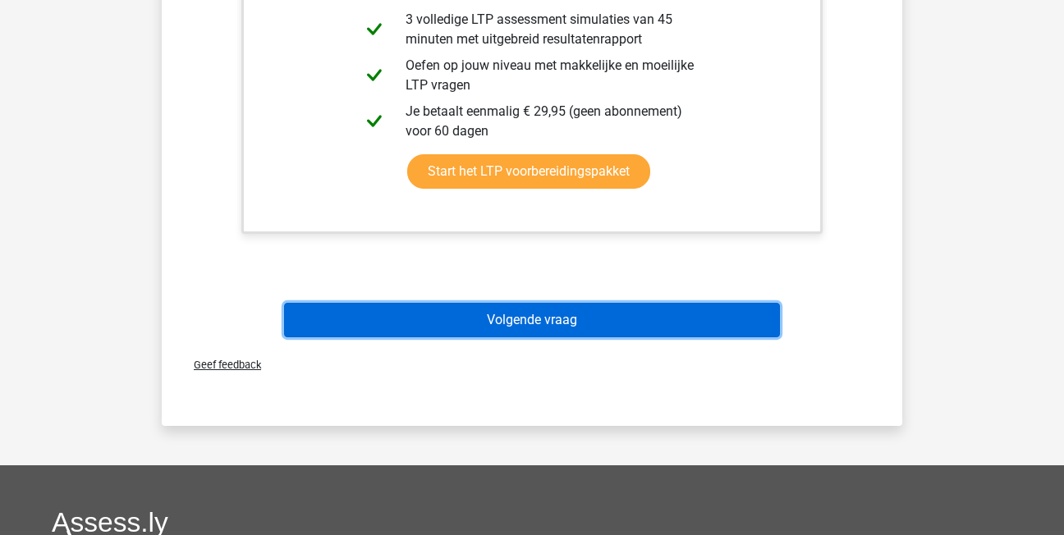
click at [571, 316] on button "Volgende vraag" at bounding box center [532, 320] width 497 height 34
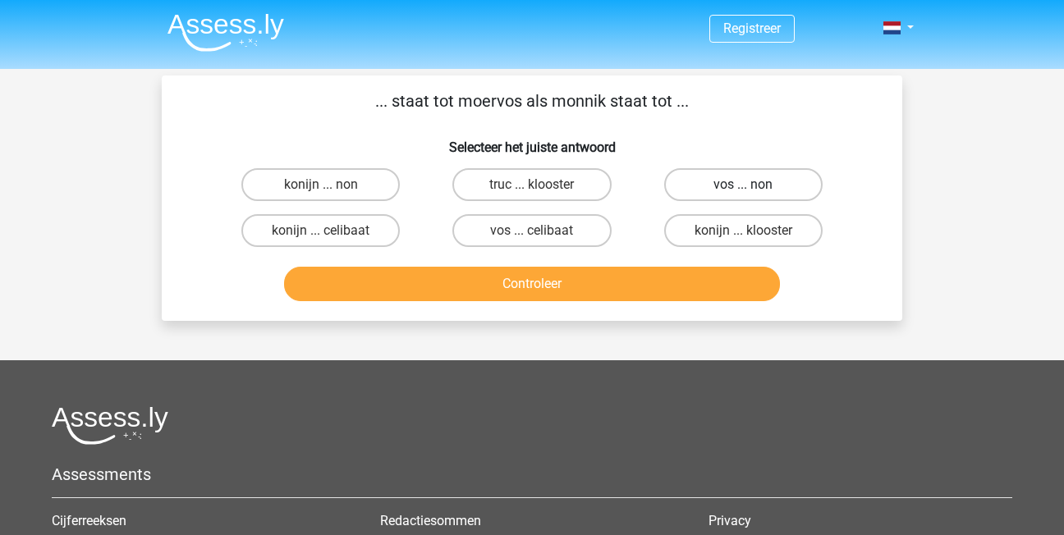
click at [809, 181] on label "vos ... non" at bounding box center [743, 184] width 158 height 33
click at [754, 185] on input "vos ... non" at bounding box center [748, 190] width 11 height 11
radio input "true"
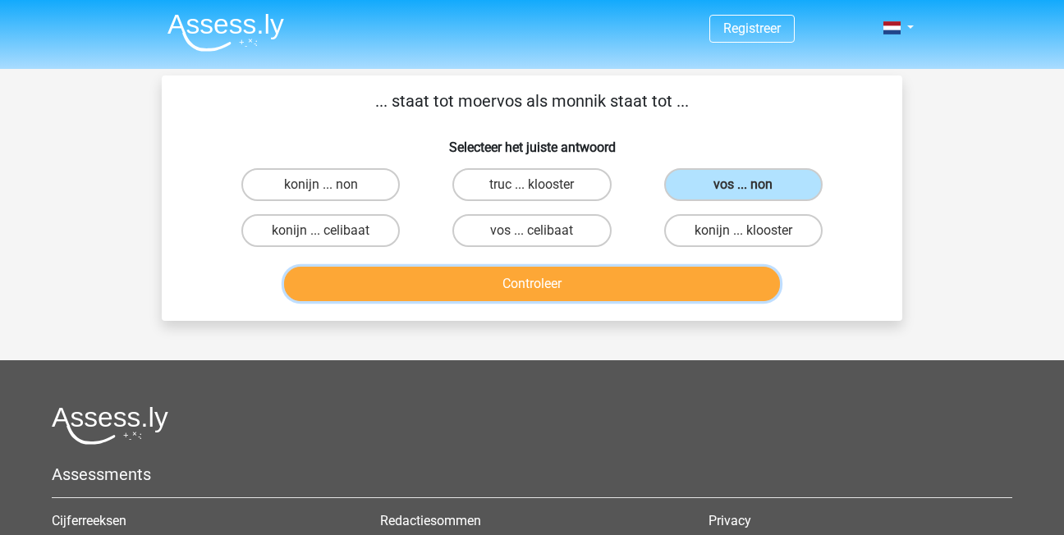
click at [705, 287] on button "Controleer" at bounding box center [532, 284] width 497 height 34
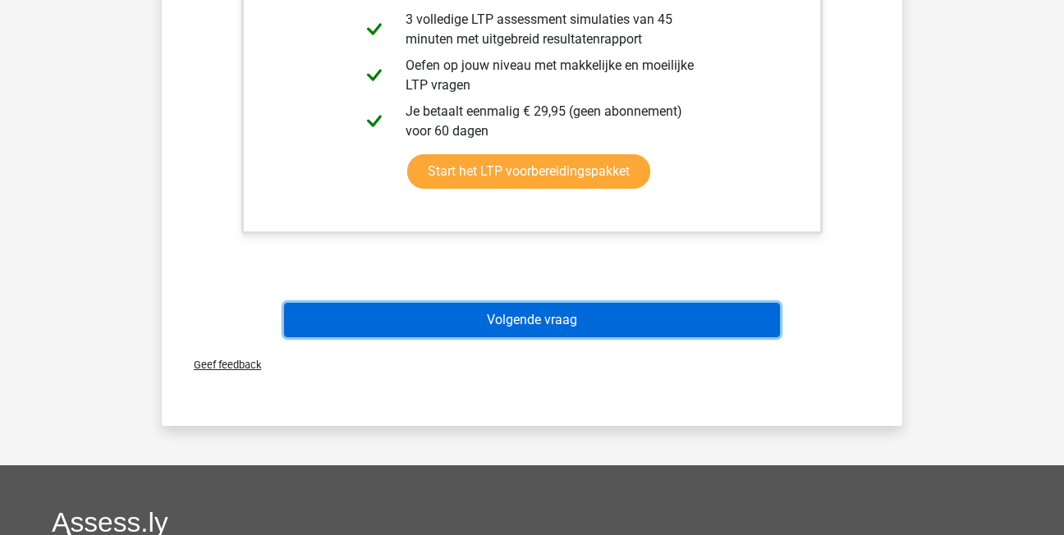
click at [681, 316] on button "Volgende vraag" at bounding box center [532, 320] width 497 height 34
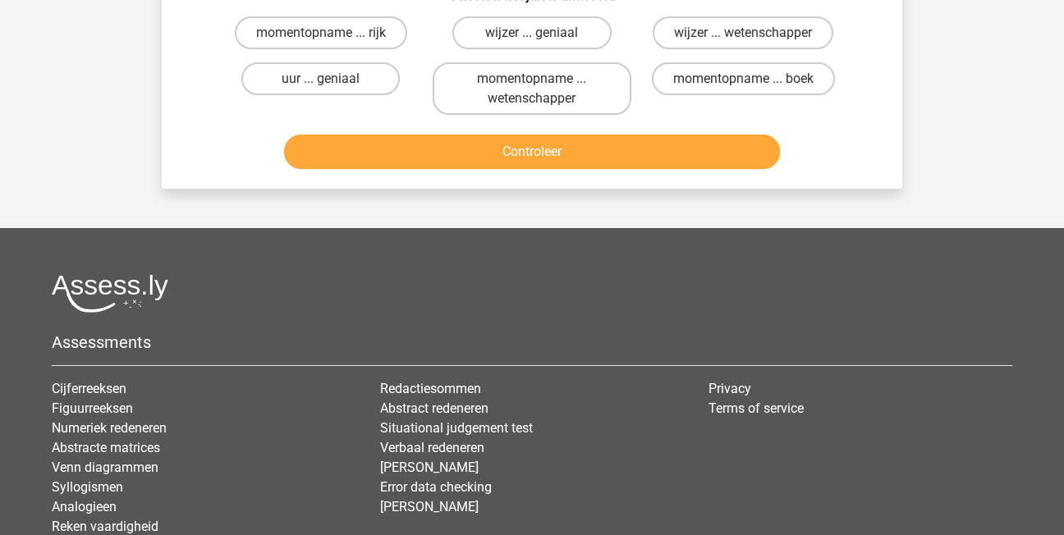
scroll to position [76, 0]
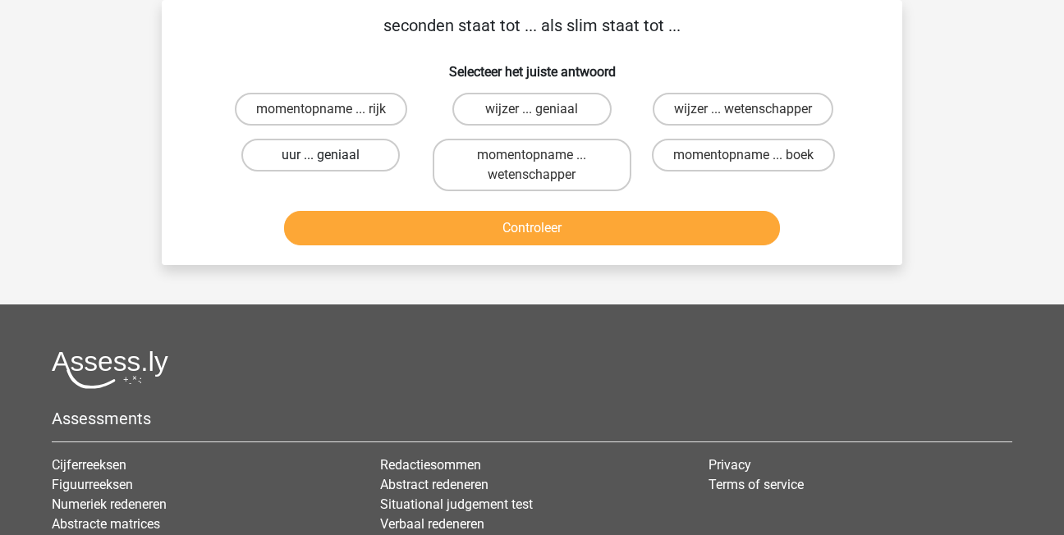
click at [390, 161] on label "uur ... geniaal" at bounding box center [320, 155] width 158 height 33
click at [332, 161] on input "uur ... geniaal" at bounding box center [326, 160] width 11 height 11
radio input "true"
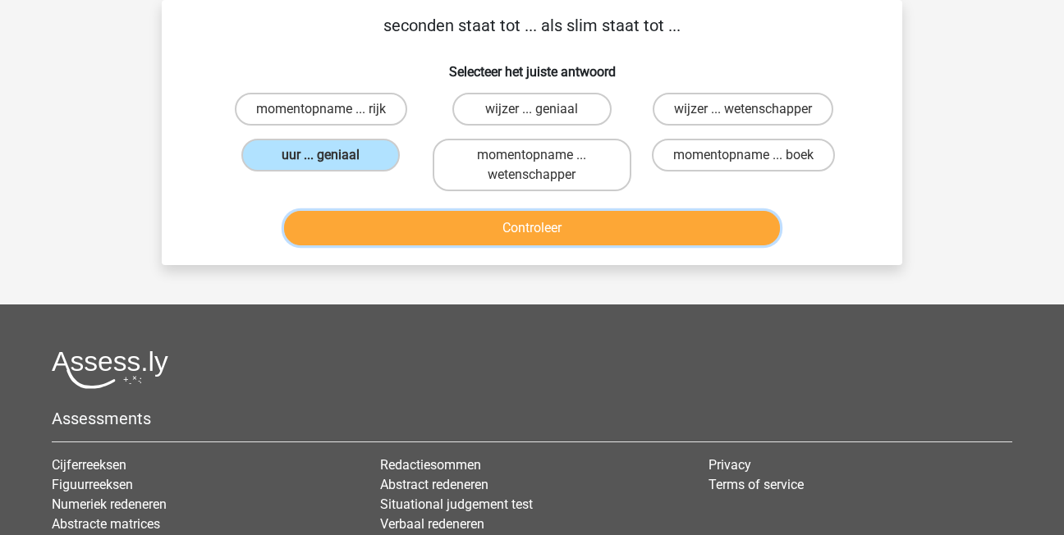
click at [419, 228] on button "Controleer" at bounding box center [532, 228] width 497 height 34
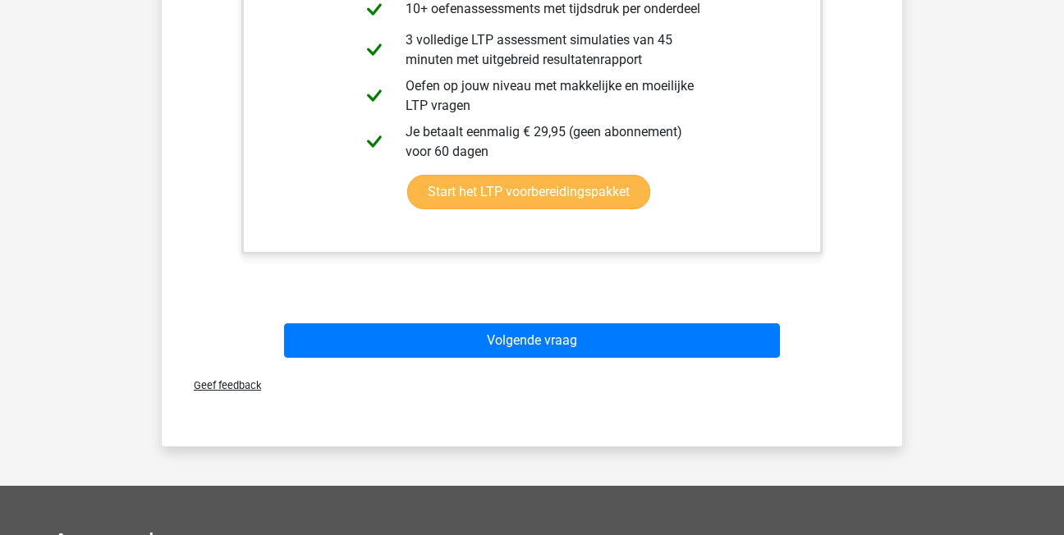
scroll to position [493, 0]
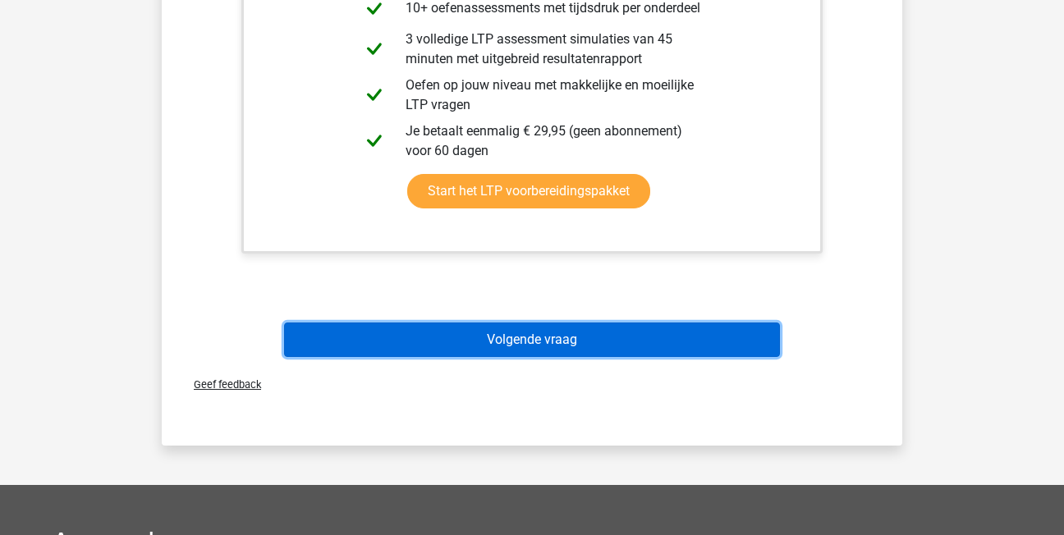
click at [449, 341] on button "Volgende vraag" at bounding box center [532, 340] width 497 height 34
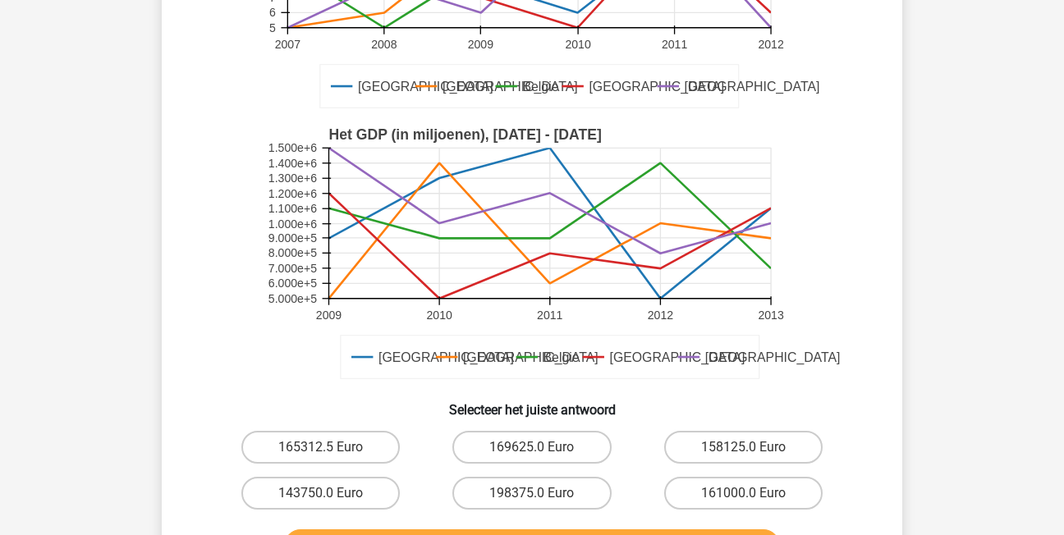
scroll to position [322, 0]
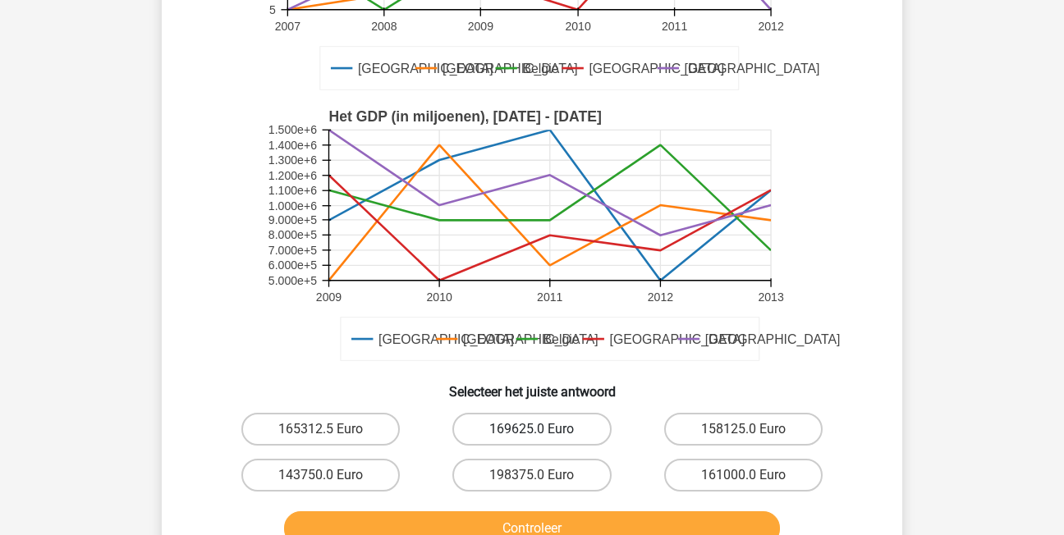
click at [530, 413] on label "169625.0 Euro" at bounding box center [531, 429] width 158 height 33
click at [532, 429] on input "169625.0 Euro" at bounding box center [537, 434] width 11 height 11
radio input "true"
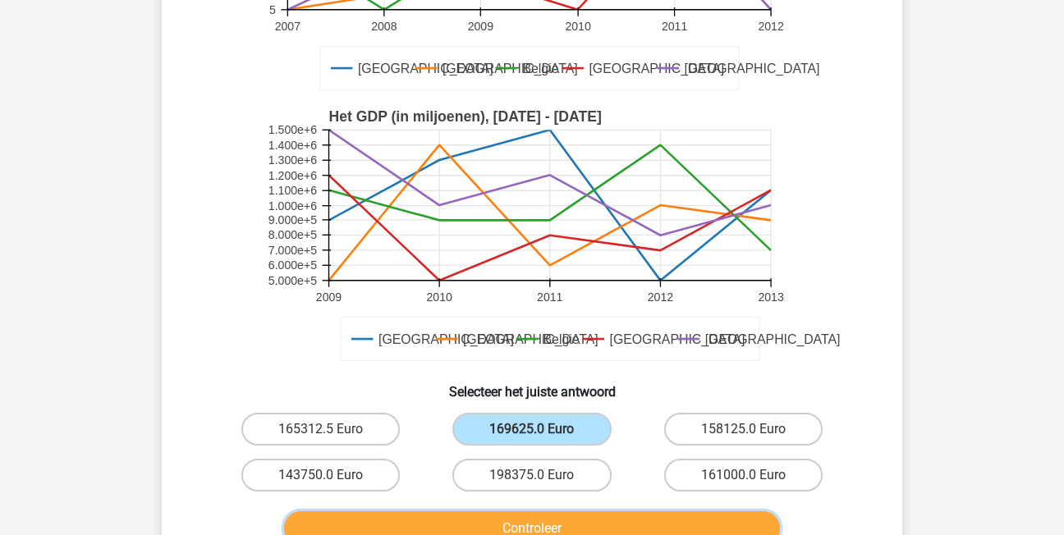
click at [503, 512] on button "Controleer" at bounding box center [532, 529] width 497 height 34
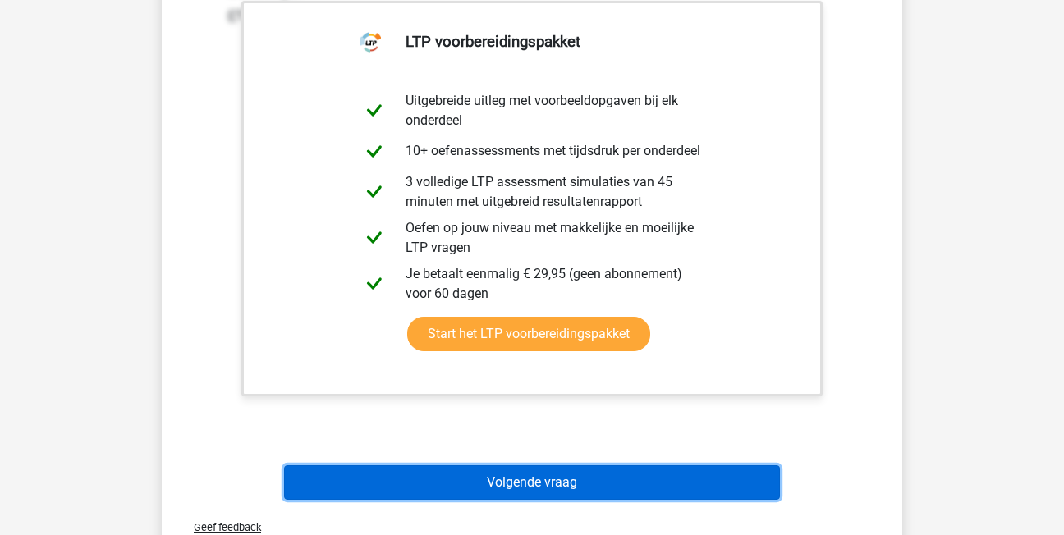
click at [467, 470] on button "Volgende vraag" at bounding box center [532, 483] width 497 height 34
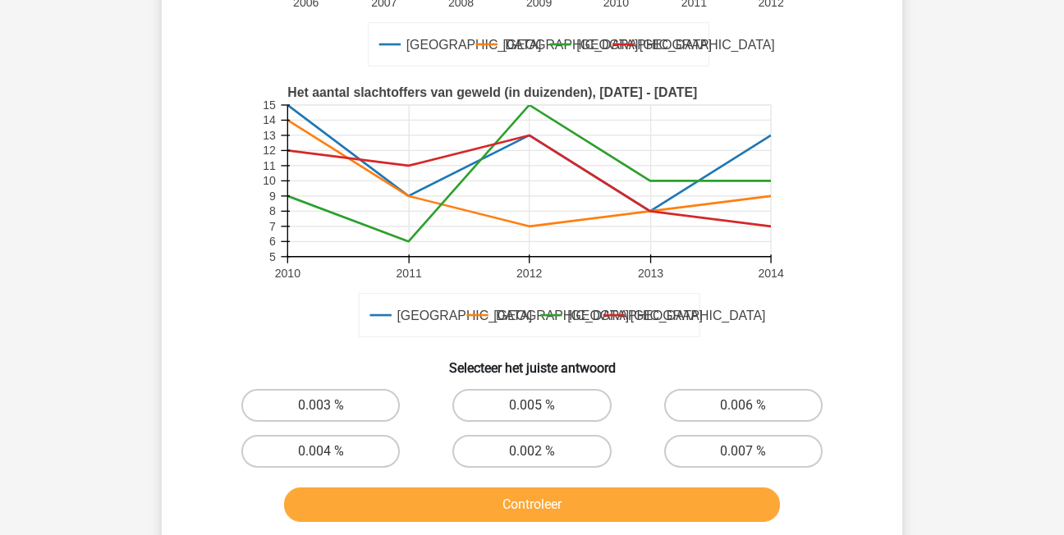
scroll to position [404, 0]
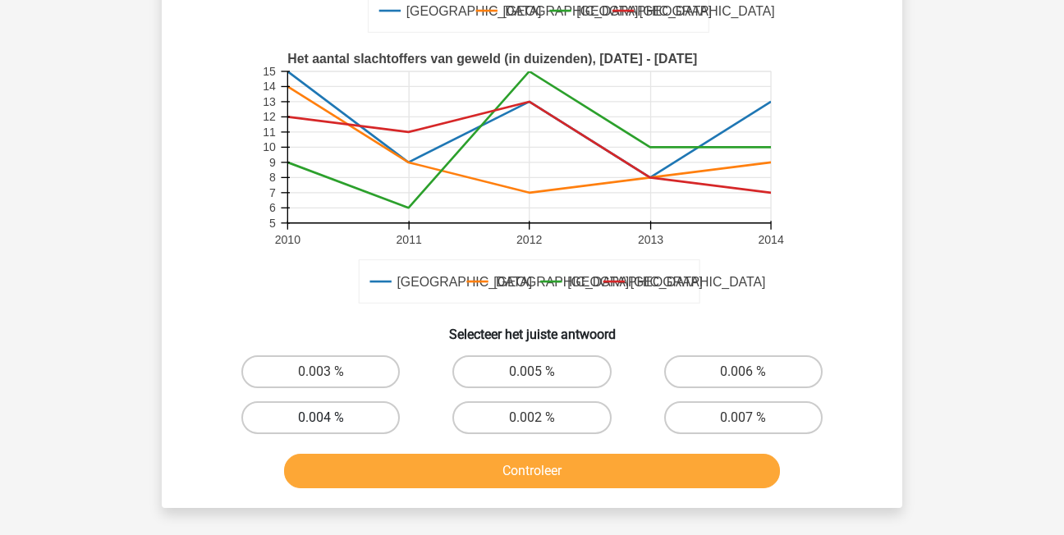
click at [381, 416] on label "0.004 %" at bounding box center [320, 418] width 158 height 33
click at [332, 418] on input "0.004 %" at bounding box center [326, 423] width 11 height 11
radio input "true"
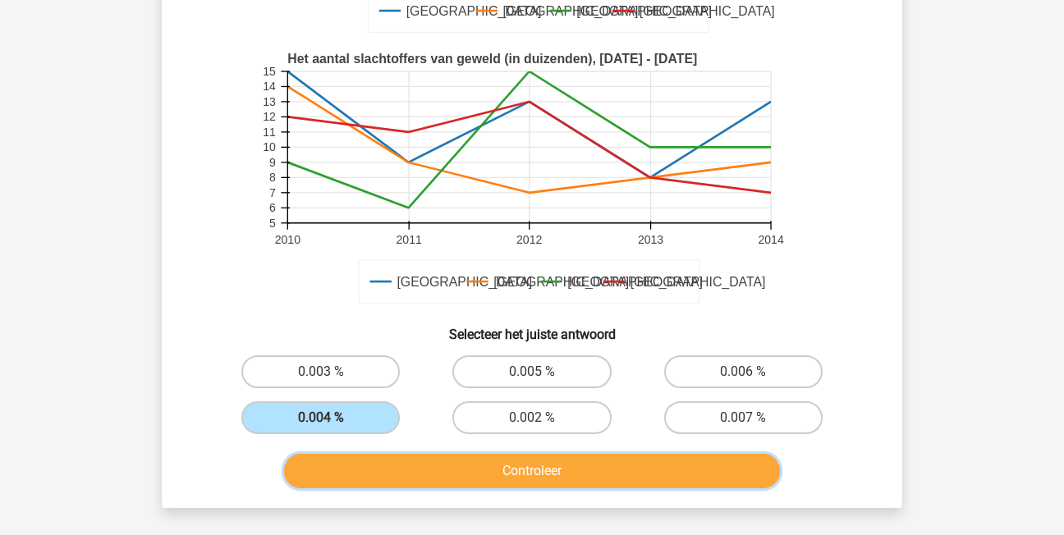
click at [411, 477] on button "Controleer" at bounding box center [532, 471] width 497 height 34
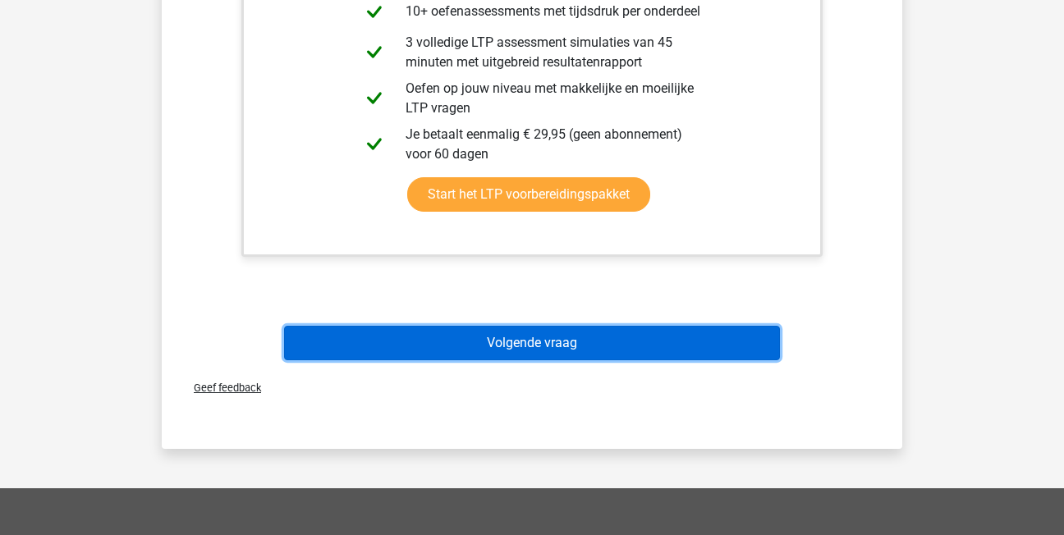
click at [550, 350] on button "Volgende vraag" at bounding box center [532, 343] width 497 height 34
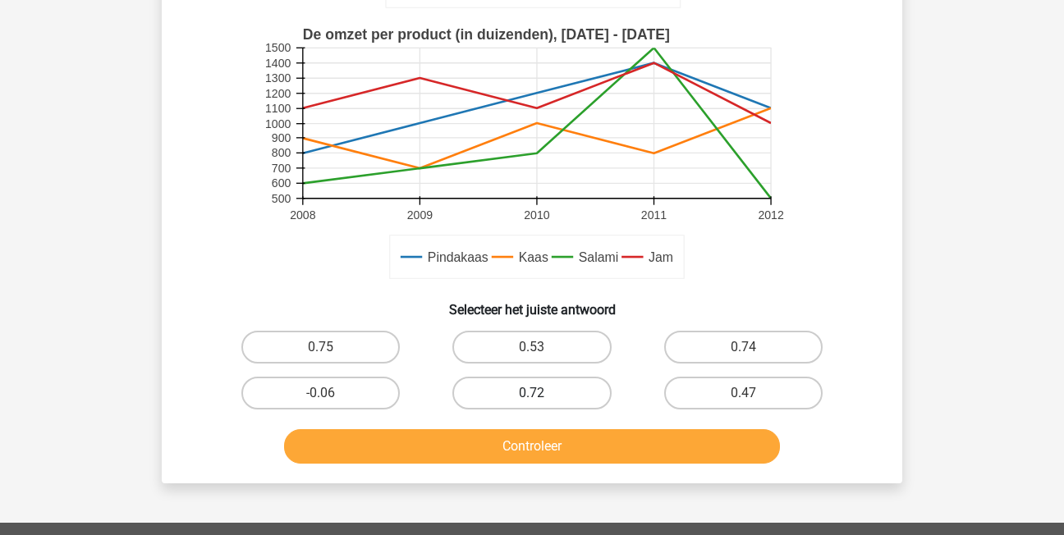
click at [517, 407] on label "0.72" at bounding box center [531, 393] width 158 height 33
click at [532, 404] on input "0.72" at bounding box center [537, 398] width 11 height 11
radio input "true"
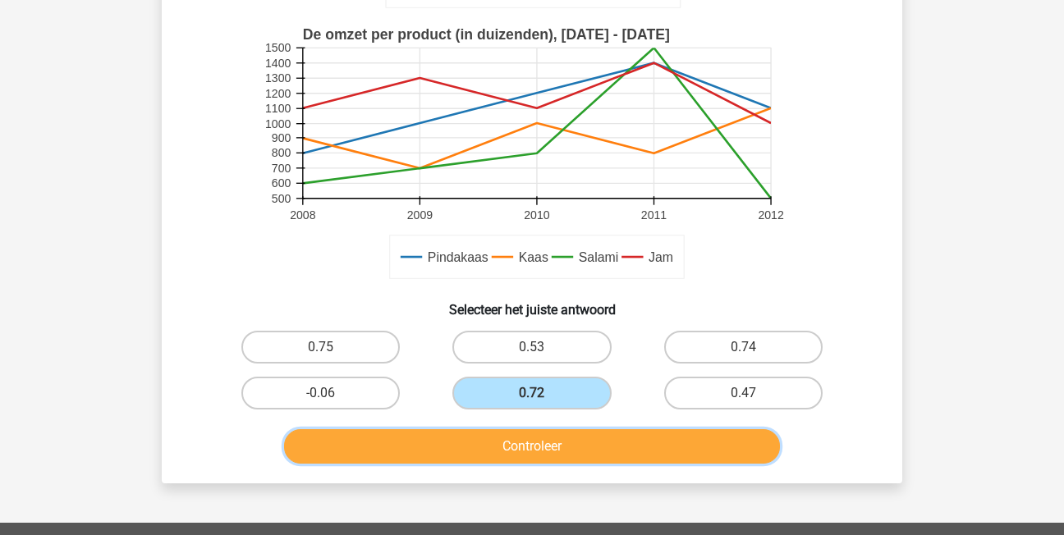
click at [508, 448] on button "Controleer" at bounding box center [532, 446] width 497 height 34
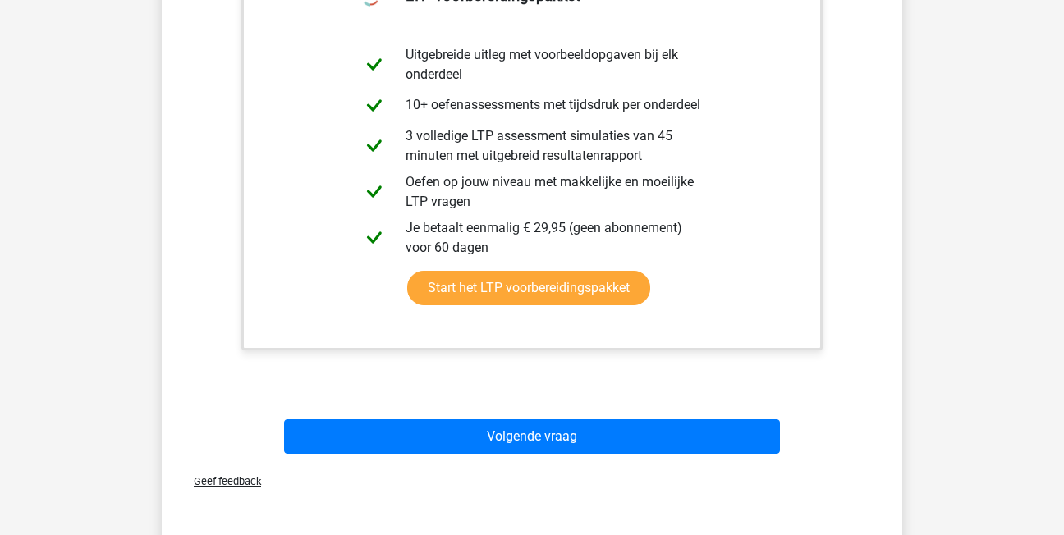
scroll to position [979, 0]
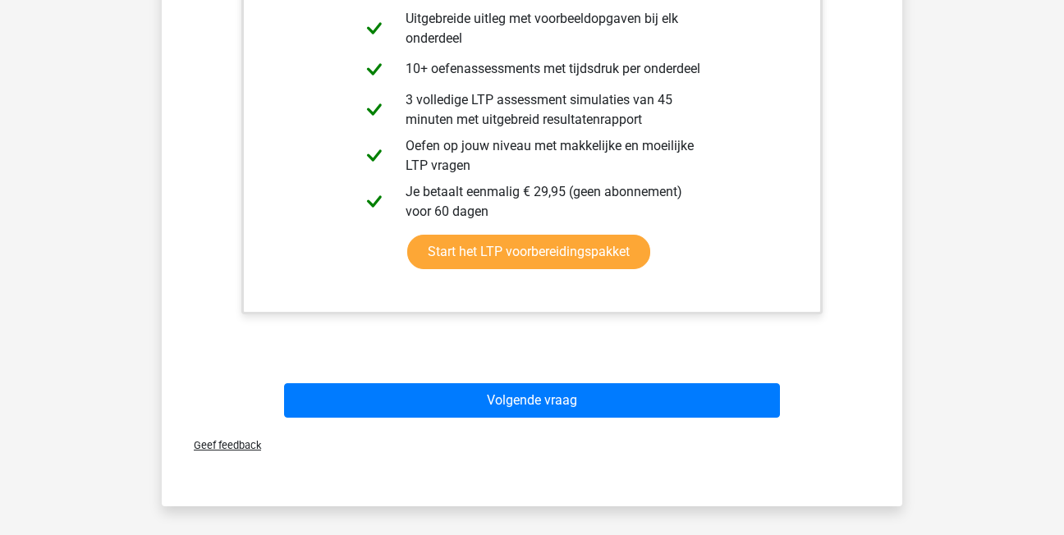
click at [519, 427] on div "Geef feedback" at bounding box center [532, 446] width 728 height 42
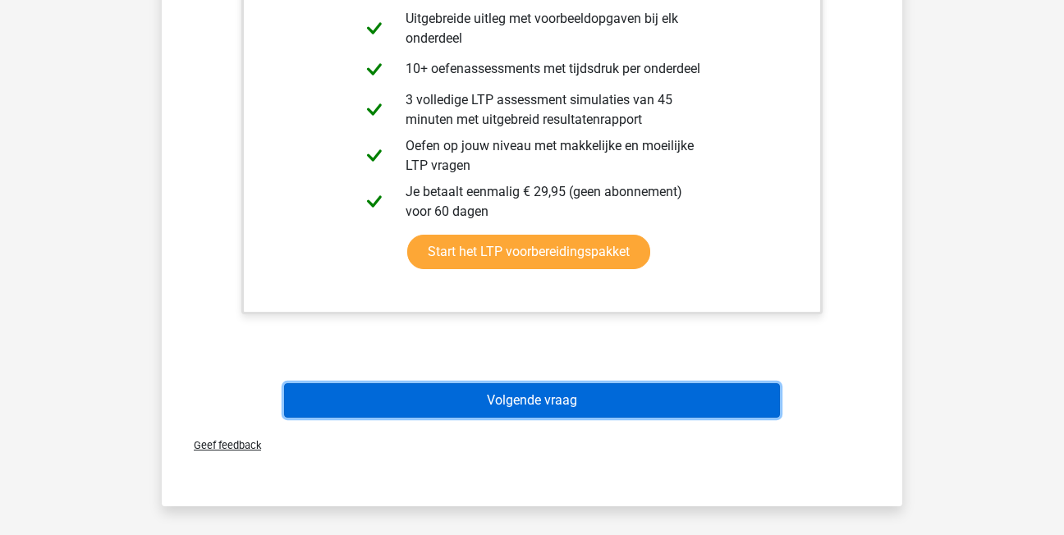
click at [526, 414] on button "Volgende vraag" at bounding box center [532, 400] width 497 height 34
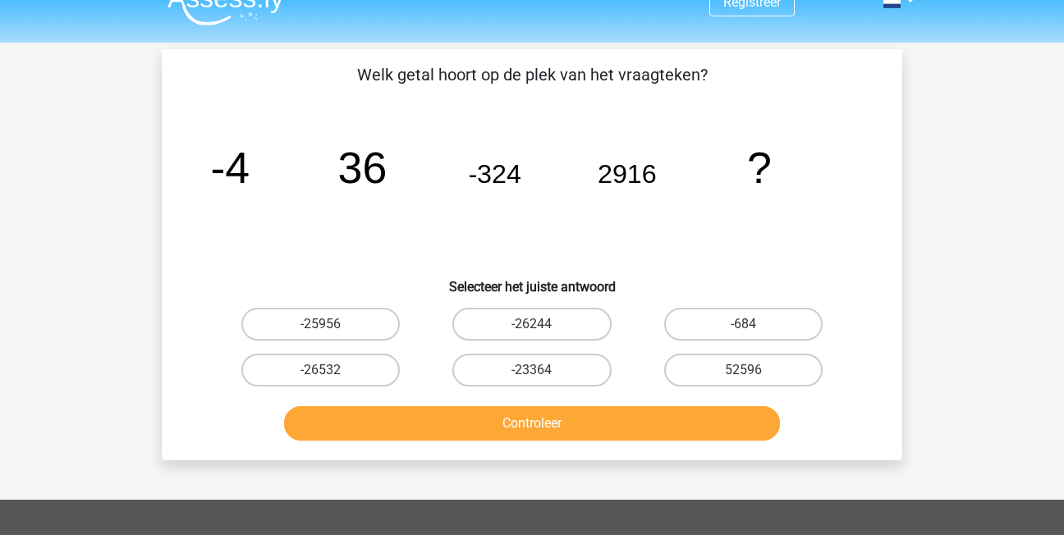
scroll to position [0, 0]
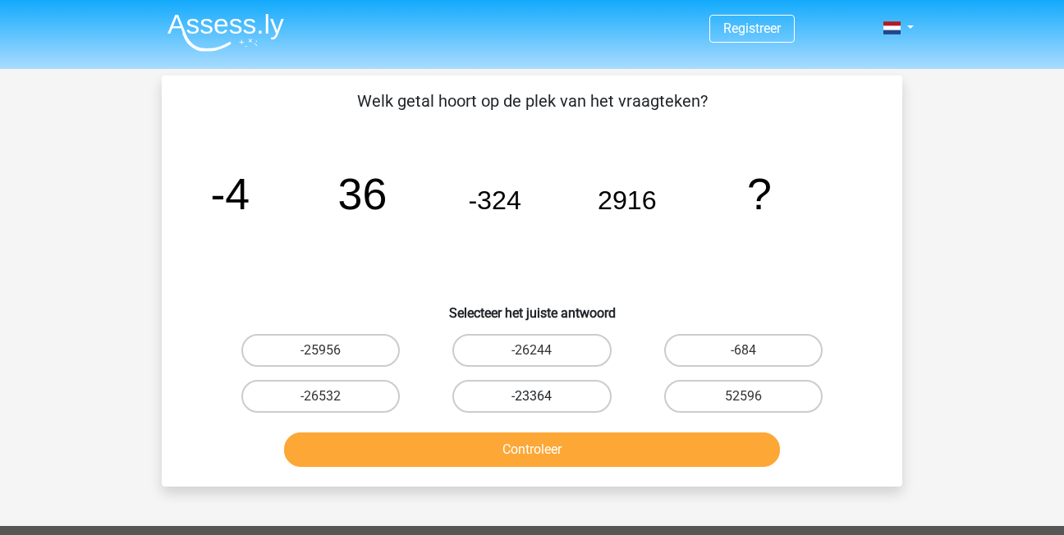
click at [576, 390] on label "-23364" at bounding box center [531, 396] width 158 height 33
click at [543, 397] on input "-23364" at bounding box center [537, 402] width 11 height 11
radio input "true"
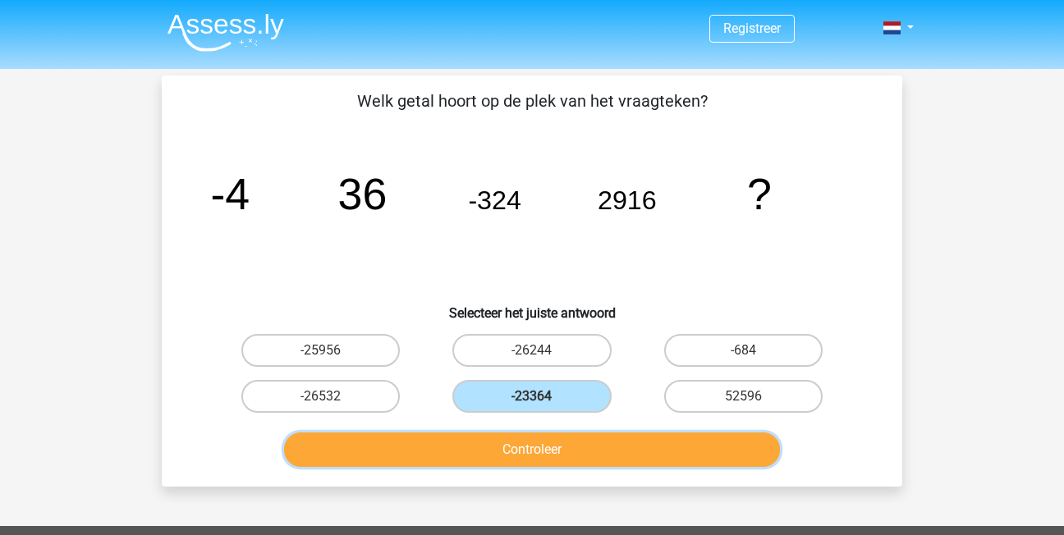
click at [582, 451] on button "Controleer" at bounding box center [532, 450] width 497 height 34
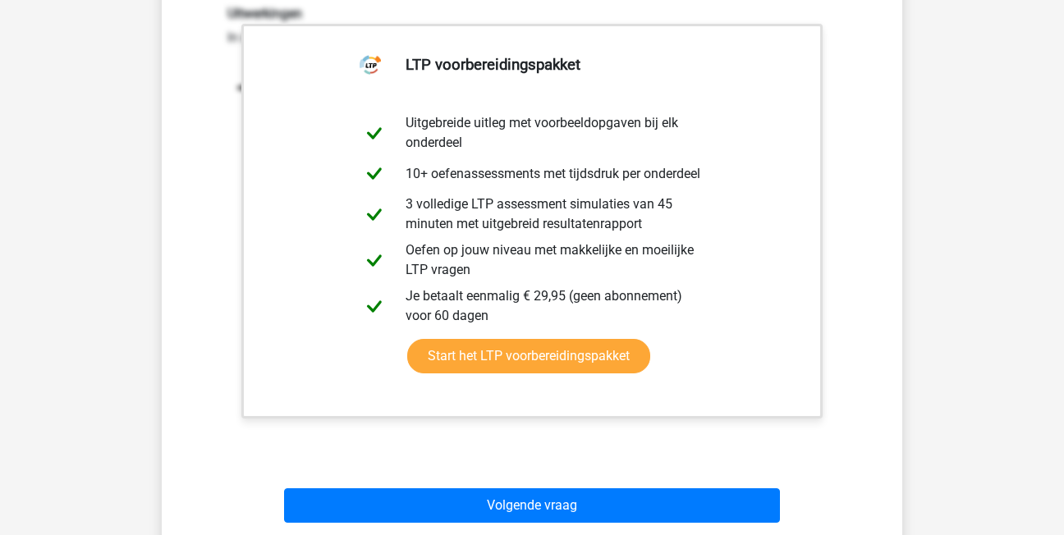
scroll to position [493, 0]
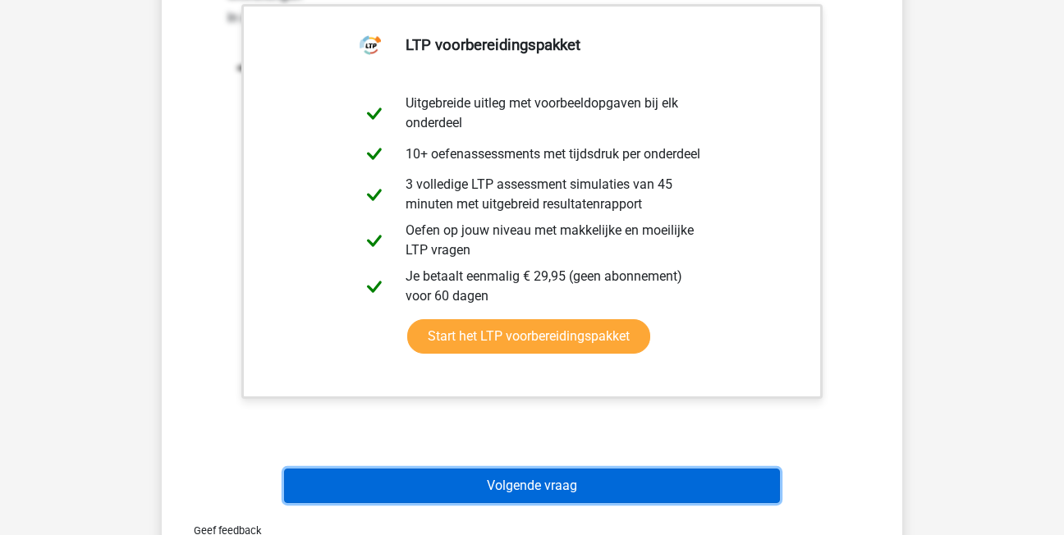
click at [538, 489] on button "Volgende vraag" at bounding box center [532, 486] width 497 height 34
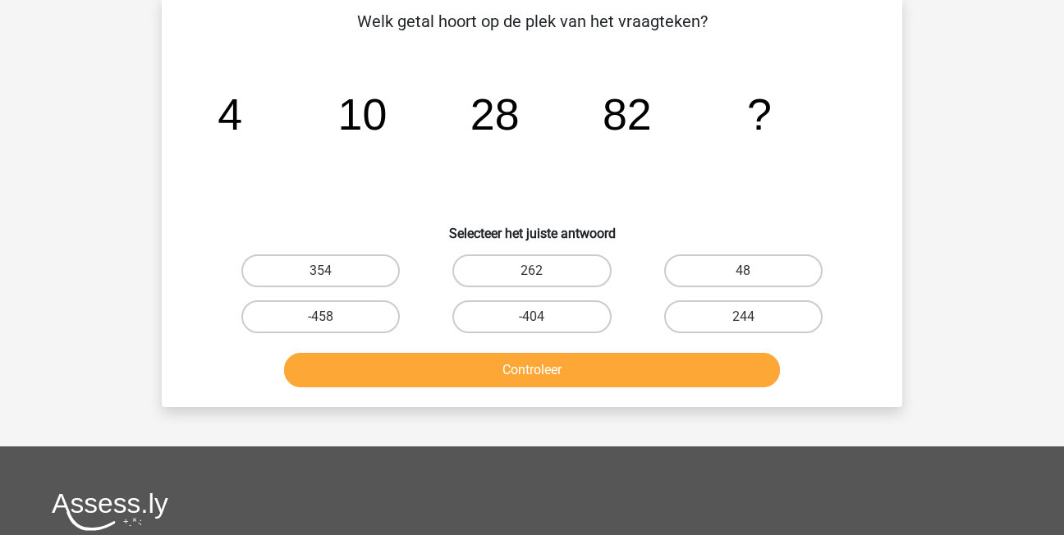
scroll to position [76, 0]
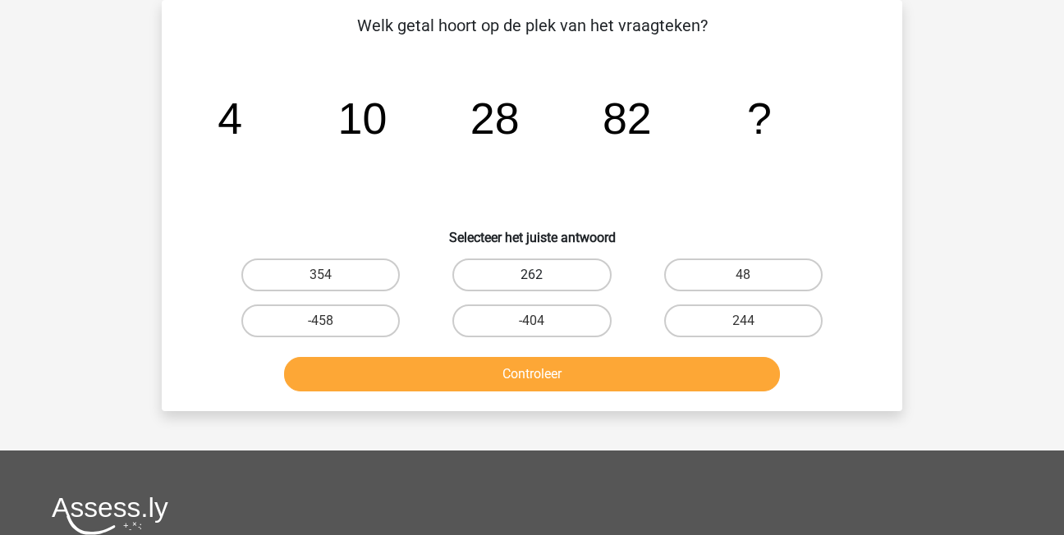
click at [567, 275] on label "262" at bounding box center [531, 275] width 158 height 33
click at [543, 275] on input "262" at bounding box center [537, 280] width 11 height 11
radio input "true"
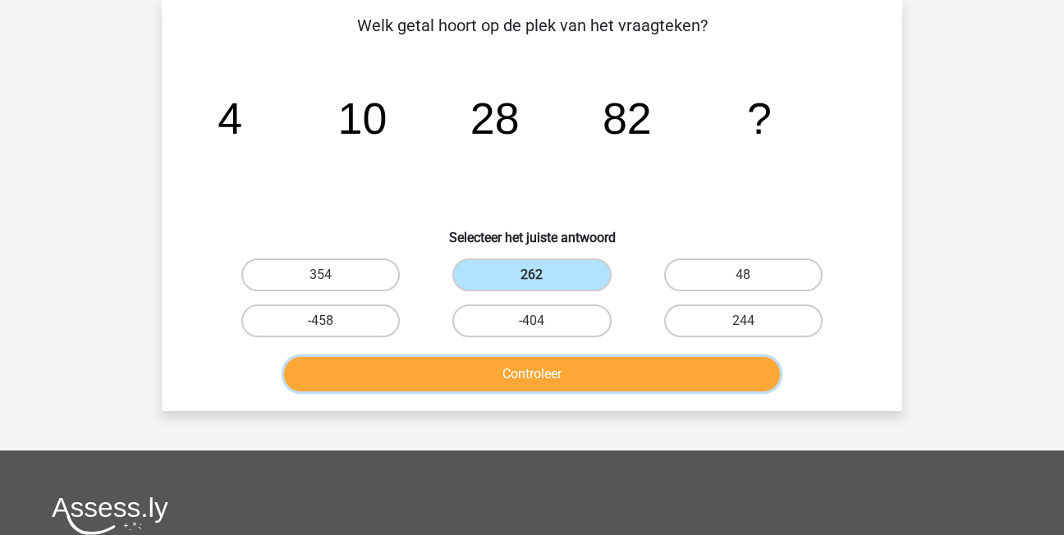
click at [614, 378] on button "Controleer" at bounding box center [532, 374] width 497 height 34
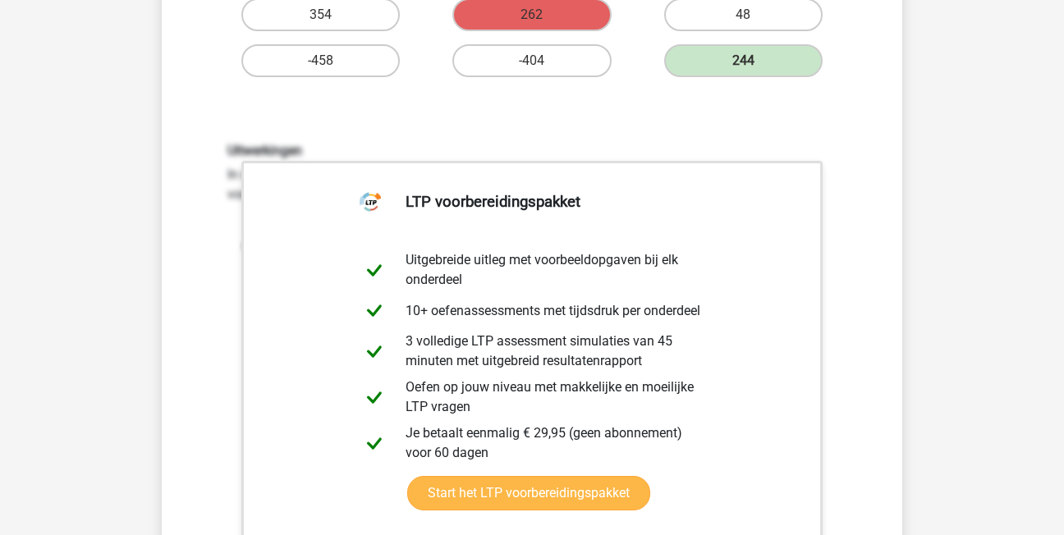
scroll to position [650, 0]
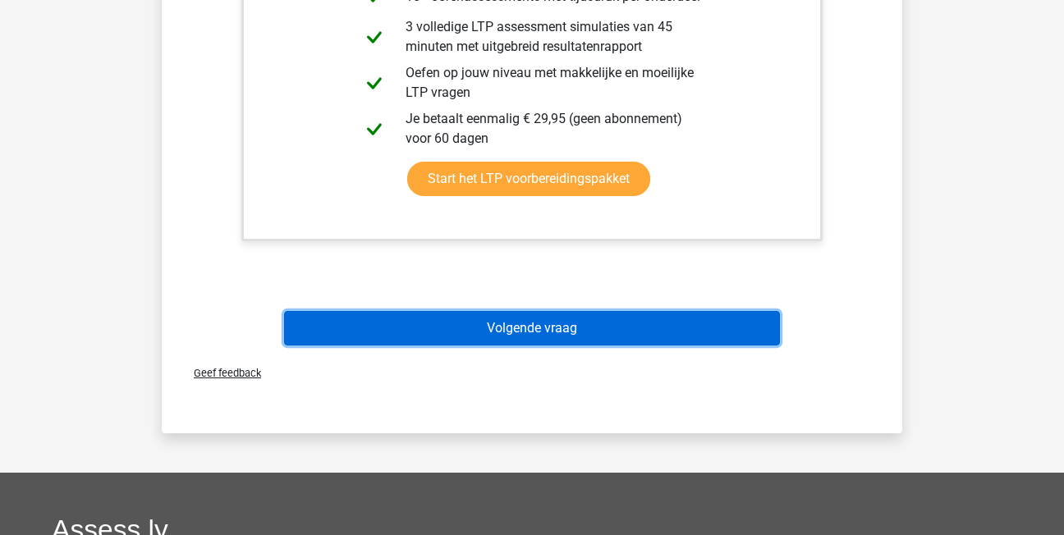
click at [676, 326] on button "Volgende vraag" at bounding box center [532, 328] width 497 height 34
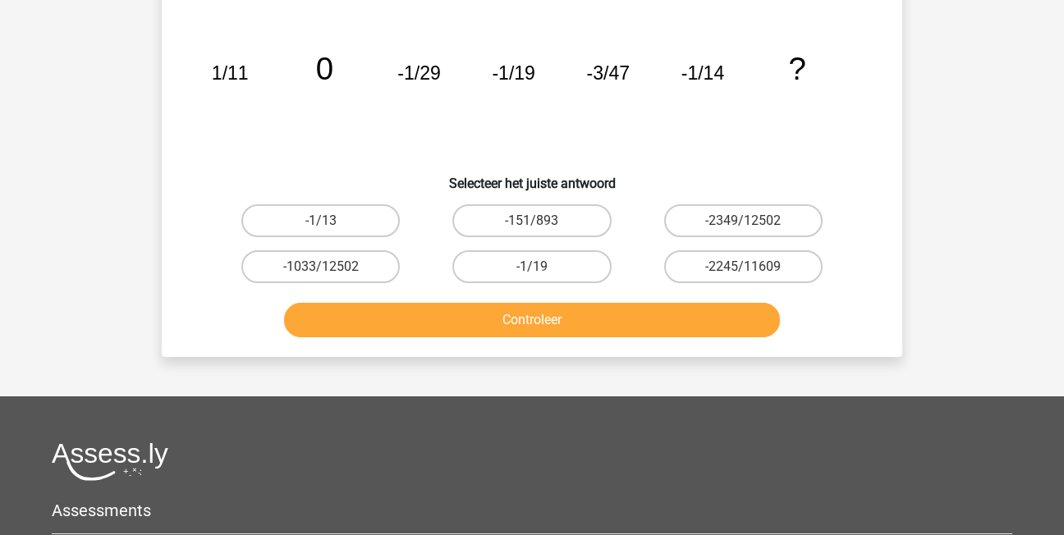
scroll to position [76, 0]
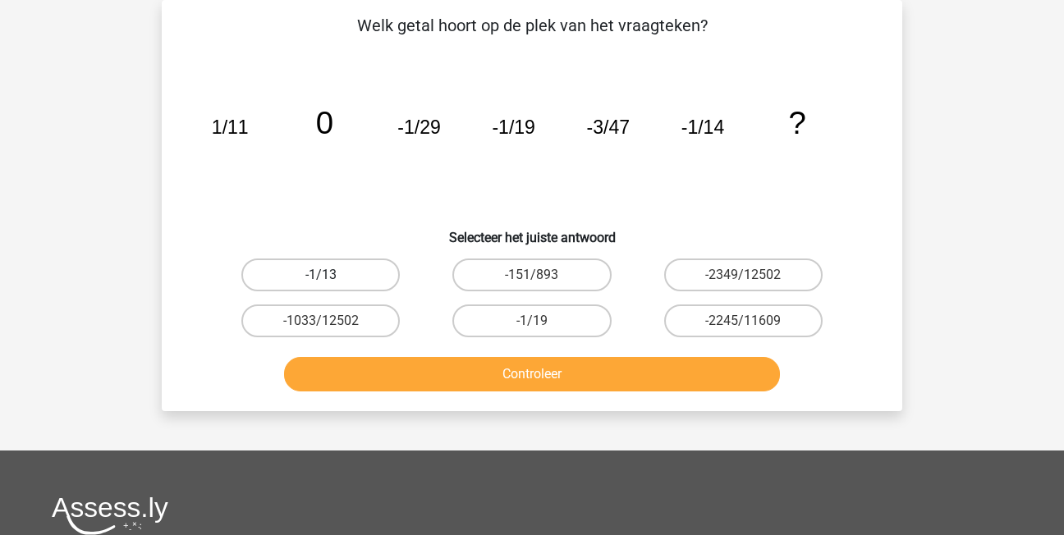
click at [342, 282] on label "-1/13" at bounding box center [320, 275] width 158 height 33
click at [332, 282] on input "-1/13" at bounding box center [326, 280] width 11 height 11
radio input "true"
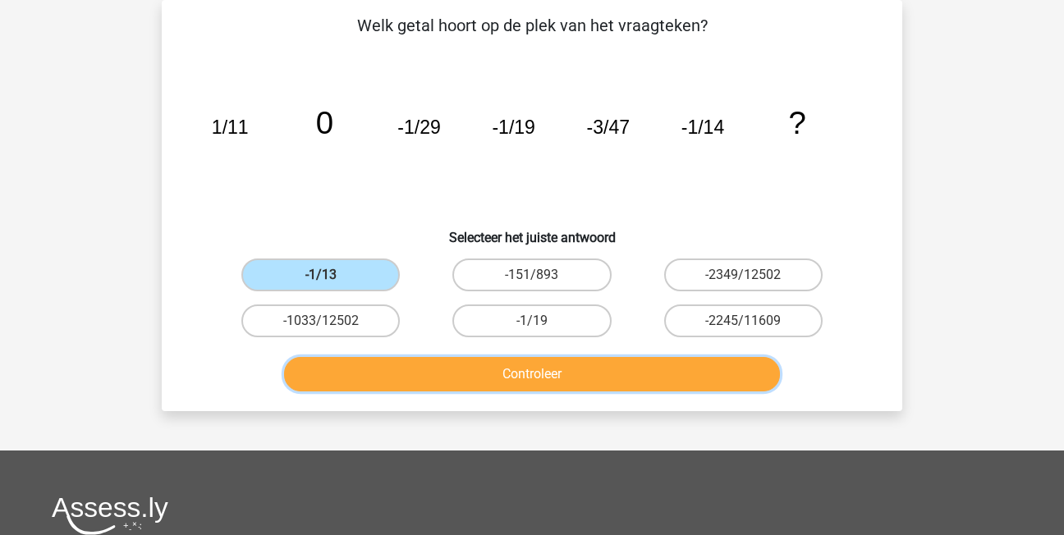
click at [378, 359] on button "Controleer" at bounding box center [532, 374] width 497 height 34
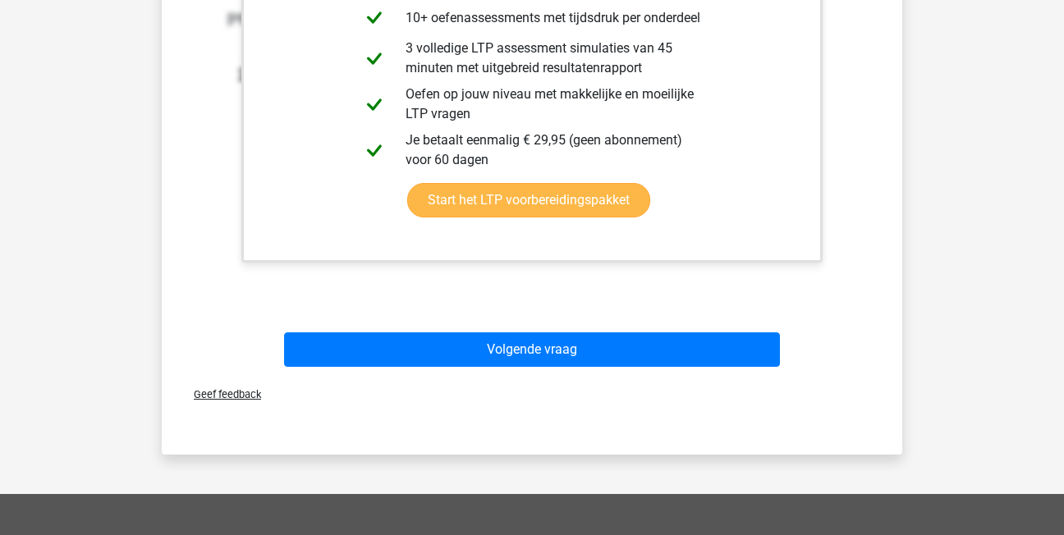
scroll to position [650, 0]
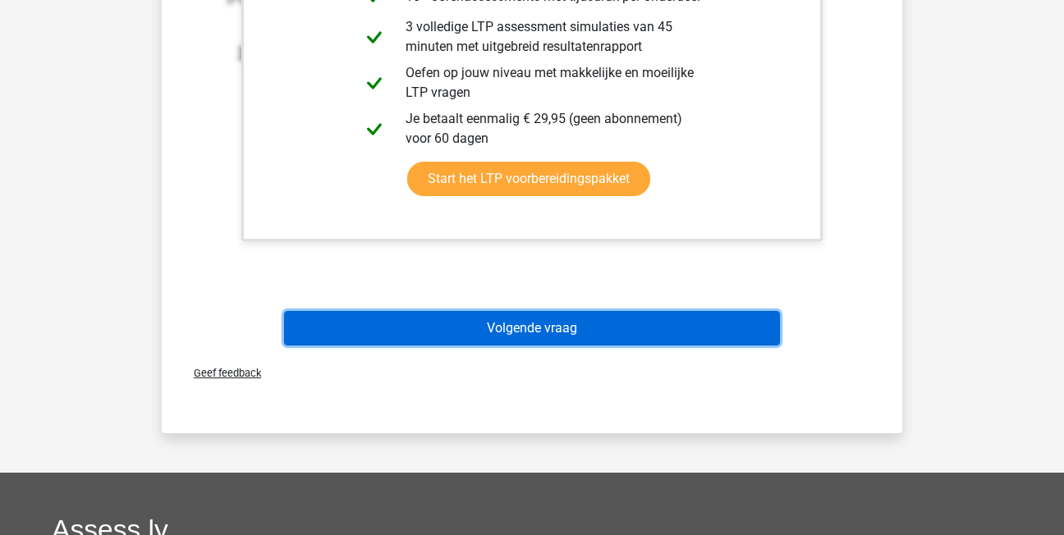
click at [478, 321] on button "Volgende vraag" at bounding box center [532, 328] width 497 height 34
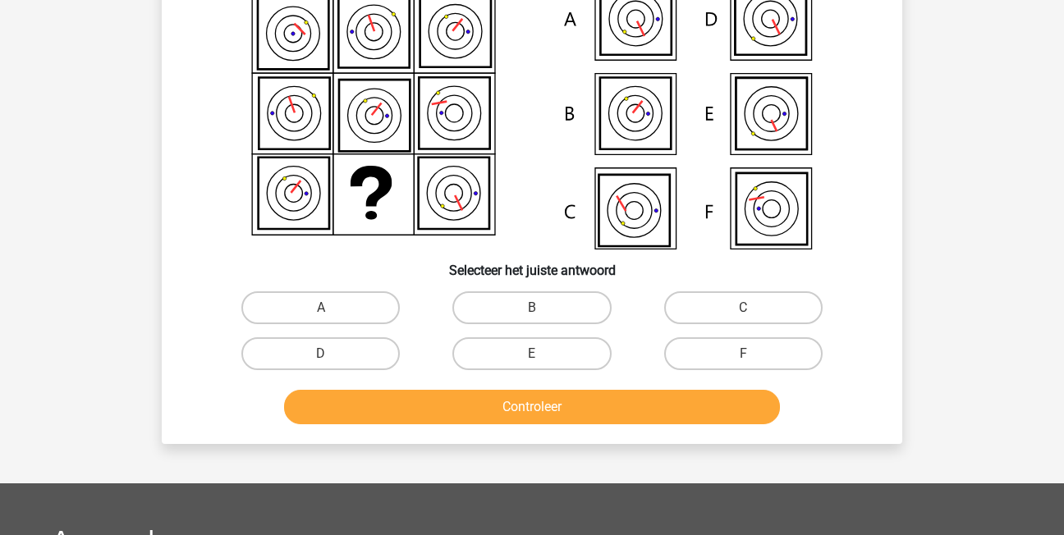
scroll to position [76, 0]
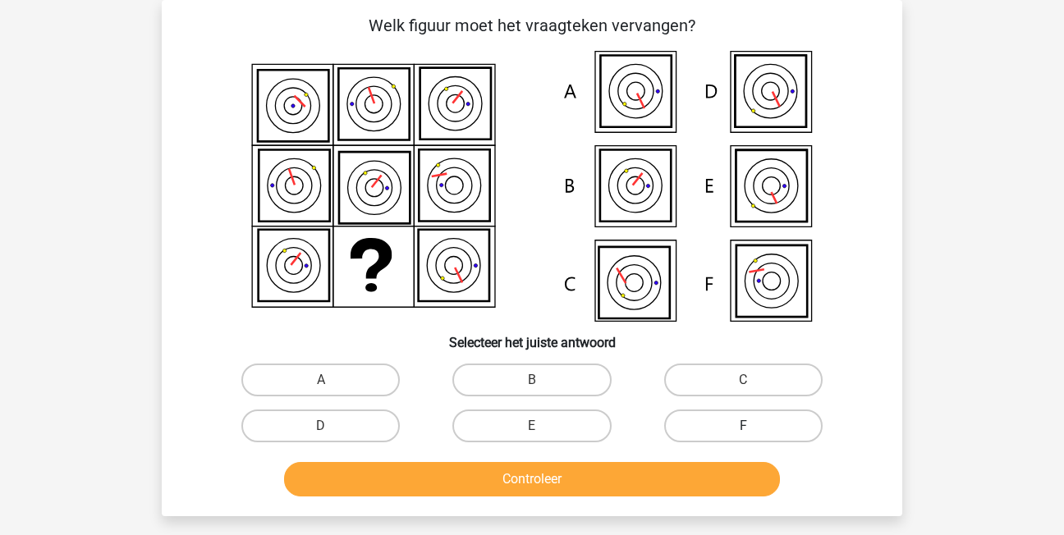
click at [742, 421] on label "F" at bounding box center [743, 426] width 158 height 33
click at [743, 426] on input "F" at bounding box center [748, 431] width 11 height 11
radio input "true"
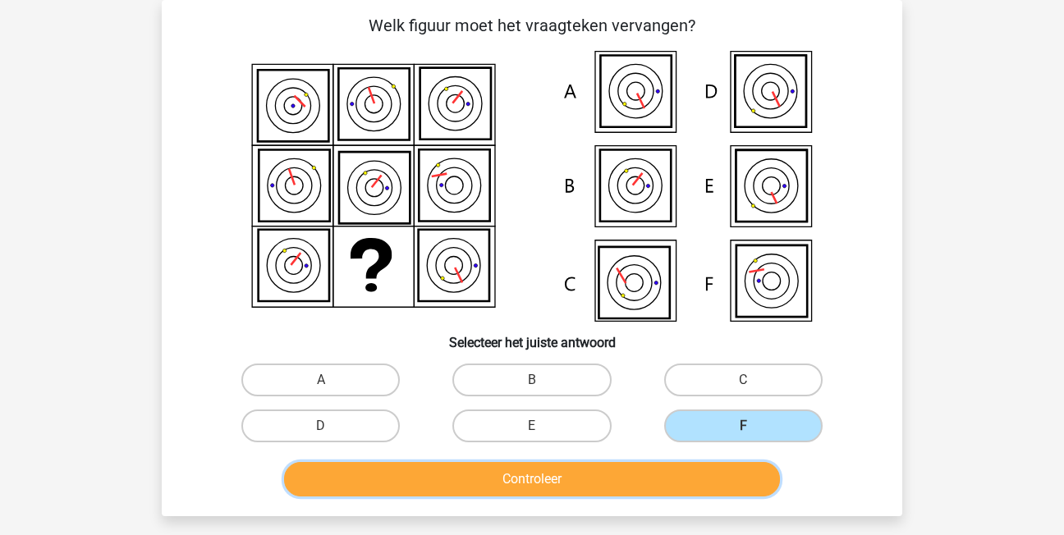
click at [662, 478] on button "Controleer" at bounding box center [532, 479] width 497 height 34
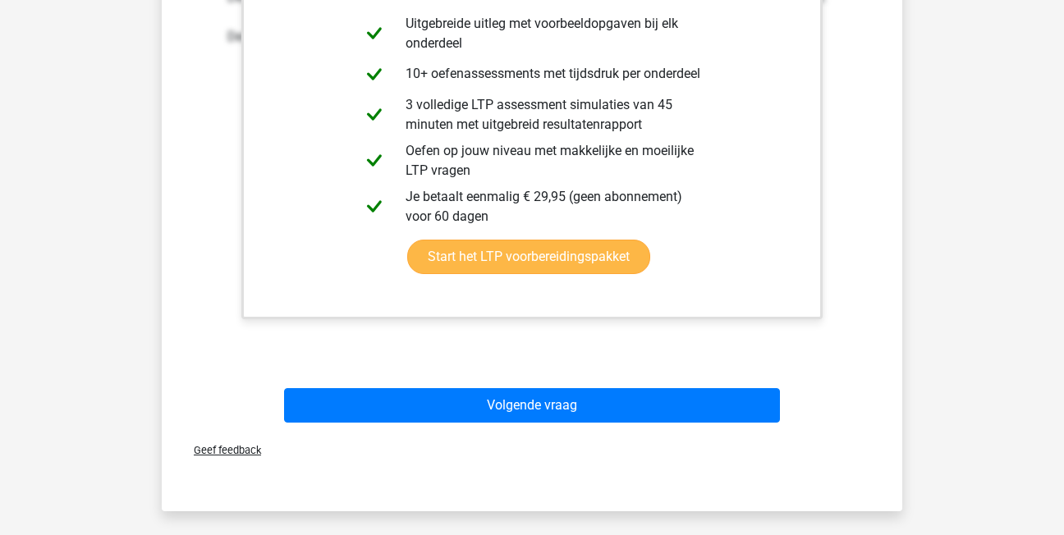
scroll to position [739, 0]
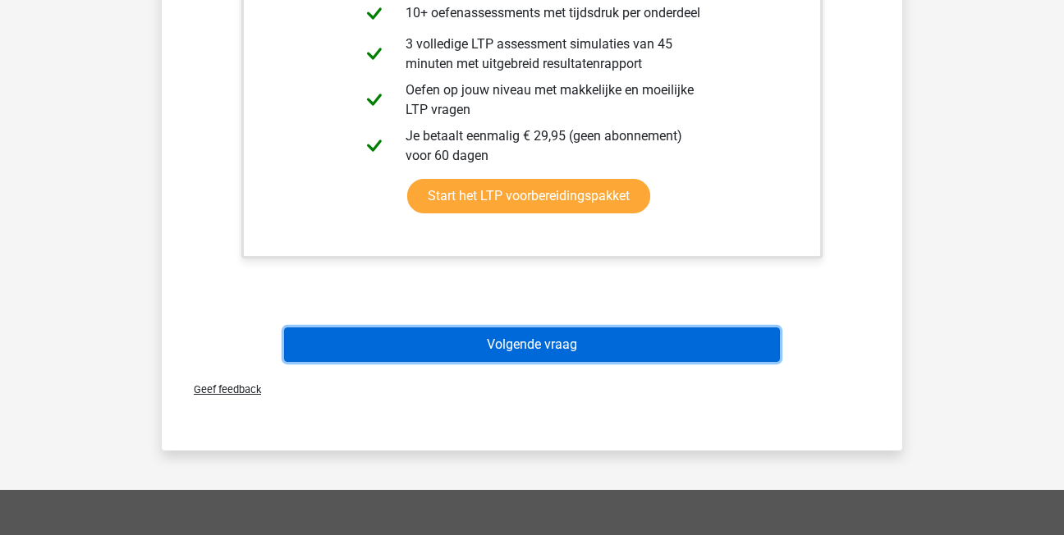
click at [572, 349] on button "Volgende vraag" at bounding box center [532, 345] width 497 height 34
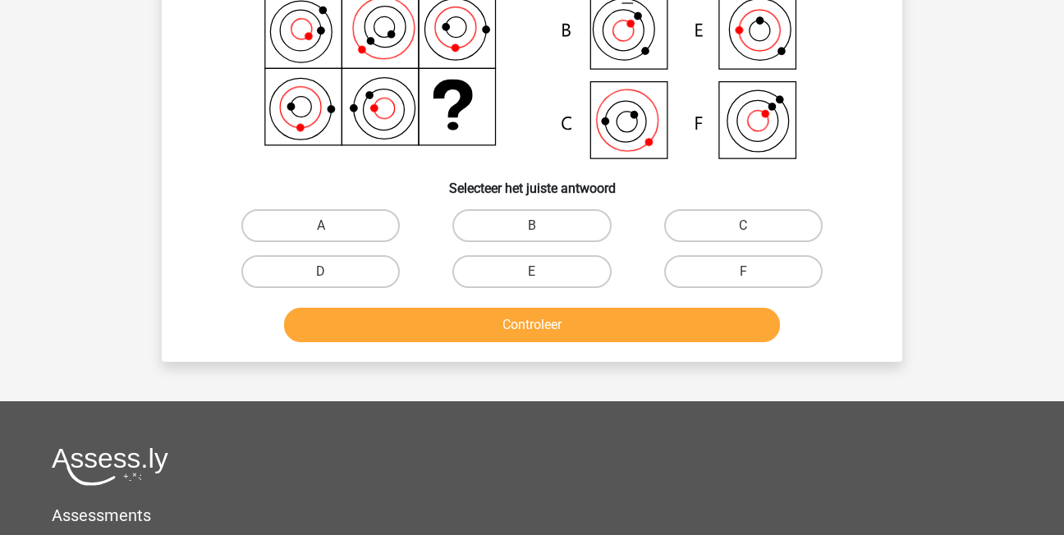
scroll to position [76, 0]
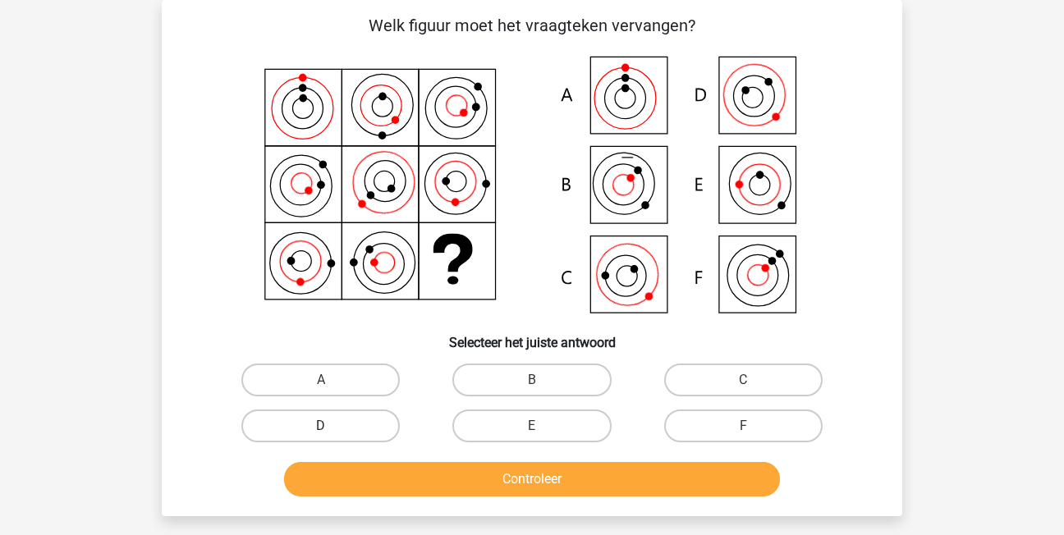
click at [374, 416] on label "D" at bounding box center [320, 426] width 158 height 33
click at [332, 426] on input "D" at bounding box center [326, 431] width 11 height 11
radio input "true"
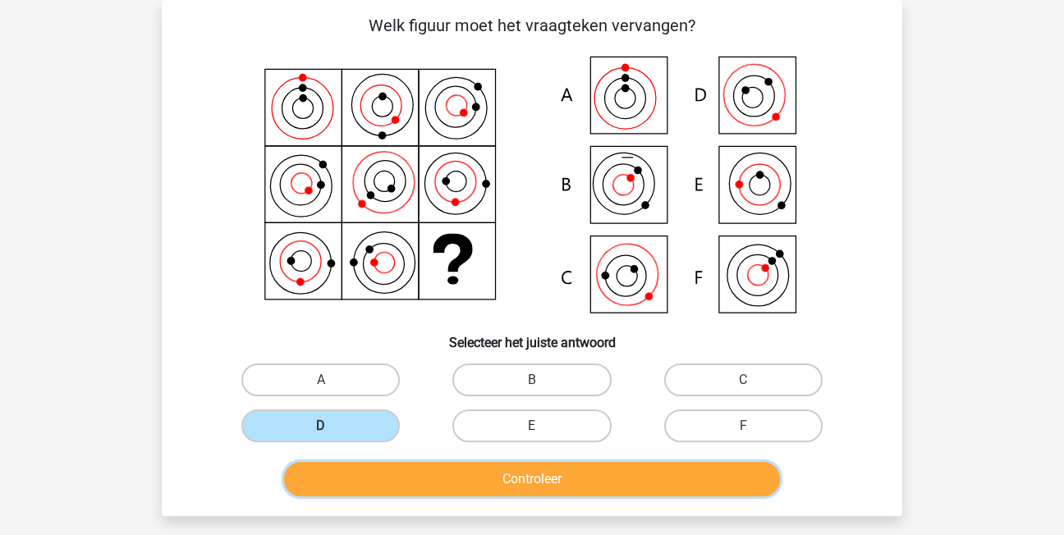
click at [474, 479] on button "Controleer" at bounding box center [532, 479] width 497 height 34
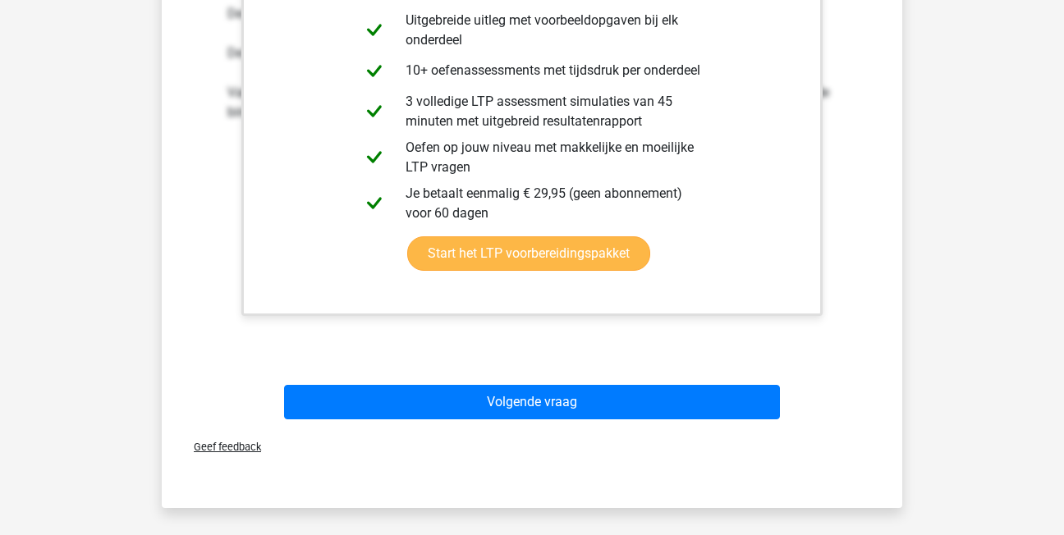
scroll to position [732, 0]
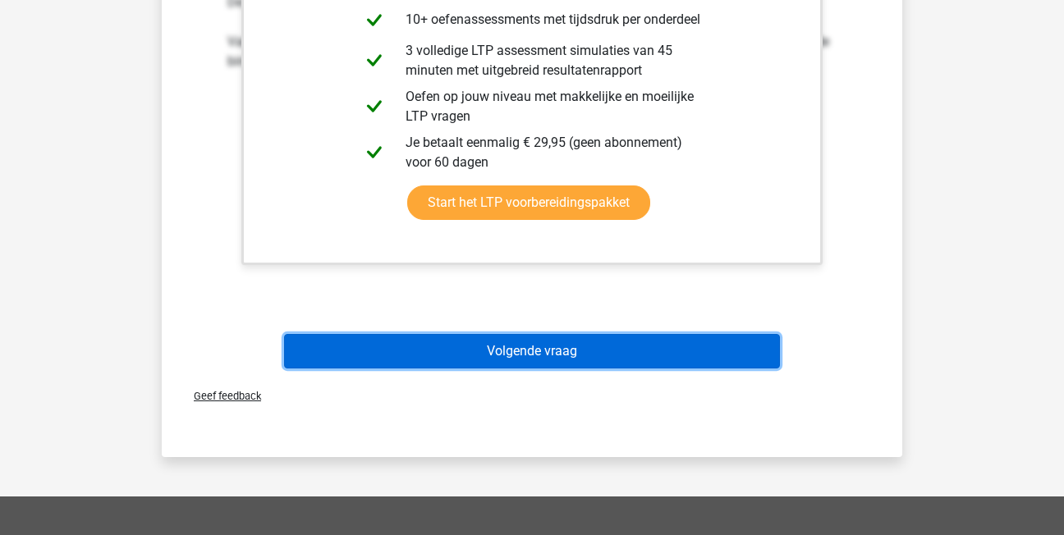
click at [519, 360] on button "Volgende vraag" at bounding box center [532, 351] width 497 height 34
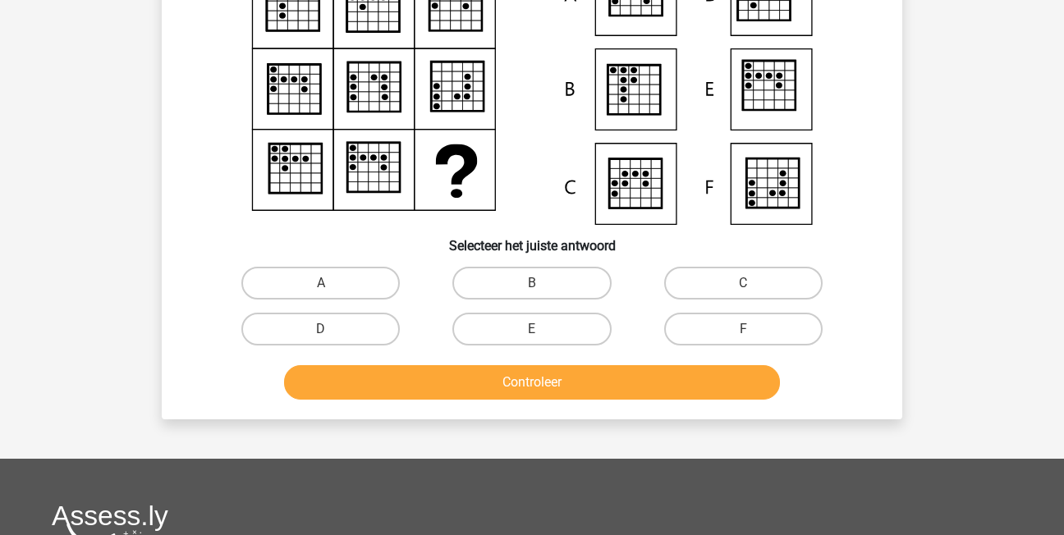
scroll to position [76, 0]
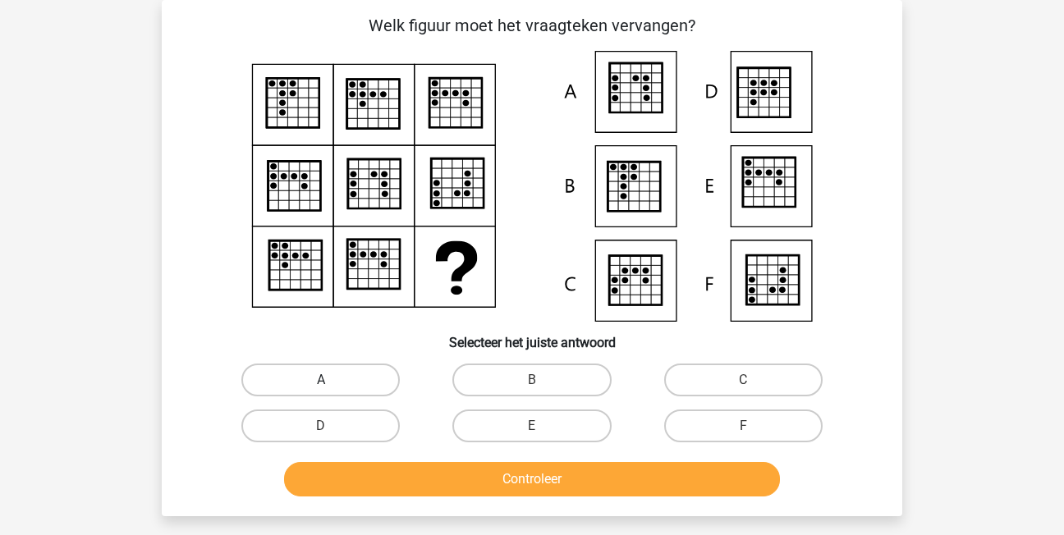
click at [340, 380] on label "A" at bounding box center [320, 380] width 158 height 33
click at [332, 380] on input "A" at bounding box center [326, 385] width 11 height 11
radio input "true"
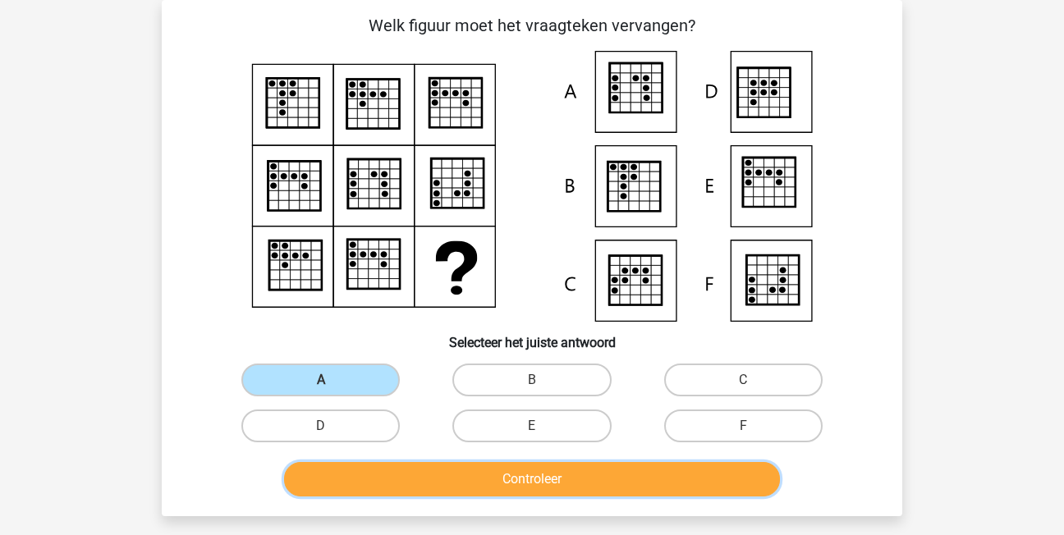
click at [450, 466] on button "Controleer" at bounding box center [532, 479] width 497 height 34
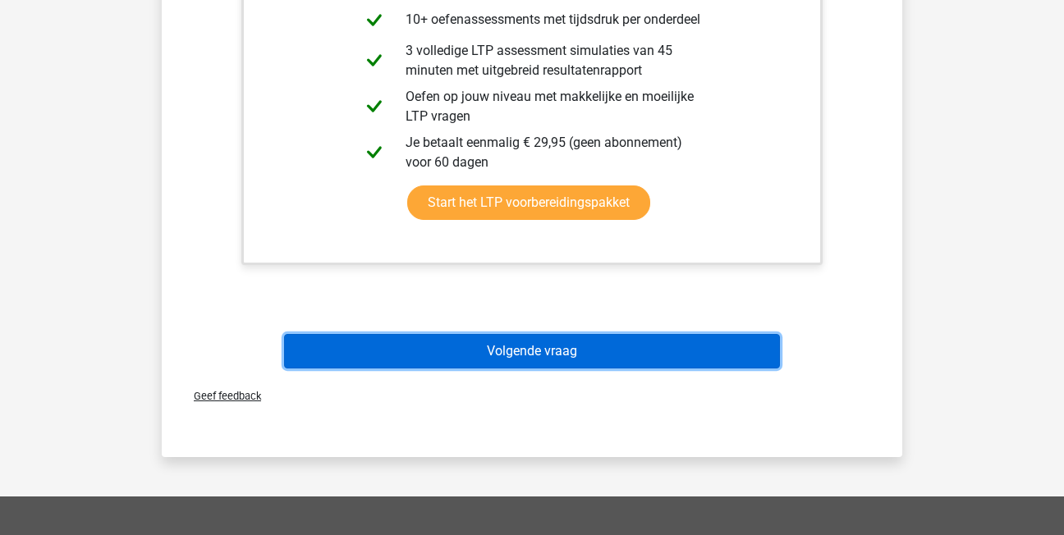
click at [405, 360] on button "Volgende vraag" at bounding box center [532, 351] width 497 height 34
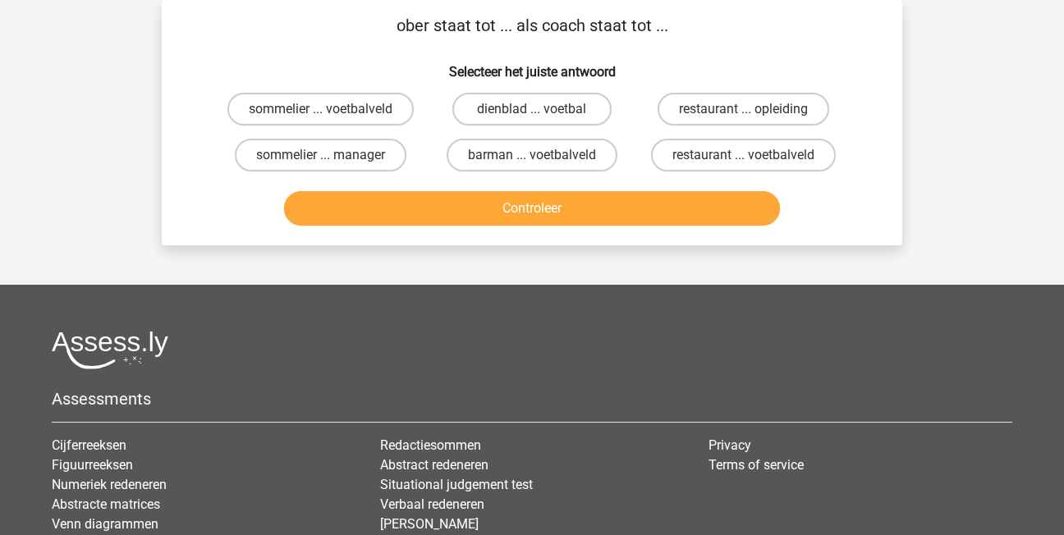
scroll to position [0, 0]
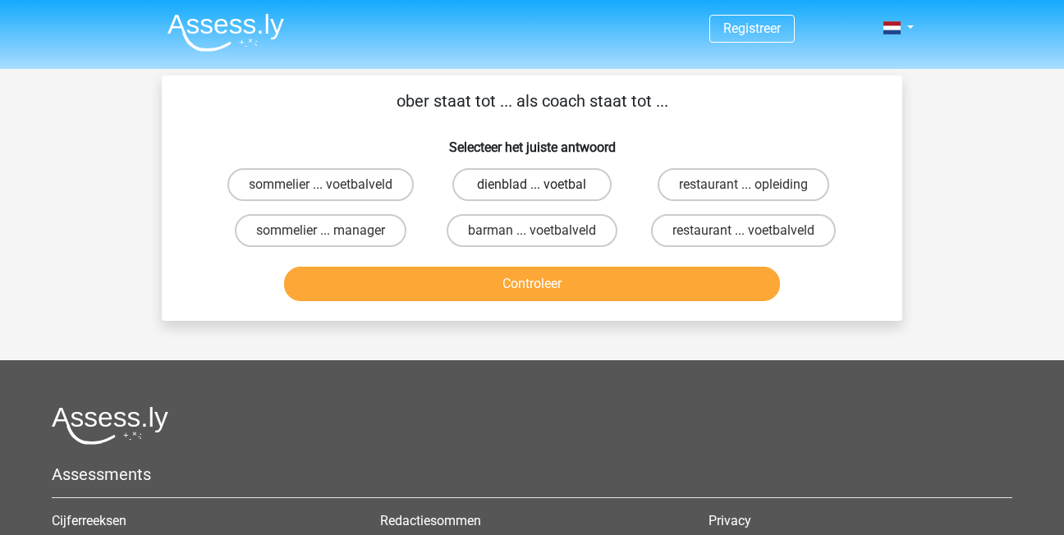
click at [486, 186] on label "dienblad ... voetbal" at bounding box center [531, 184] width 158 height 33
click at [532, 186] on input "dienblad ... voetbal" at bounding box center [537, 190] width 11 height 11
radio input "true"
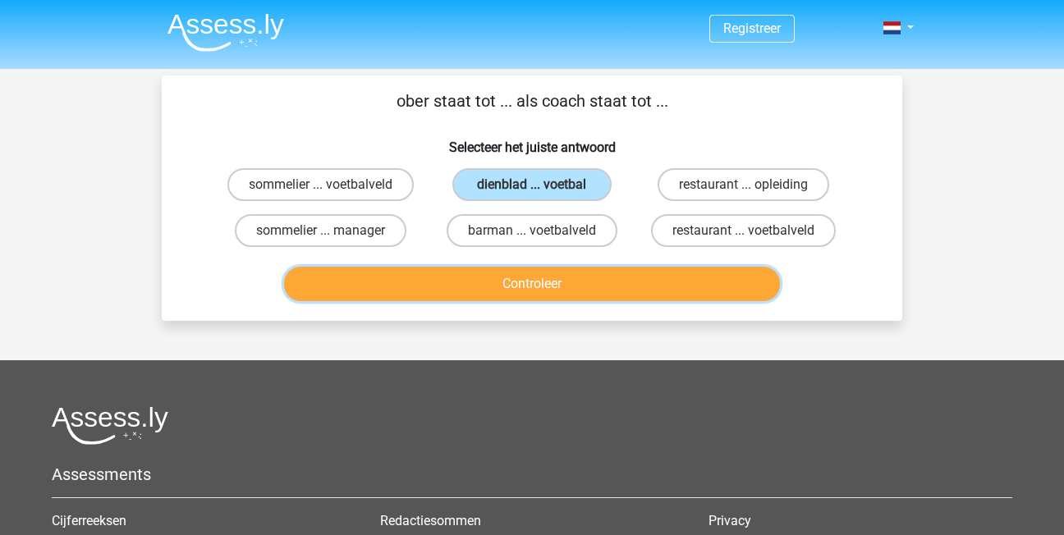
click at [494, 270] on button "Controleer" at bounding box center [532, 284] width 497 height 34
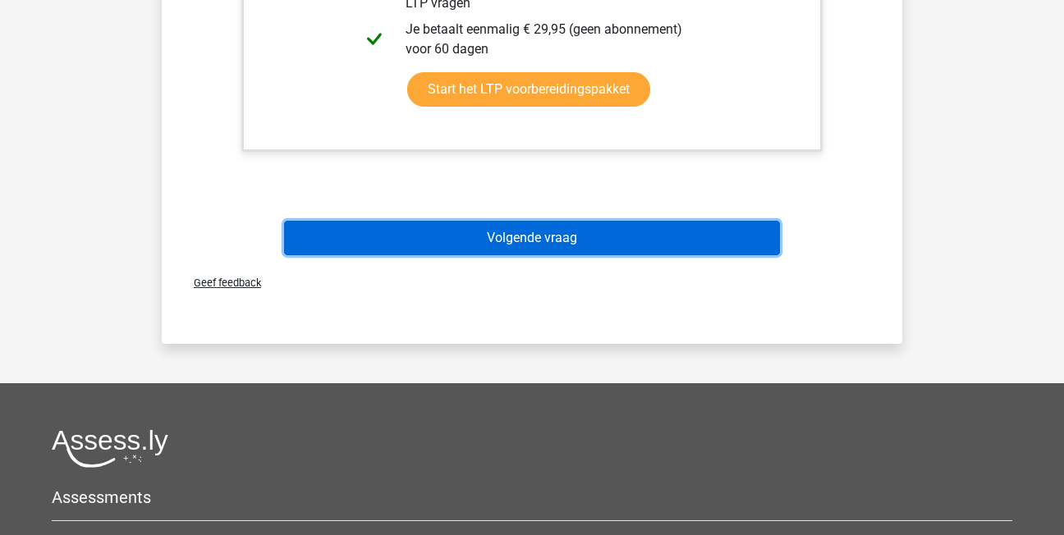
click at [604, 233] on button "Volgende vraag" at bounding box center [532, 238] width 497 height 34
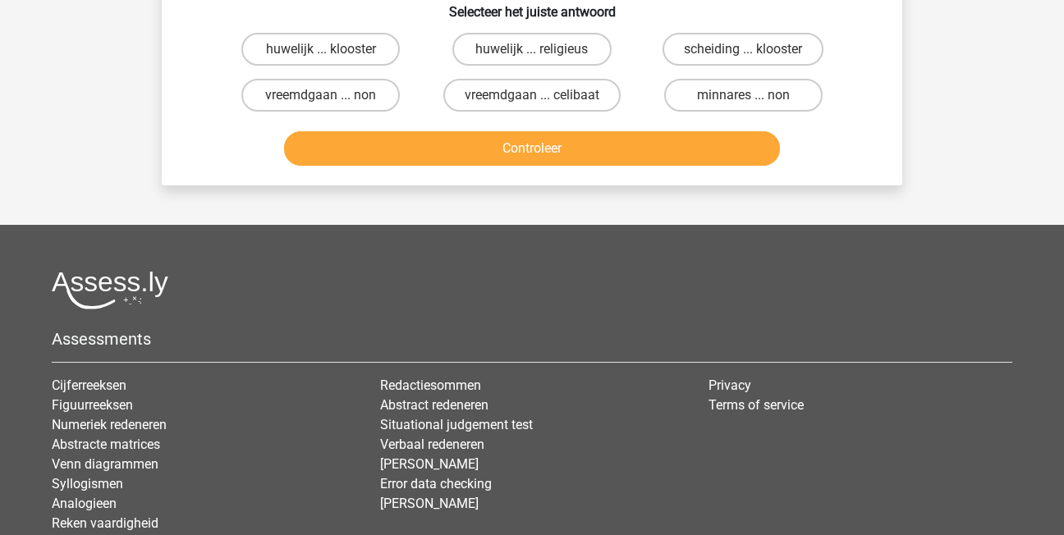
scroll to position [76, 0]
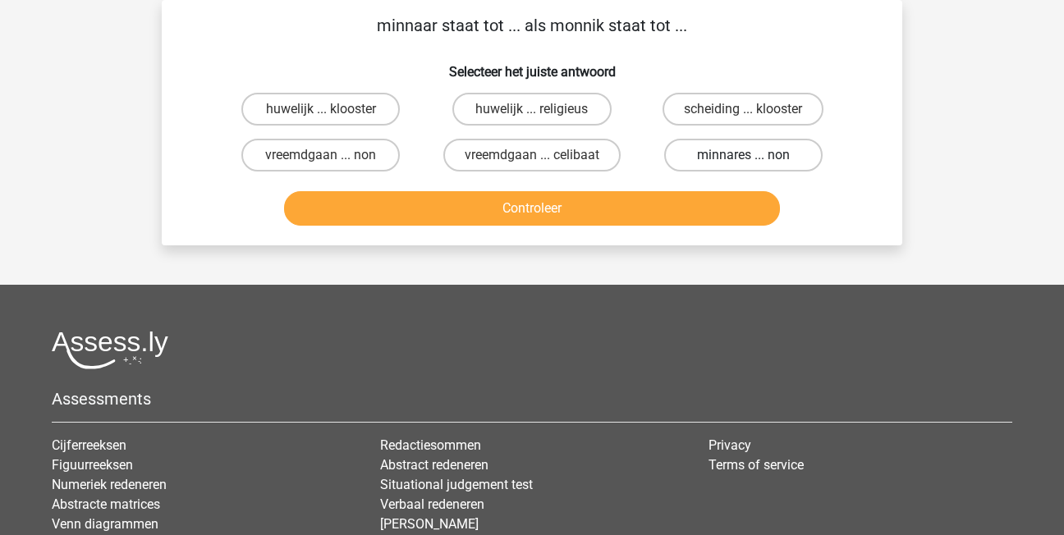
click at [739, 145] on label "minnares ... non" at bounding box center [743, 155] width 158 height 33
click at [743, 155] on input "minnares ... non" at bounding box center [748, 160] width 11 height 11
radio input "true"
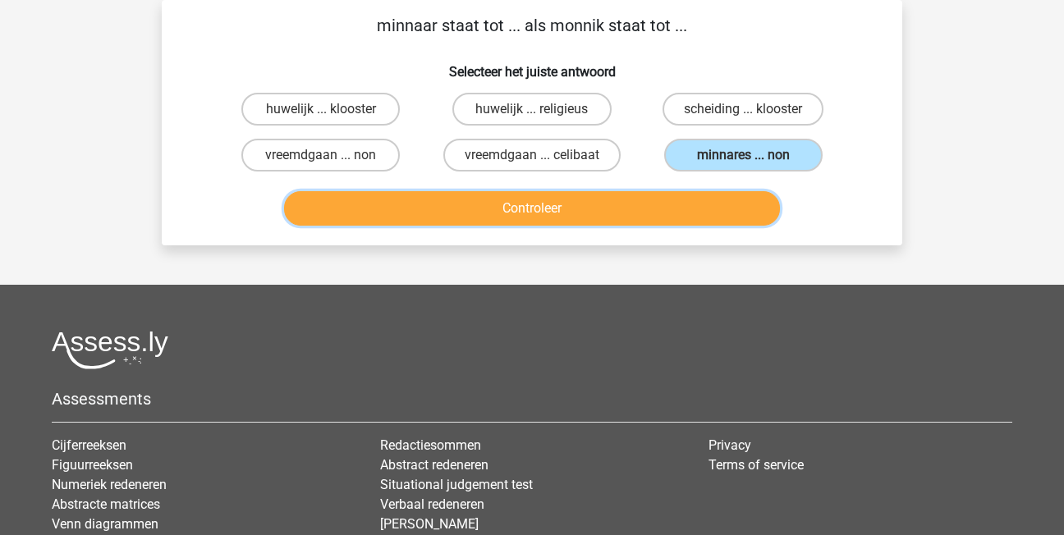
click at [740, 199] on button "Controleer" at bounding box center [532, 208] width 497 height 34
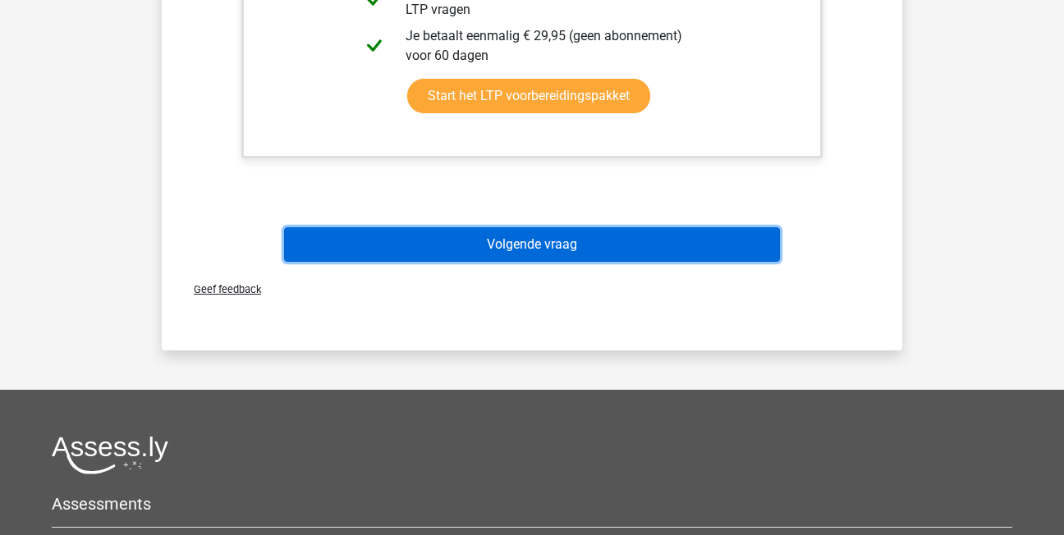
click at [724, 247] on button "Volgende vraag" at bounding box center [532, 244] width 497 height 34
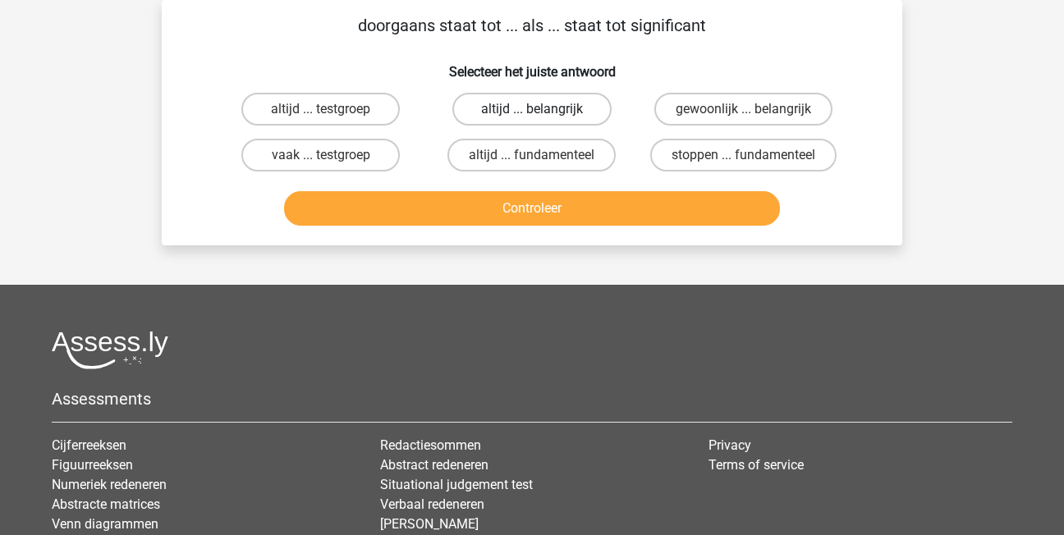
click at [575, 101] on label "altijd ... belangrijk" at bounding box center [531, 109] width 158 height 33
click at [543, 109] on input "altijd ... belangrijk" at bounding box center [537, 114] width 11 height 11
radio input "true"
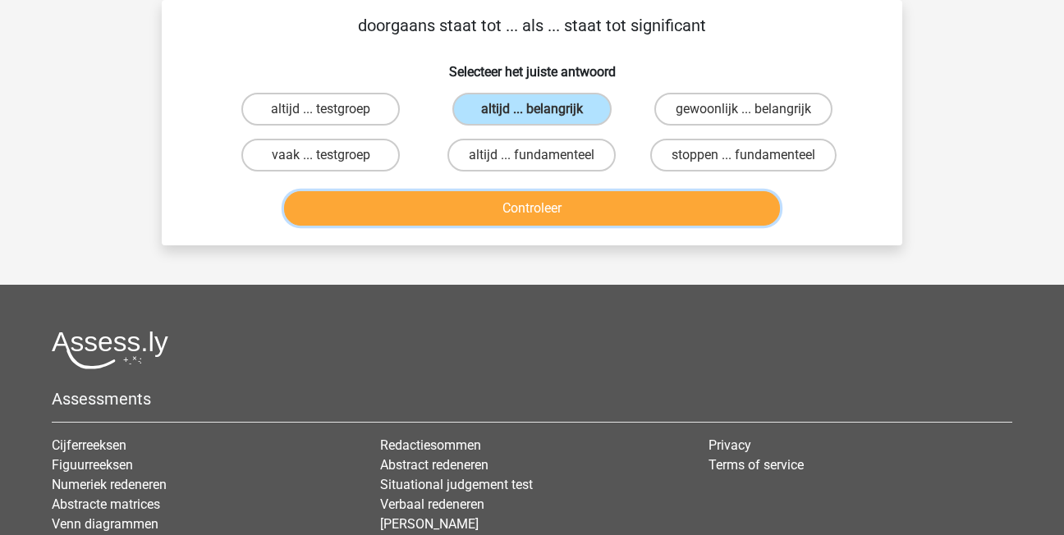
click at [651, 199] on button "Controleer" at bounding box center [532, 208] width 497 height 34
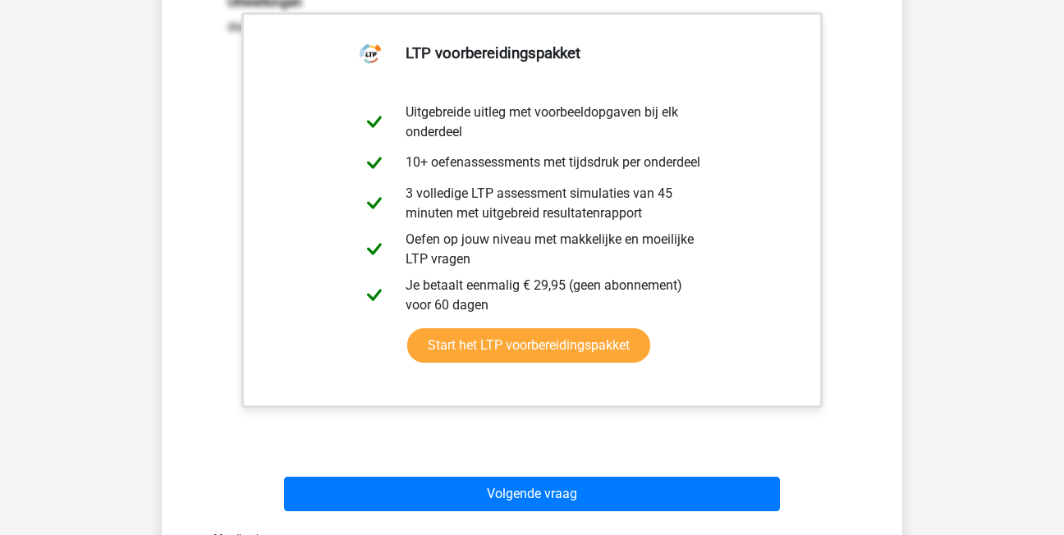
scroll to position [328, 0]
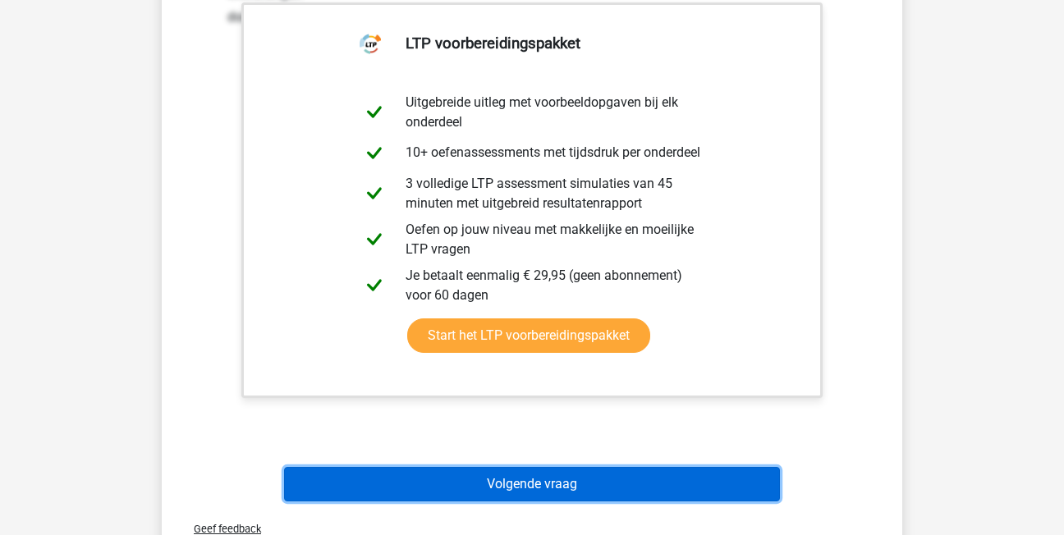
click at [750, 497] on button "Volgende vraag" at bounding box center [532, 484] width 497 height 34
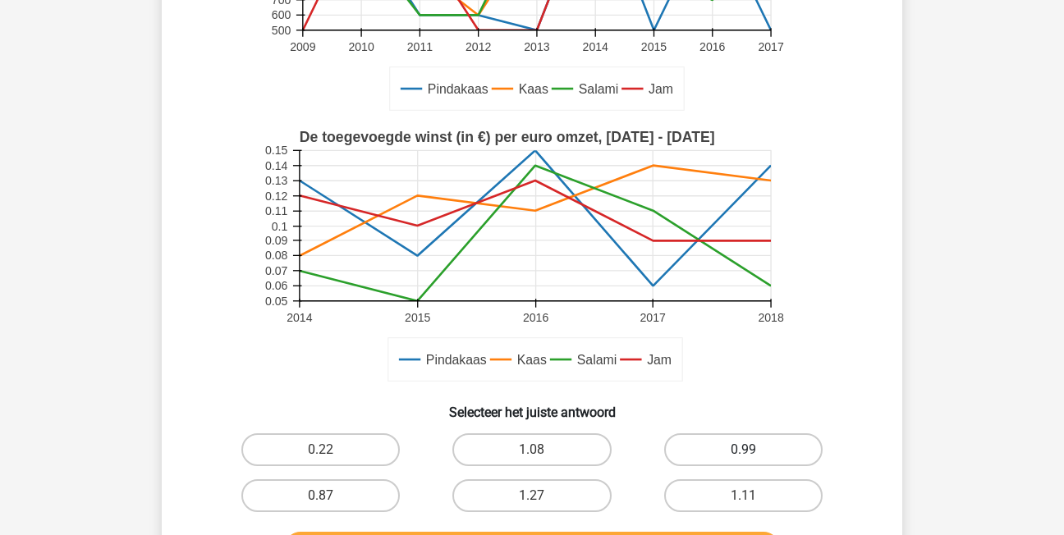
scroll to position [322, 0]
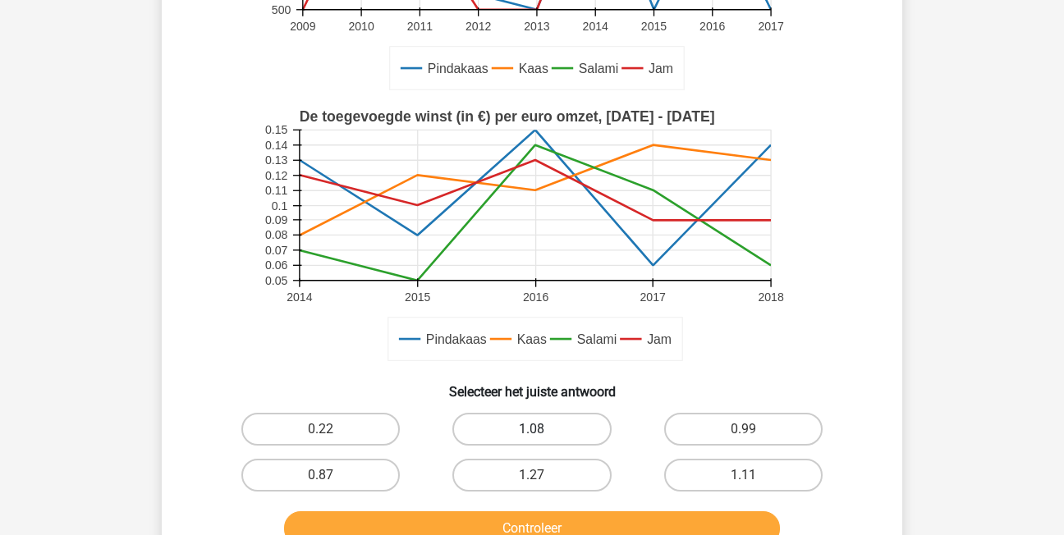
click at [498, 433] on label "1.08" at bounding box center [531, 429] width 158 height 33
click at [532, 433] on input "1.08" at bounding box center [537, 434] width 11 height 11
radio input "true"
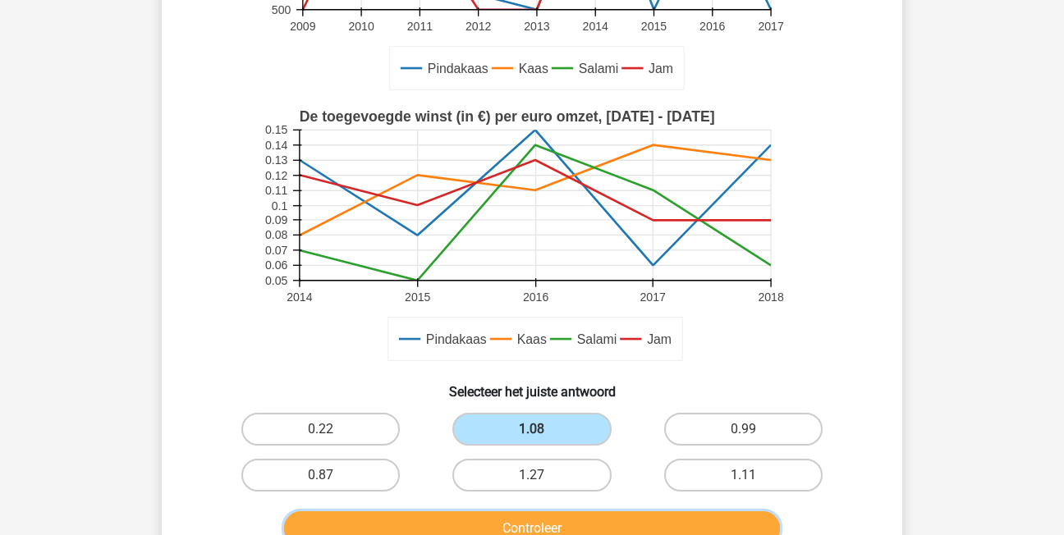
click at [530, 526] on button "Controleer" at bounding box center [532, 529] width 497 height 34
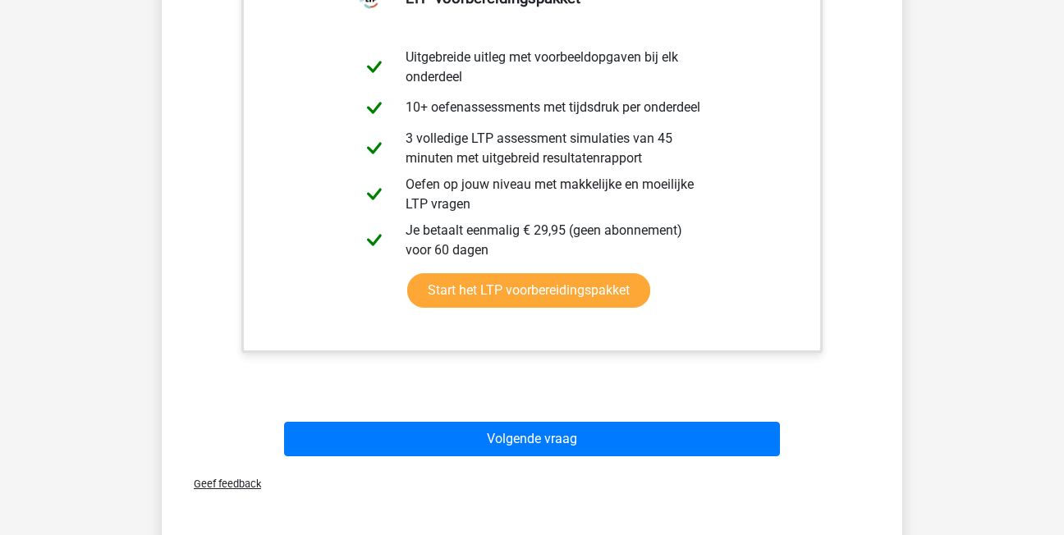
scroll to position [979, 0]
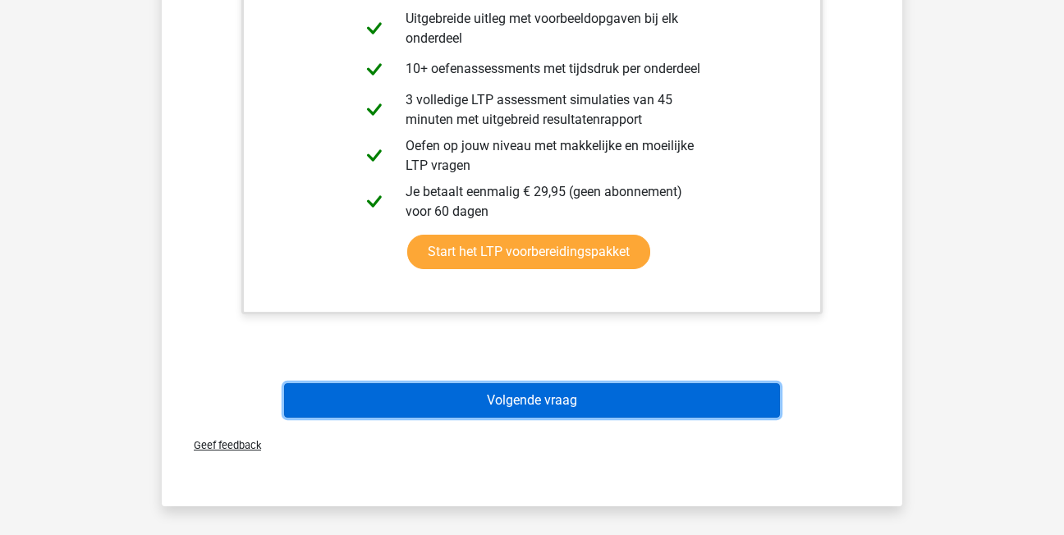
click at [569, 403] on button "Volgende vraag" at bounding box center [532, 400] width 497 height 34
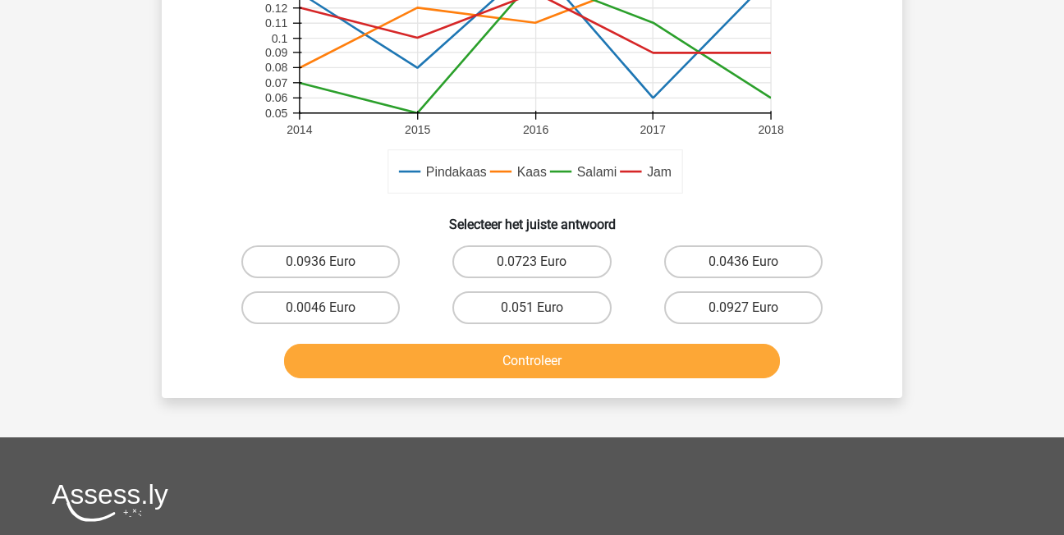
scroll to position [650, 0]
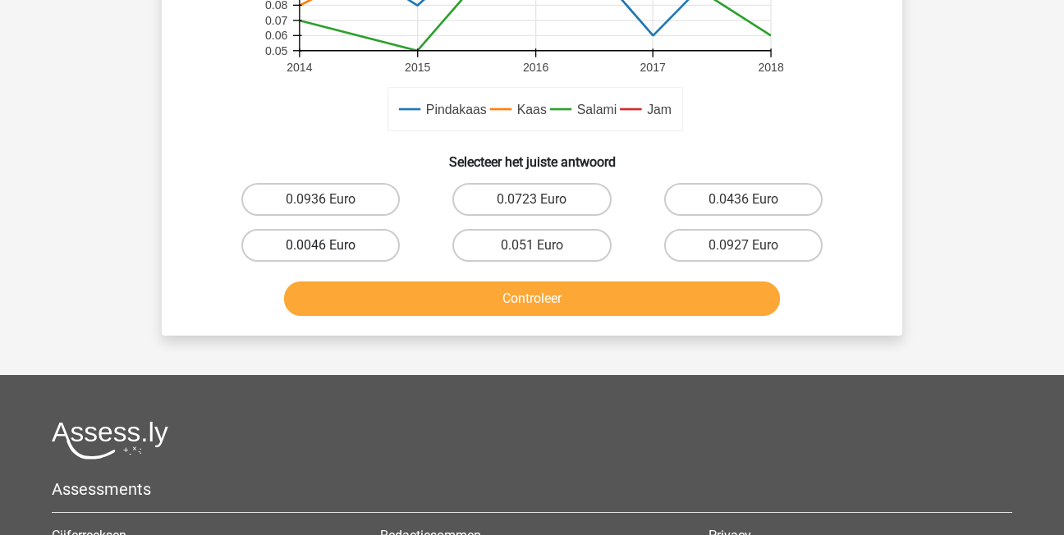
click at [350, 242] on label "0.0046 Euro" at bounding box center [320, 245] width 158 height 33
click at [332, 246] on input "0.0046 Euro" at bounding box center [326, 251] width 11 height 11
radio input "true"
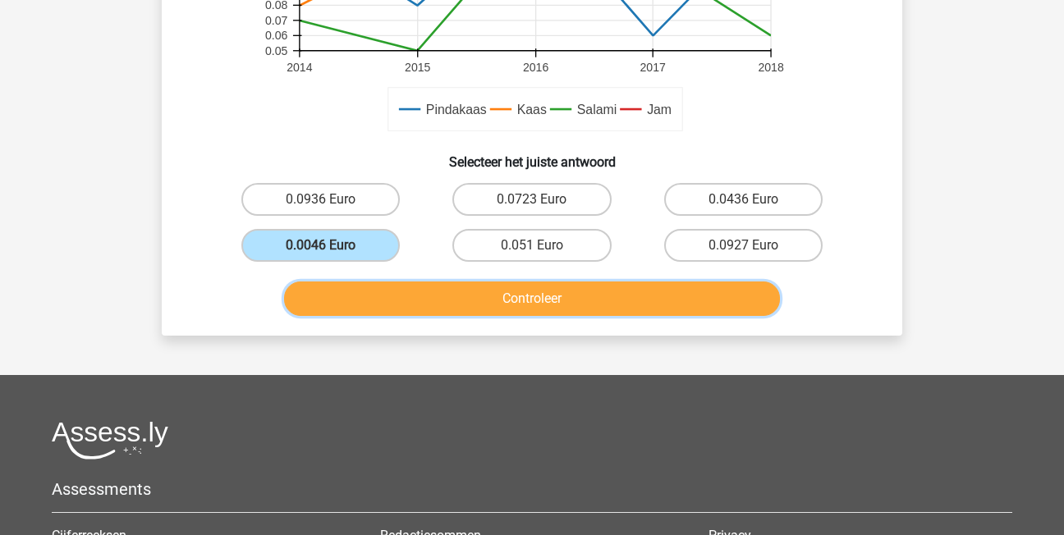
click at [394, 294] on button "Controleer" at bounding box center [532, 299] width 497 height 34
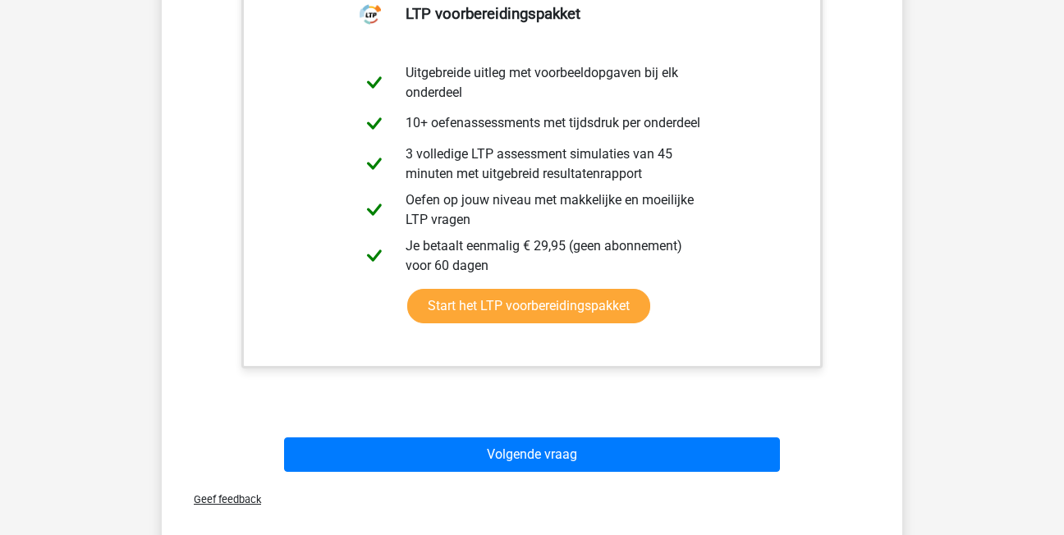
scroll to position [1061, 0]
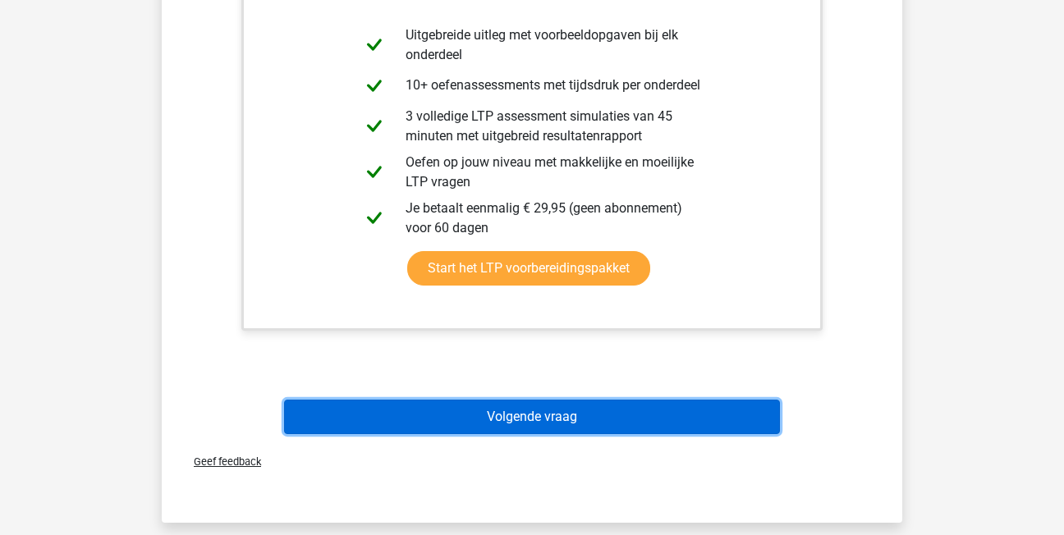
click at [665, 415] on button "Volgende vraag" at bounding box center [532, 417] width 497 height 34
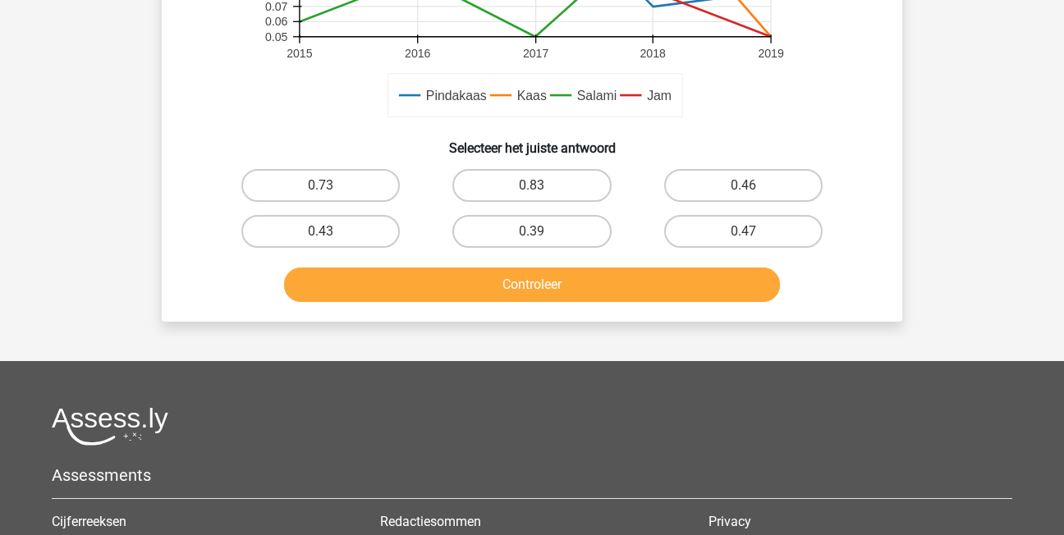
scroll to position [575, 0]
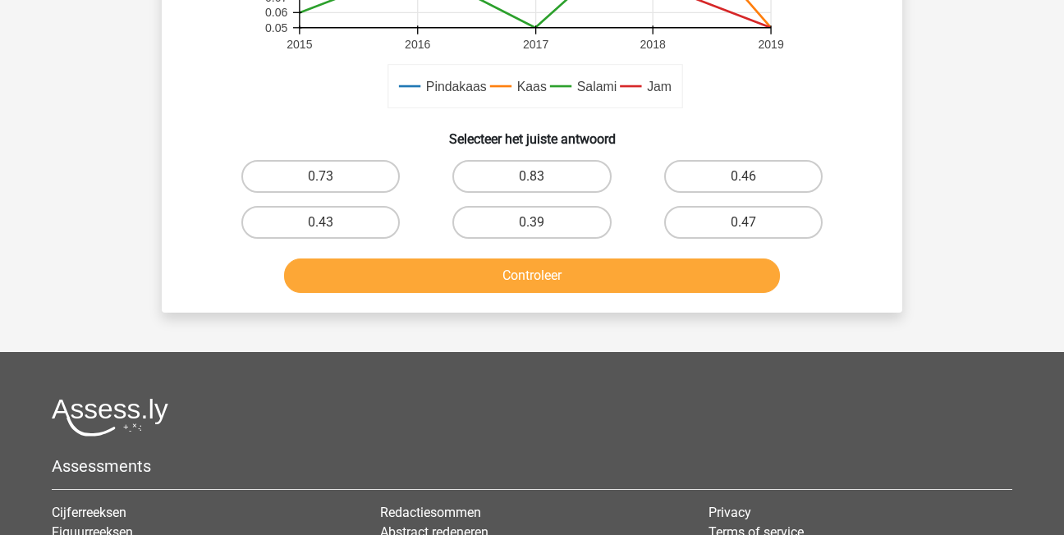
click at [535, 181] on input "0.83" at bounding box center [537, 182] width 11 height 11
radio input "true"
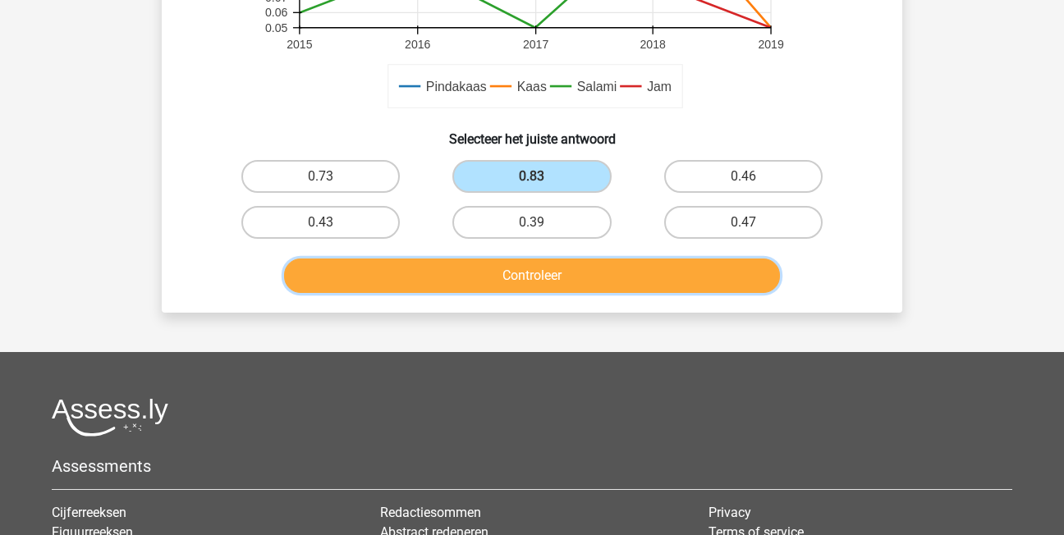
click at [576, 271] on button "Controleer" at bounding box center [532, 276] width 497 height 34
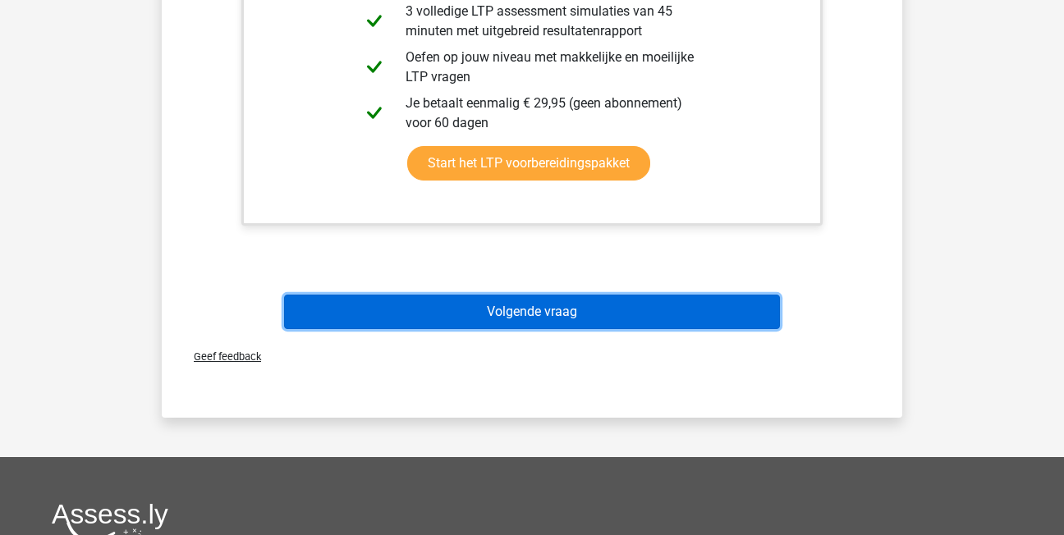
click at [633, 318] on button "Volgende vraag" at bounding box center [532, 312] width 497 height 34
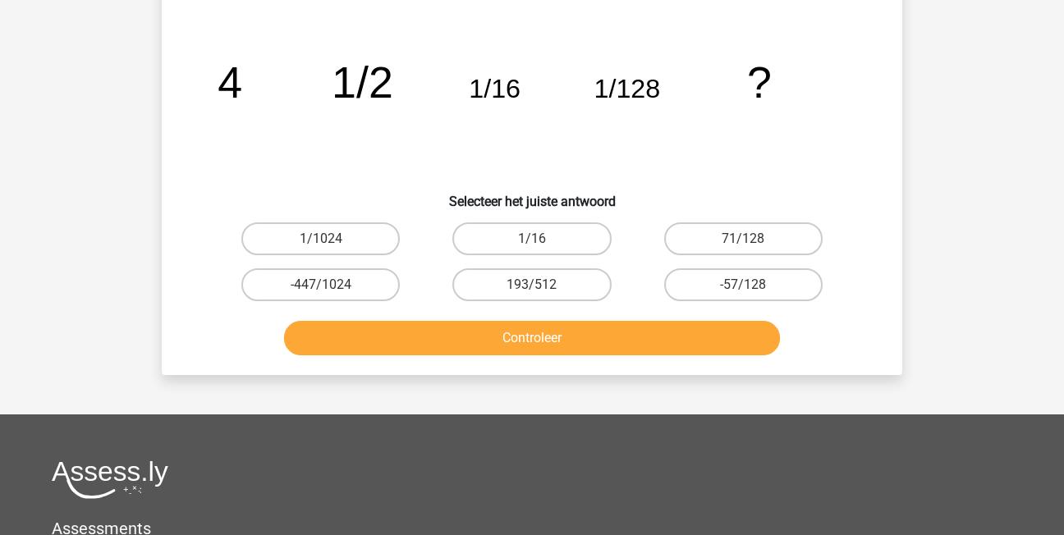
scroll to position [76, 0]
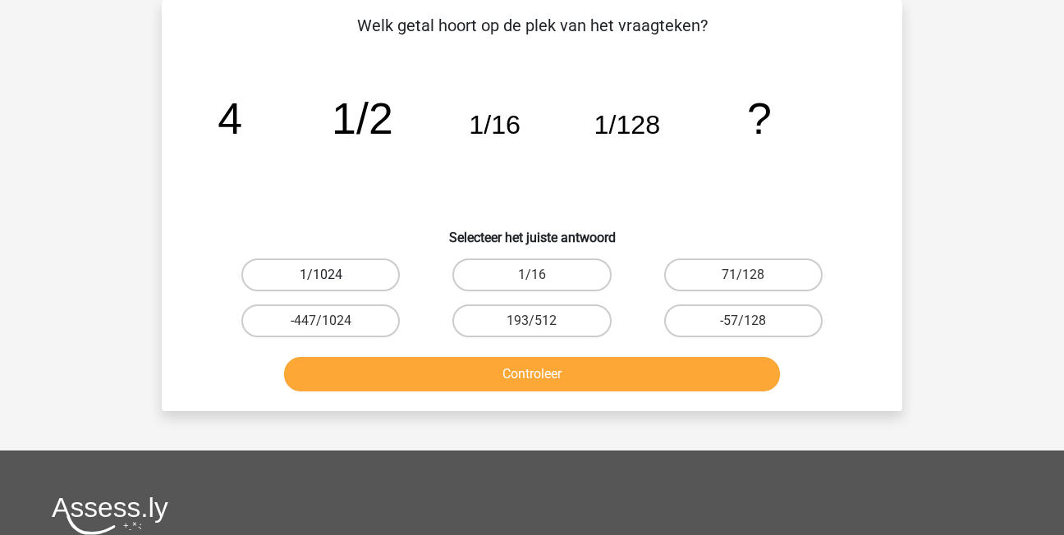
click at [295, 263] on label "1/1024" at bounding box center [320, 275] width 158 height 33
click at [321, 275] on input "1/1024" at bounding box center [326, 280] width 11 height 11
radio input "true"
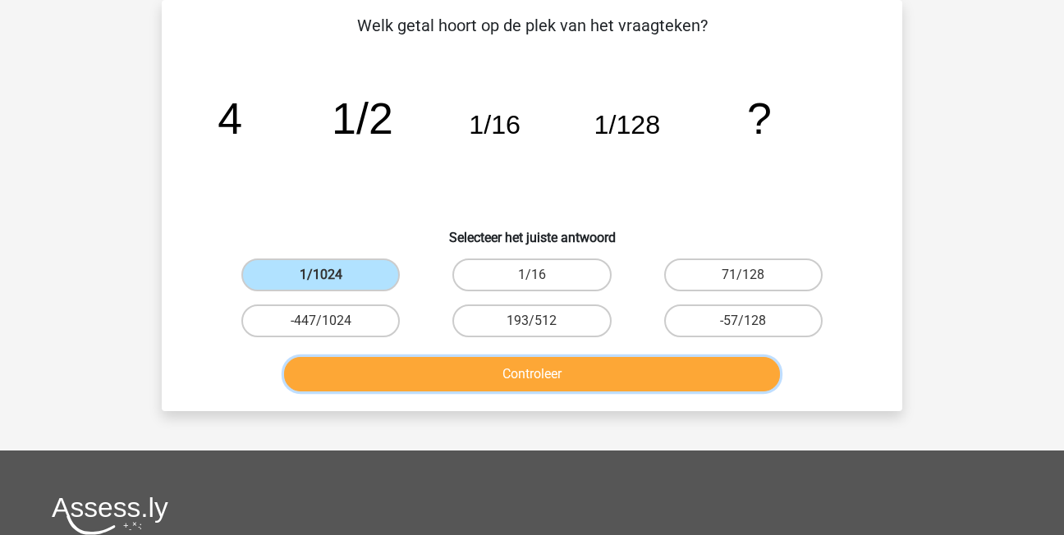
click at [465, 383] on button "Controleer" at bounding box center [532, 374] width 497 height 34
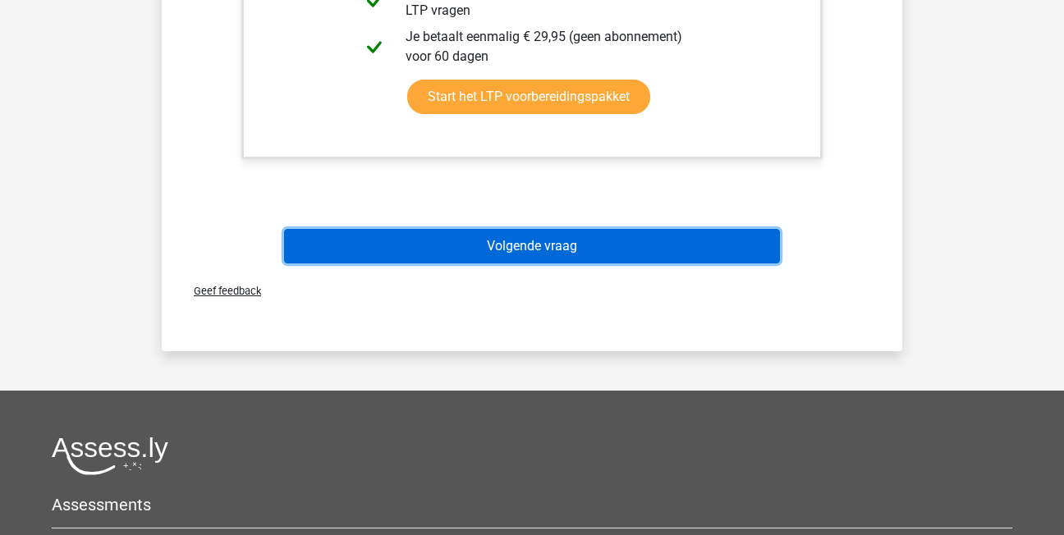
click at [408, 252] on button "Volgende vraag" at bounding box center [532, 246] width 497 height 34
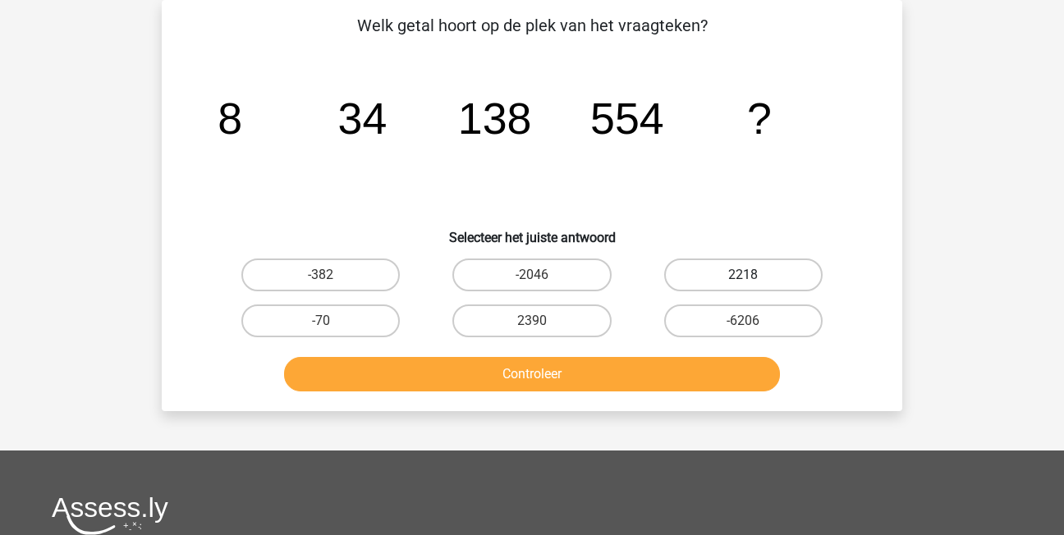
click at [732, 266] on label "2218" at bounding box center [743, 275] width 158 height 33
click at [743, 275] on input "2218" at bounding box center [748, 280] width 11 height 11
radio input "true"
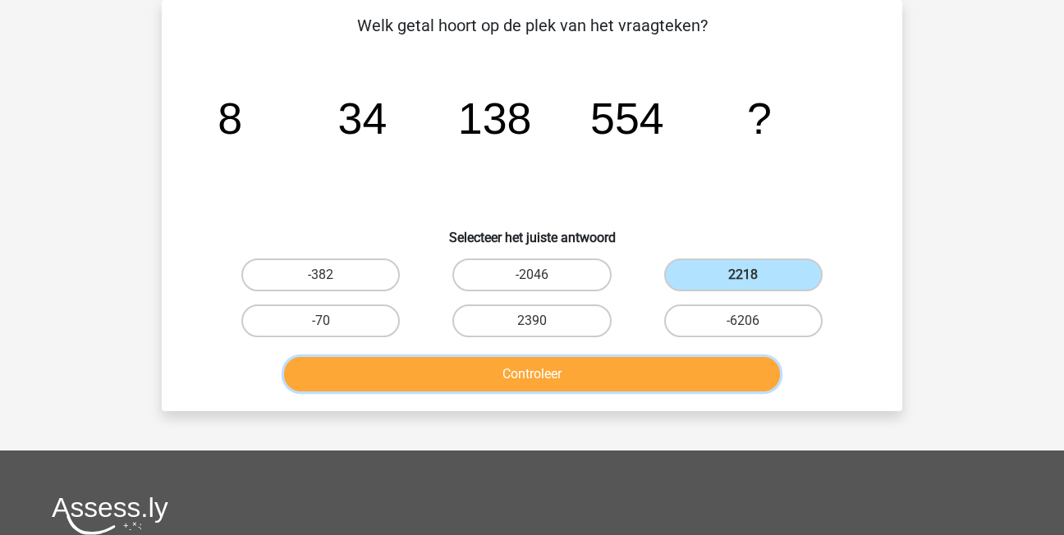
click at [688, 368] on button "Controleer" at bounding box center [532, 374] width 497 height 34
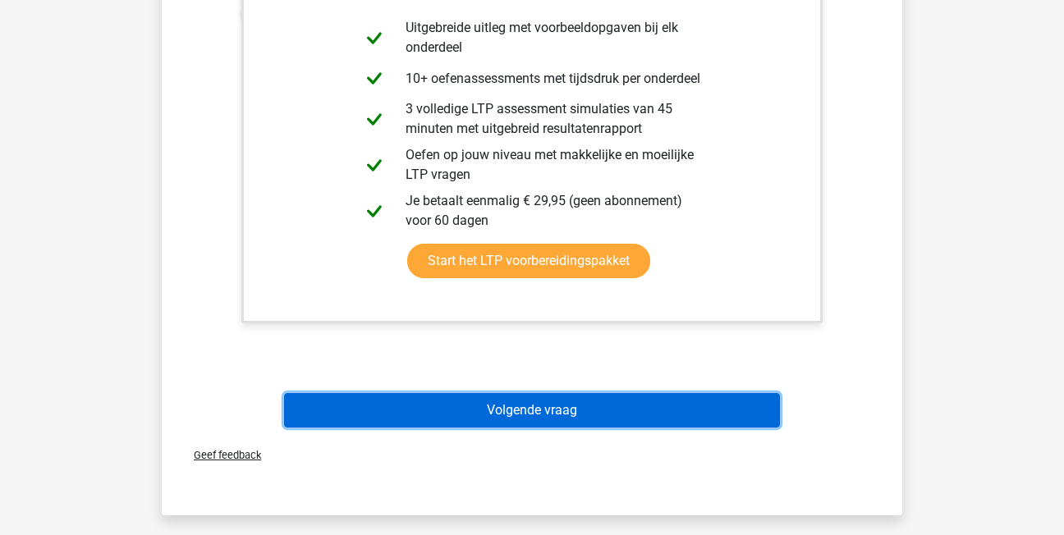
click at [637, 403] on button "Volgende vraag" at bounding box center [532, 410] width 497 height 34
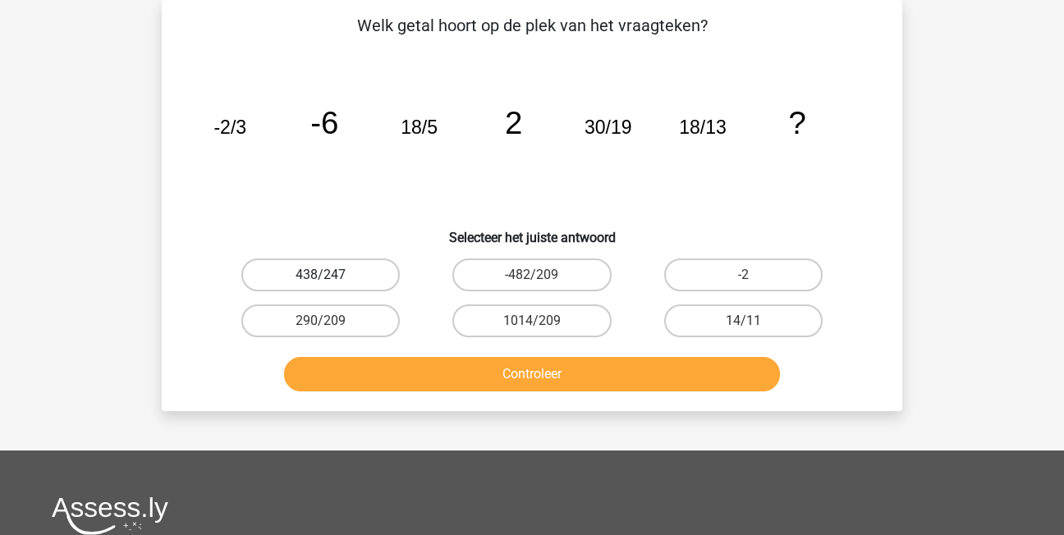
click at [346, 276] on label "438/247" at bounding box center [320, 275] width 158 height 33
click at [332, 276] on input "438/247" at bounding box center [326, 280] width 11 height 11
radio input "true"
click at [434, 354] on div "Controleer" at bounding box center [532, 371] width 688 height 54
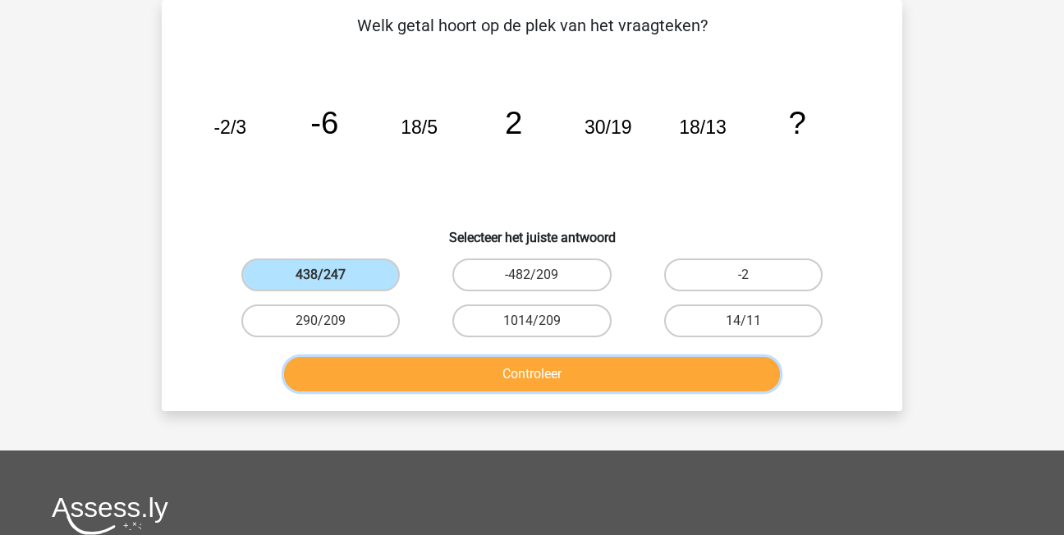
click at [453, 382] on button "Controleer" at bounding box center [532, 374] width 497 height 34
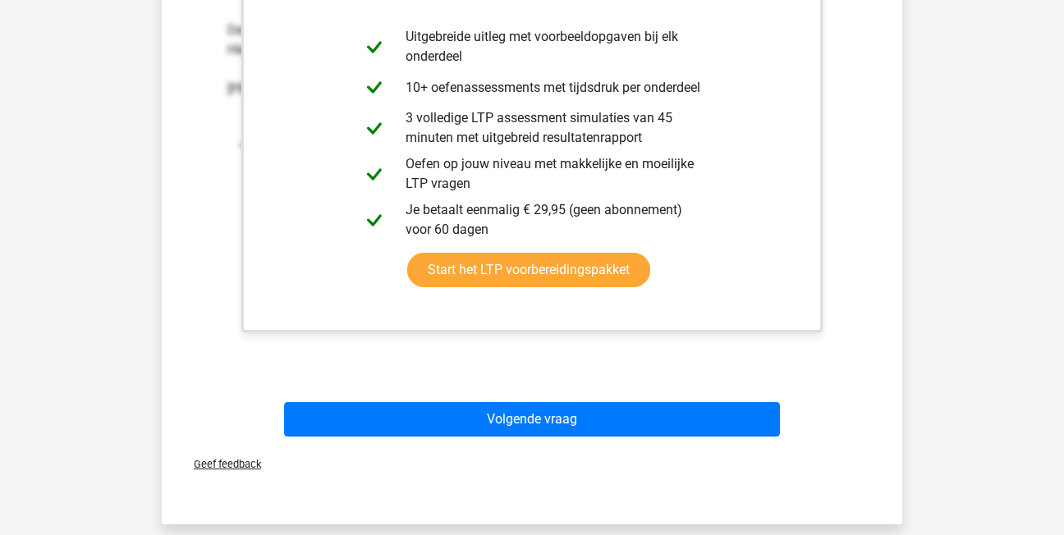
scroll to position [568, 0]
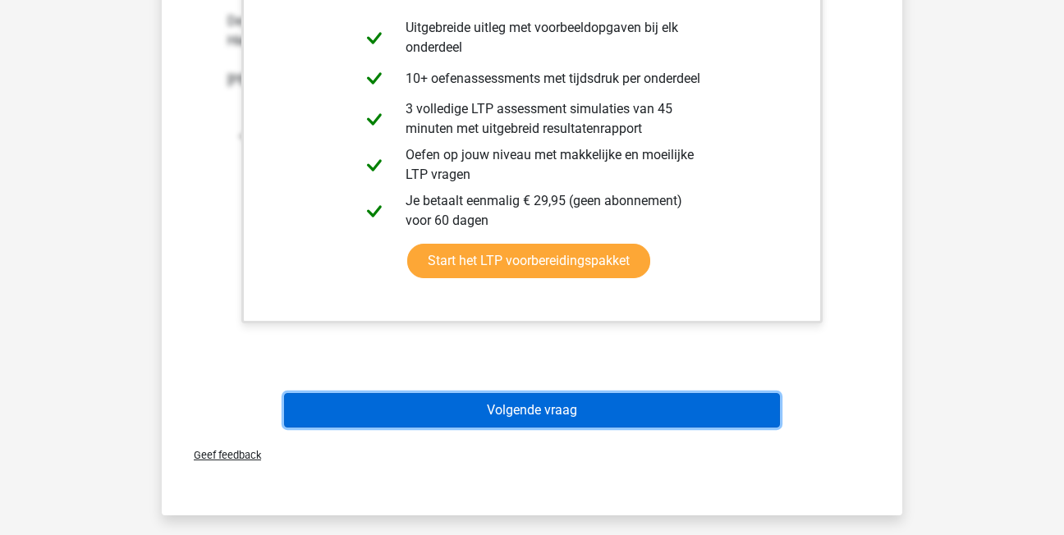
click at [631, 401] on button "Volgende vraag" at bounding box center [532, 410] width 497 height 34
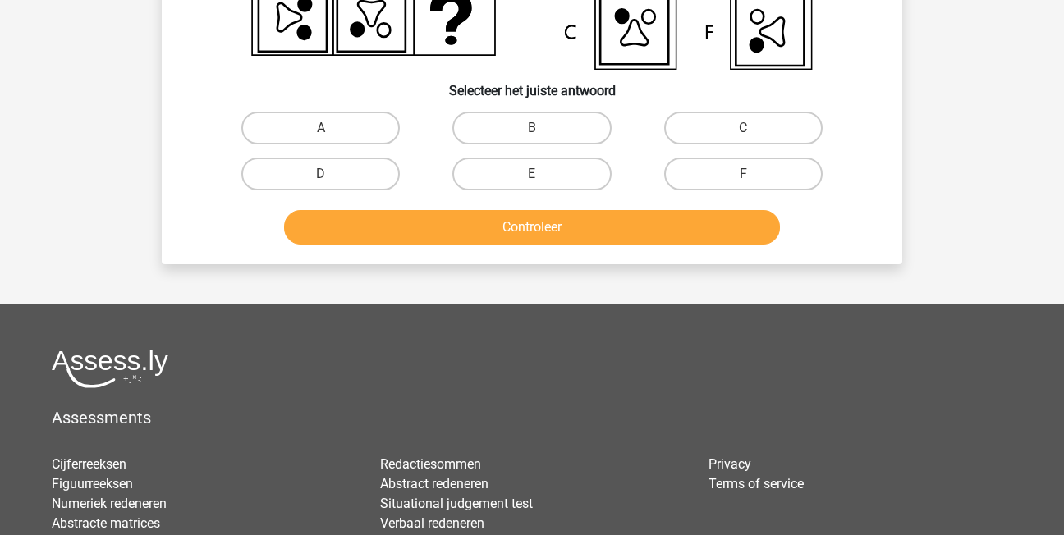
scroll to position [76, 0]
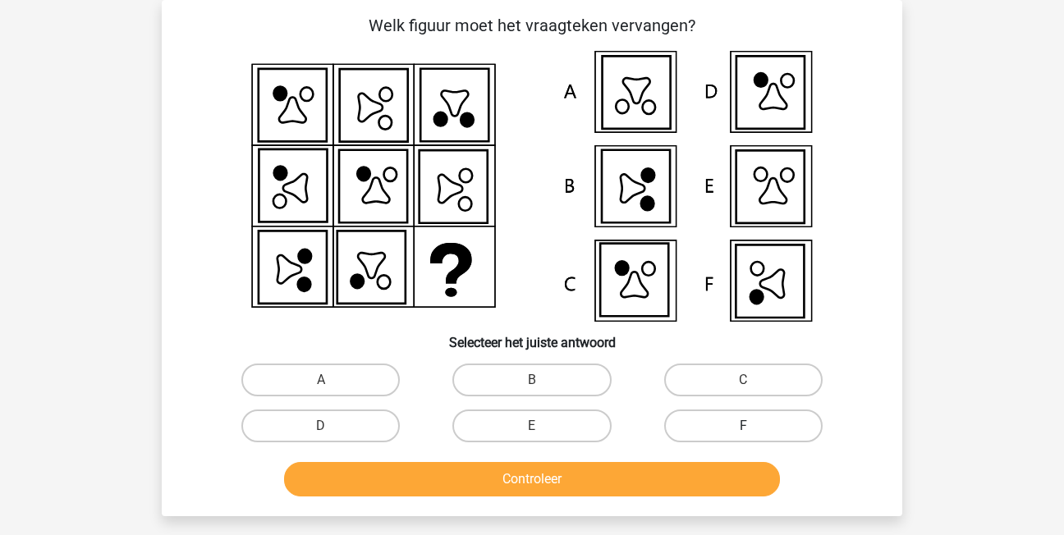
click at [760, 425] on label "F" at bounding box center [743, 426] width 158 height 33
click at [754, 426] on input "F" at bounding box center [748, 431] width 11 height 11
radio input "true"
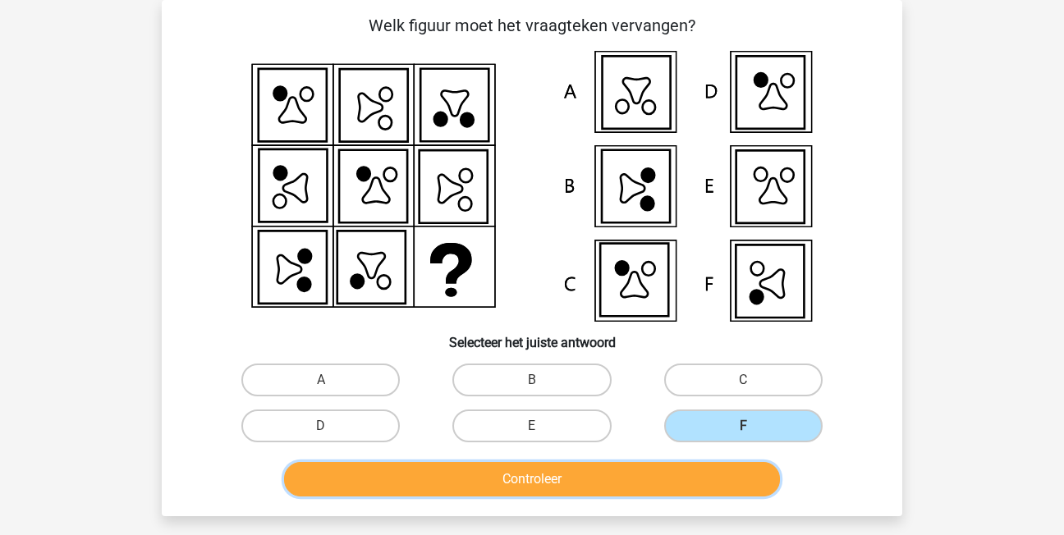
click at [711, 471] on button "Controleer" at bounding box center [532, 479] width 497 height 34
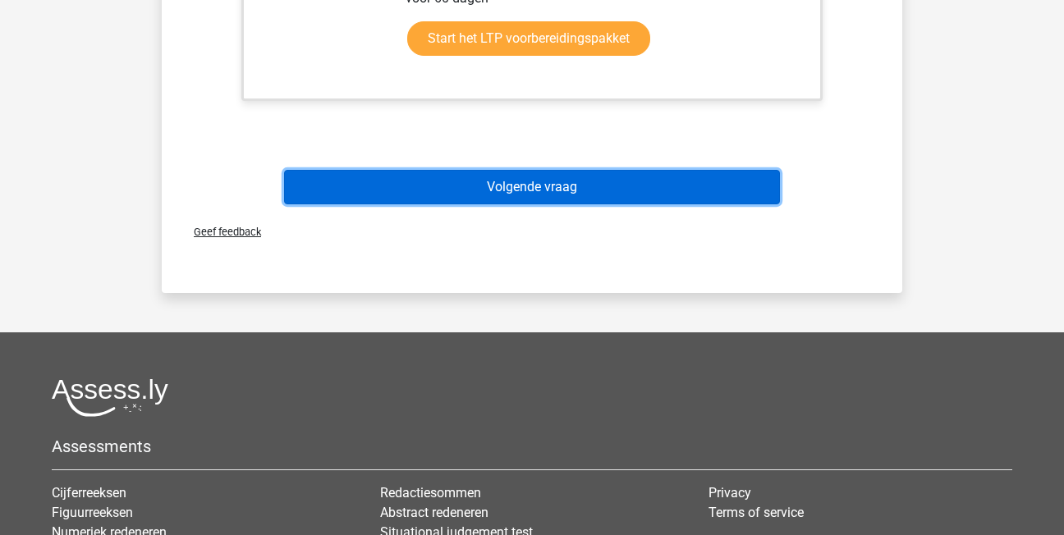
click at [549, 190] on button "Volgende vraag" at bounding box center [532, 187] width 497 height 34
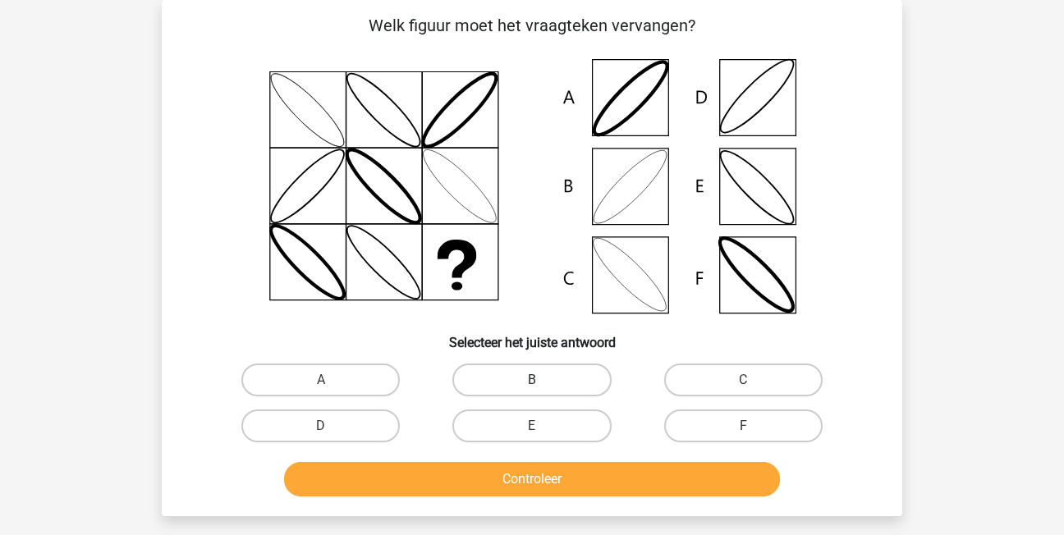
click at [517, 375] on label "B" at bounding box center [531, 380] width 158 height 33
click at [532, 380] on input "B" at bounding box center [537, 385] width 11 height 11
radio input "true"
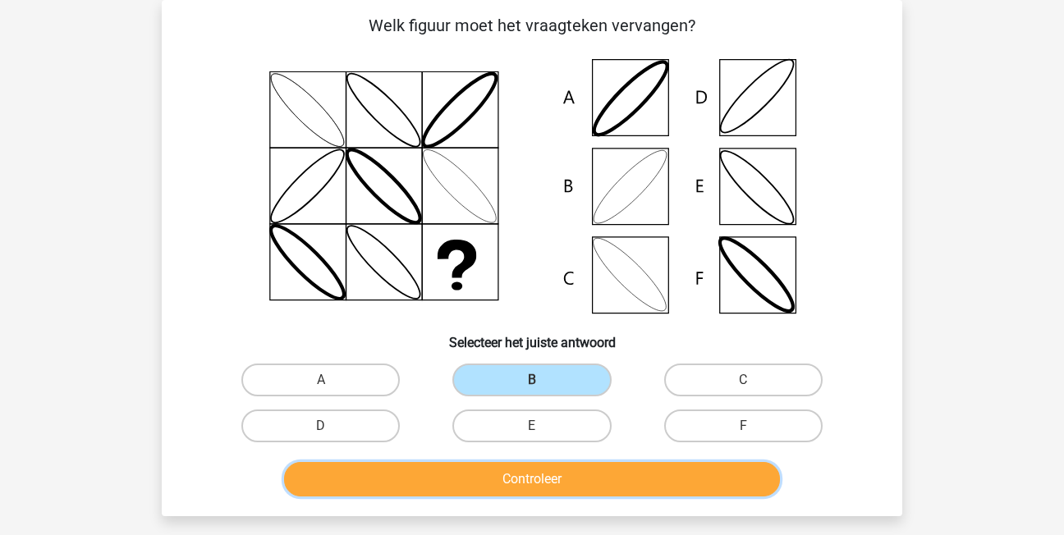
click at [555, 474] on button "Controleer" at bounding box center [532, 479] width 497 height 34
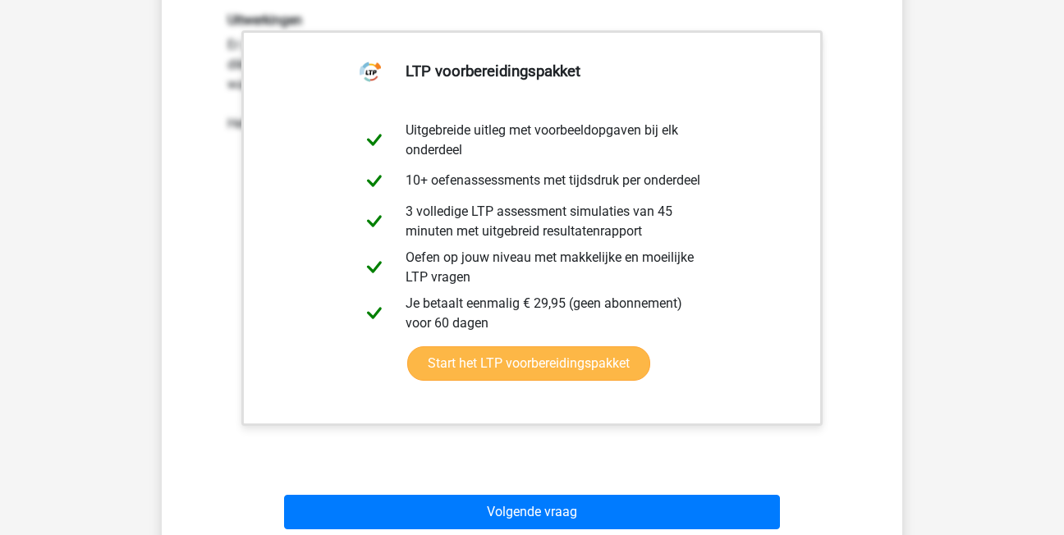
scroll to position [650, 0]
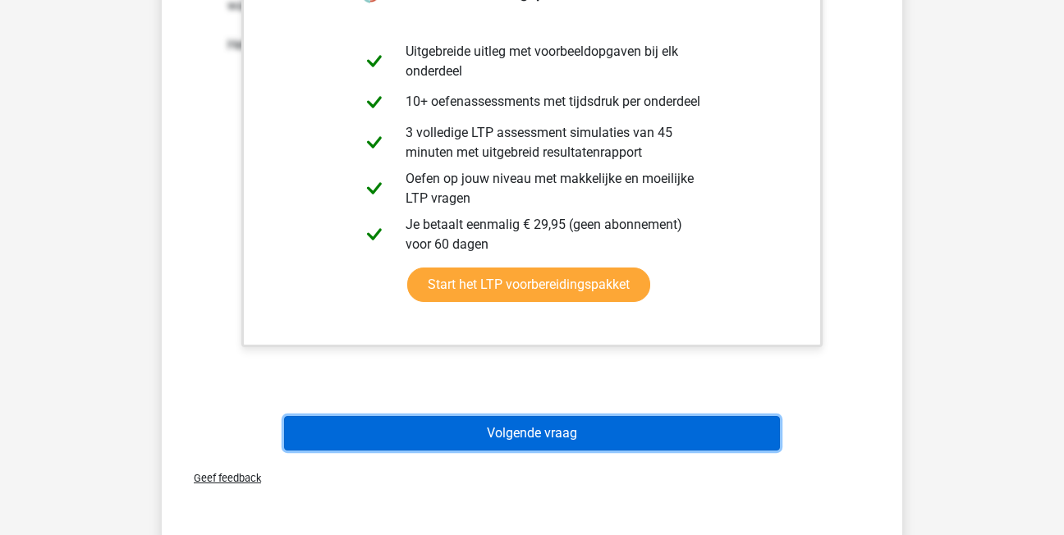
click at [531, 425] on button "Volgende vraag" at bounding box center [532, 433] width 497 height 34
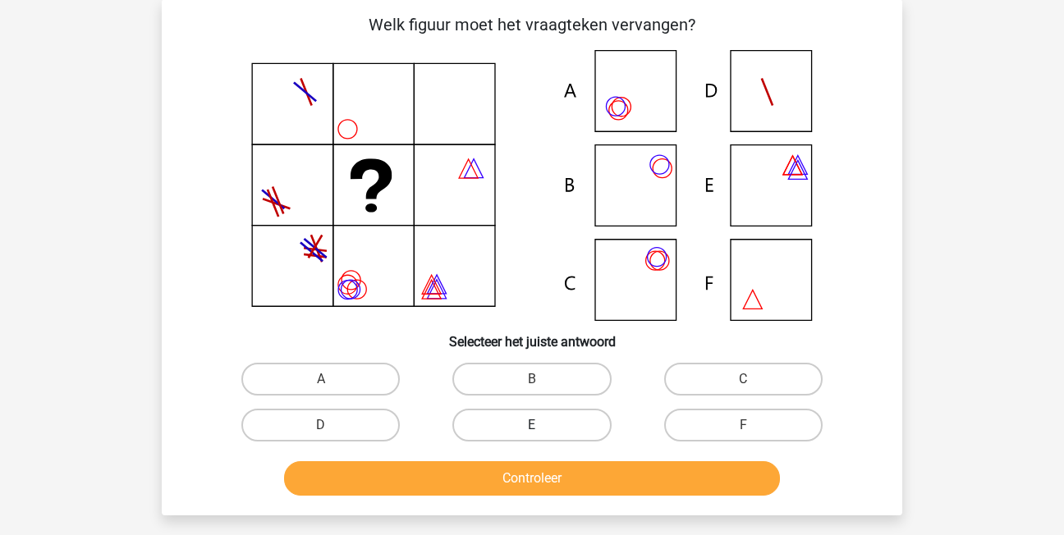
scroll to position [76, 0]
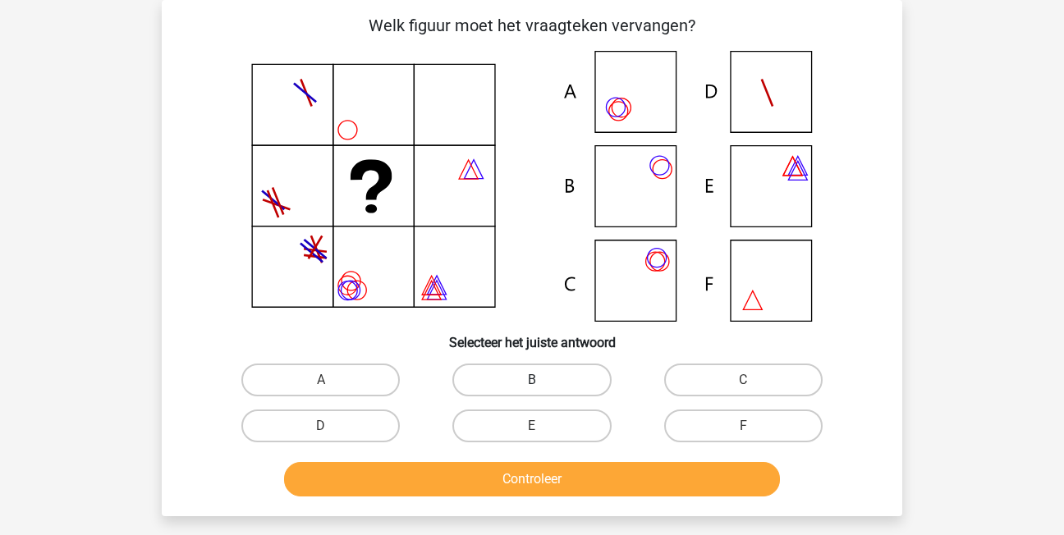
click at [507, 367] on label "B" at bounding box center [531, 380] width 158 height 33
click at [532, 380] on input "B" at bounding box center [537, 385] width 11 height 11
radio input "true"
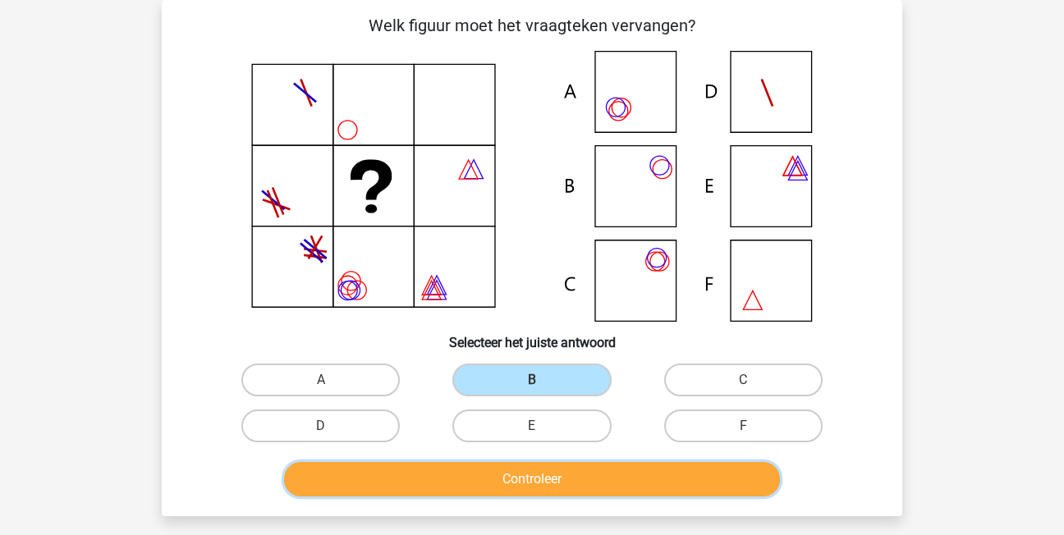
click at [581, 472] on button "Controleer" at bounding box center [532, 479] width 497 height 34
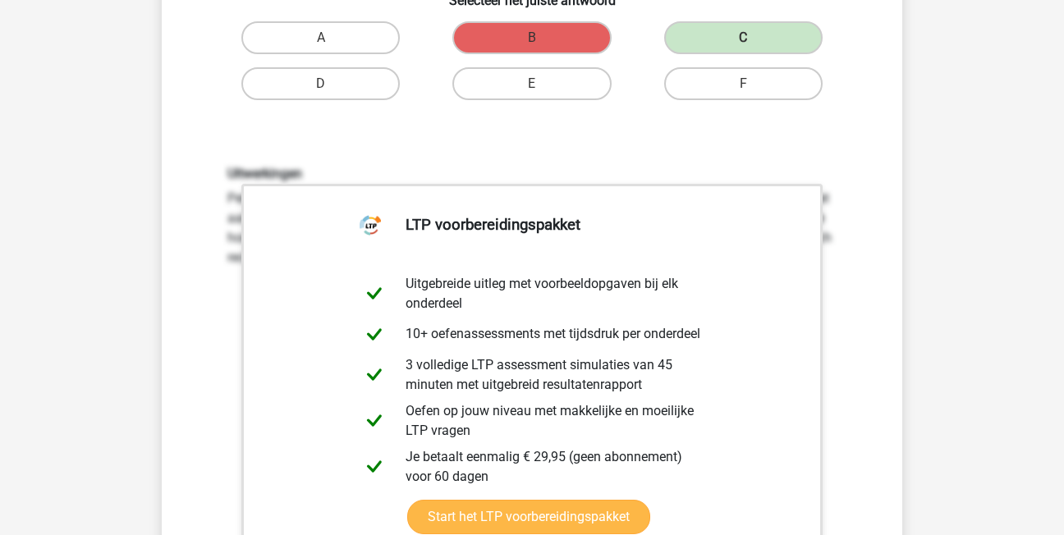
scroll to position [568, 0]
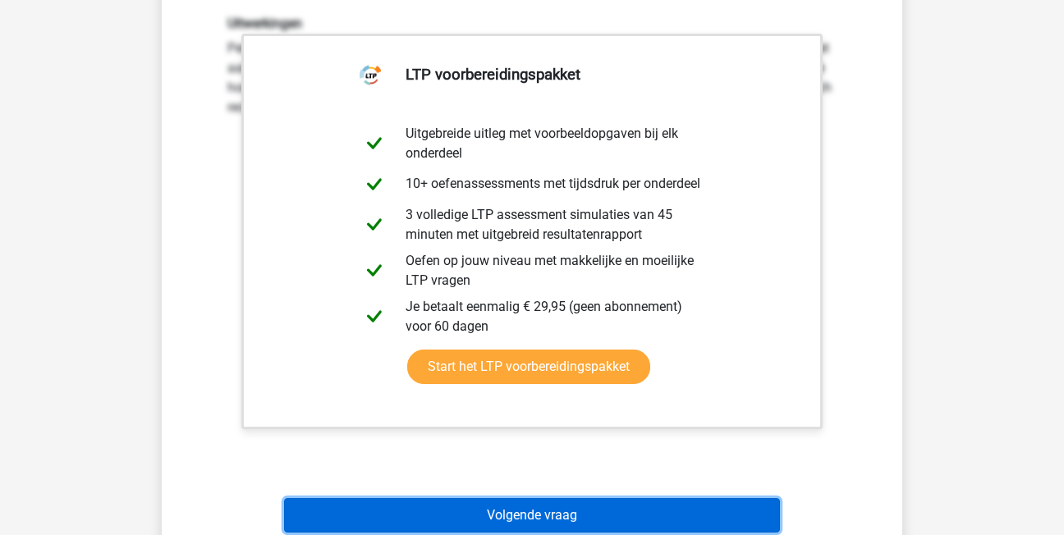
click at [625, 519] on button "Volgende vraag" at bounding box center [532, 515] width 497 height 34
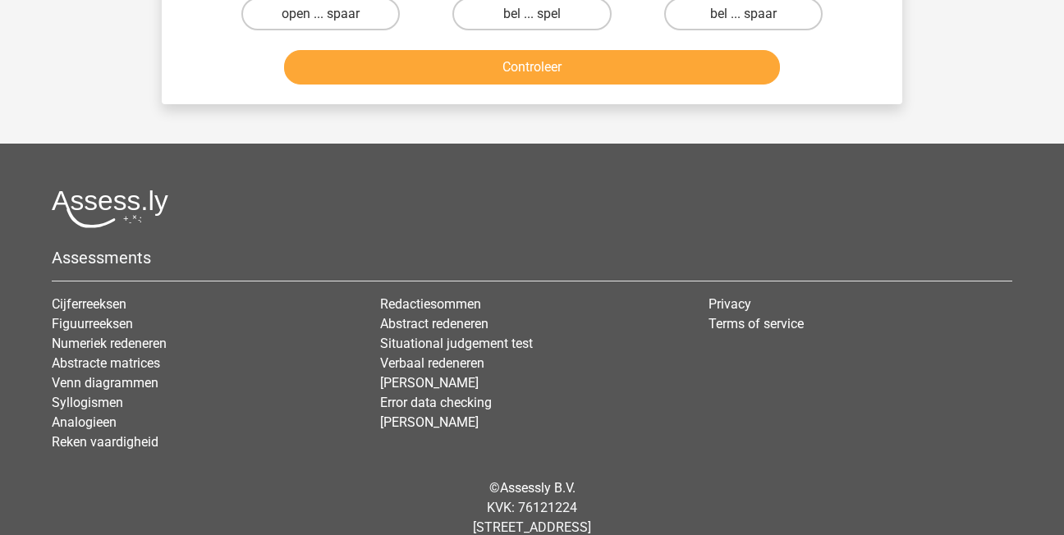
scroll to position [76, 0]
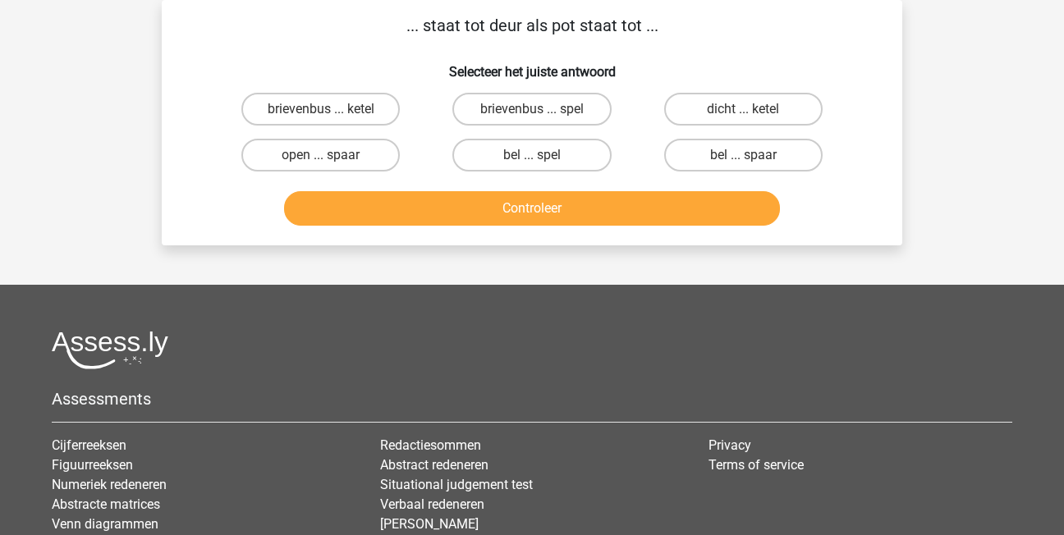
click at [645, 196] on button "Controleer" at bounding box center [532, 208] width 497 height 34
click at [696, 168] on label "bel ... spaar" at bounding box center [743, 155] width 158 height 33
click at [743, 166] on input "bel ... spaar" at bounding box center [748, 160] width 11 height 11
radio input "true"
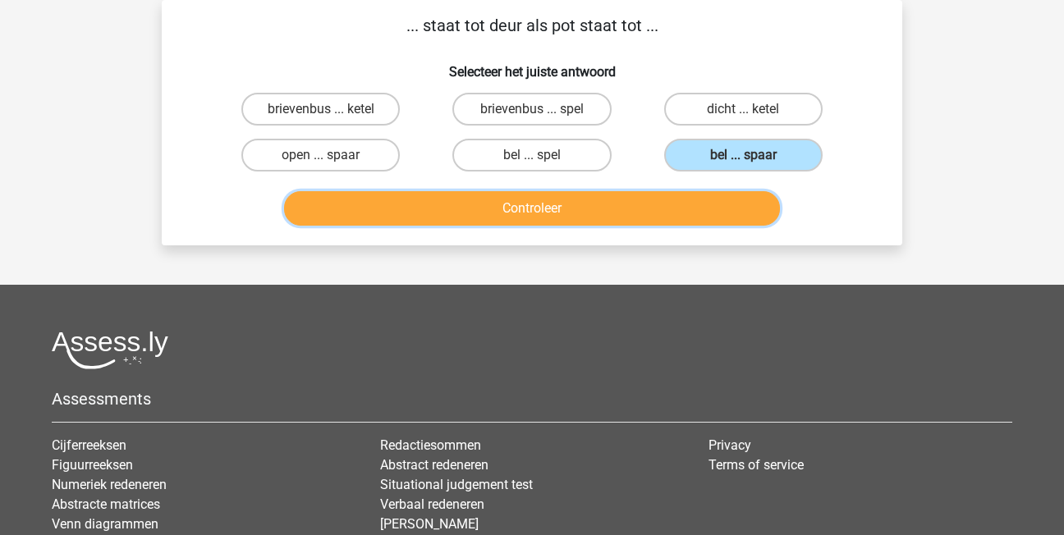
click at [680, 195] on button "Controleer" at bounding box center [532, 208] width 497 height 34
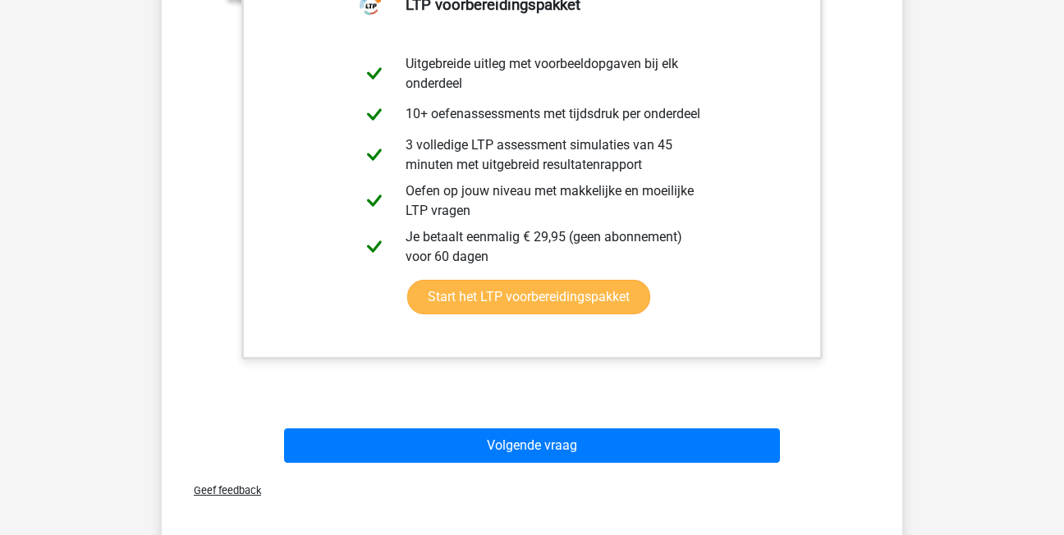
scroll to position [486, 0]
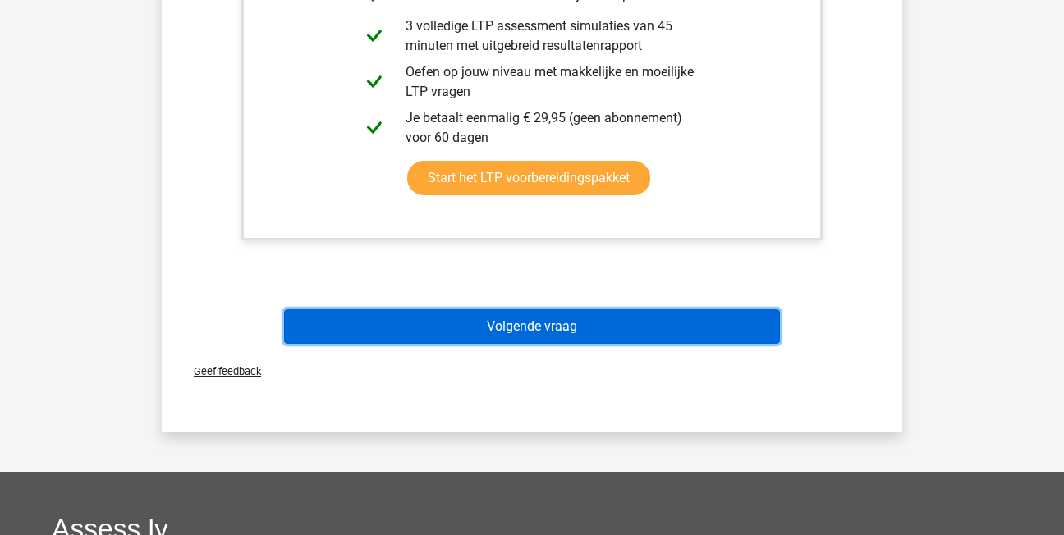
click at [539, 326] on button "Volgende vraag" at bounding box center [532, 327] width 497 height 34
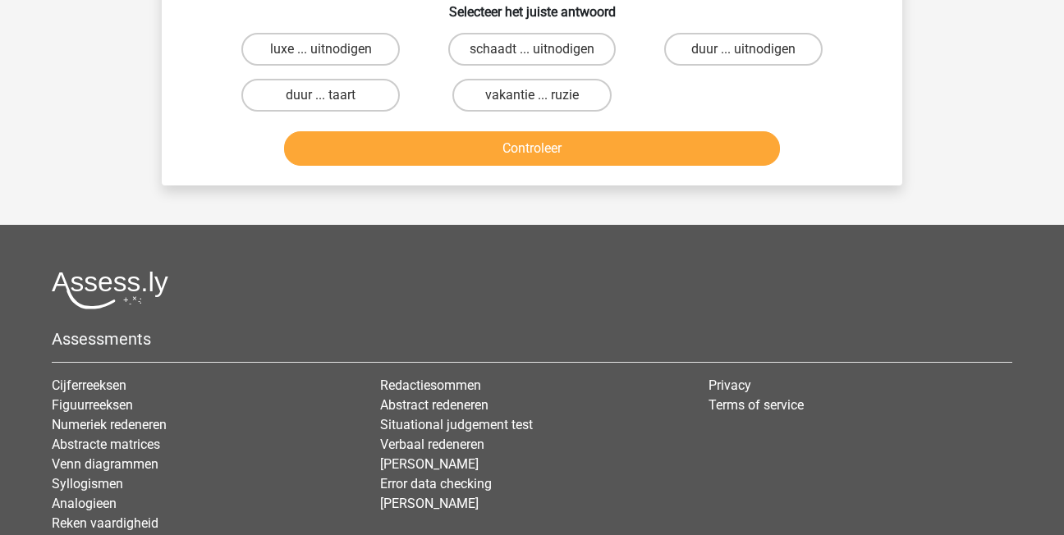
scroll to position [76, 0]
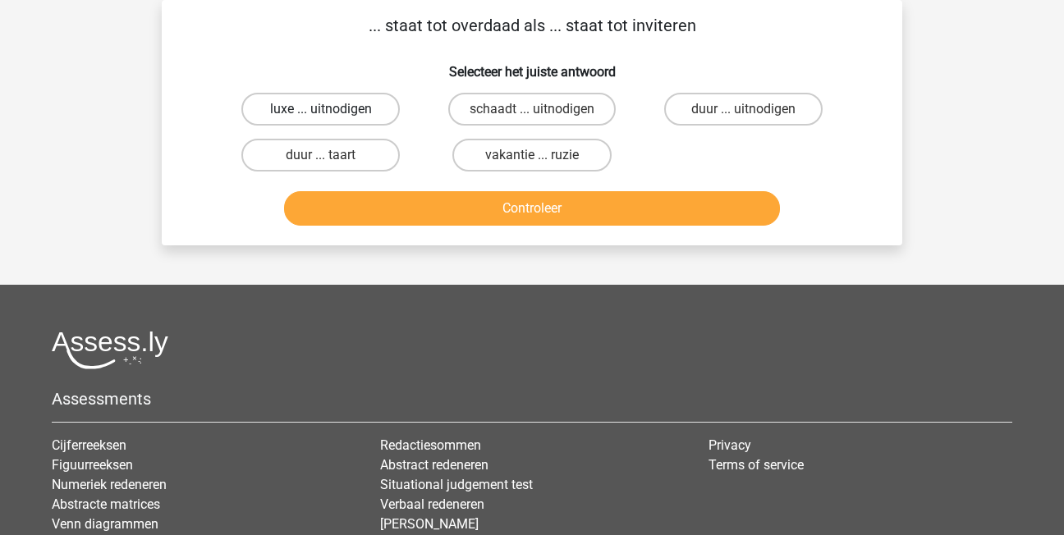
click at [316, 113] on label "luxe ... uitnodigen" at bounding box center [320, 109] width 158 height 33
click at [321, 113] on input "luxe ... uitnodigen" at bounding box center [326, 114] width 11 height 11
radio input "true"
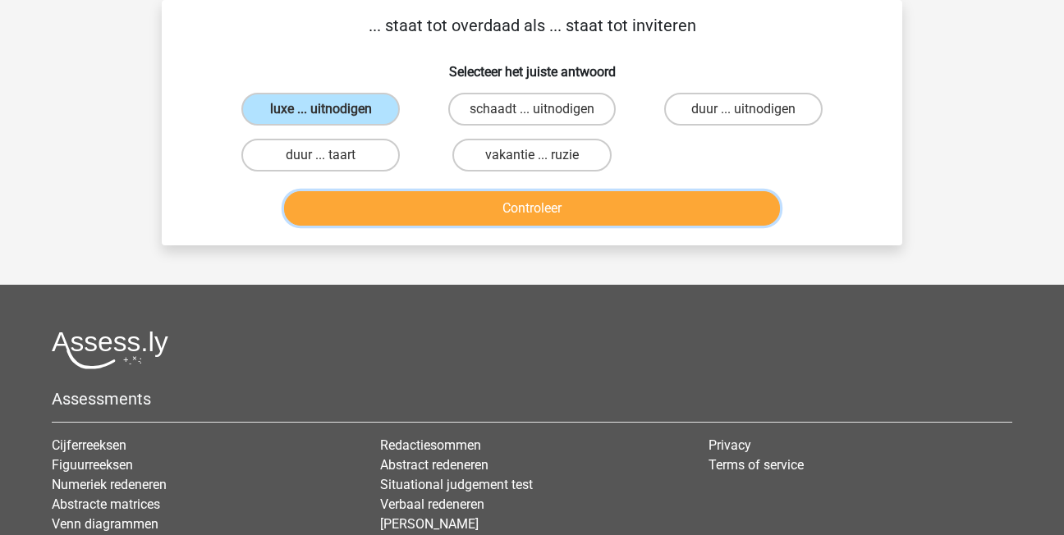
click at [397, 209] on button "Controleer" at bounding box center [532, 208] width 497 height 34
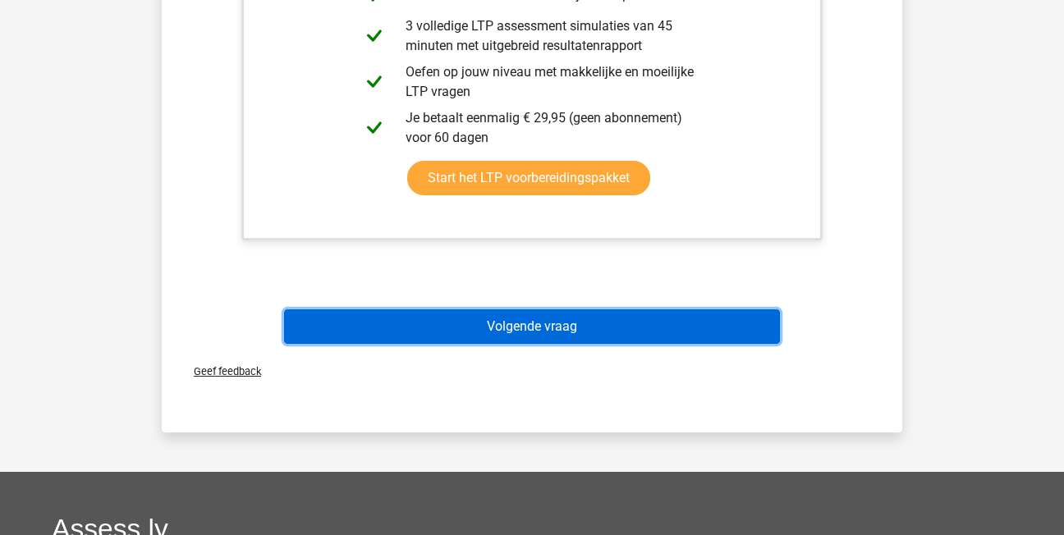
click at [654, 317] on button "Volgende vraag" at bounding box center [532, 327] width 497 height 34
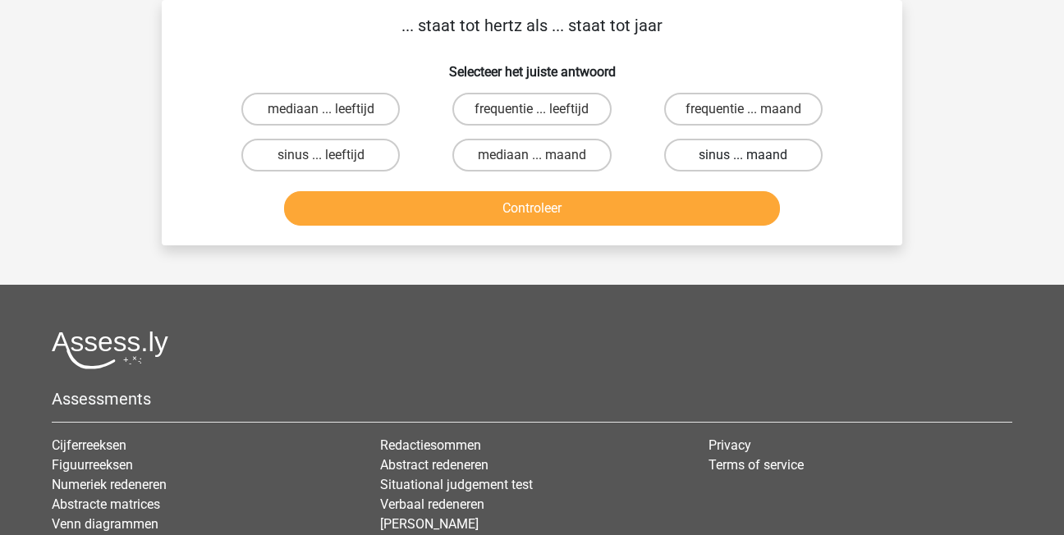
click at [695, 159] on label "sinus ... maand" at bounding box center [743, 155] width 158 height 33
click at [743, 159] on input "sinus ... maand" at bounding box center [748, 160] width 11 height 11
radio input "true"
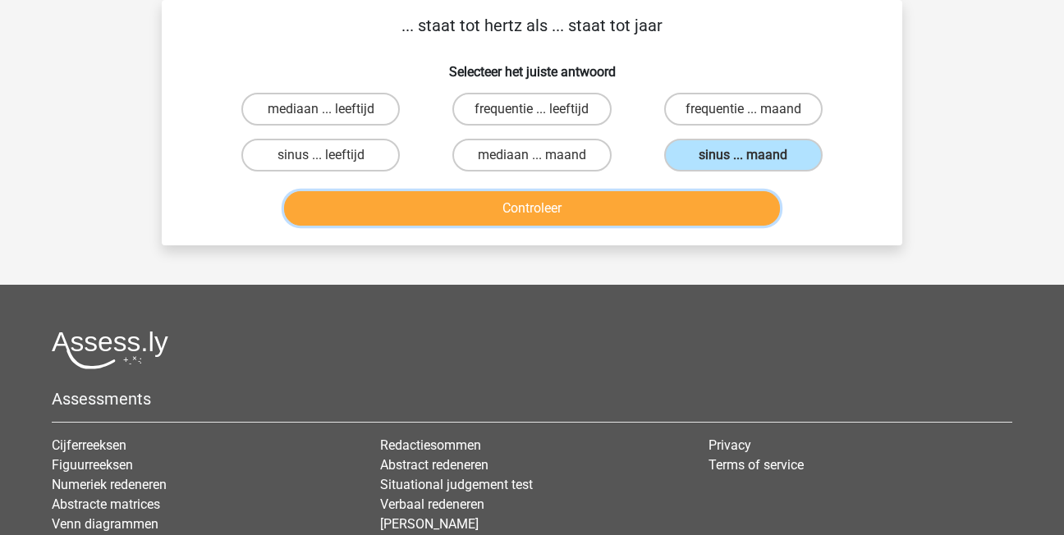
click at [684, 204] on button "Controleer" at bounding box center [532, 208] width 497 height 34
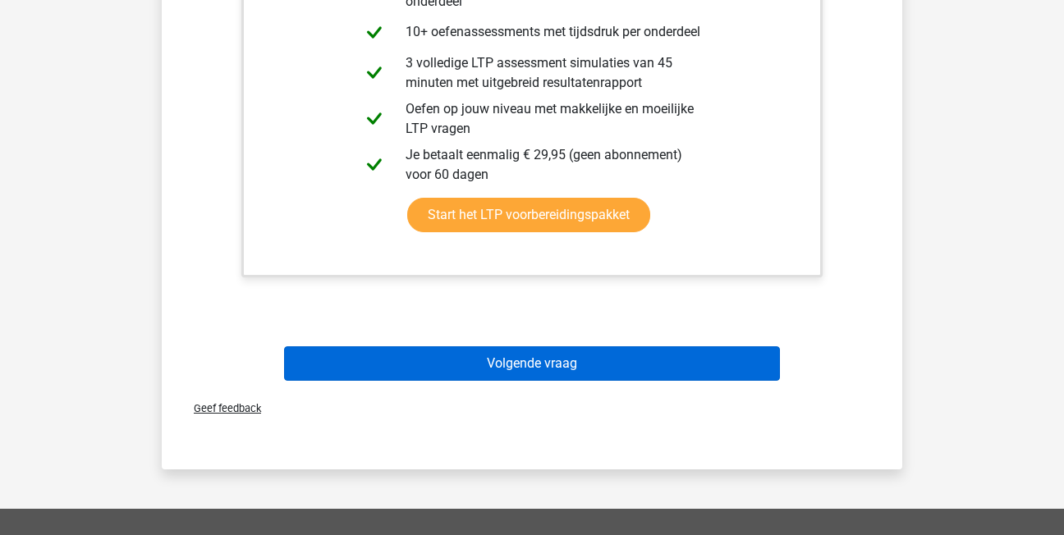
scroll to position [486, 0]
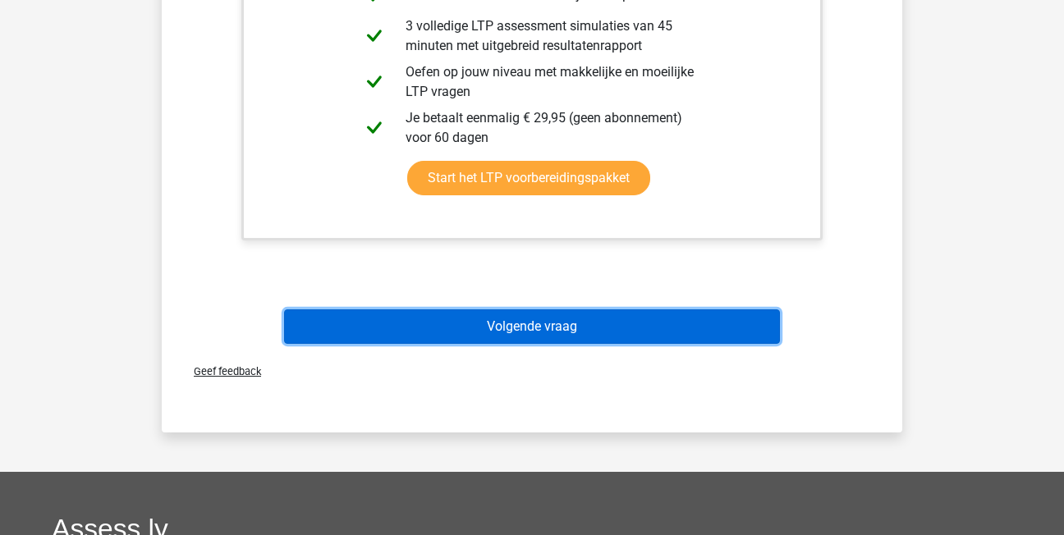
click at [460, 327] on button "Volgende vraag" at bounding box center [532, 327] width 497 height 34
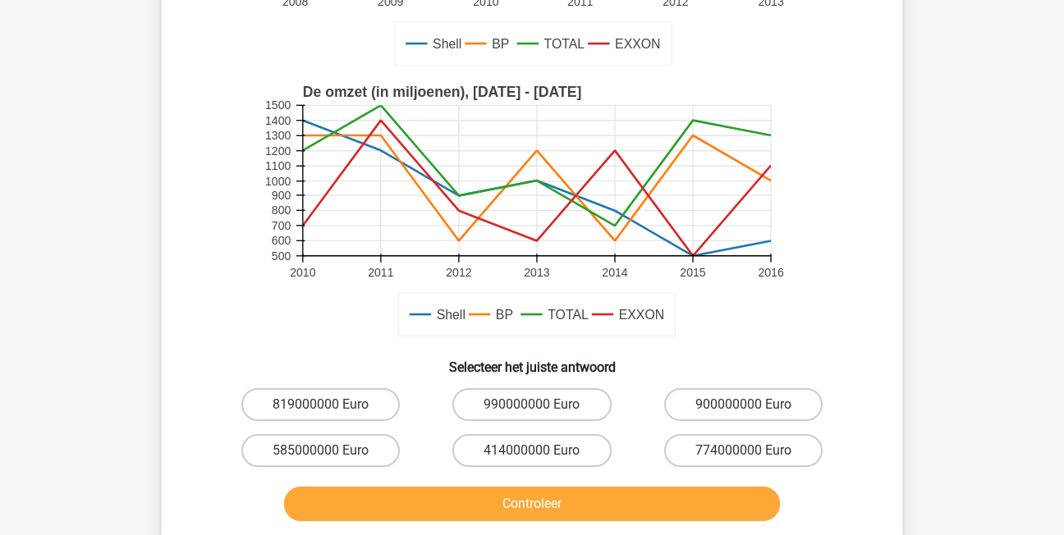
scroll to position [404, 0]
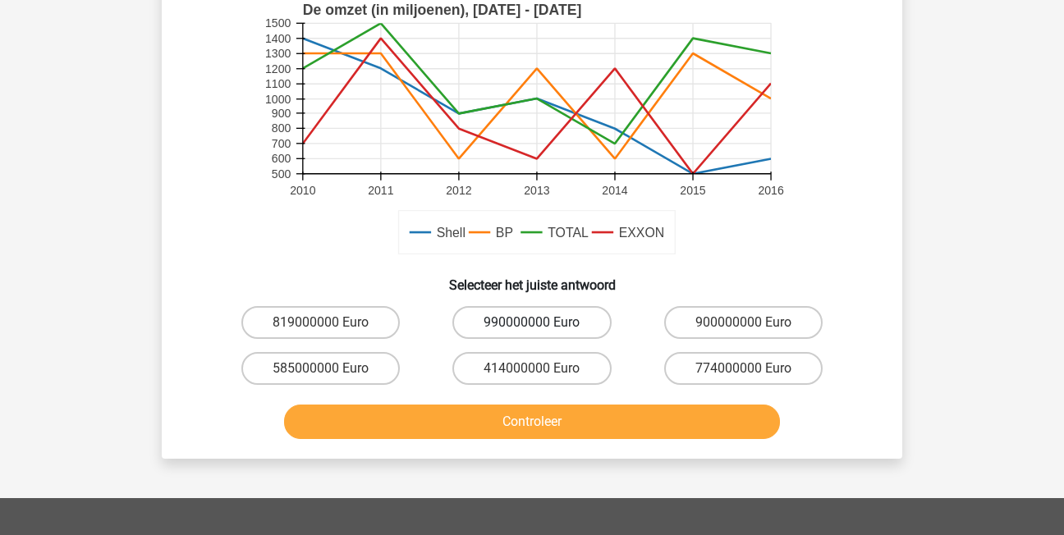
click at [533, 319] on label "990000000 Euro" at bounding box center [531, 322] width 158 height 33
click at [533, 323] on input "990000000 Euro" at bounding box center [537, 328] width 11 height 11
radio input "true"
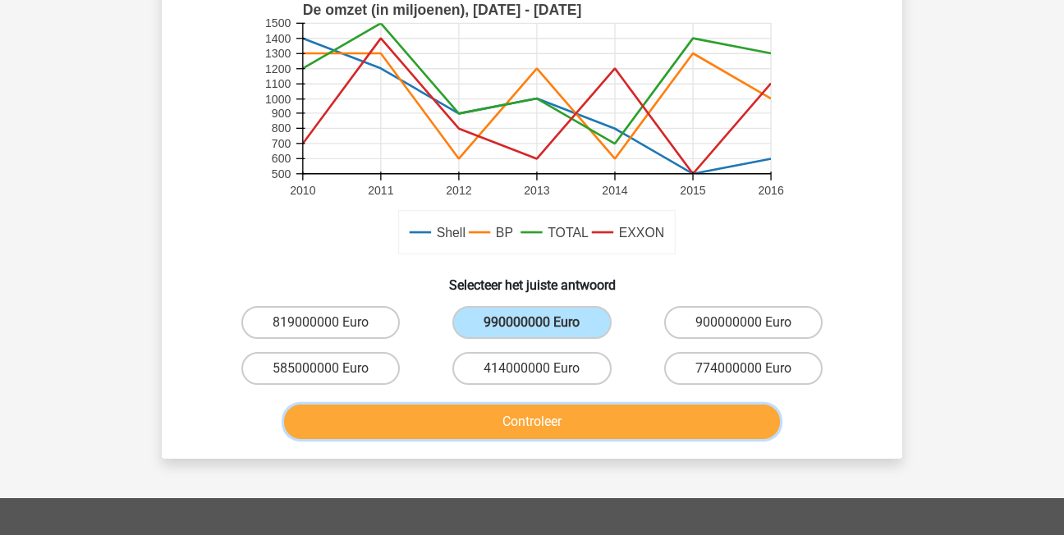
click at [548, 406] on button "Controleer" at bounding box center [532, 422] width 497 height 34
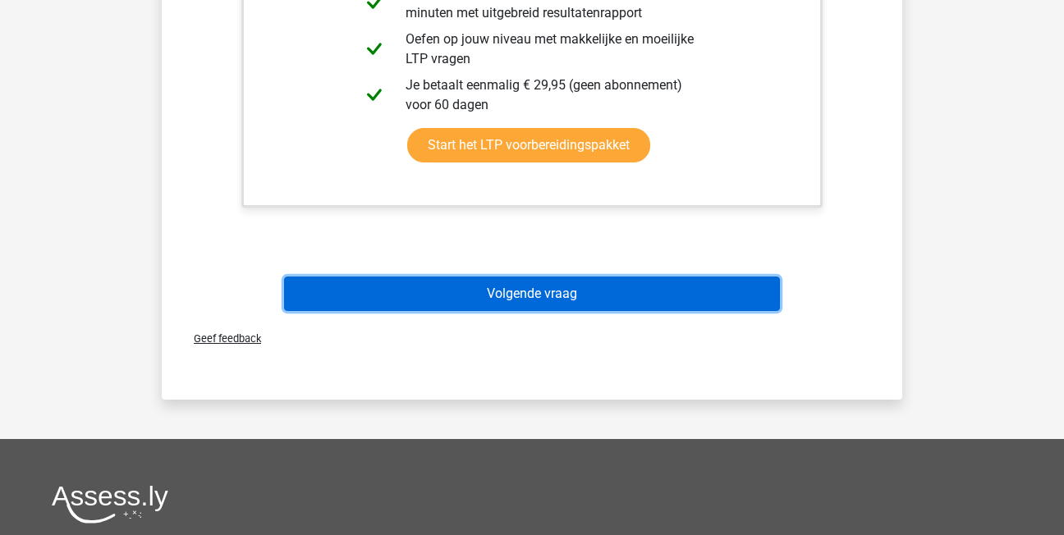
click at [603, 303] on button "Volgende vraag" at bounding box center [532, 294] width 497 height 34
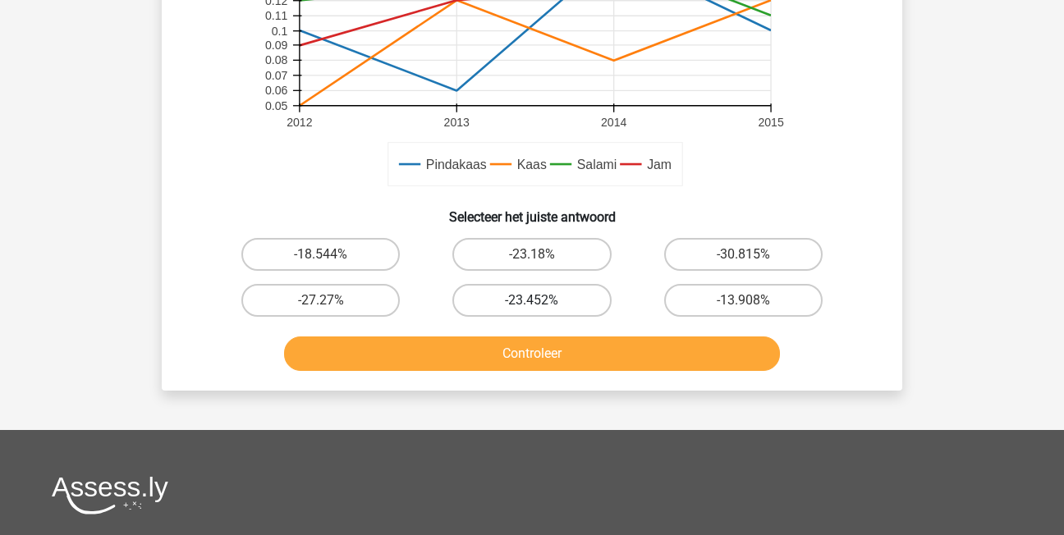
scroll to position [568, 0]
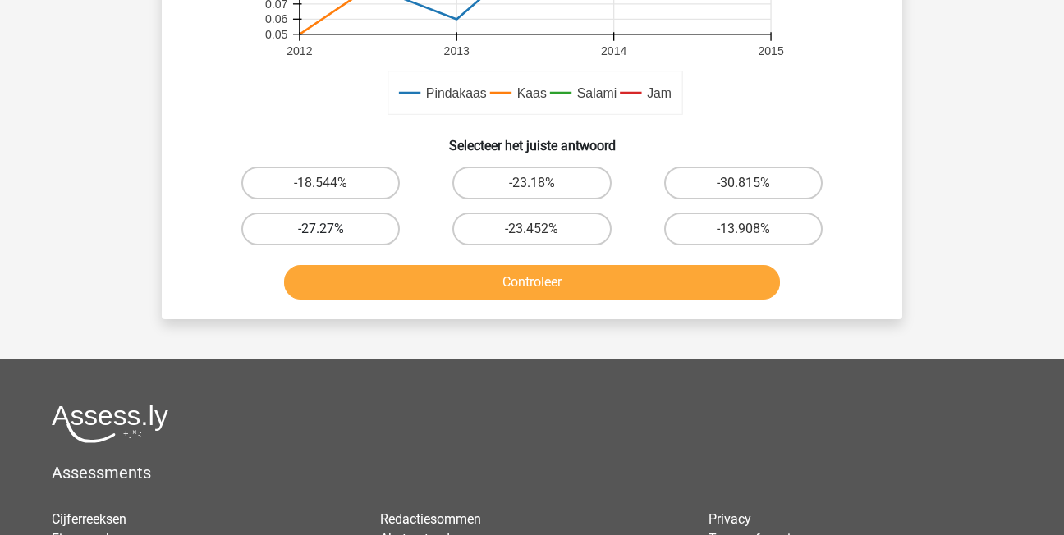
click at [372, 226] on label "-27.27%" at bounding box center [320, 229] width 158 height 33
click at [332, 229] on input "-27.27%" at bounding box center [326, 234] width 11 height 11
radio input "true"
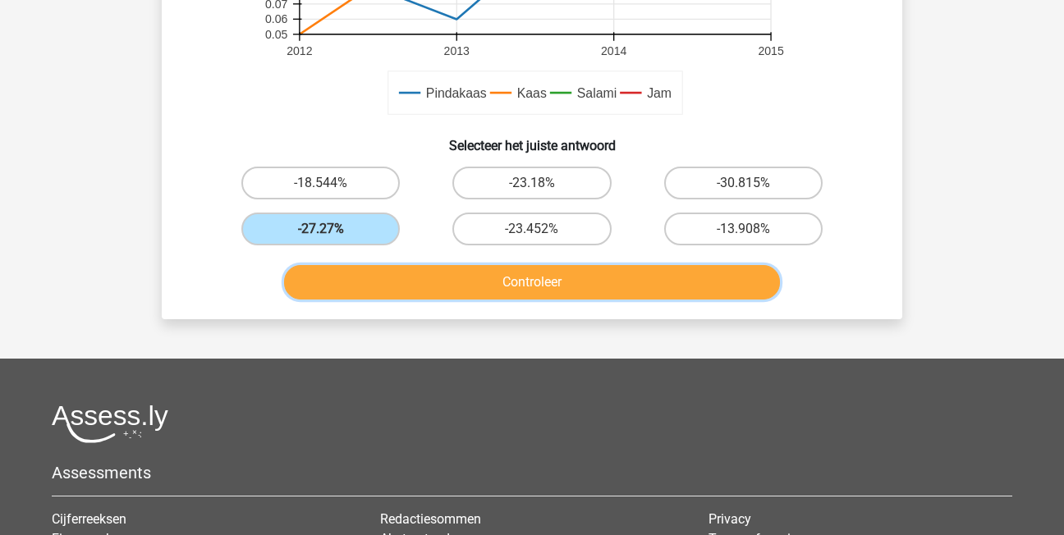
click at [458, 284] on button "Controleer" at bounding box center [532, 282] width 497 height 34
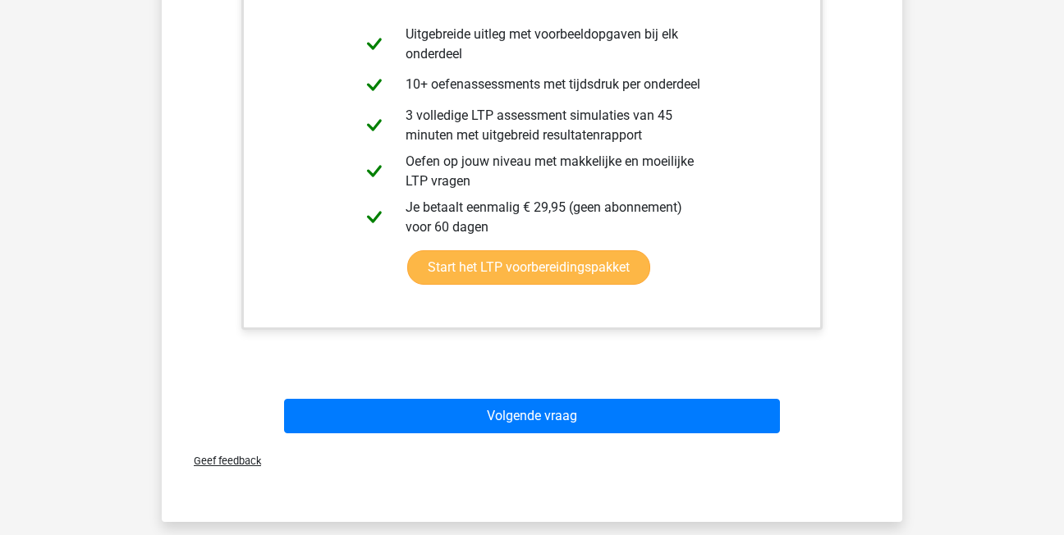
scroll to position [1143, 0]
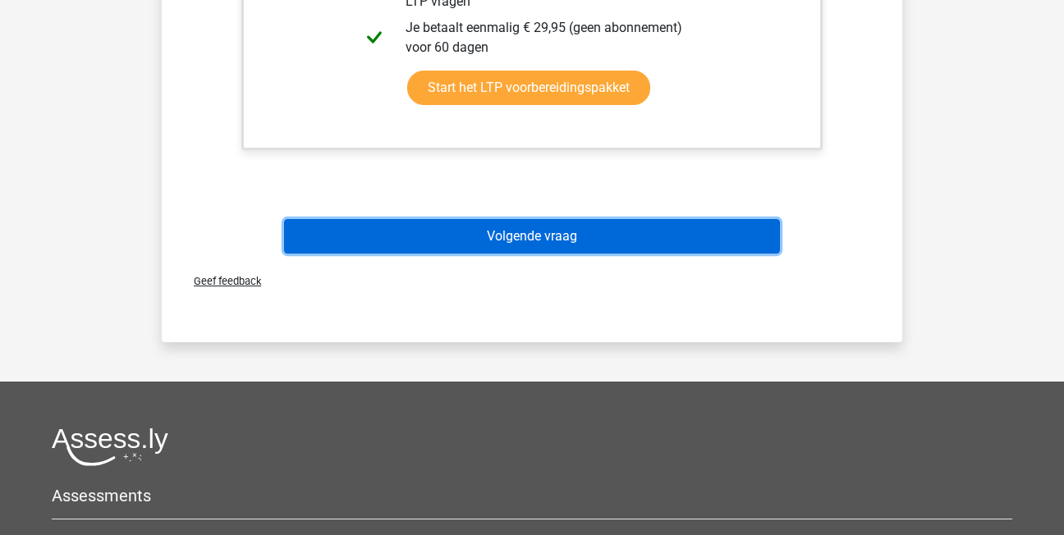
click at [620, 241] on button "Volgende vraag" at bounding box center [532, 236] width 497 height 34
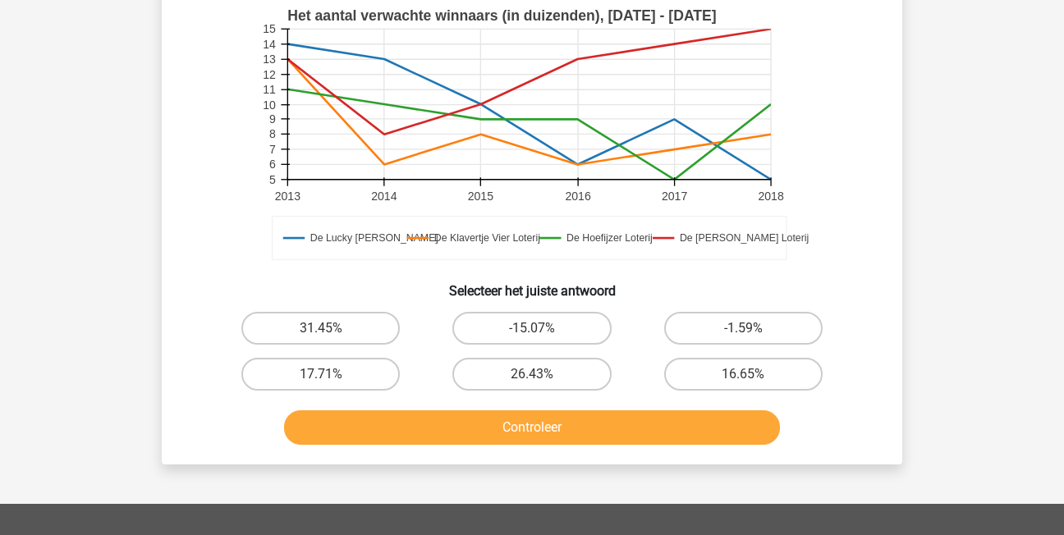
scroll to position [568, 0]
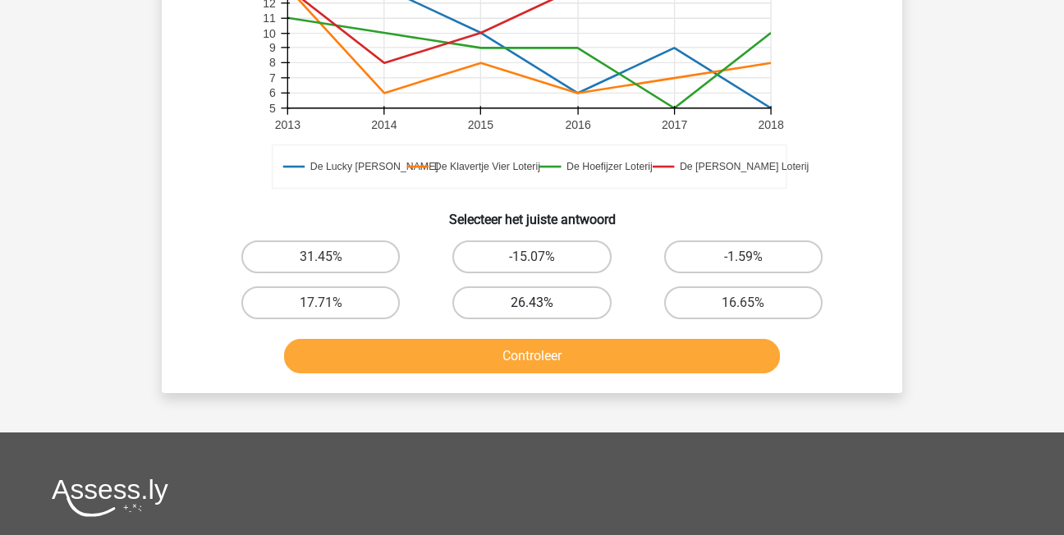
click at [584, 305] on label "26.43%" at bounding box center [531, 303] width 158 height 33
click at [543, 305] on input "26.43%" at bounding box center [537, 308] width 11 height 11
radio input "true"
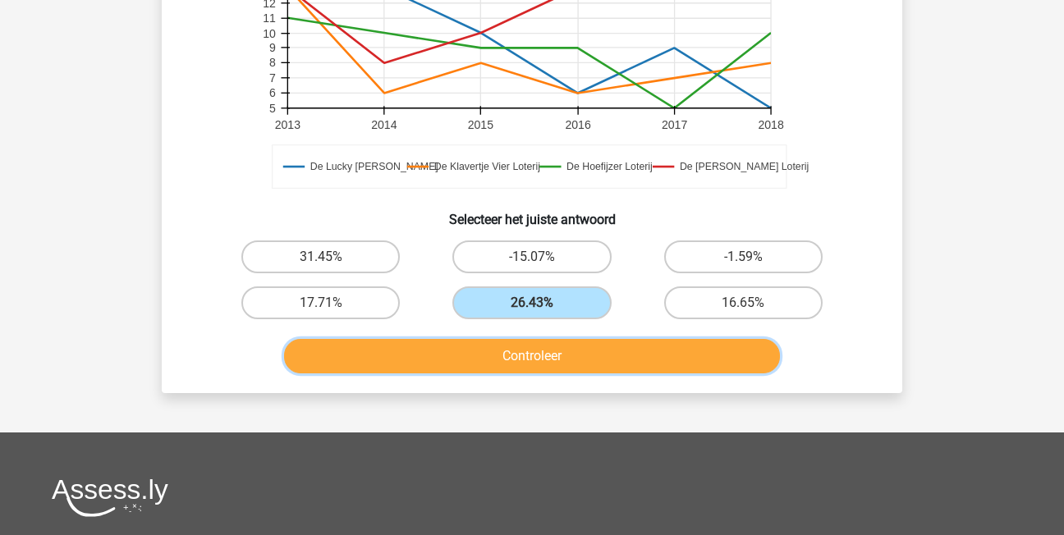
click at [623, 356] on button "Controleer" at bounding box center [532, 356] width 497 height 34
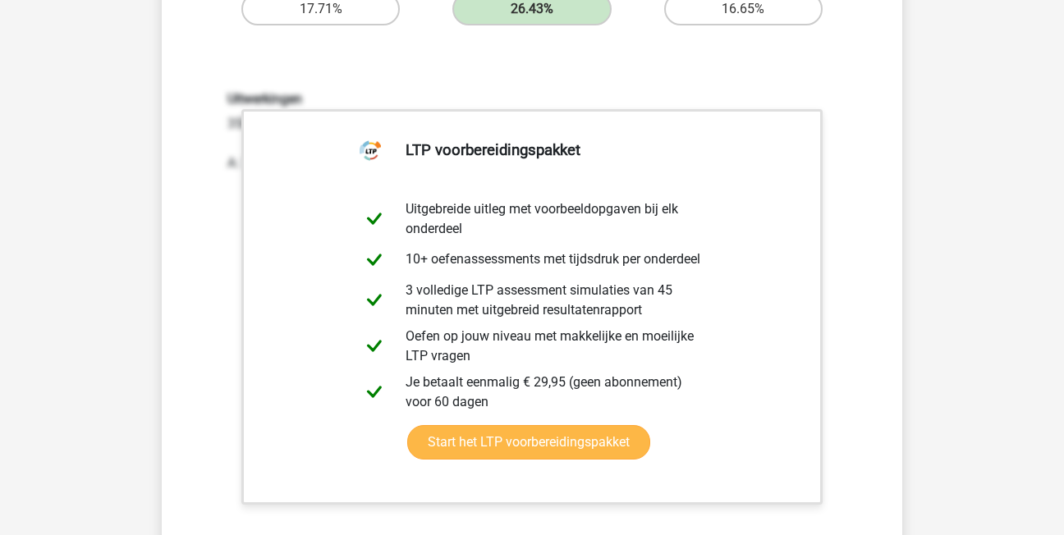
scroll to position [897, 0]
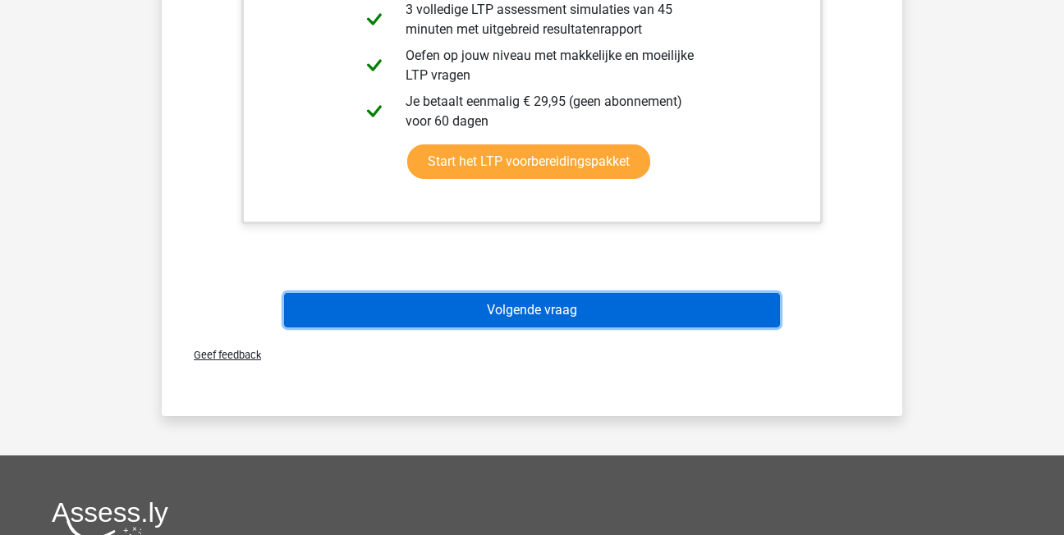
click at [466, 324] on button "Volgende vraag" at bounding box center [532, 310] width 497 height 34
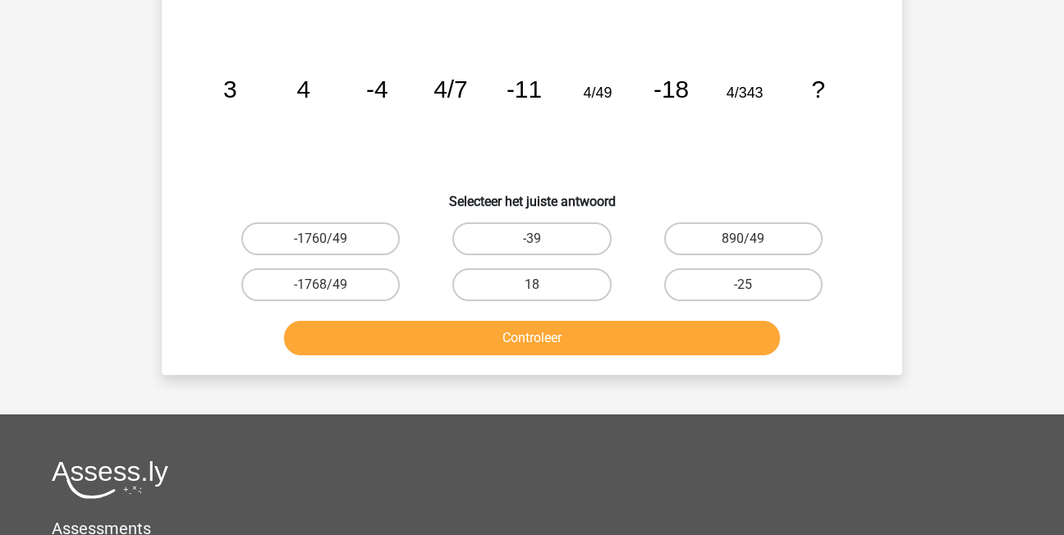
scroll to position [76, 0]
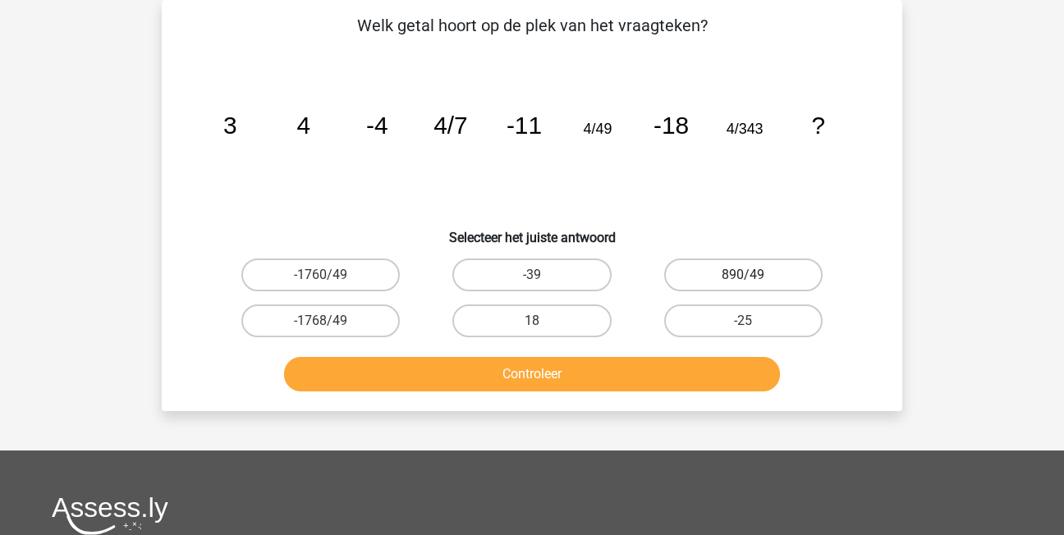
click at [765, 269] on label "890/49" at bounding box center [743, 275] width 158 height 33
click at [754, 275] on input "890/49" at bounding box center [748, 280] width 11 height 11
radio input "true"
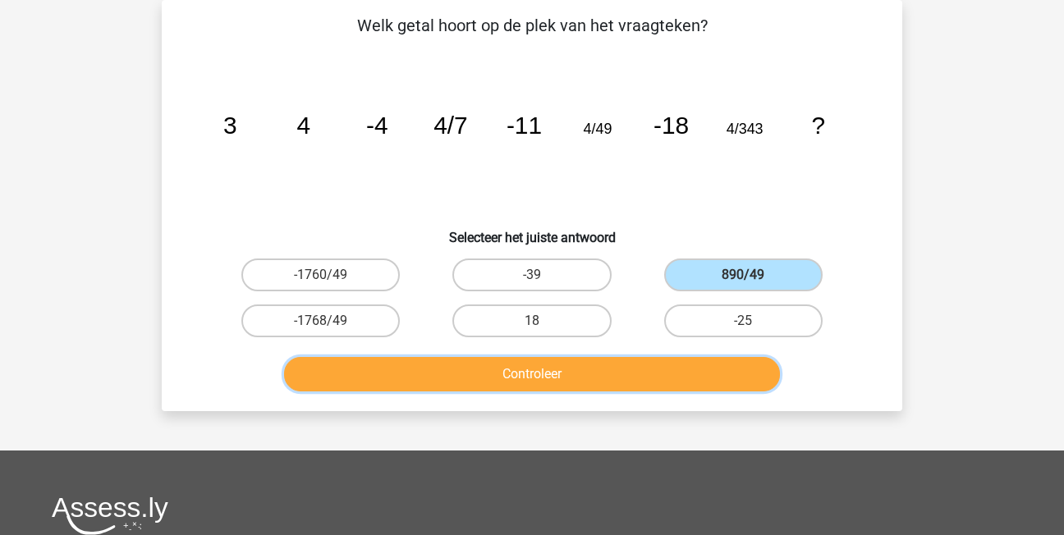
click at [719, 377] on button "Controleer" at bounding box center [532, 374] width 497 height 34
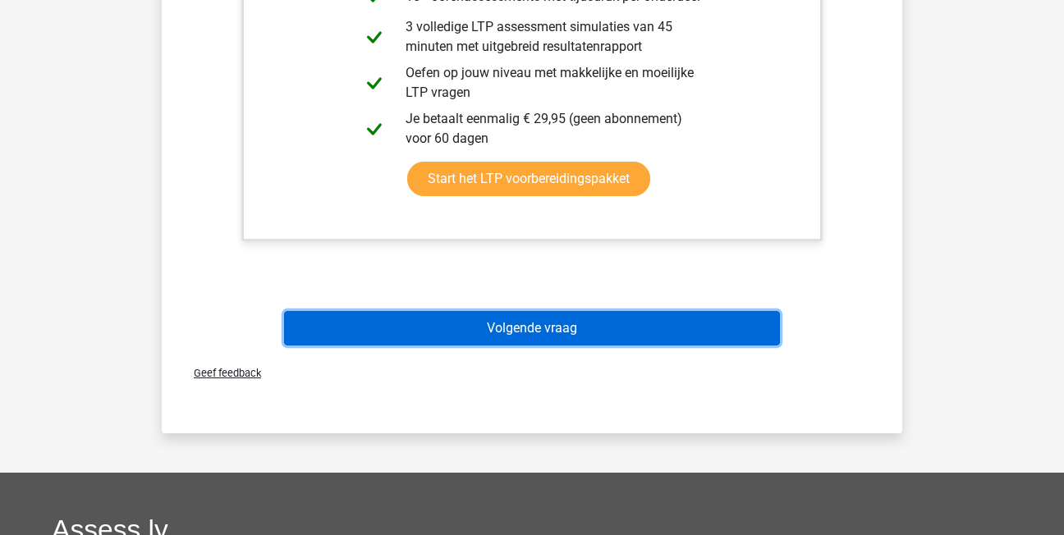
click at [549, 329] on button "Volgende vraag" at bounding box center [532, 328] width 497 height 34
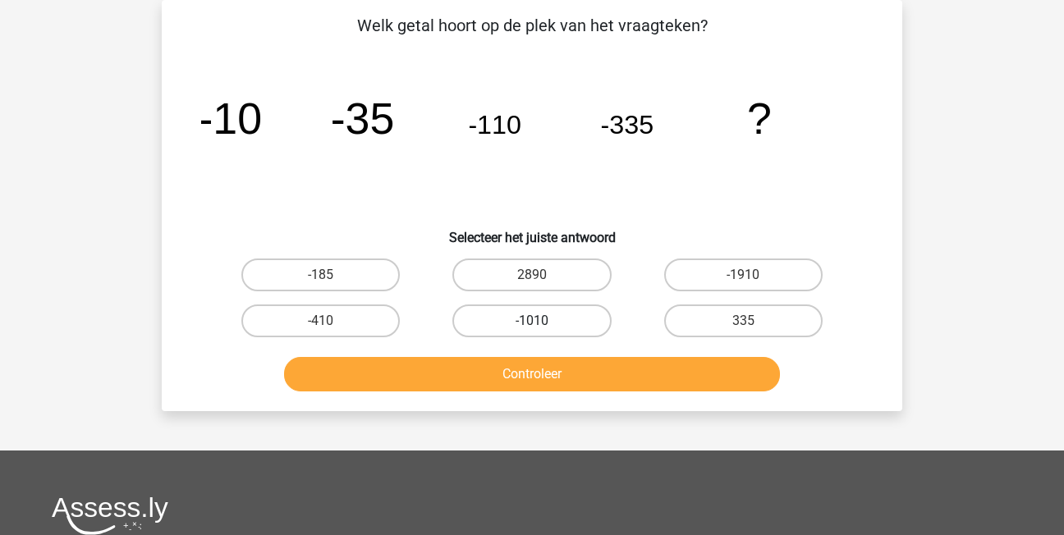
click at [561, 324] on label "-1010" at bounding box center [531, 321] width 158 height 33
click at [543, 324] on input "-1010" at bounding box center [537, 326] width 11 height 11
radio input "true"
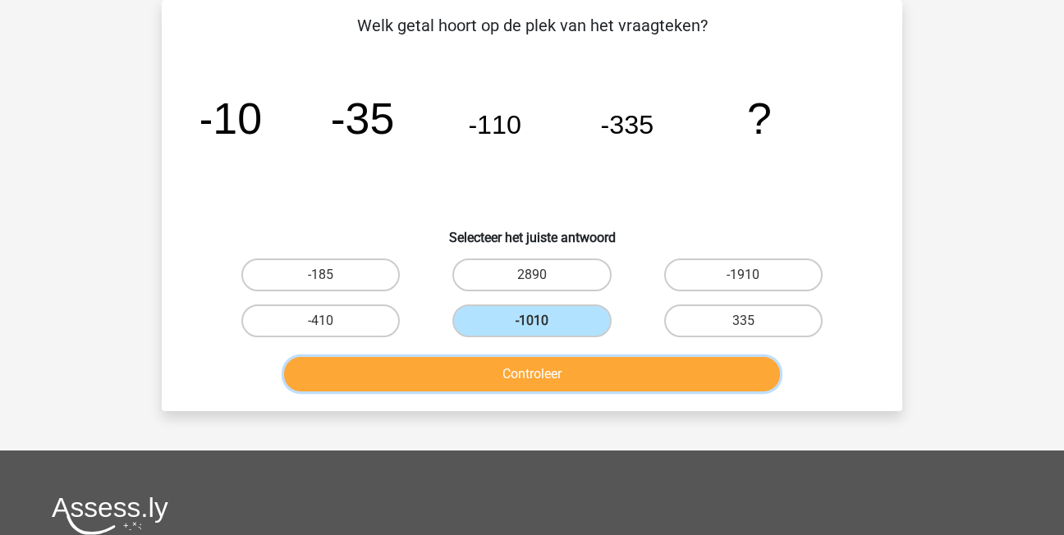
click at [563, 363] on button "Controleer" at bounding box center [532, 374] width 497 height 34
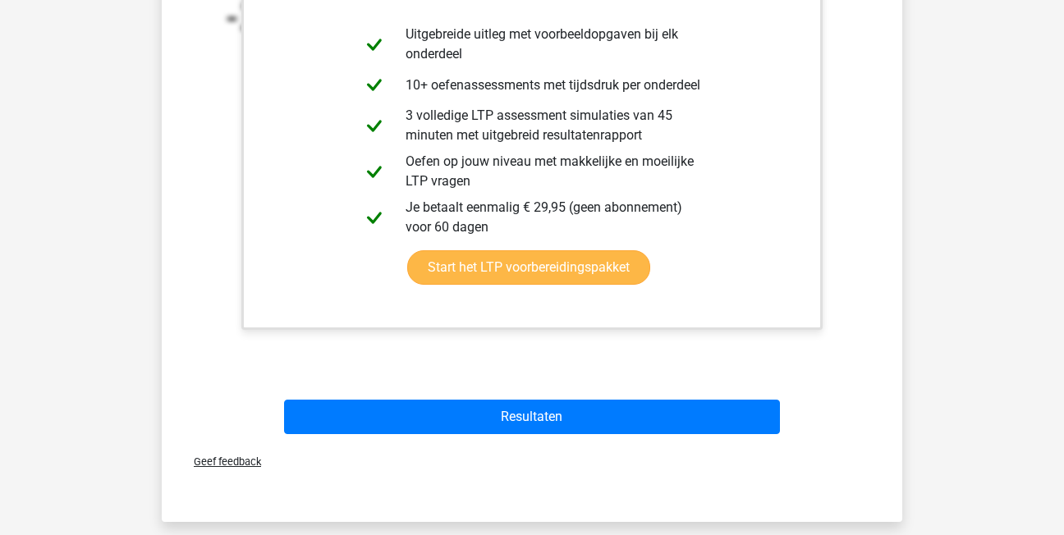
scroll to position [650, 0]
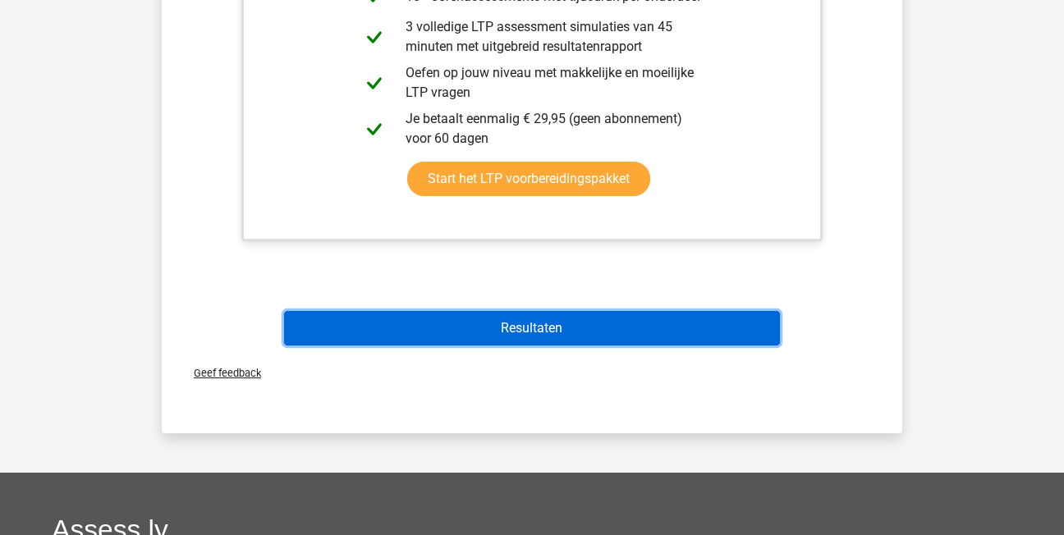
click at [523, 333] on button "Resultaten" at bounding box center [532, 328] width 497 height 34
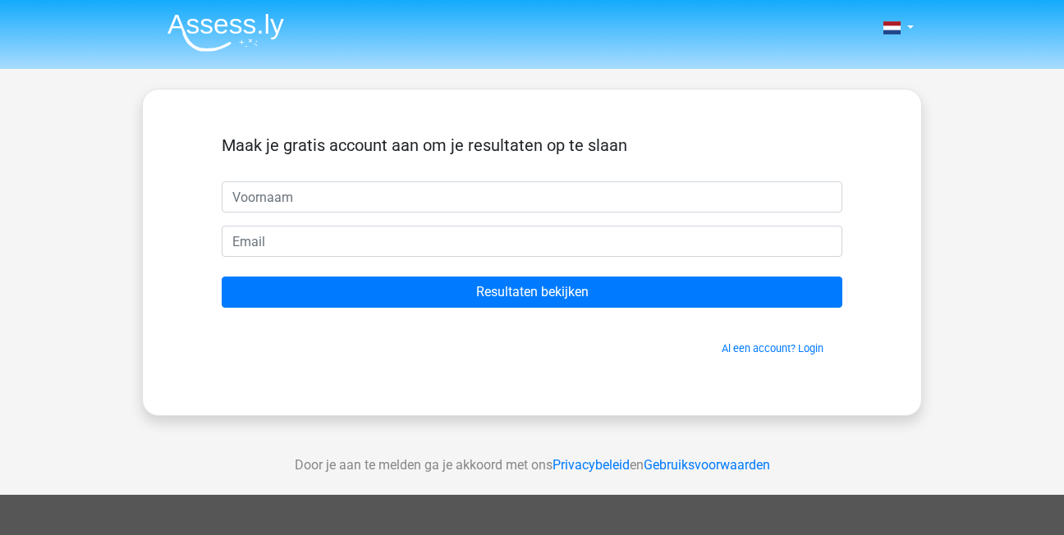
click at [516, 204] on input "text" at bounding box center [532, 196] width 621 height 31
click at [738, 344] on link "Al een account? Login" at bounding box center [773, 348] width 102 height 12
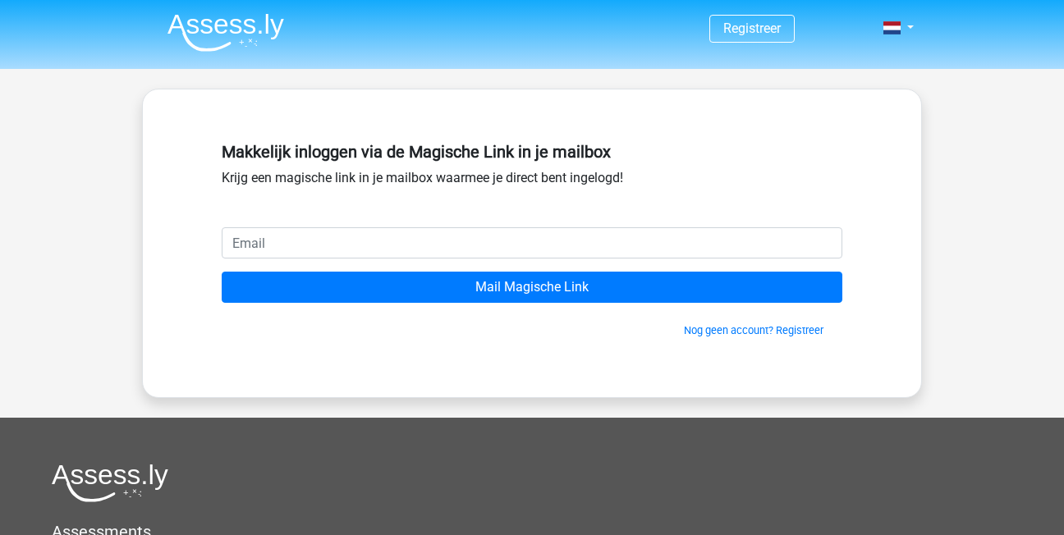
click at [518, 239] on input "email" at bounding box center [532, 242] width 621 height 31
type input "[EMAIL_ADDRESS][DOMAIN_NAME]"
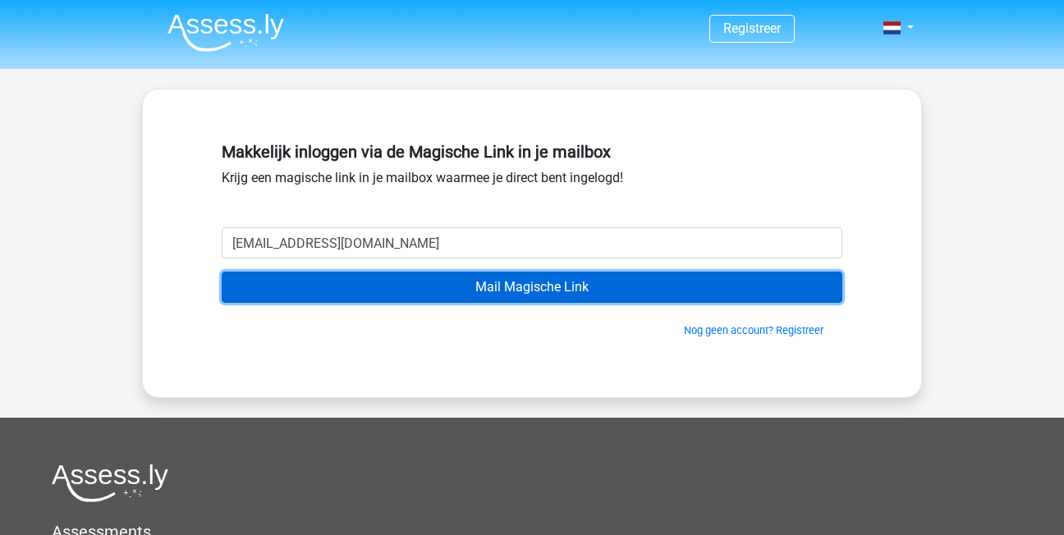
click at [434, 291] on input "Mail Magische Link" at bounding box center [532, 287] width 621 height 31
